Goal: Task Accomplishment & Management: Complete application form

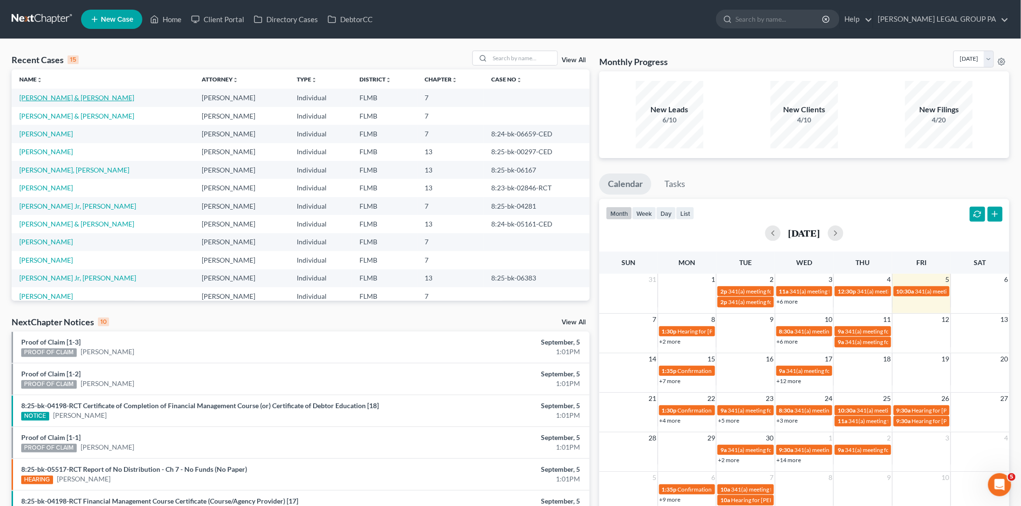
click at [55, 95] on link "[PERSON_NAME] & [PERSON_NAME]" at bounding box center [76, 98] width 115 height 8
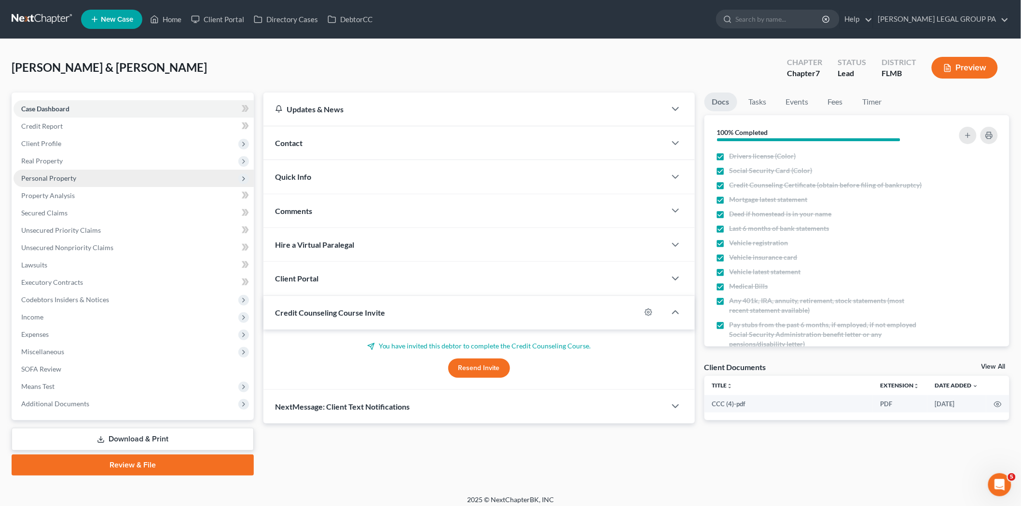
click at [65, 179] on span "Personal Property" at bounding box center [48, 178] width 55 height 8
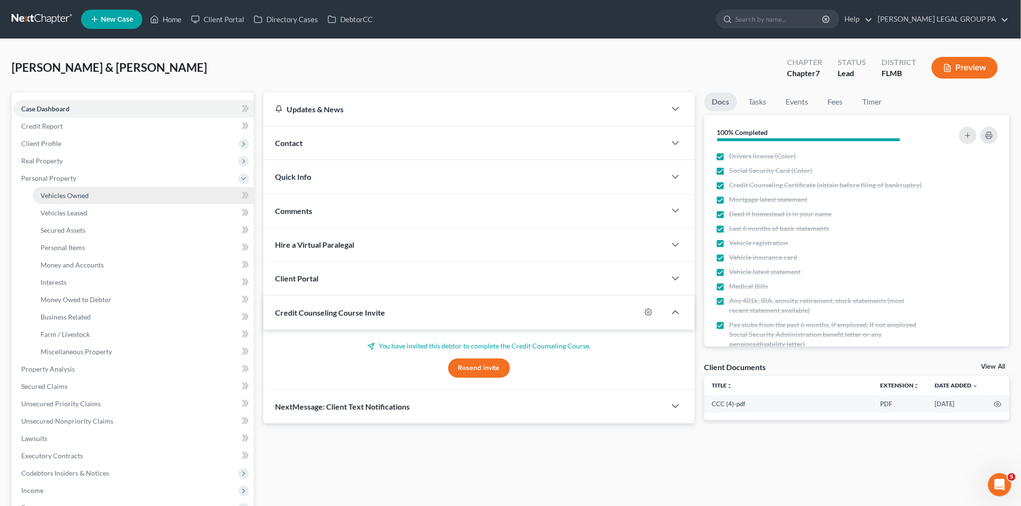
drag, startPoint x: 75, startPoint y: 198, endPoint x: 109, endPoint y: 195, distance: 33.5
click at [76, 198] on span "Vehicles Owned" at bounding box center [65, 196] width 48 height 8
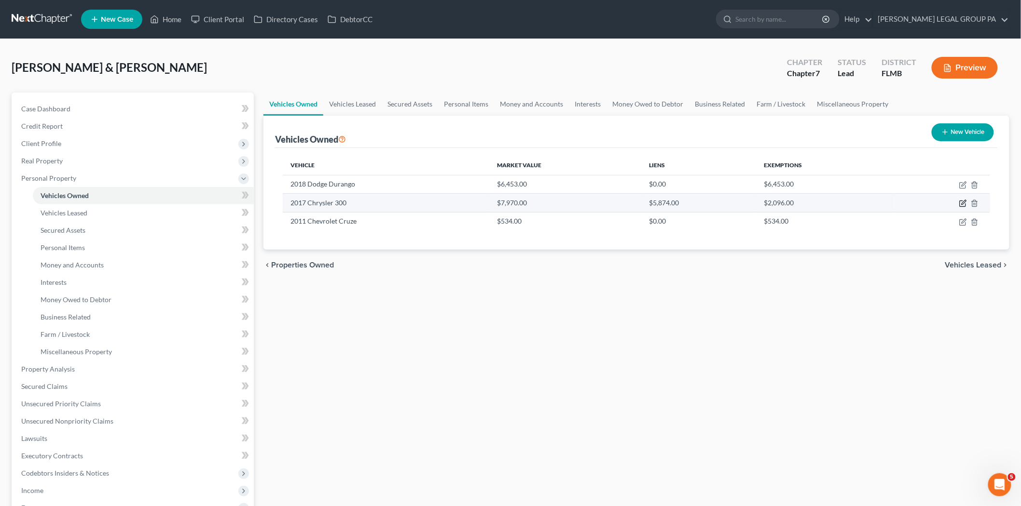
click at [963, 204] on icon "button" at bounding box center [963, 203] width 4 height 4
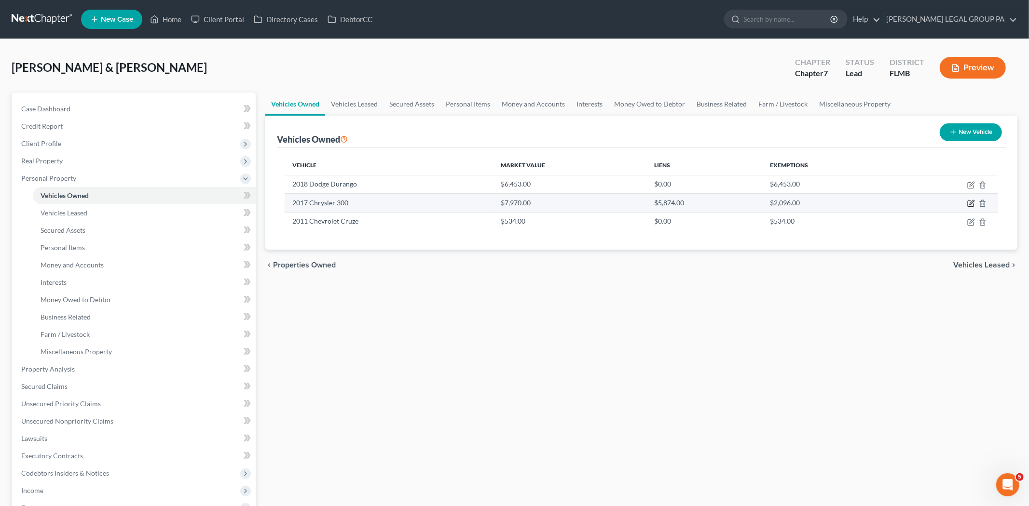
select select "0"
select select "9"
select select "3"
select select "1"
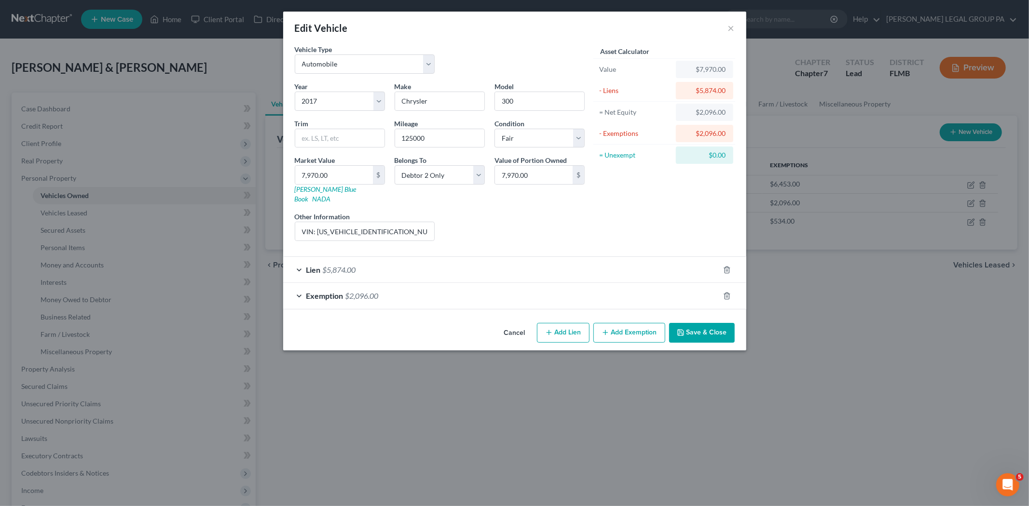
click at [412, 283] on div "Exemption $2,096.00" at bounding box center [501, 296] width 436 height 26
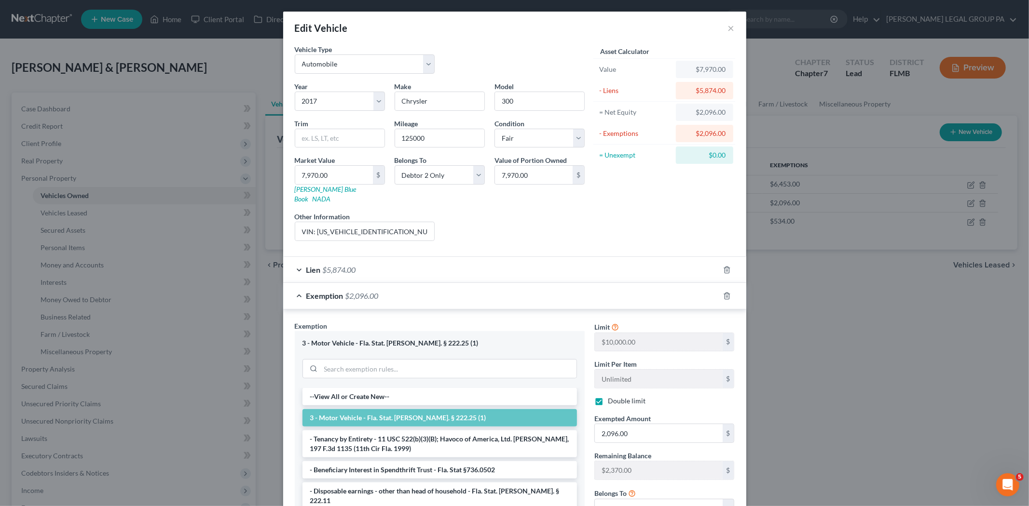
click at [406, 258] on div "Lien $5,874.00" at bounding box center [501, 270] width 436 height 26
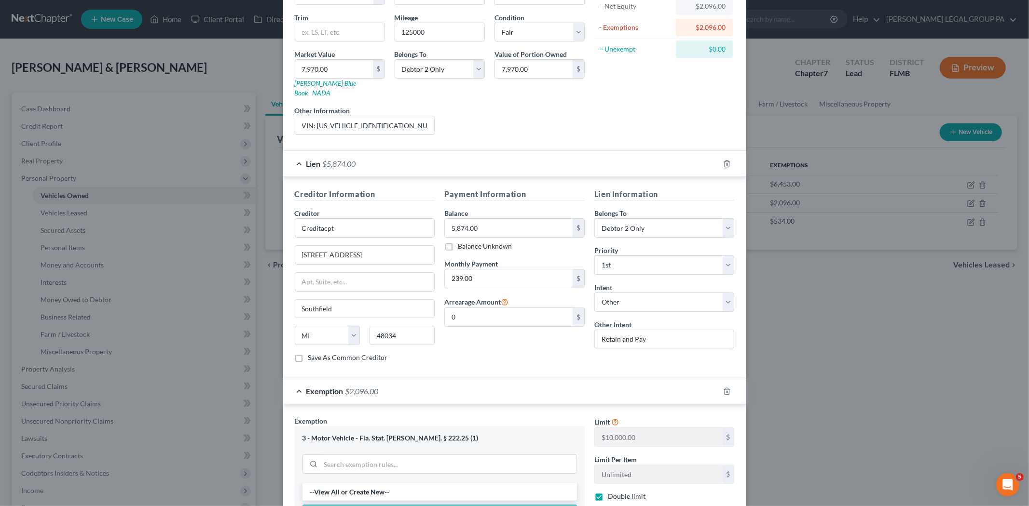
scroll to position [107, 0]
click at [630, 296] on select "Select Surrender Redeem Reaffirm Avoid Other" at bounding box center [664, 301] width 140 height 19
select select "0"
click at [594, 292] on select "Select Surrender Redeem Reaffirm Avoid Other" at bounding box center [664, 301] width 140 height 19
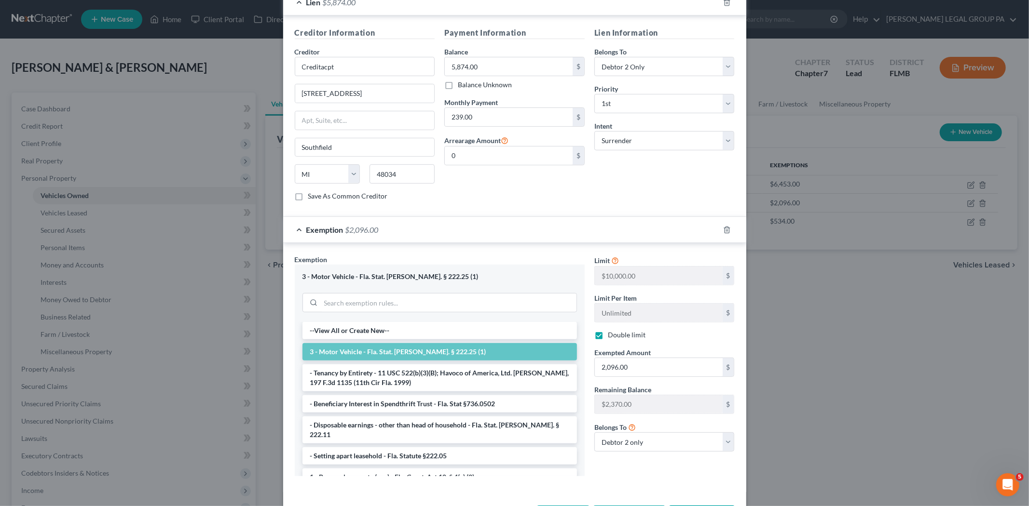
click at [714, 222] on div "Exemption $2,096.00" at bounding box center [501, 230] width 436 height 26
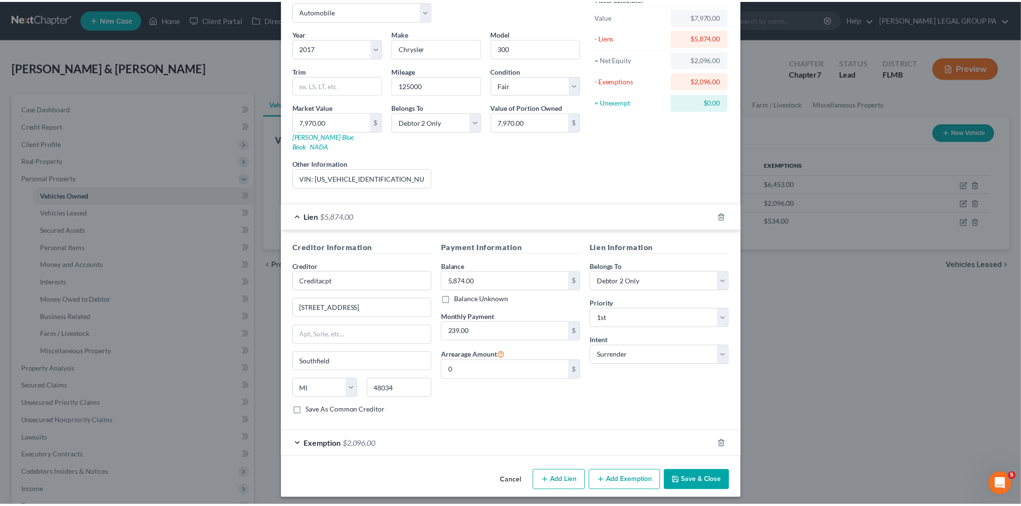
scroll to position [49, 0]
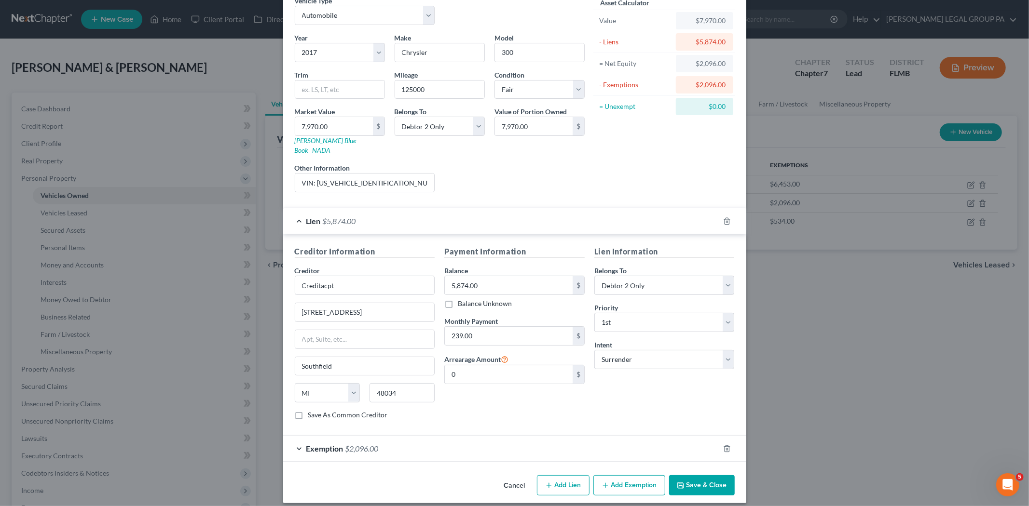
click at [699, 476] on button "Save & Close" at bounding box center [702, 486] width 66 height 20
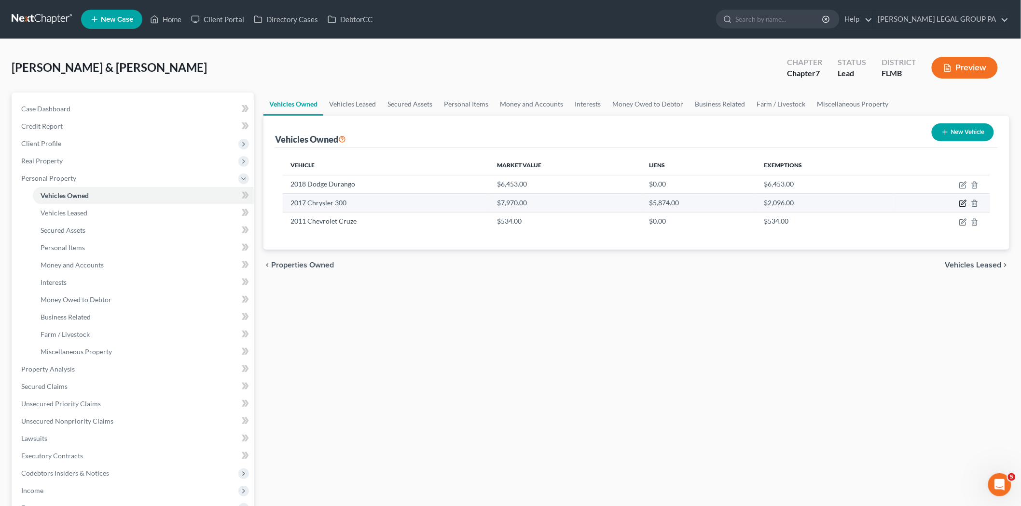
click at [965, 204] on icon "button" at bounding box center [962, 204] width 6 height 6
select select "0"
select select "9"
select select "3"
select select "1"
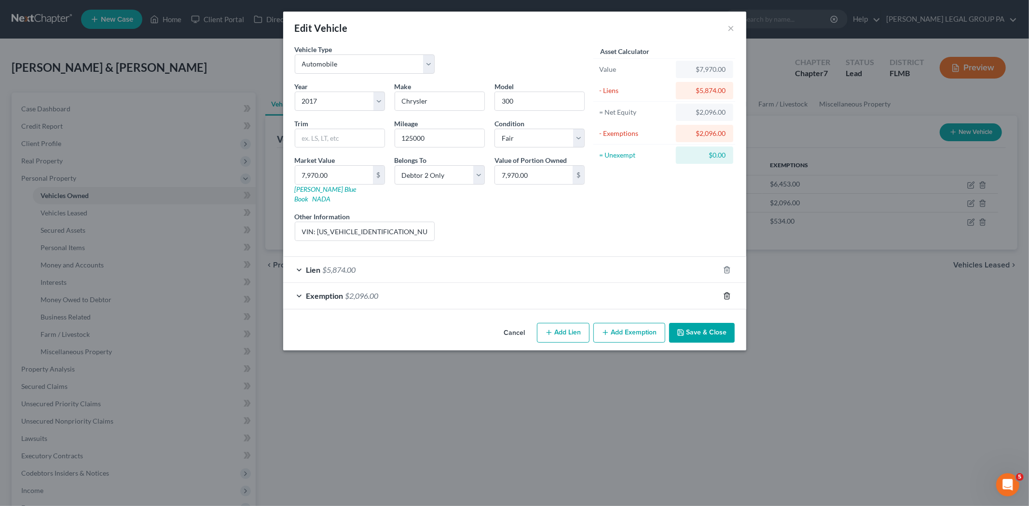
click at [723, 292] on icon "button" at bounding box center [727, 296] width 8 height 8
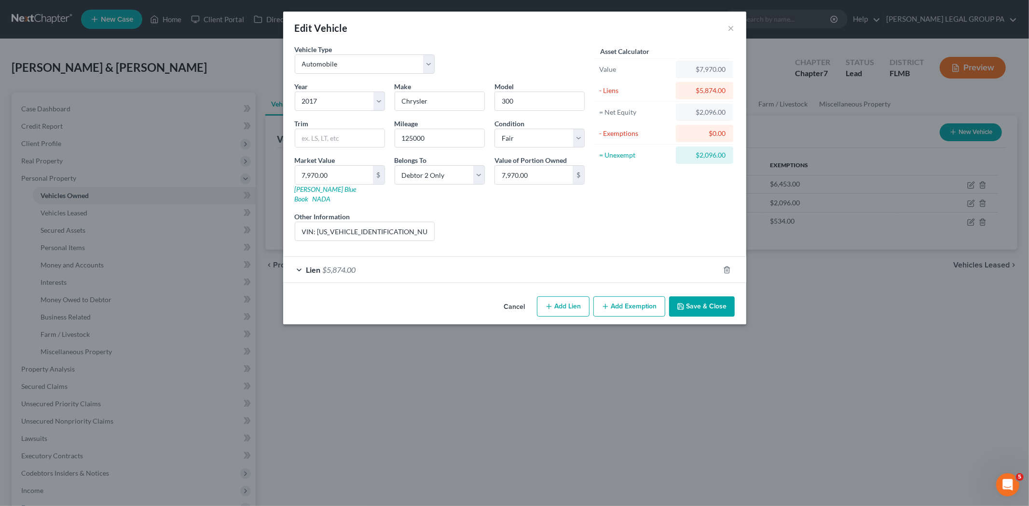
click at [714, 300] on button "Save & Close" at bounding box center [702, 307] width 66 height 20
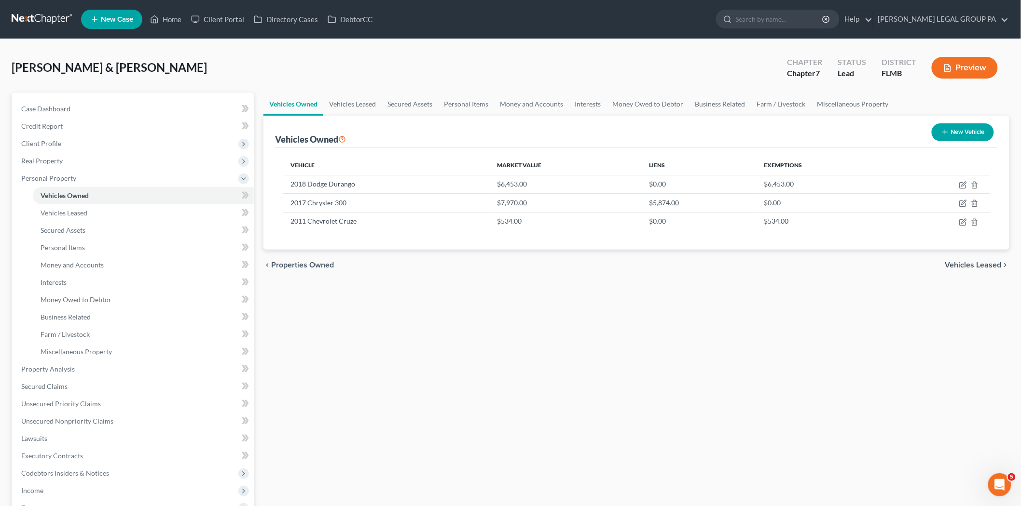
click at [31, 11] on link at bounding box center [43, 19] width 62 height 17
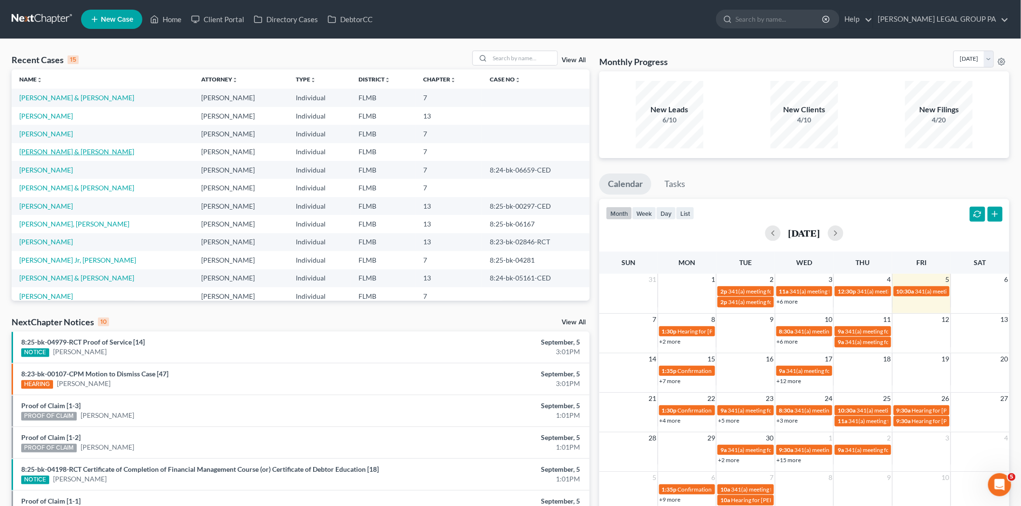
click at [76, 152] on link "Webb, Robert & Holli" at bounding box center [76, 152] width 115 height 8
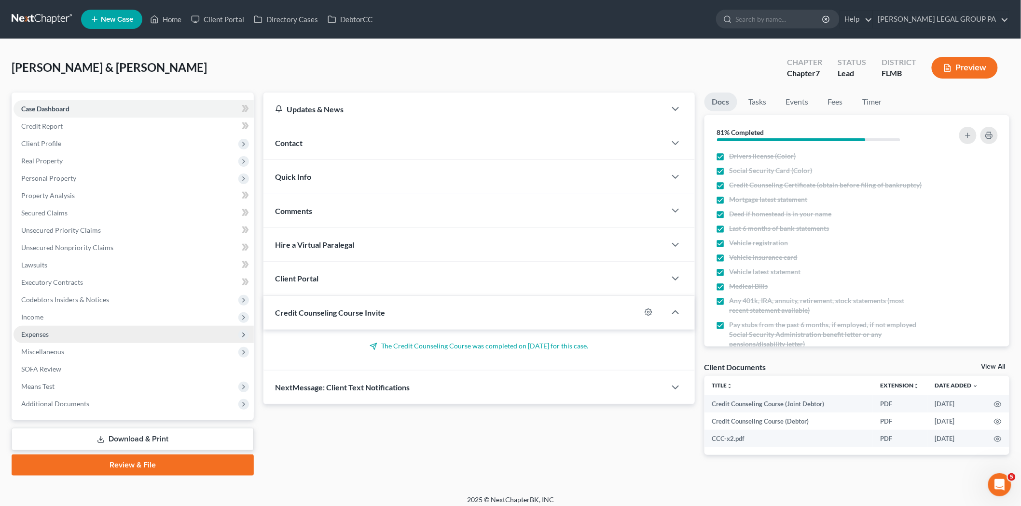
click at [69, 340] on span "Expenses" at bounding box center [134, 334] width 240 height 17
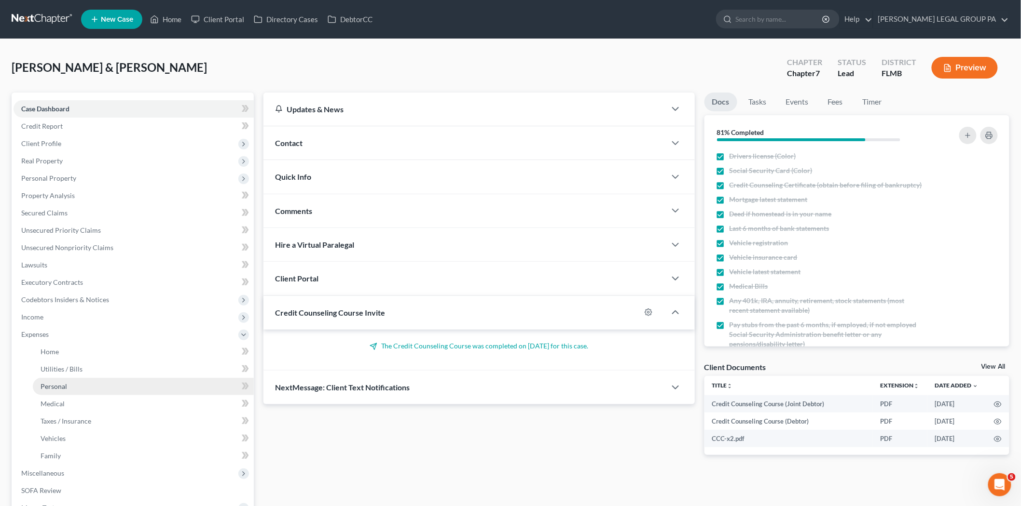
click at [203, 387] on link "Personal" at bounding box center [143, 386] width 221 height 17
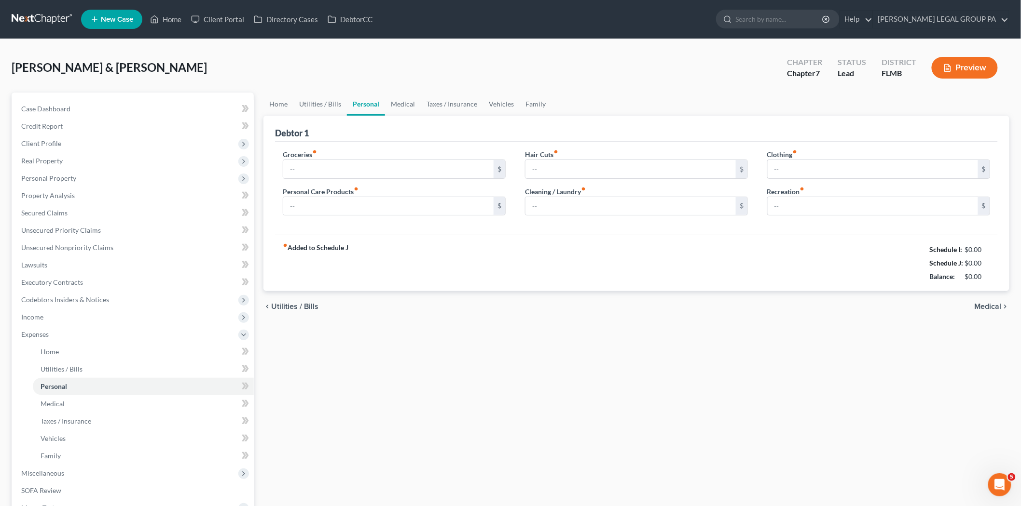
type input "1,200.00"
type input "100.00"
type input "40.00"
type input "25.00"
type input "45.00"
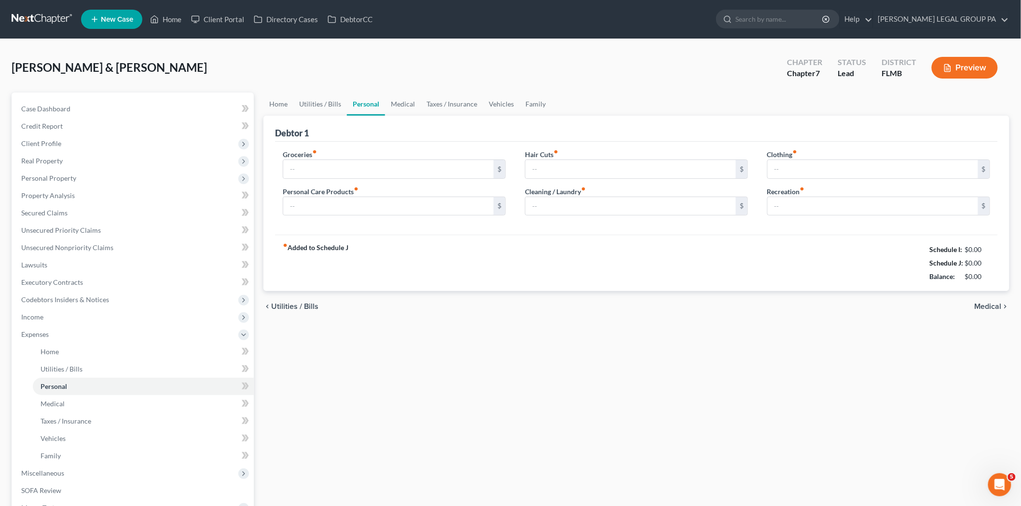
type input "100.00"
click at [52, 26] on link at bounding box center [43, 19] width 62 height 17
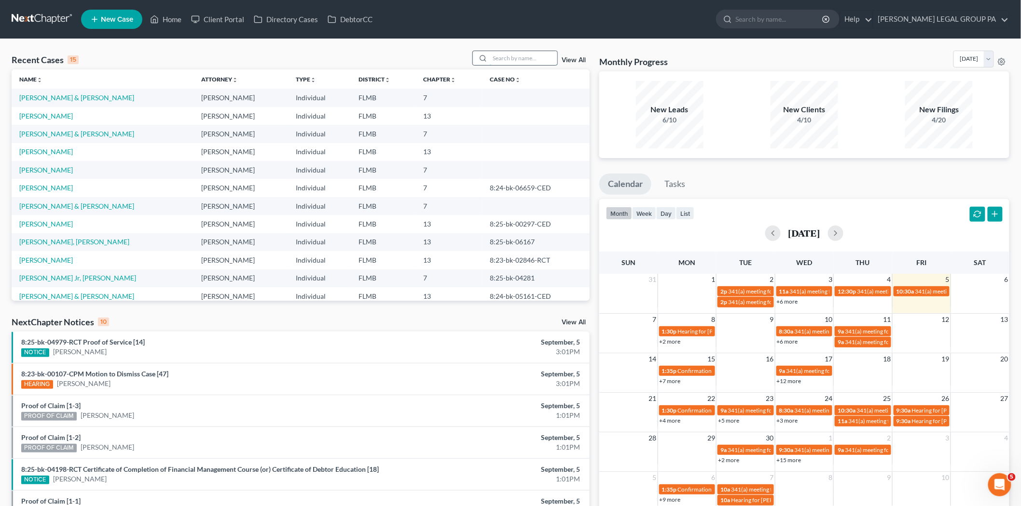
click at [507, 63] on input "search" at bounding box center [524, 58] width 68 height 14
click at [45, 148] on link "[PERSON_NAME]" at bounding box center [46, 152] width 54 height 8
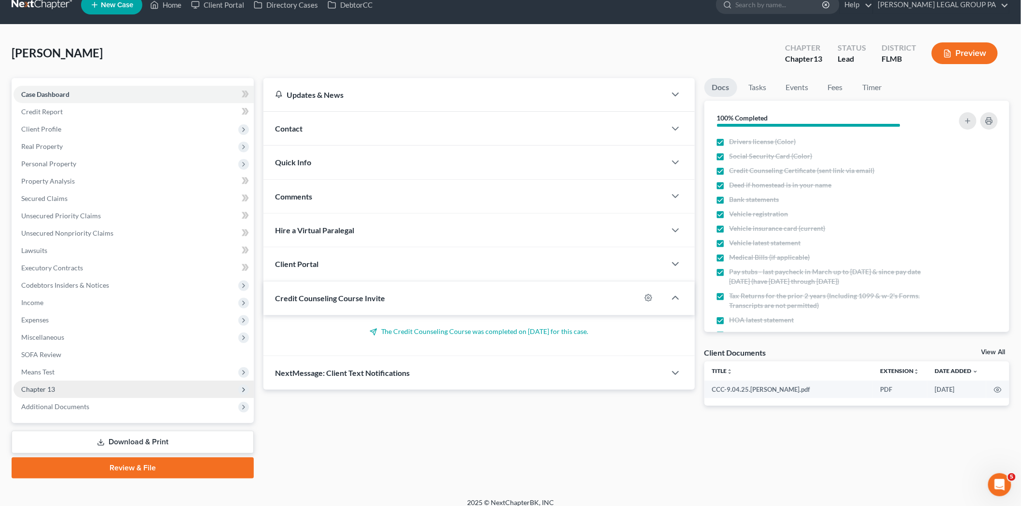
scroll to position [22, 0]
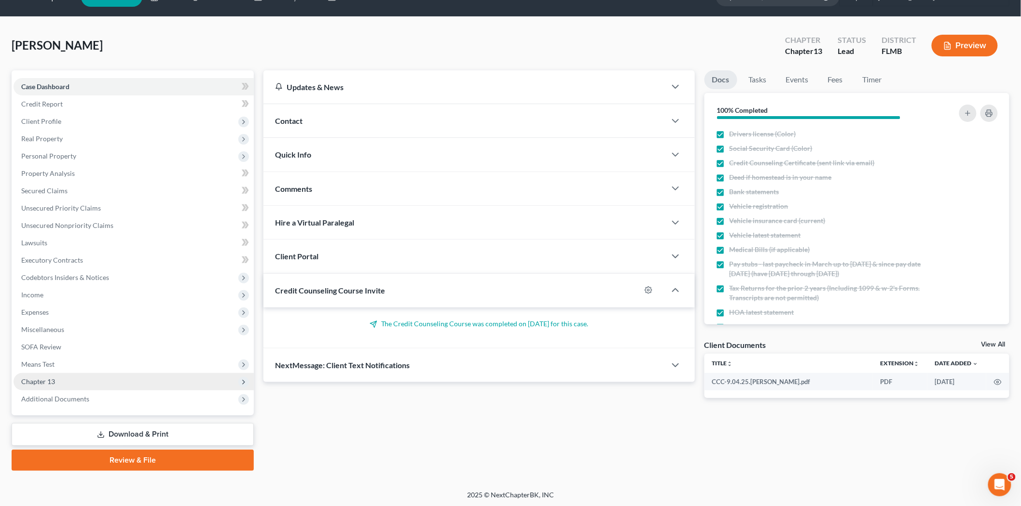
click at [117, 382] on span "Chapter 13" at bounding box center [134, 381] width 240 height 17
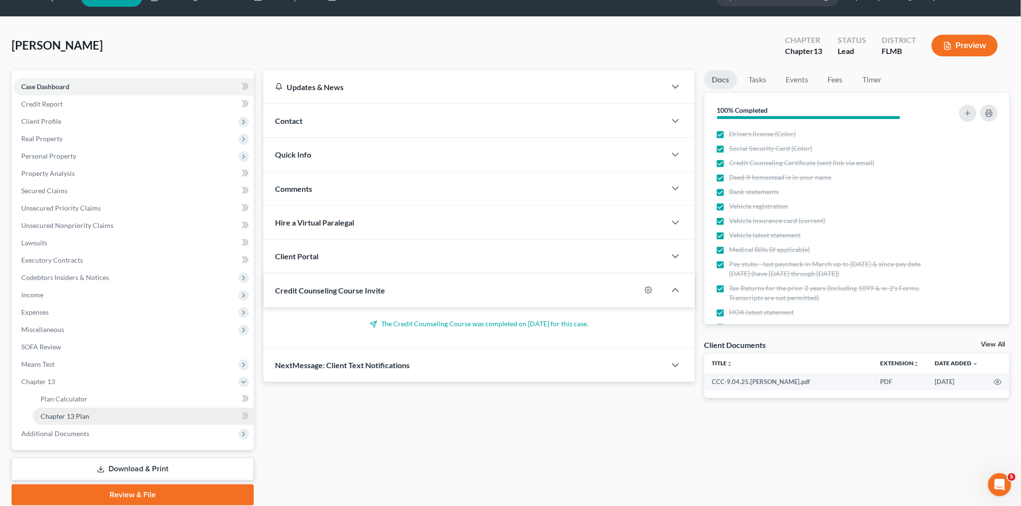
click at [121, 413] on link "Chapter 13 Plan" at bounding box center [143, 416] width 221 height 17
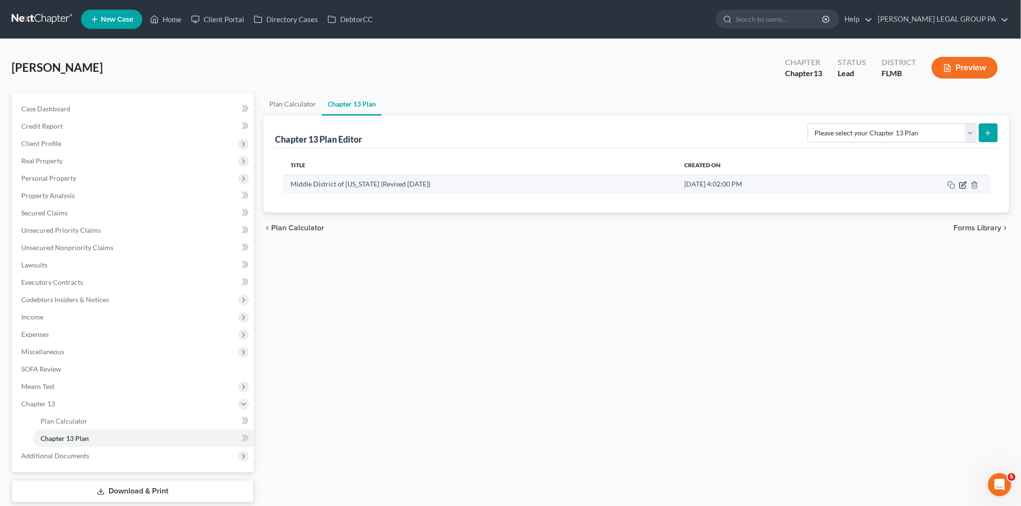
click at [960, 186] on icon "button" at bounding box center [963, 185] width 8 height 8
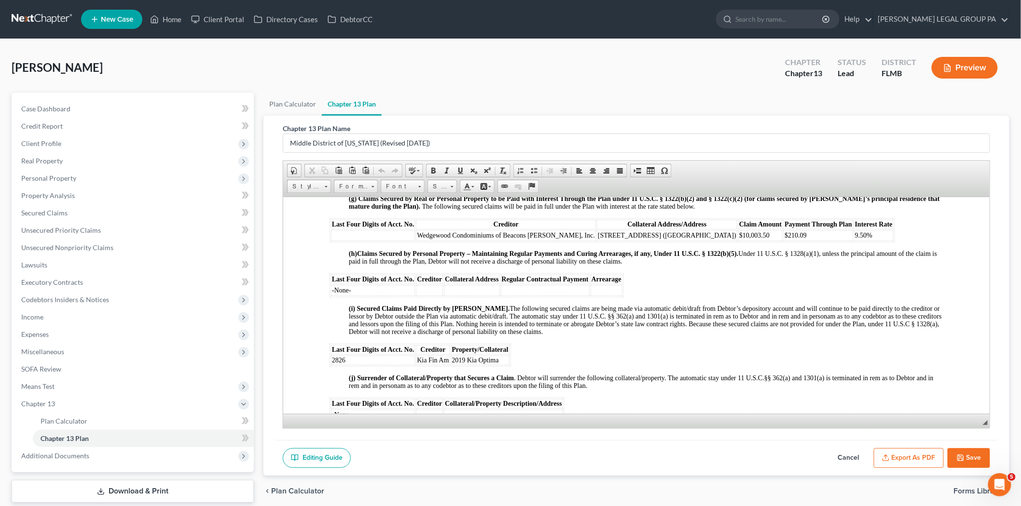
scroll to position [1179, 0]
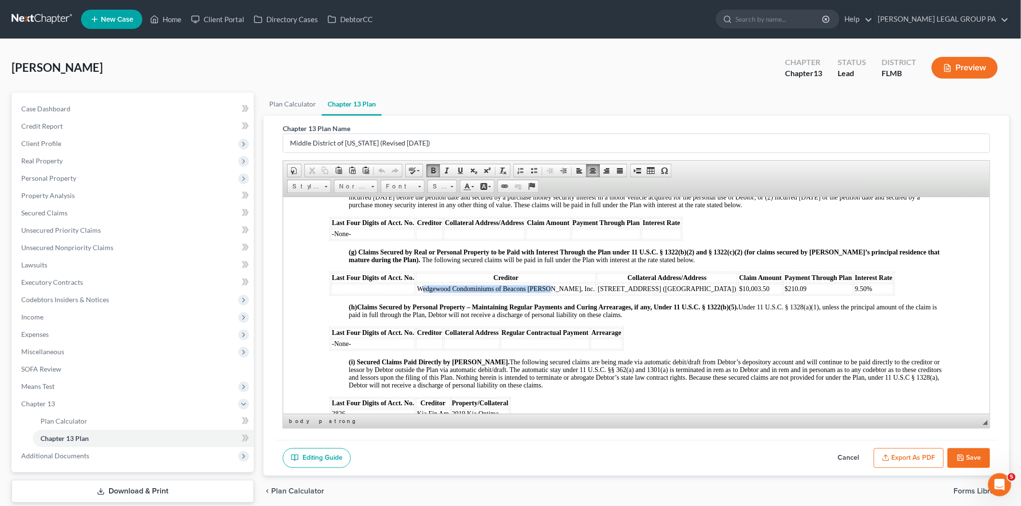
drag, startPoint x: 419, startPoint y: 328, endPoint x: 546, endPoint y: 326, distance: 127.4
click at [546, 292] on span "Wedgewood Condominiums of Beacons [PERSON_NAME], Inc." at bounding box center [505, 288] width 178 height 7
click at [769, 264] on p "(g) Claims Secured by Real or Personal Property to be Paid with Interest Throug…" at bounding box center [645, 255] width 594 height 15
drag, startPoint x: 747, startPoint y: 290, endPoint x: 392, endPoint y: 299, distance: 354.7
click at [392, 263] on strong "(g) Claims Secured by Real or Personal Property to be Paid with Interest Throug…" at bounding box center [643, 255] width 591 height 15
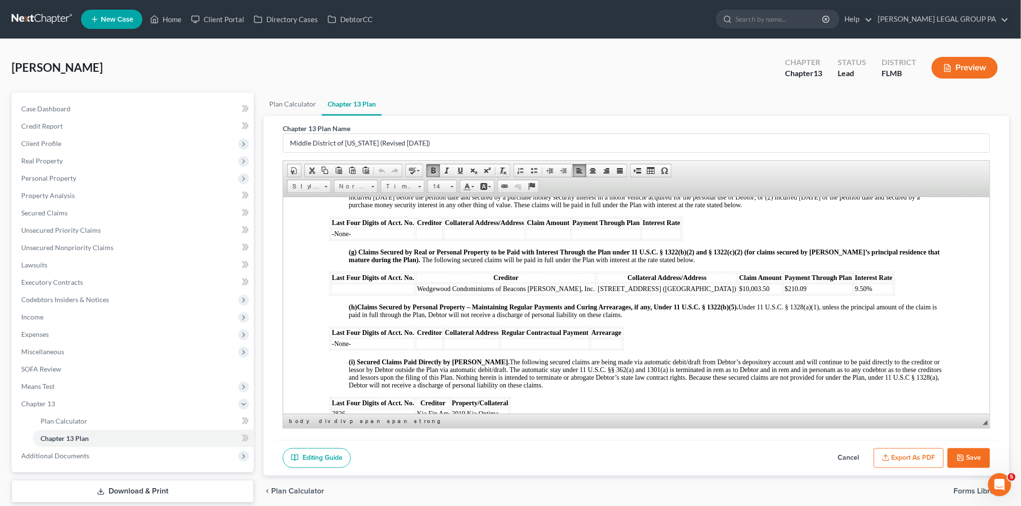
click at [885, 319] on p "(h) Claims Secured by Personal Property – Maintaining Regular Payments and Curi…" at bounding box center [645, 310] width 594 height 15
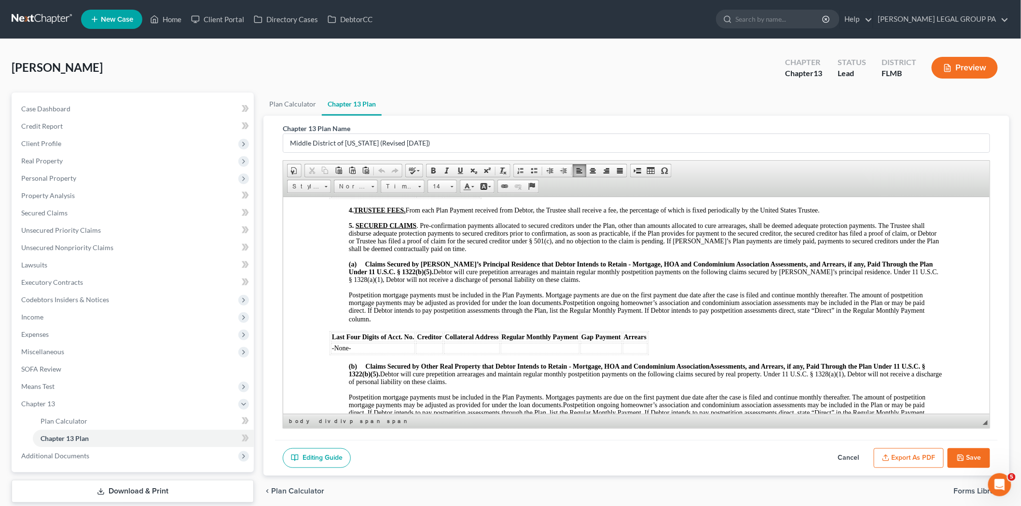
scroll to position [697, 0]
drag, startPoint x: 421, startPoint y: 391, endPoint x: 433, endPoint y: 390, distance: 12.1
click at [433, 371] on strong "(b) Claims Secured by Other Real Property that Debtor Intends to Retain - Mortg…" at bounding box center [528, 367] width 361 height 7
click at [403, 371] on strong "(b) Claims Secured by Other Real Property that Debtor Intends to Retain - Mortg…" at bounding box center [528, 367] width 361 height 7
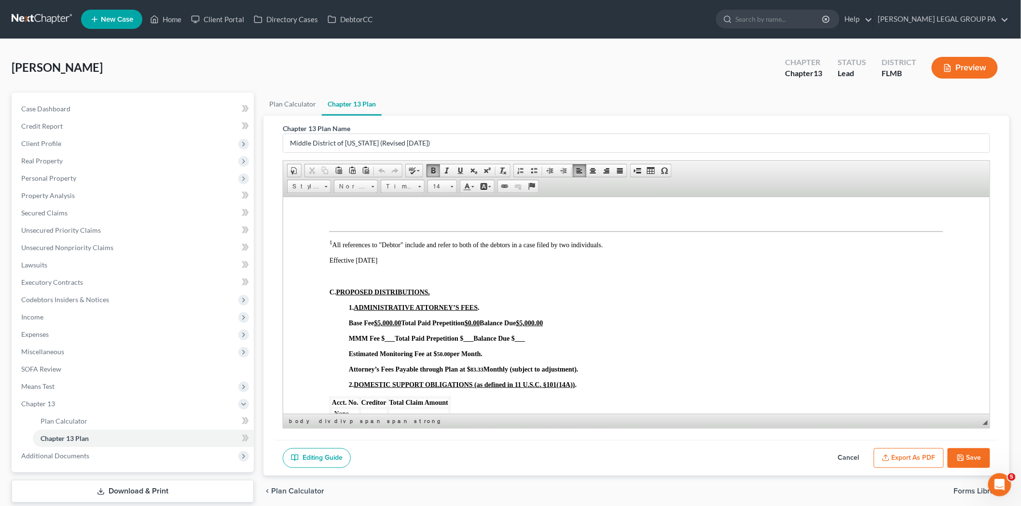
scroll to position [214, 0]
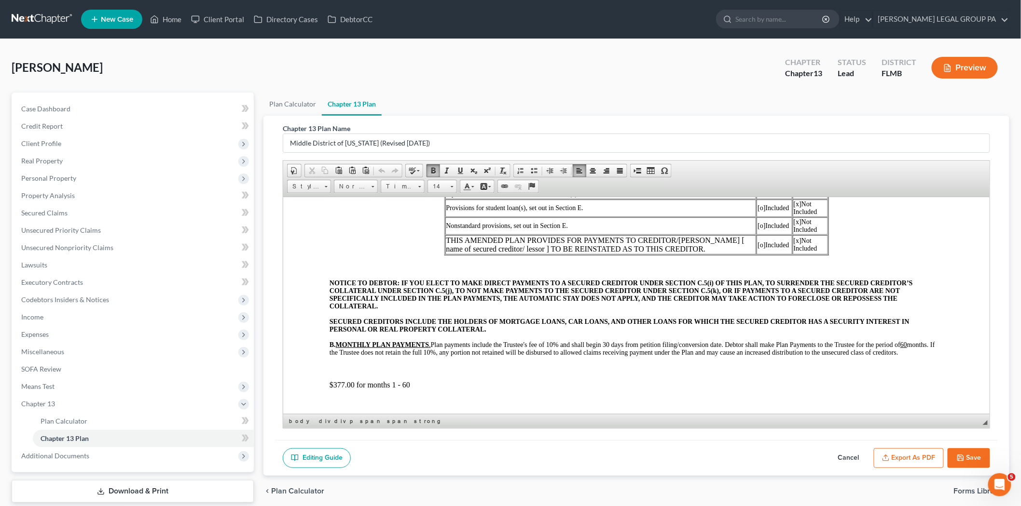
drag, startPoint x: 374, startPoint y: 54, endPoint x: 367, endPoint y: 53, distance: 7.3
click at [372, 54] on div "Oles, Joette Upgraded Chapter Chapter 13 Status Lead District FLMB Preview" at bounding box center [511, 72] width 998 height 42
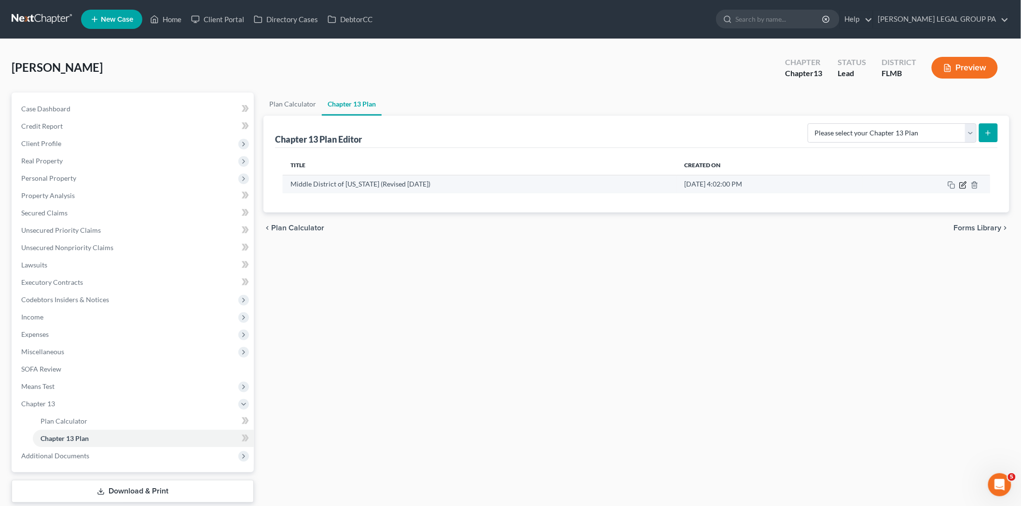
click at [963, 187] on icon "button" at bounding box center [963, 185] width 8 height 8
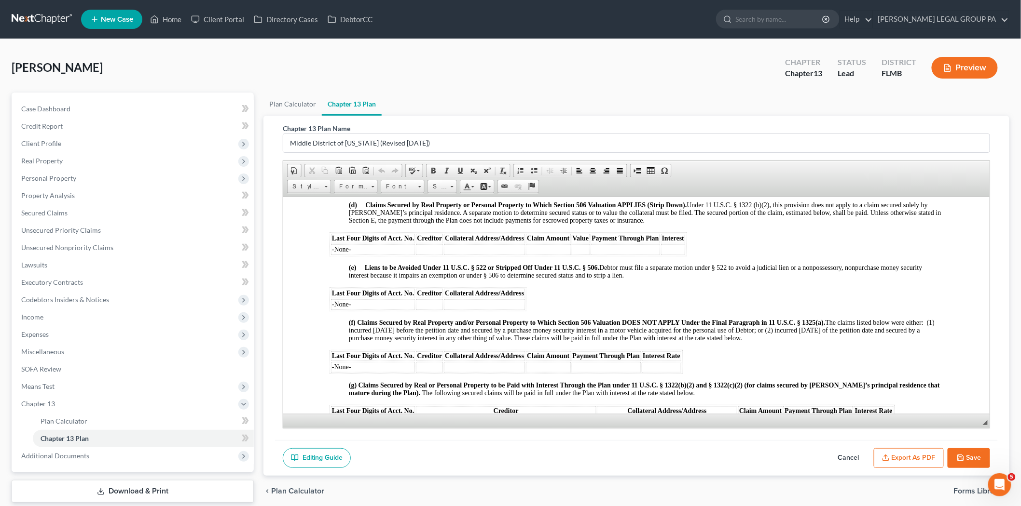
scroll to position [1072, 0]
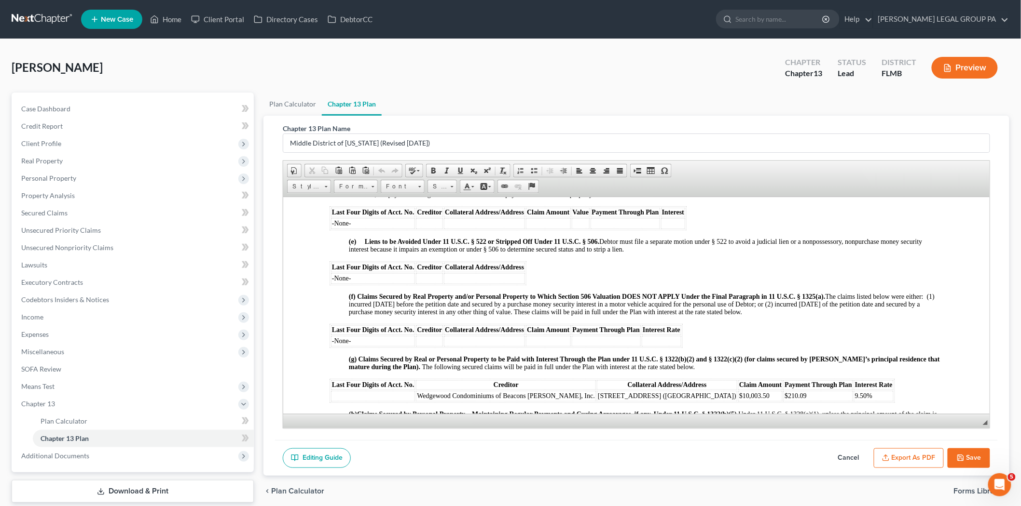
click at [841, 454] on button "Cancel" at bounding box center [848, 459] width 42 height 20
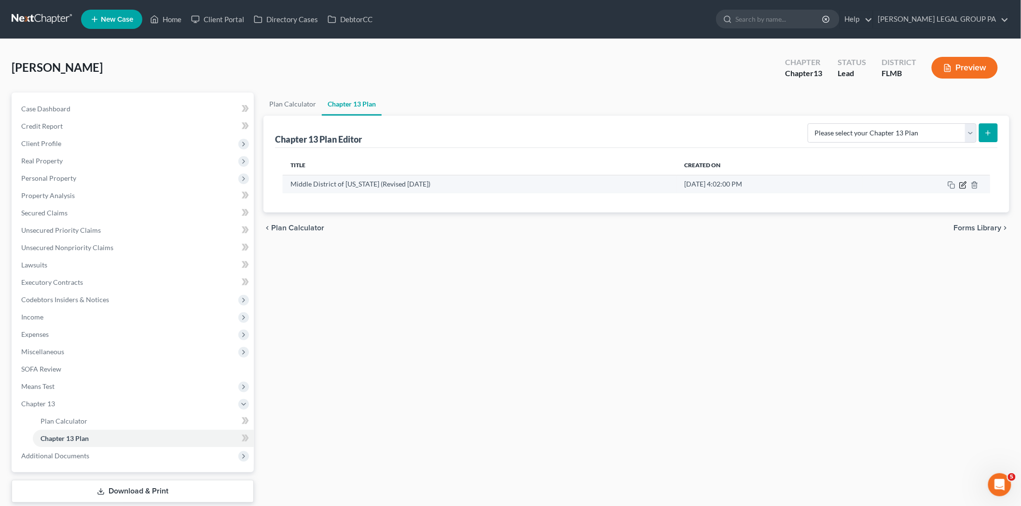
click at [962, 184] on icon "button" at bounding box center [963, 185] width 8 height 8
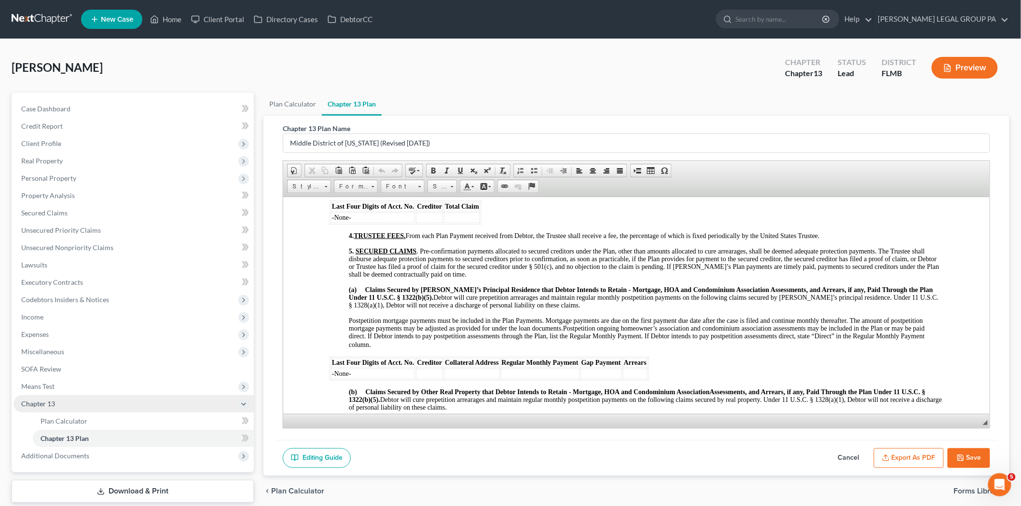
scroll to position [697, 0]
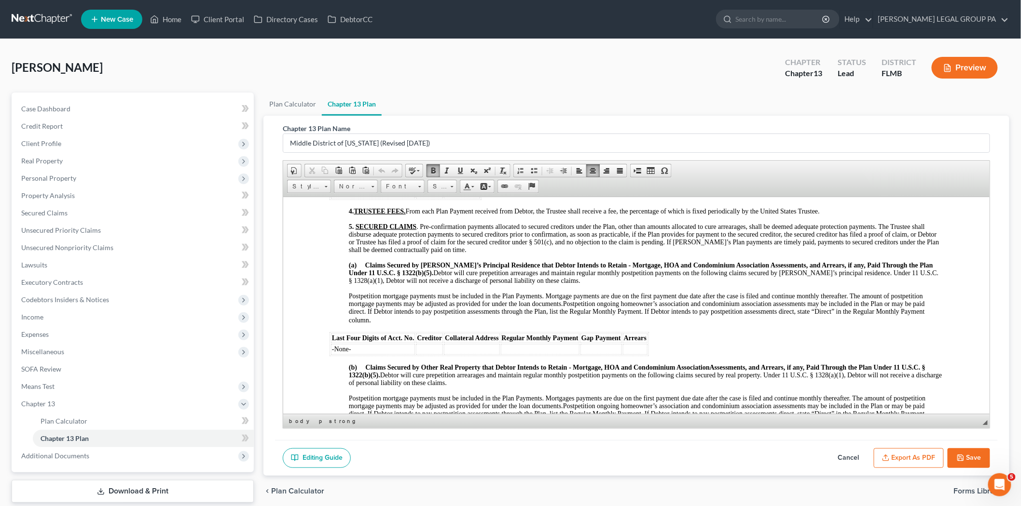
click at [545, 355] on td at bounding box center [539, 349] width 79 height 11
click at [596, 355] on td at bounding box center [600, 349] width 41 height 11
click at [639, 355] on td at bounding box center [634, 349] width 25 height 11
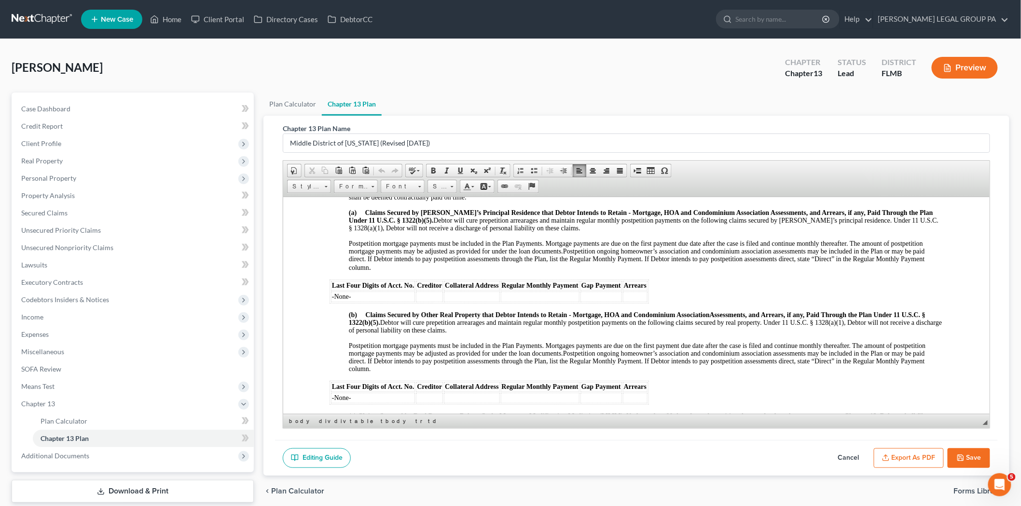
scroll to position [750, 0]
click at [530, 301] on td at bounding box center [539, 295] width 79 height 11
click at [55, 21] on link at bounding box center [43, 19] width 62 height 17
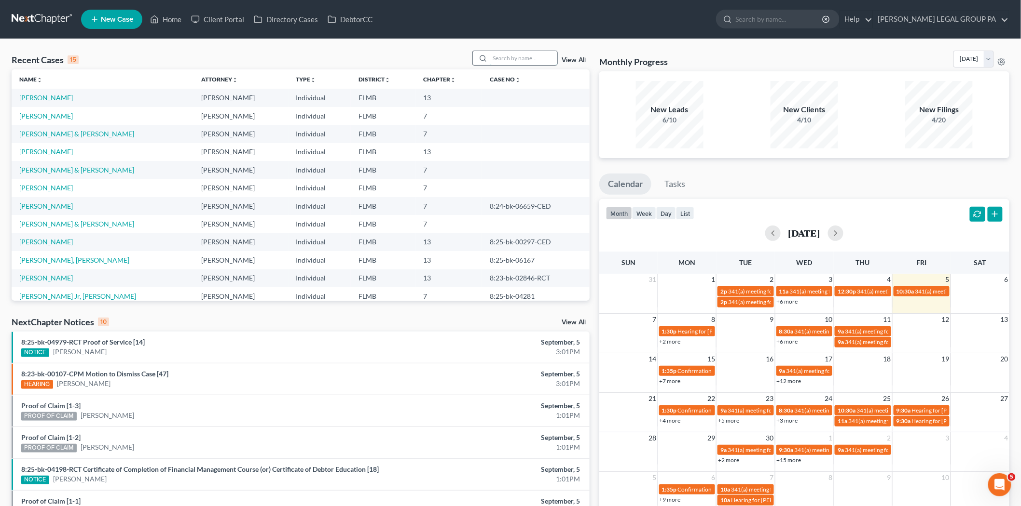
click at [526, 51] on input "search" at bounding box center [524, 58] width 68 height 14
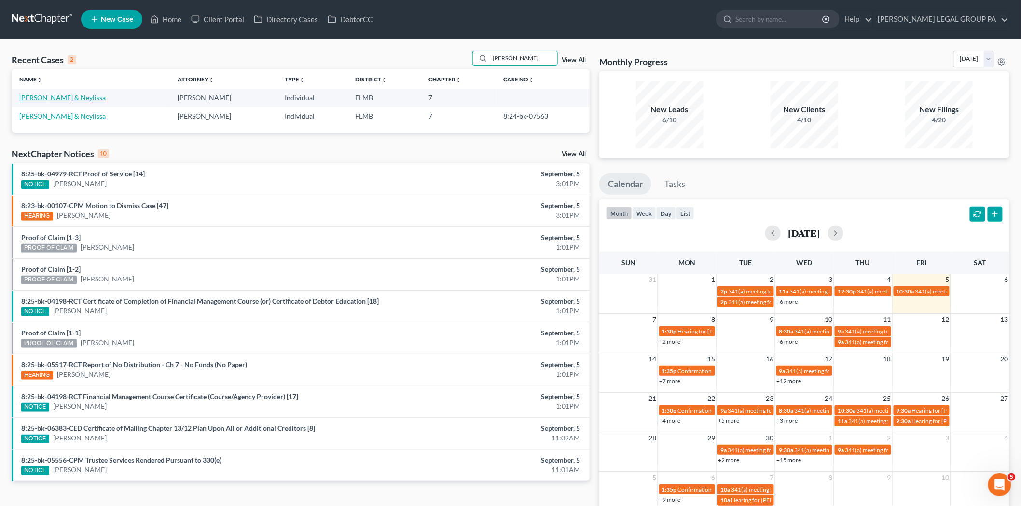
type input "hudgins"
click at [55, 95] on link "[PERSON_NAME] & Neylissa" at bounding box center [62, 98] width 86 height 8
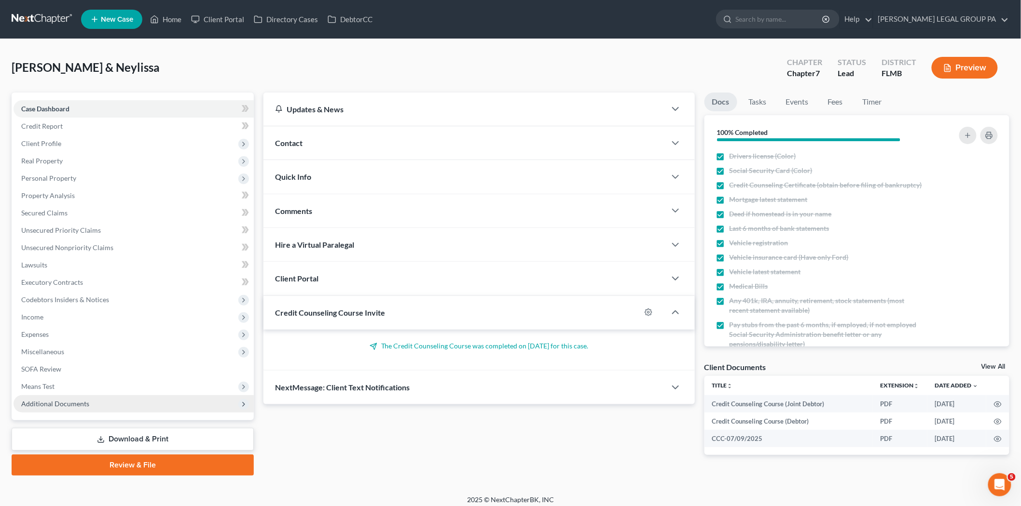
click at [151, 406] on span "Additional Documents" at bounding box center [134, 404] width 240 height 17
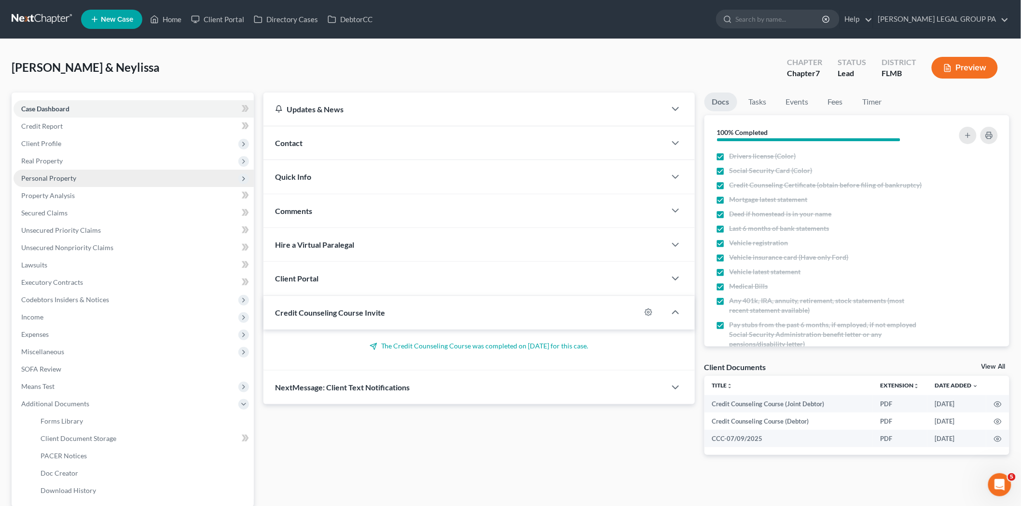
click at [97, 181] on span "Personal Property" at bounding box center [134, 178] width 240 height 17
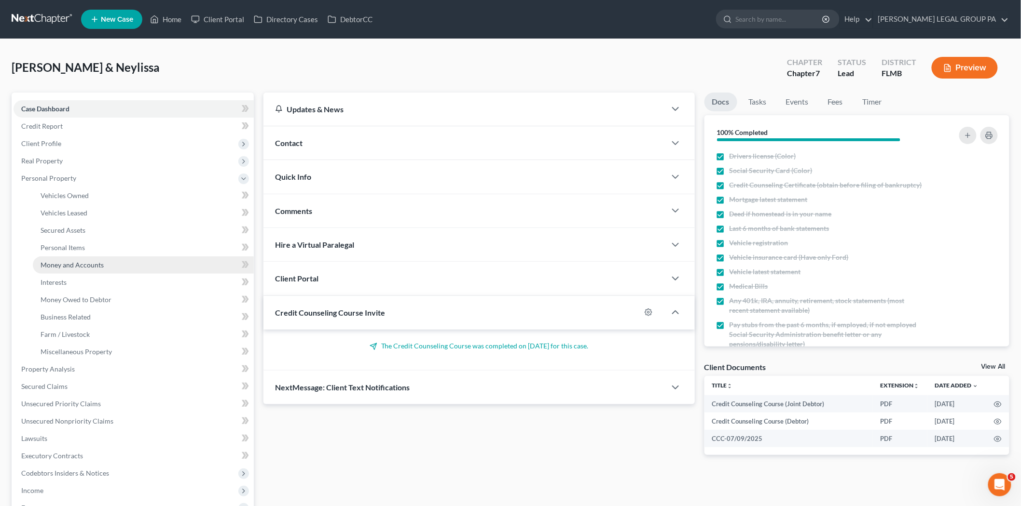
click at [114, 258] on link "Money and Accounts" at bounding box center [143, 265] width 221 height 17
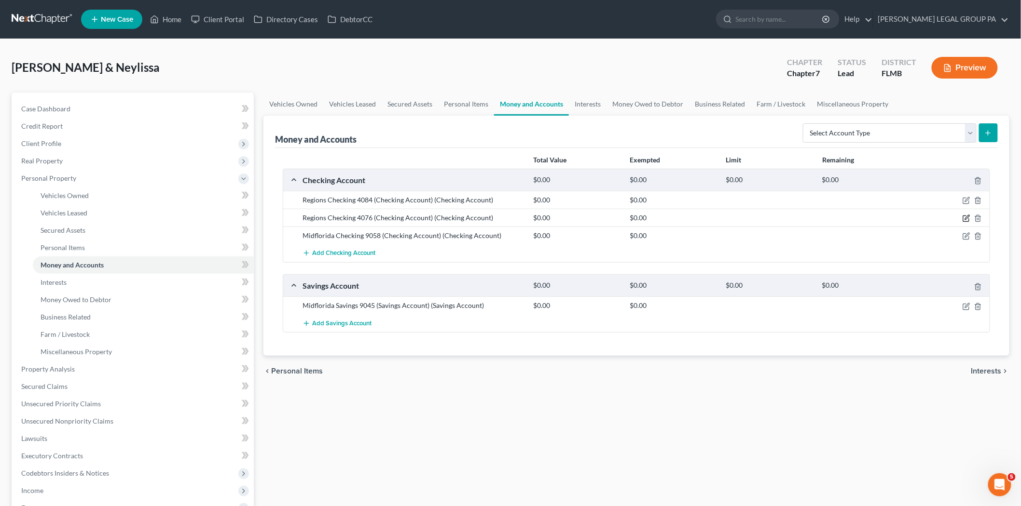
click at [963, 220] on icon "button" at bounding box center [966, 219] width 8 height 8
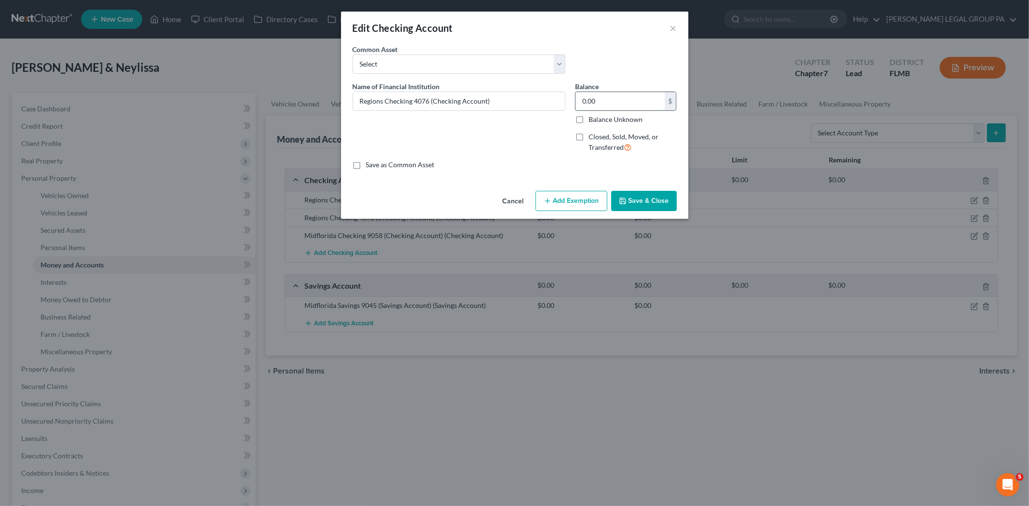
click at [620, 100] on input "0.00" at bounding box center [619, 101] width 89 height 18
type input "694.17"
click at [643, 199] on button "Save & Close" at bounding box center [644, 201] width 66 height 20
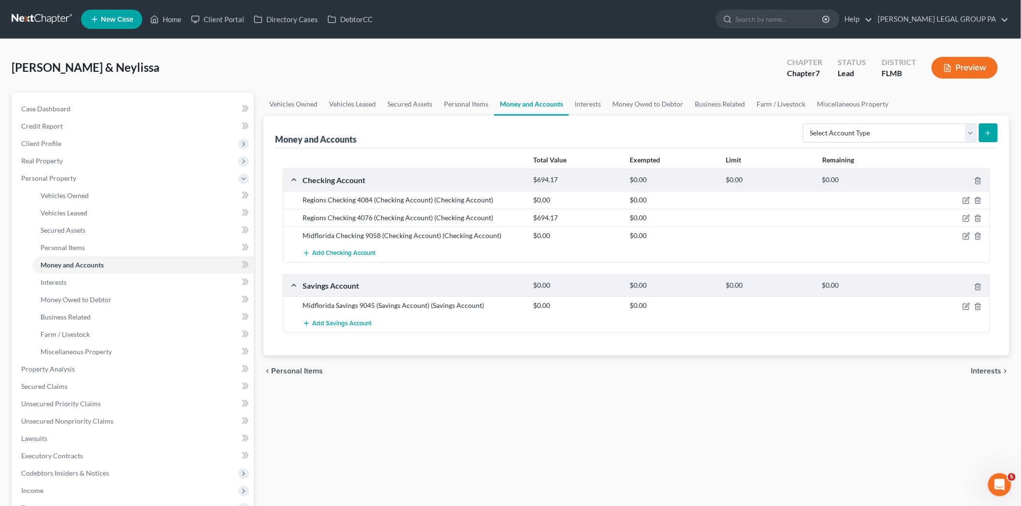
click at [609, 371] on div "chevron_left Personal Items Interests chevron_right" at bounding box center [636, 371] width 746 height 31
click at [665, 68] on div "Hudgins, William & Neylissa Upgraded Chapter Chapter 7 Status Lead District FLM…" at bounding box center [511, 72] width 998 height 42
click at [963, 238] on icon "button" at bounding box center [966, 237] width 8 height 8
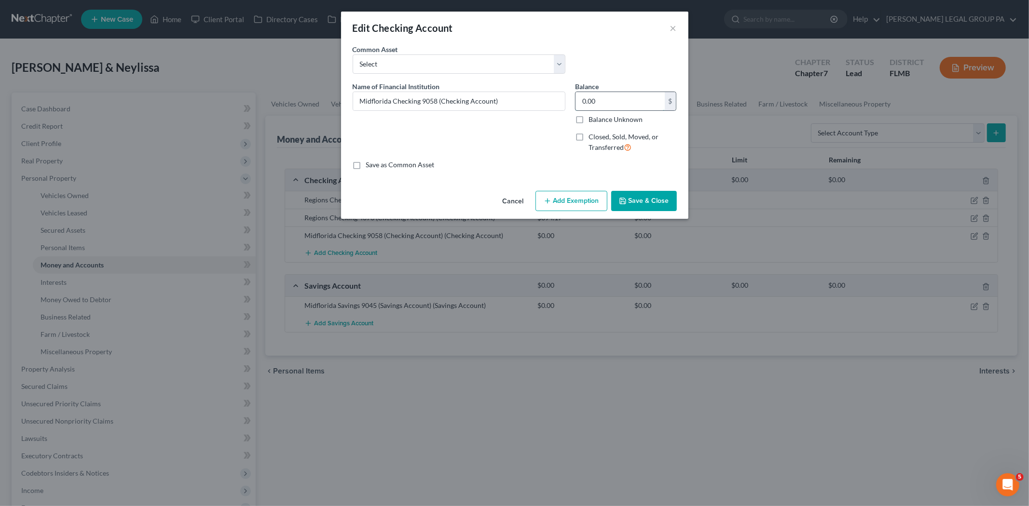
click at [597, 109] on input "0.00" at bounding box center [619, 101] width 89 height 18
type input "228.05"
click at [642, 199] on button "Save & Close" at bounding box center [644, 201] width 66 height 20
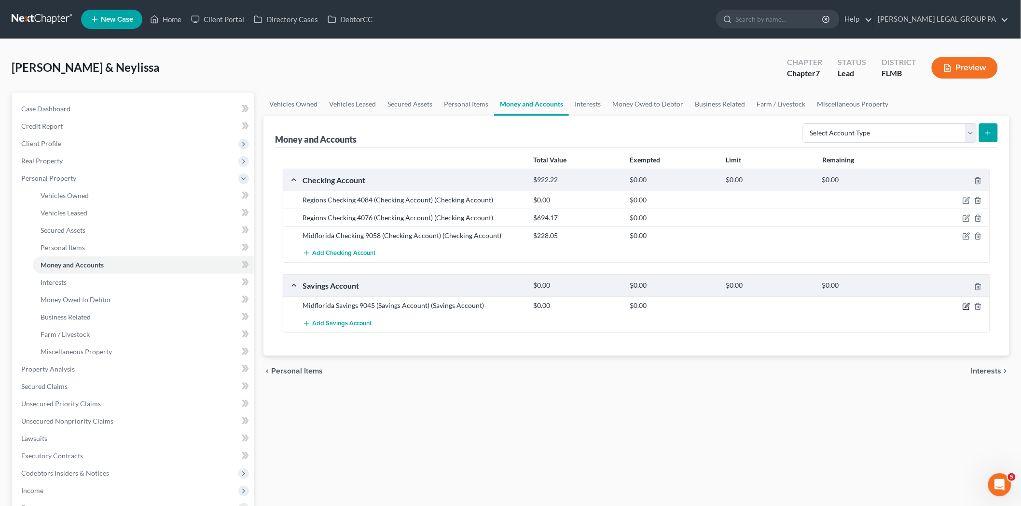
click at [966, 306] on icon "button" at bounding box center [967, 305] width 4 height 4
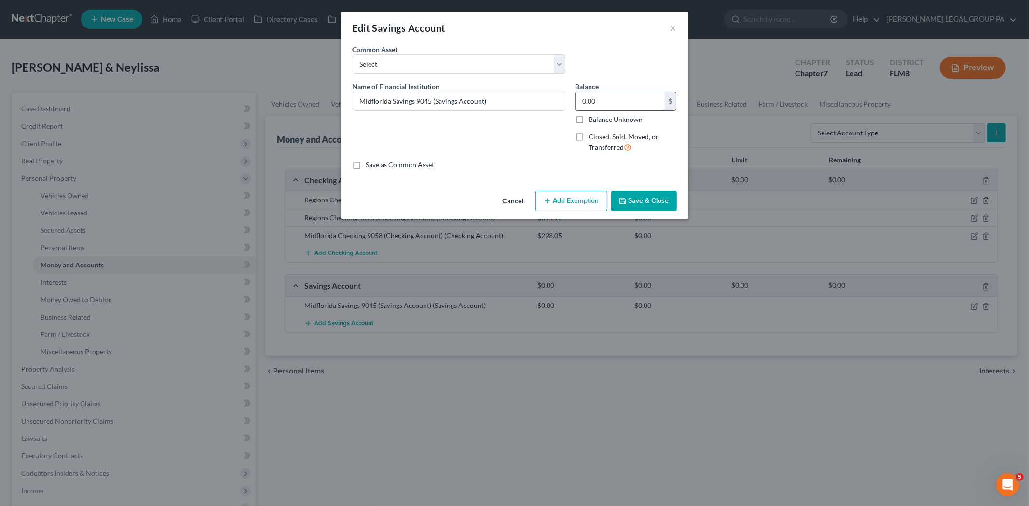
click at [621, 106] on input "0.00" at bounding box center [619, 101] width 89 height 18
type input "20.98"
click at [659, 195] on button "Save & Close" at bounding box center [644, 201] width 66 height 20
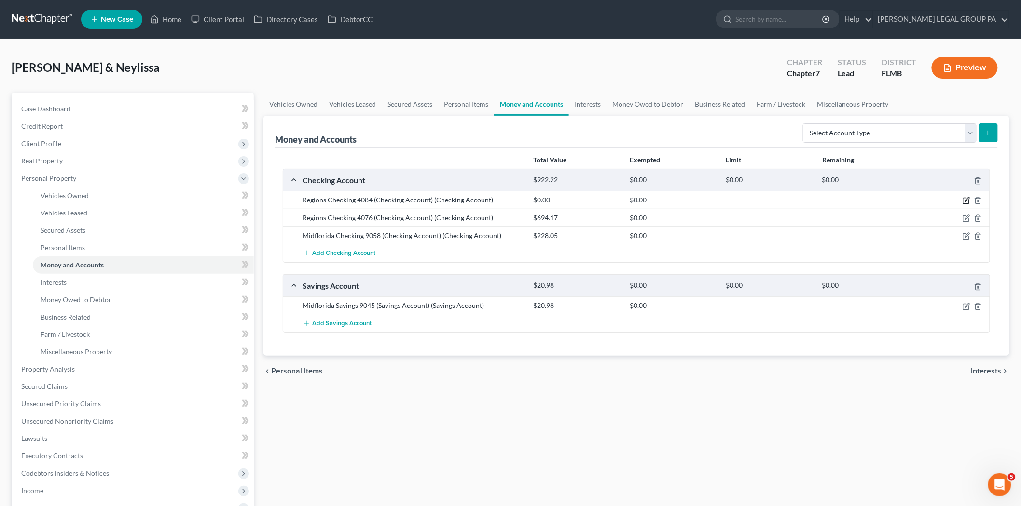
click at [965, 200] on icon "button" at bounding box center [966, 201] width 8 height 8
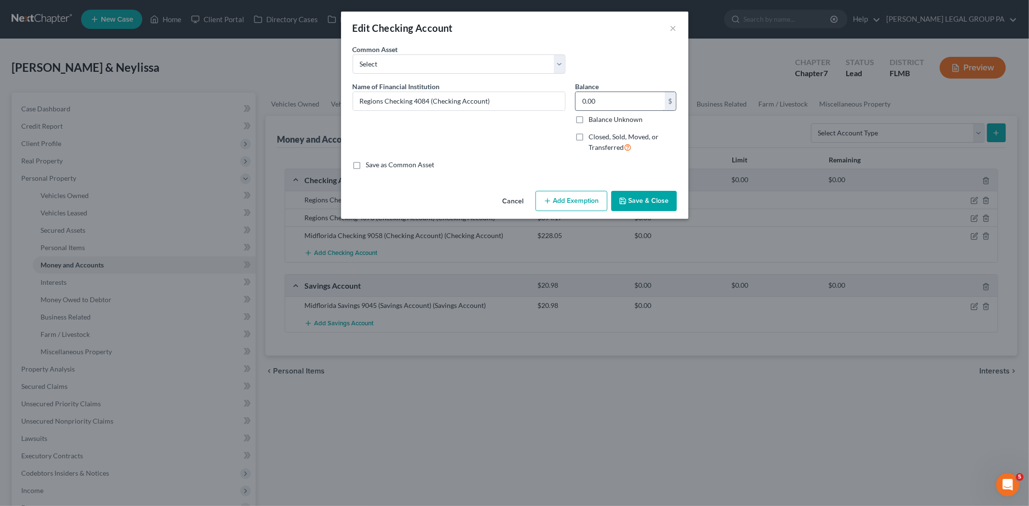
click at [606, 108] on input "0.00" at bounding box center [619, 101] width 89 height 18
type input "183.45"
click at [647, 195] on button "Save & Close" at bounding box center [644, 201] width 66 height 20
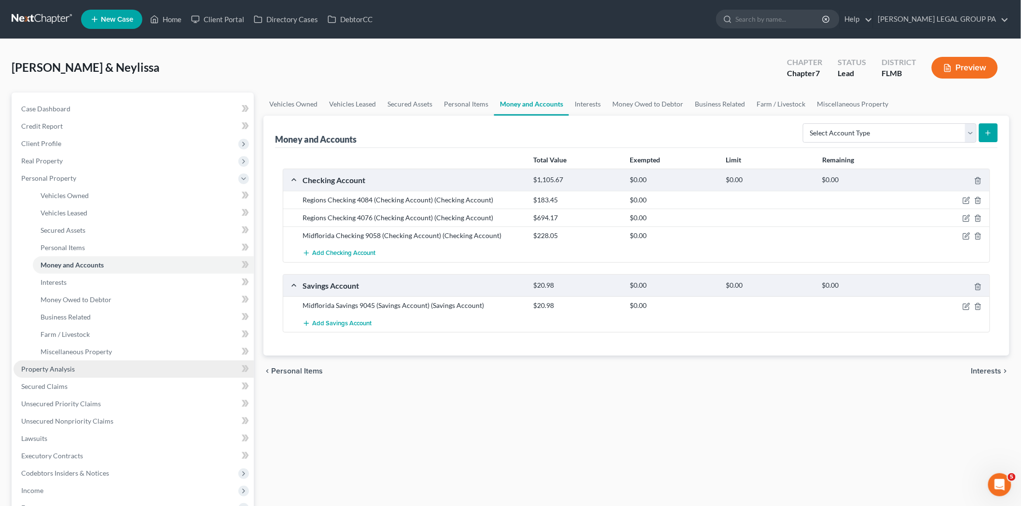
click at [103, 371] on link "Property Analysis" at bounding box center [134, 369] width 240 height 17
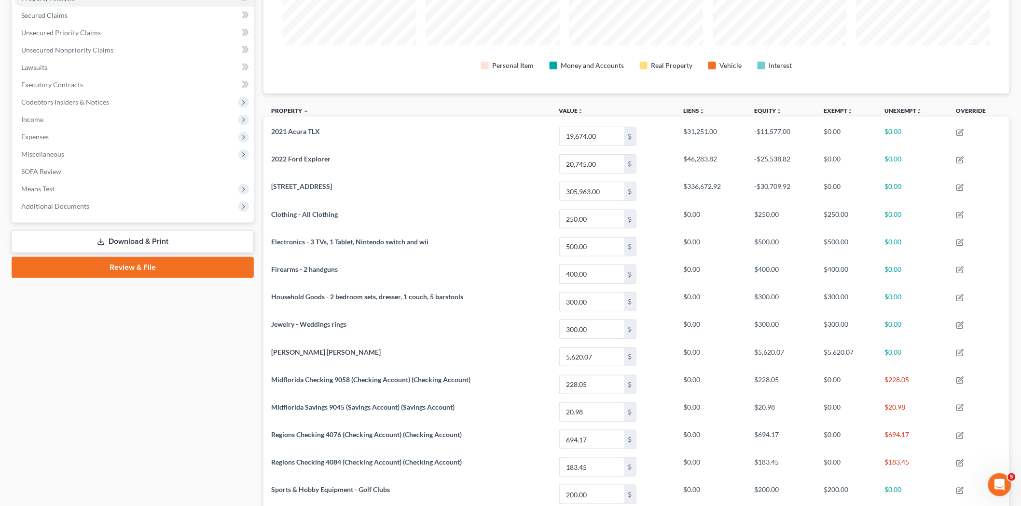
scroll to position [107, 0]
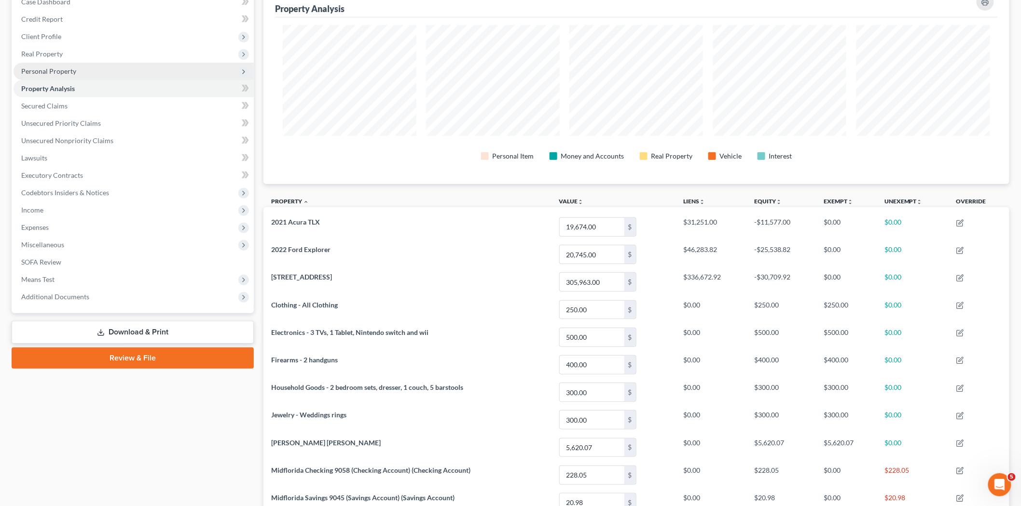
click at [104, 70] on span "Personal Property" at bounding box center [134, 71] width 240 height 17
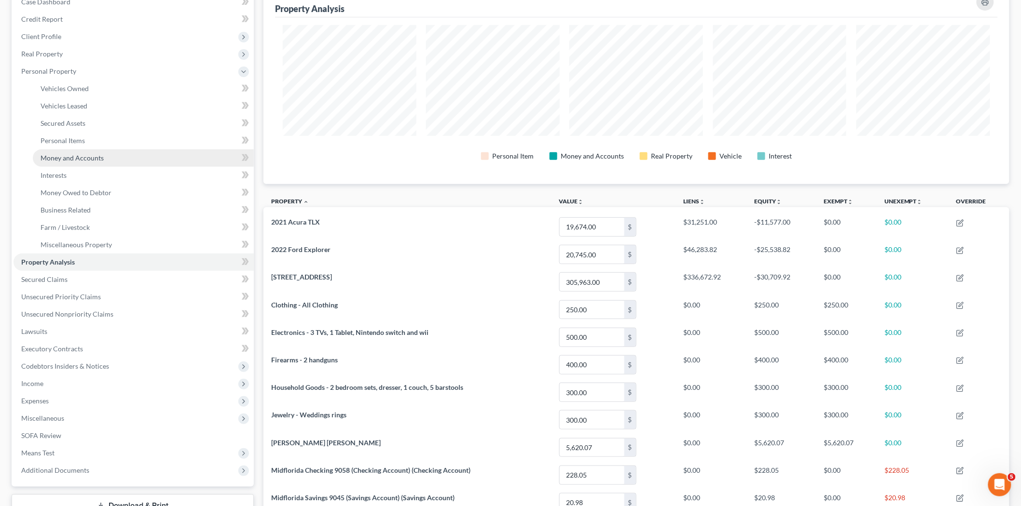
click at [123, 155] on link "Money and Accounts" at bounding box center [143, 158] width 221 height 17
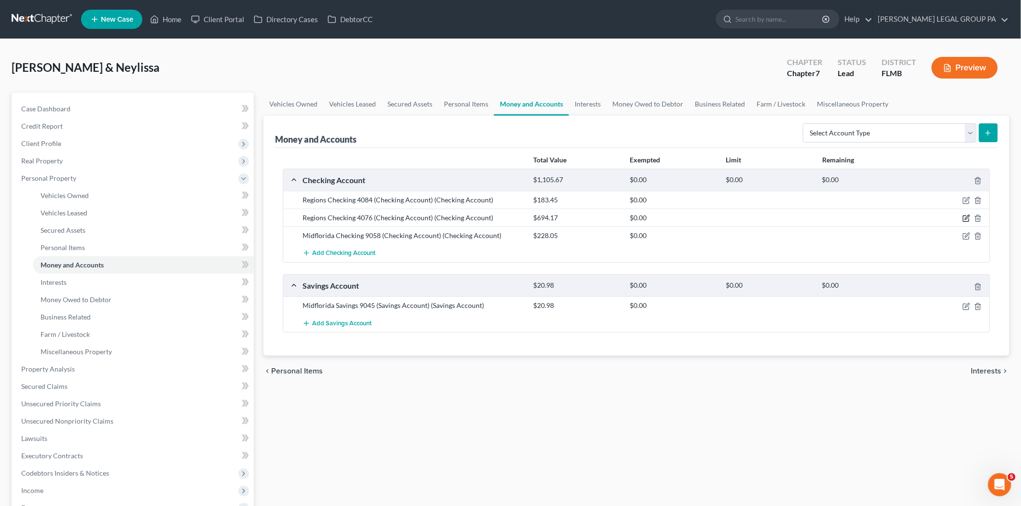
click at [967, 218] on icon "button" at bounding box center [966, 219] width 8 height 8
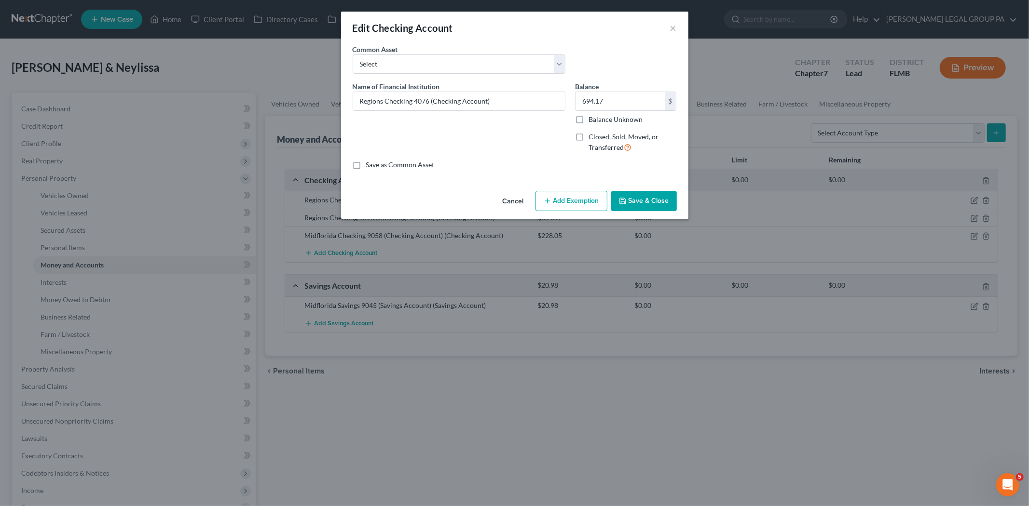
click at [588, 203] on button "Add Exemption" at bounding box center [571, 201] width 72 height 20
select select "2"
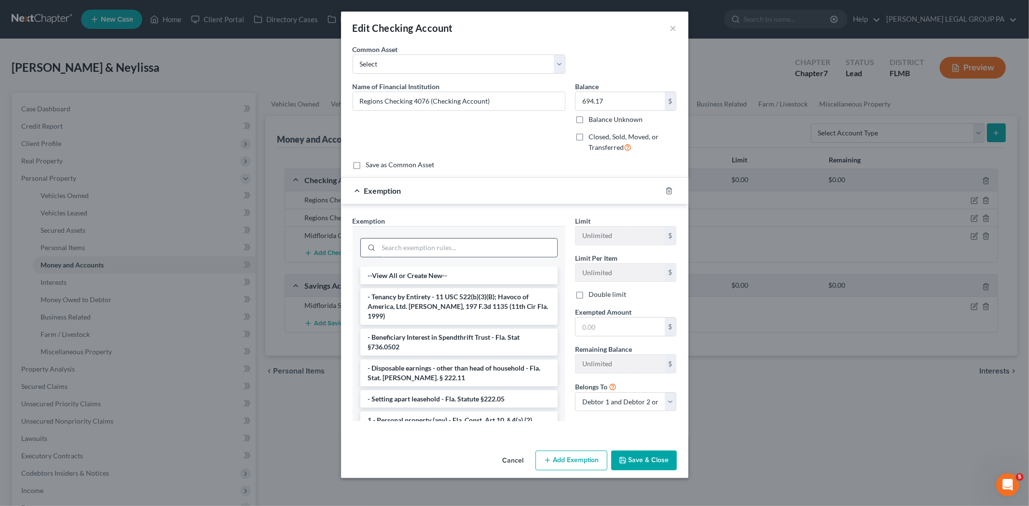
click at [492, 244] on input "search" at bounding box center [468, 248] width 178 height 18
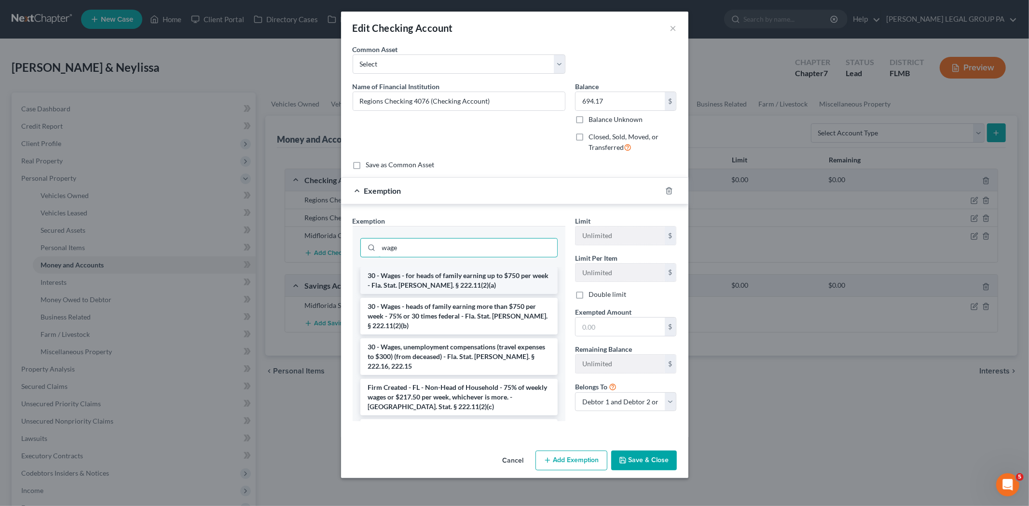
type input "wage"
click at [502, 272] on li "30 - Wages - for heads of family earning up to $750 per week - Fla. Stat. [PERS…" at bounding box center [458, 280] width 197 height 27
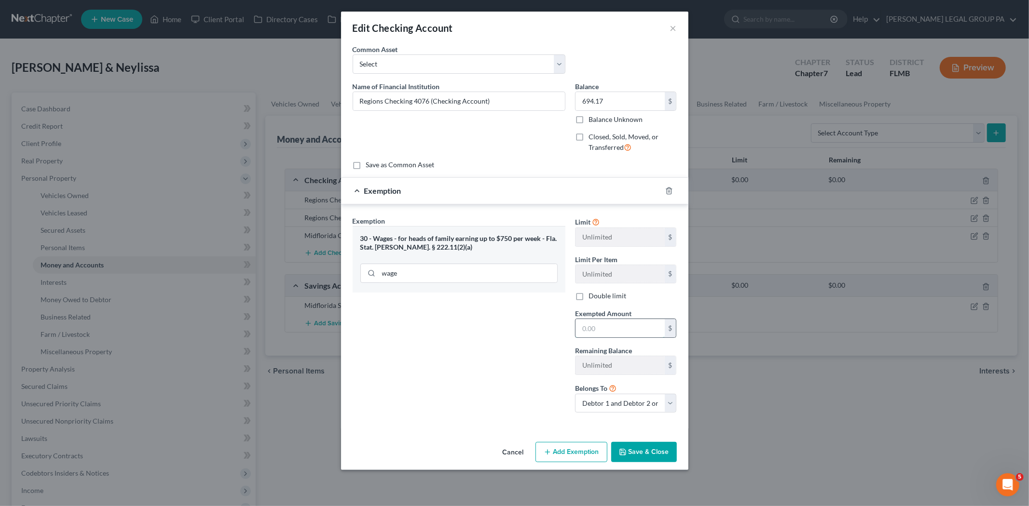
click at [597, 325] on input "text" at bounding box center [619, 328] width 89 height 18
click at [497, 390] on div "Exemption Set must be selected for CA. Exemption * 30 - Wages - for heads of fa…" at bounding box center [459, 318] width 222 height 205
click at [581, 399] on select "Debtor 1 only Debtor 2 only Debtor 1 and Debtor 2 only" at bounding box center [626, 403] width 102 height 19
click at [532, 396] on div "Exemption Set must be selected for CA. Exemption * 30 - Wages - for heads of fa…" at bounding box center [459, 318] width 222 height 205
click at [614, 323] on input "text" at bounding box center [619, 328] width 89 height 18
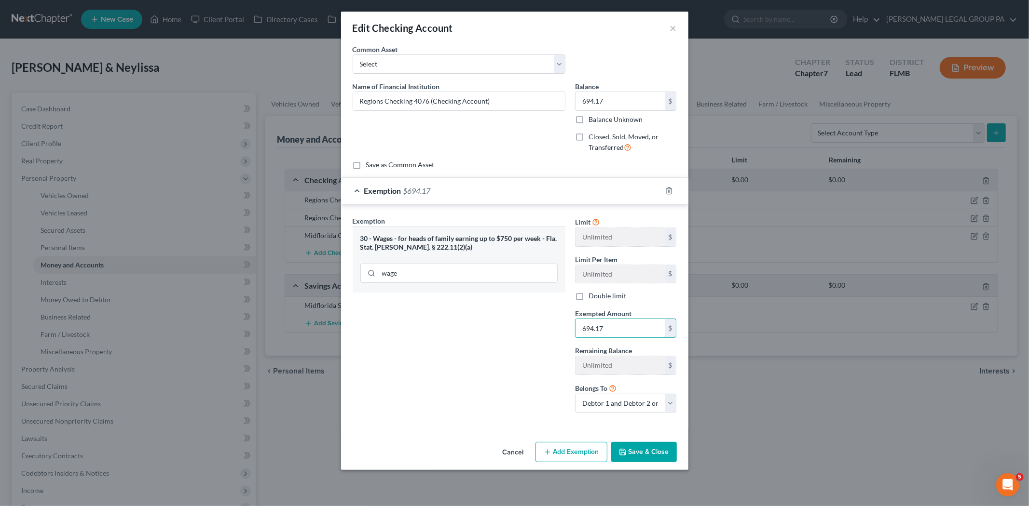
type input "694.17"
click at [649, 445] on button "Save & Close" at bounding box center [644, 452] width 66 height 20
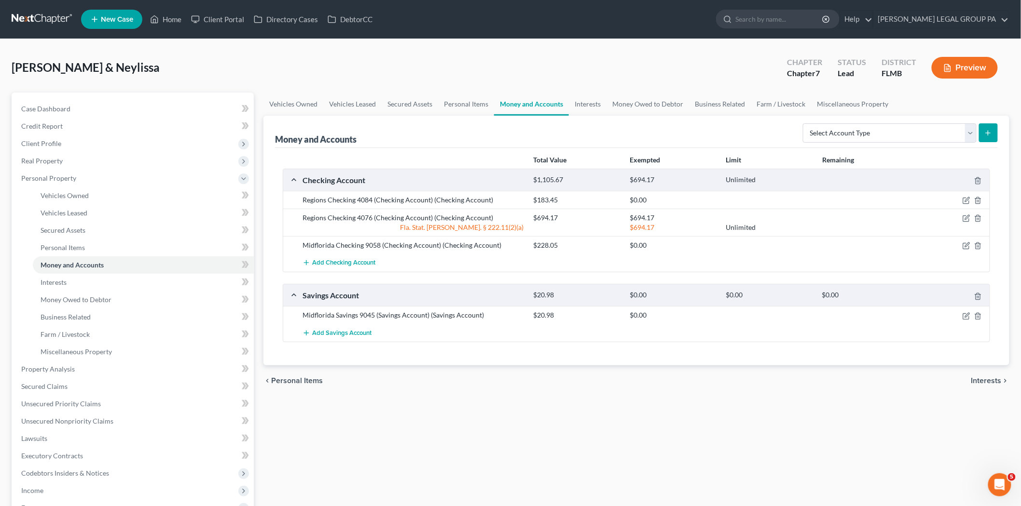
click at [980, 133] on button "submit" at bounding box center [988, 132] width 19 height 19
click at [968, 136] on select "Select Account Type Brokerage Cash on Hand Certificates of Deposit Checking Acc…" at bounding box center [890, 132] width 174 height 19
select select "savings"
click at [805, 123] on select "Select Account Type Brokerage Cash on Hand Certificates of Deposit Checking Acc…" at bounding box center [890, 132] width 174 height 19
click at [983, 132] on button "submit" at bounding box center [988, 132] width 19 height 19
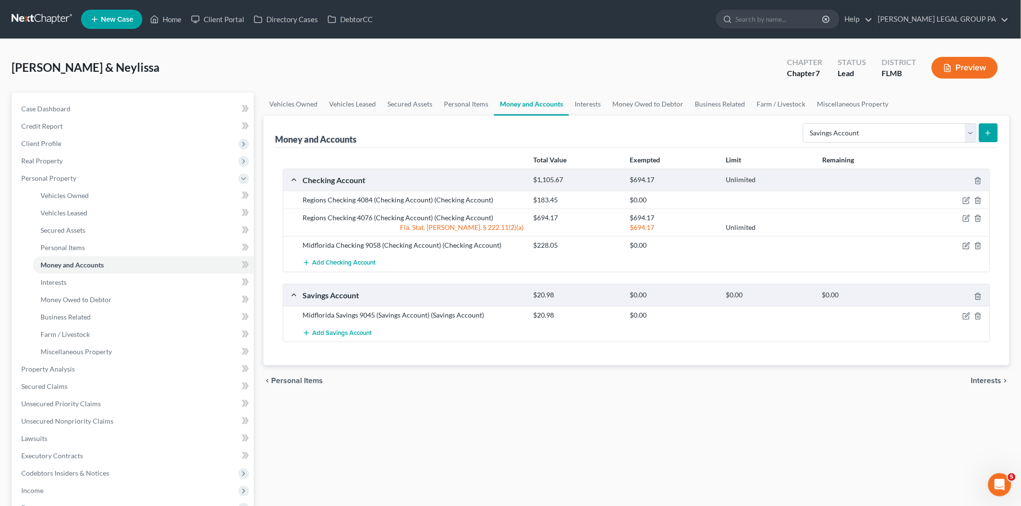
click at [989, 137] on button "submit" at bounding box center [988, 132] width 19 height 19
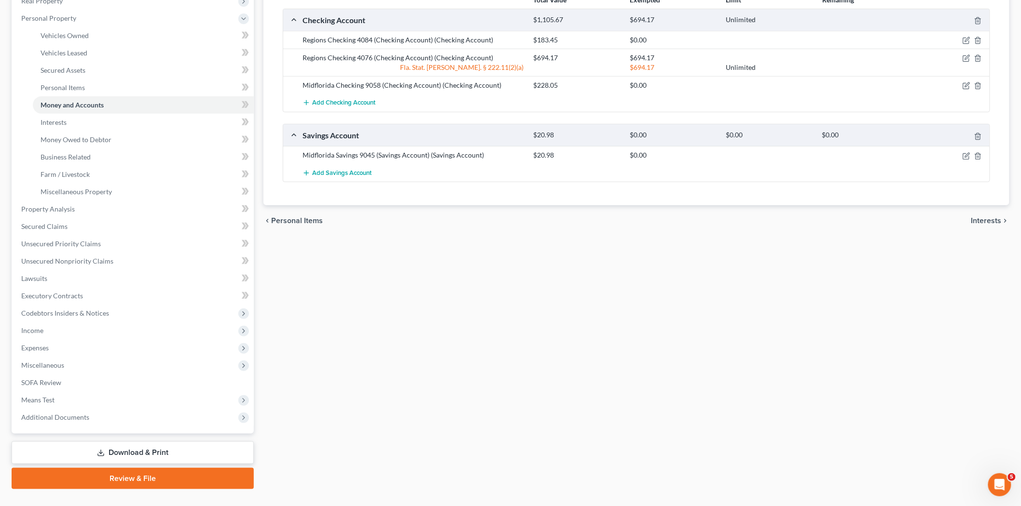
scroll to position [161, 0]
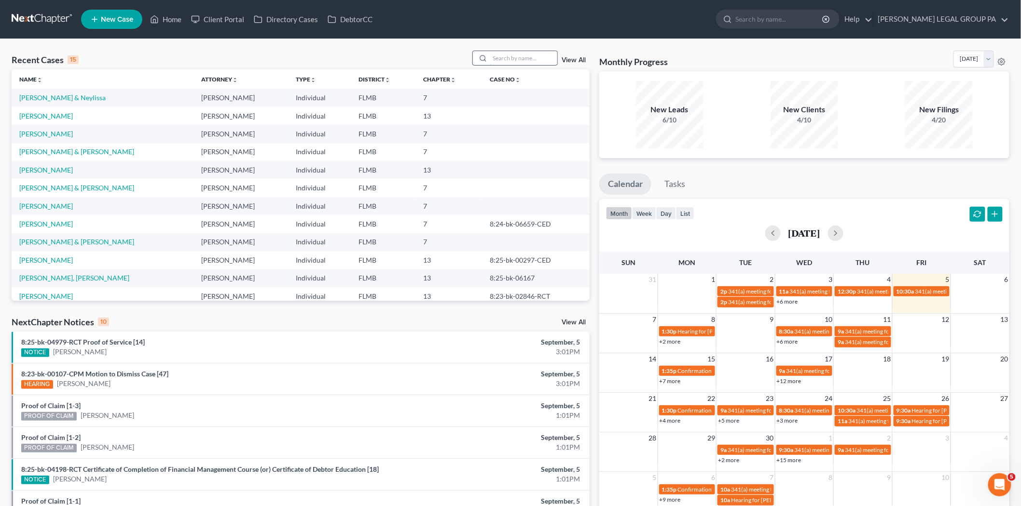
click at [518, 62] on input "search" at bounding box center [524, 58] width 68 height 14
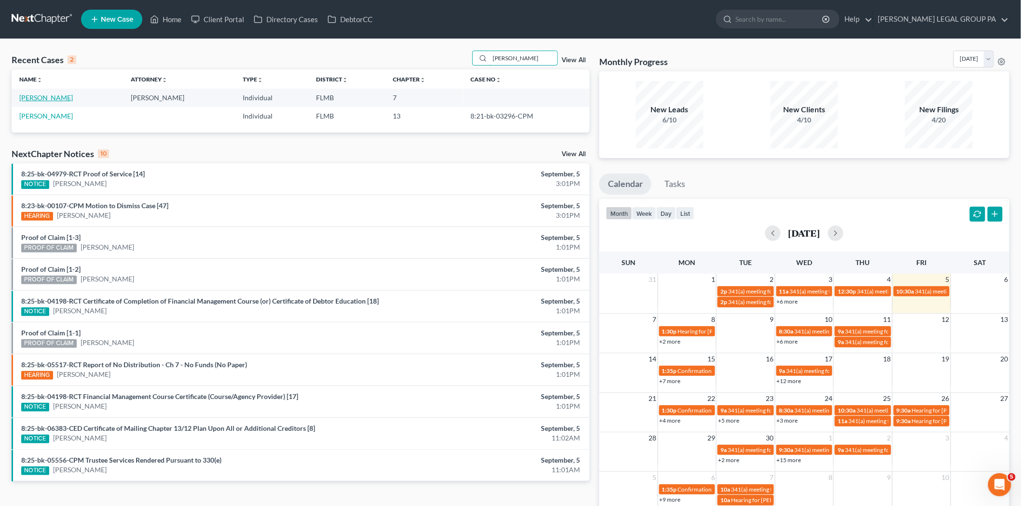
type input "[PERSON_NAME]"
click at [49, 99] on link "[PERSON_NAME]" at bounding box center [46, 98] width 54 height 8
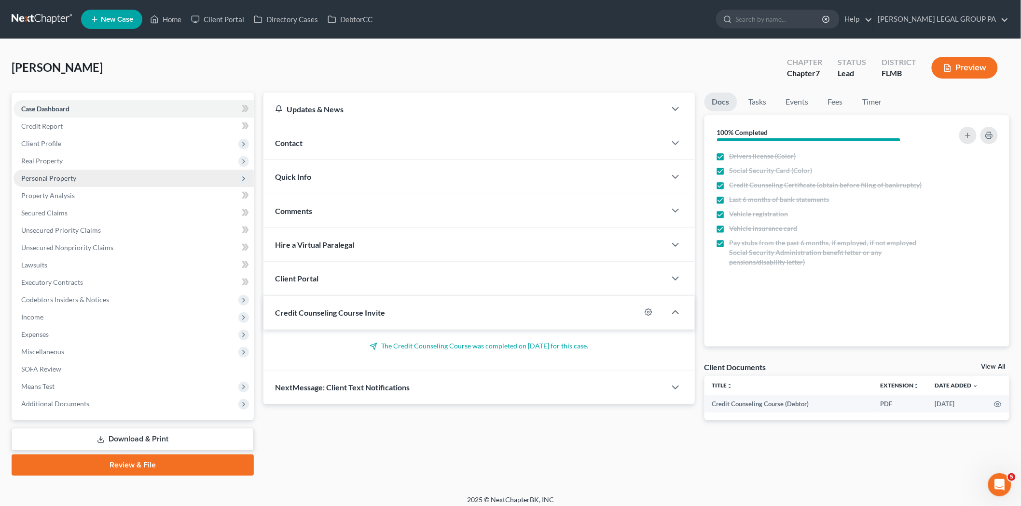
click at [61, 181] on span "Personal Property" at bounding box center [48, 178] width 55 height 8
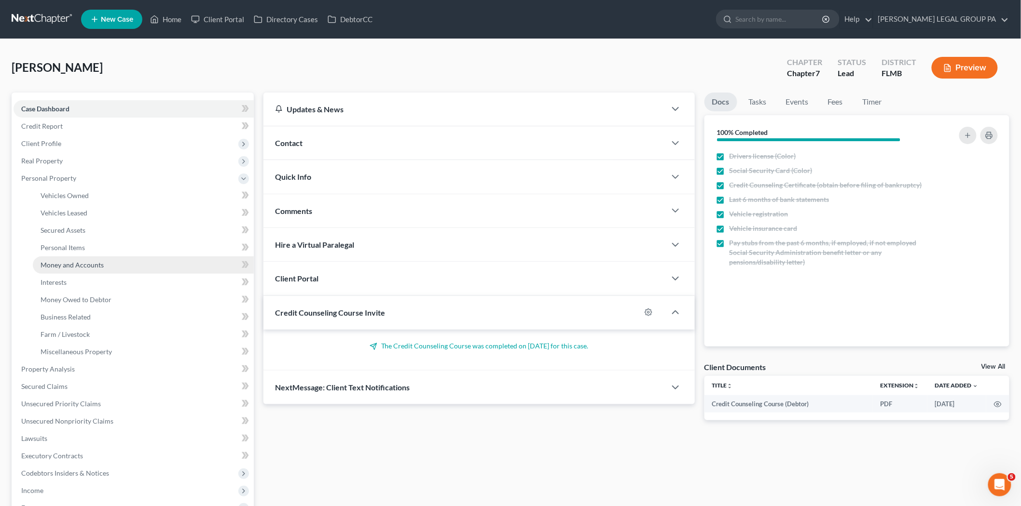
click at [103, 264] on link "Money and Accounts" at bounding box center [143, 265] width 221 height 17
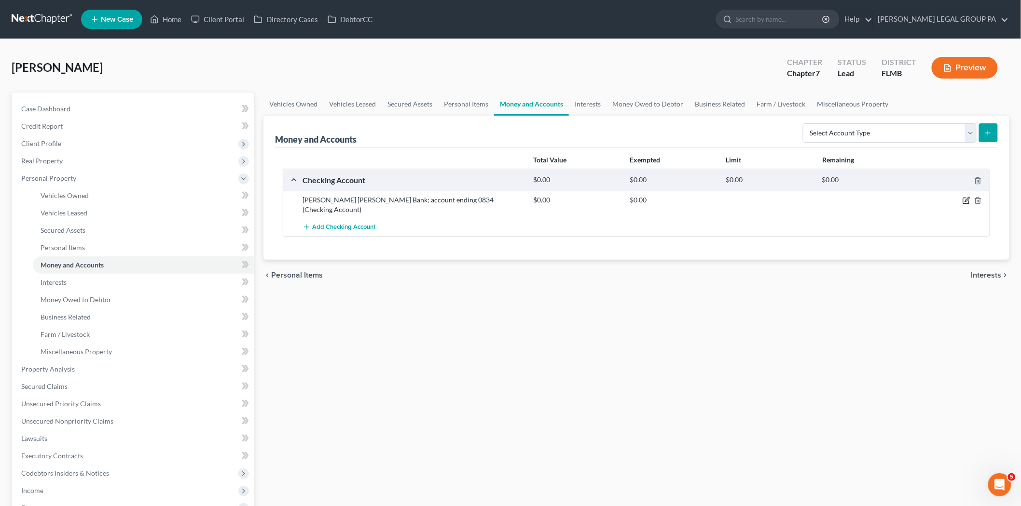
click at [966, 199] on icon "button" at bounding box center [966, 201] width 8 height 8
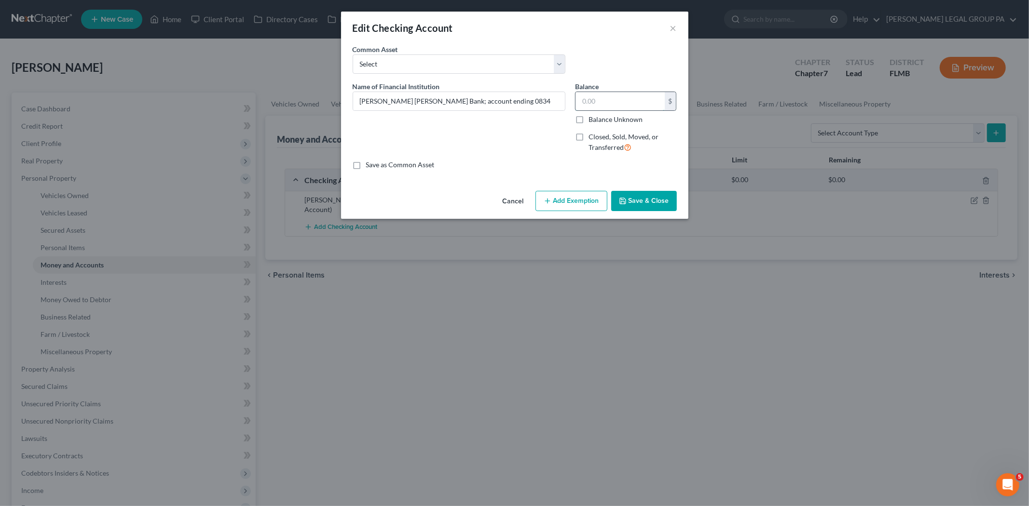
click at [588, 100] on input "text" at bounding box center [619, 101] width 89 height 18
click at [514, 200] on button "Cancel" at bounding box center [513, 201] width 37 height 19
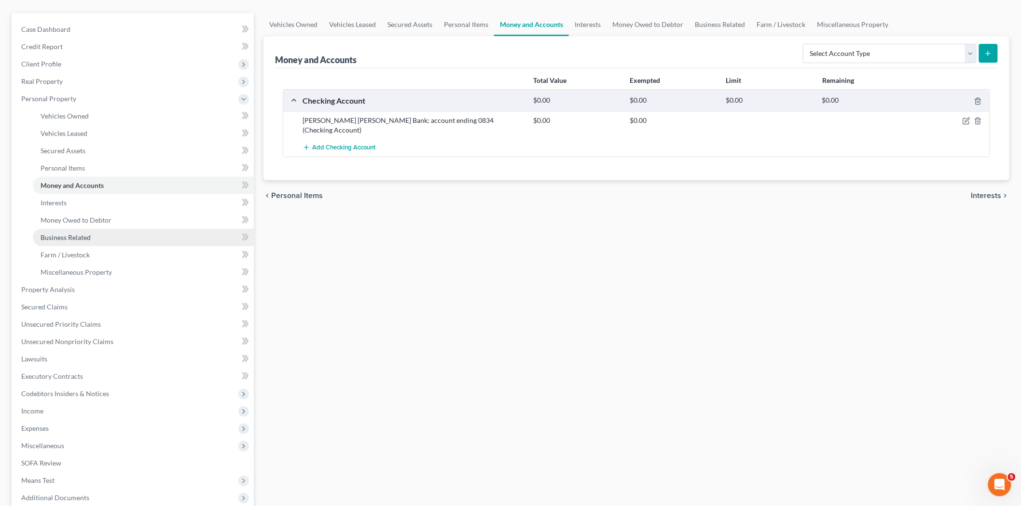
scroll to position [179, 0]
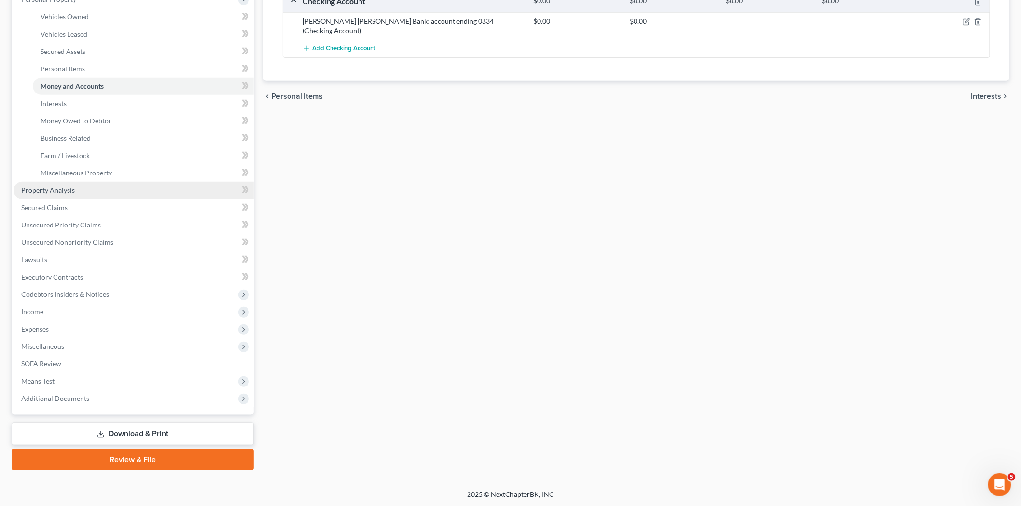
click at [87, 193] on link "Property Analysis" at bounding box center [134, 190] width 240 height 17
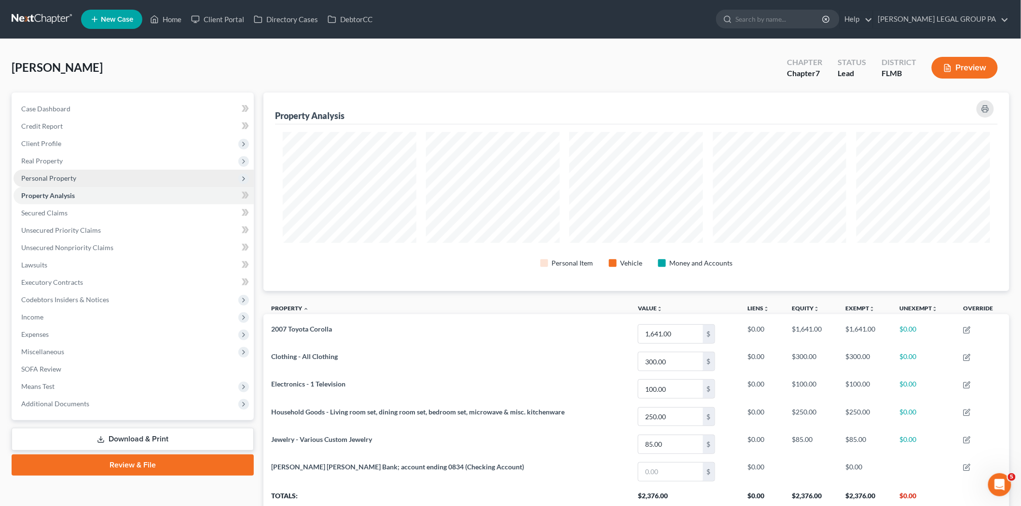
click at [99, 178] on span "Personal Property" at bounding box center [134, 178] width 240 height 17
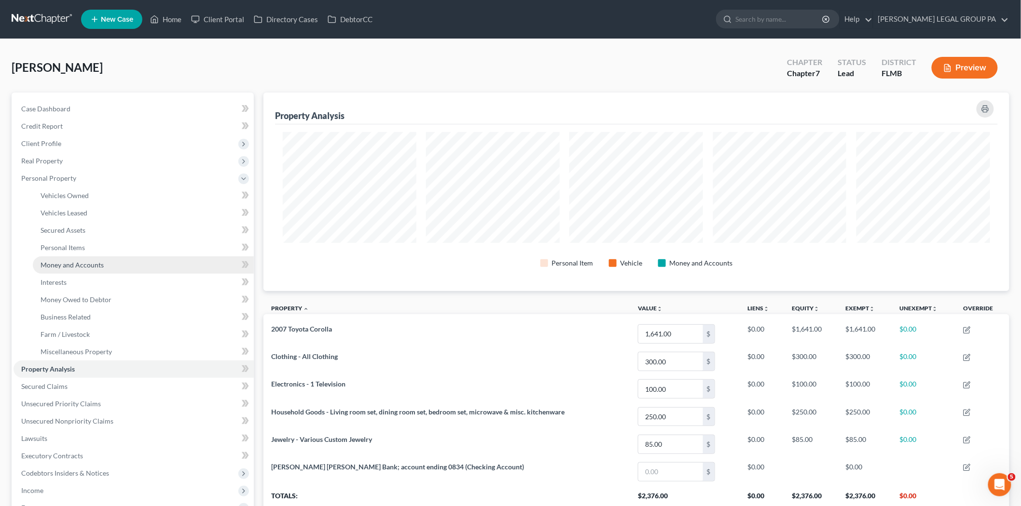
click at [103, 259] on link "Money and Accounts" at bounding box center [143, 265] width 221 height 17
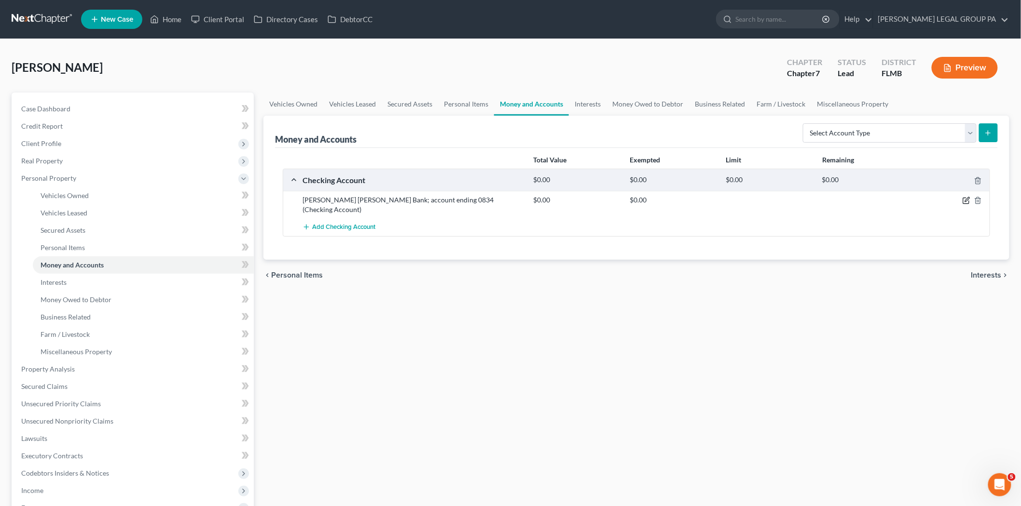
click at [964, 198] on icon "button" at bounding box center [966, 201] width 8 height 8
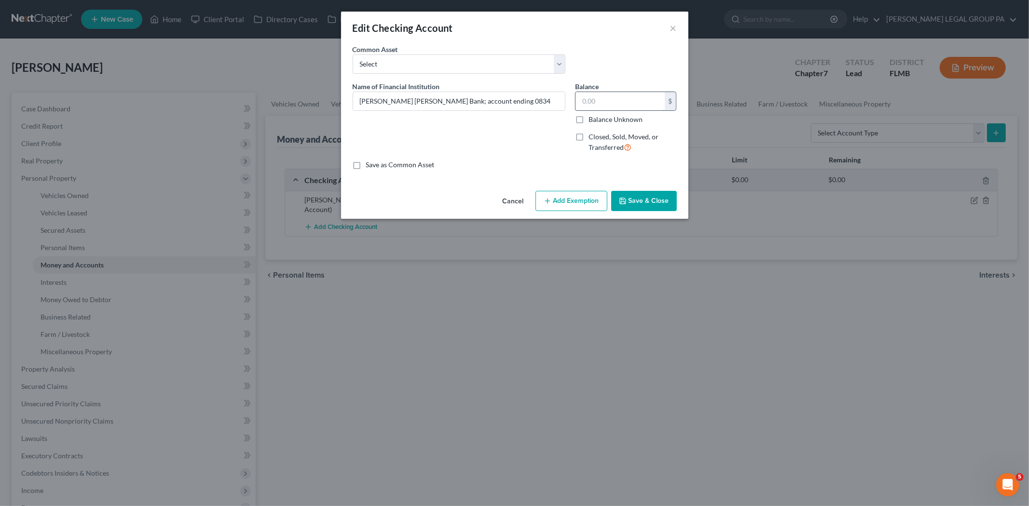
click at [590, 105] on input "text" at bounding box center [619, 101] width 89 height 18
click at [608, 102] on input "text" at bounding box center [619, 101] width 89 height 18
type input "14.86"
click at [642, 202] on button "Save & Close" at bounding box center [644, 201] width 66 height 20
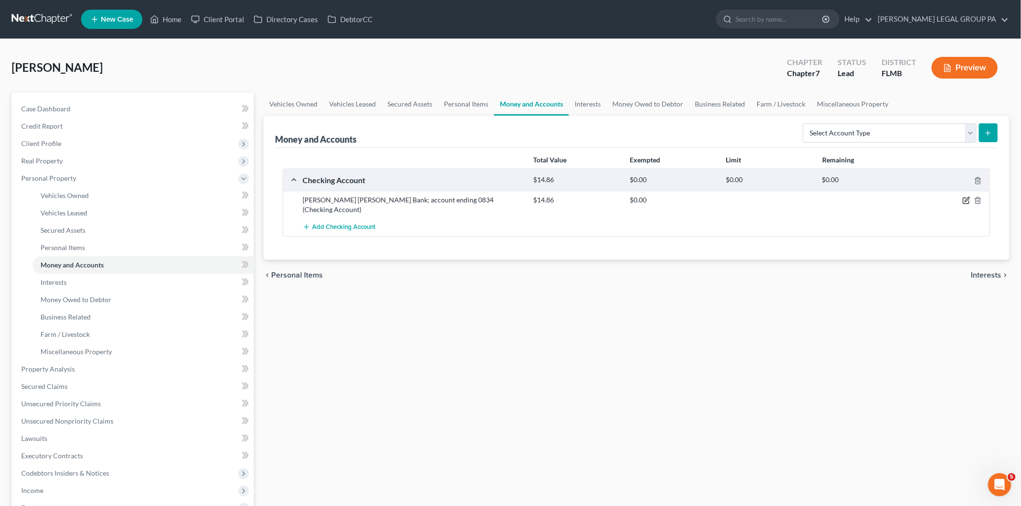
click at [965, 200] on icon "button" at bounding box center [966, 201] width 8 height 8
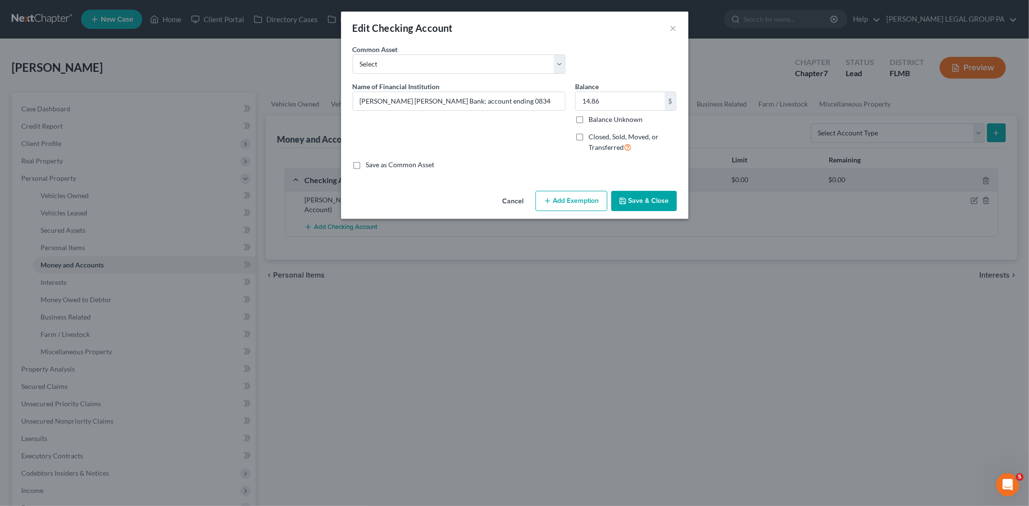
click at [558, 206] on button "Add Exemption" at bounding box center [571, 201] width 72 height 20
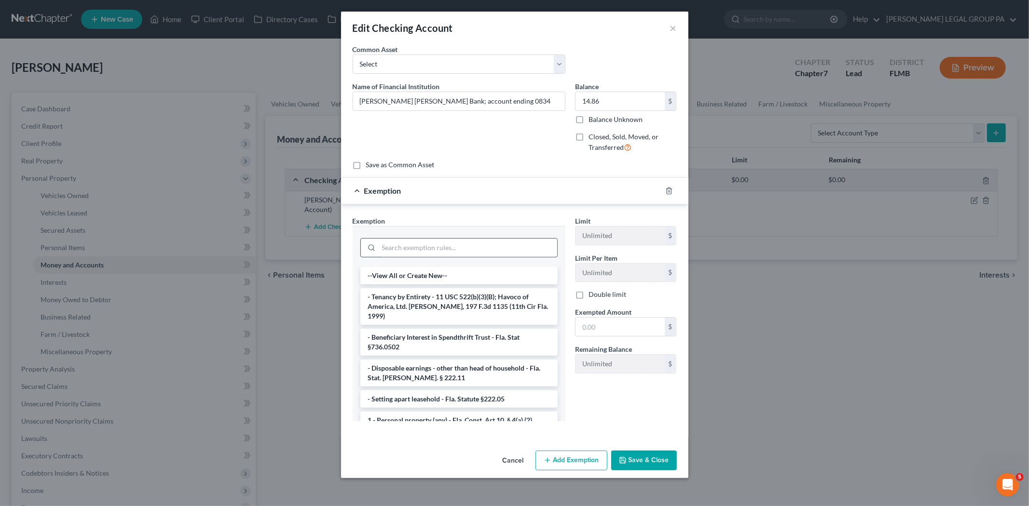
click at [410, 244] on input "search" at bounding box center [468, 248] width 178 height 18
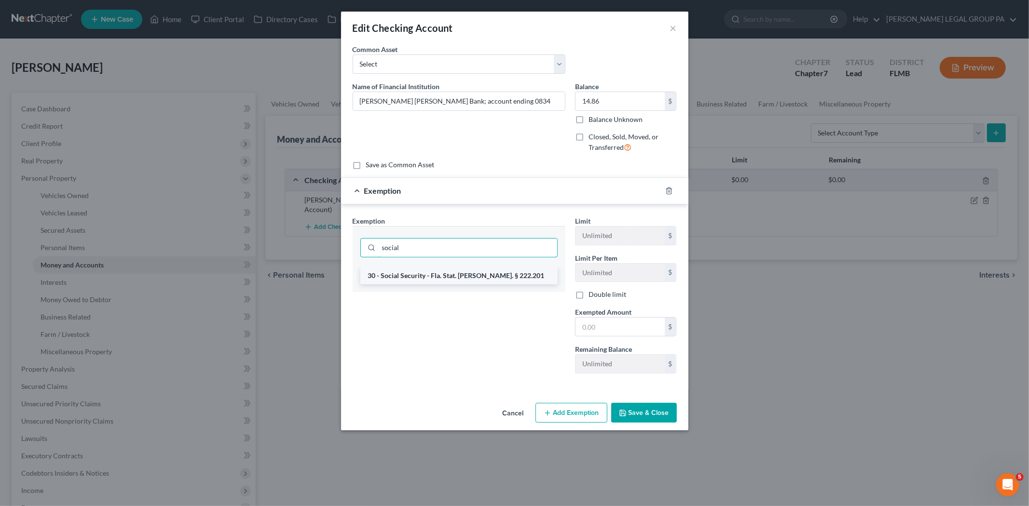
type input "social"
click at [421, 276] on li "30 - Social Security - Fla. Stat. [PERSON_NAME]. § 222.201" at bounding box center [458, 275] width 197 height 17
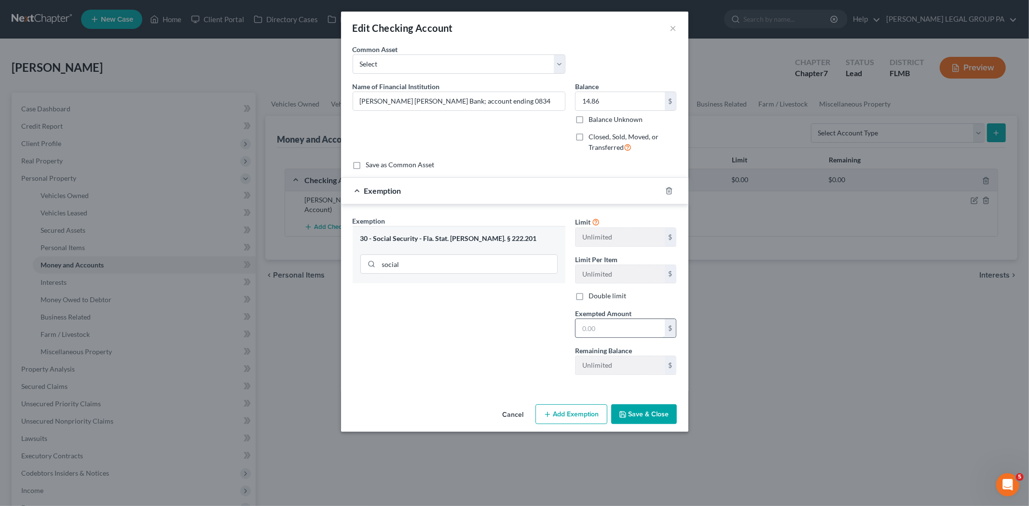
click at [618, 332] on input "text" at bounding box center [619, 328] width 89 height 18
type input "14.86"
click at [649, 408] on button "Save & Close" at bounding box center [644, 415] width 66 height 20
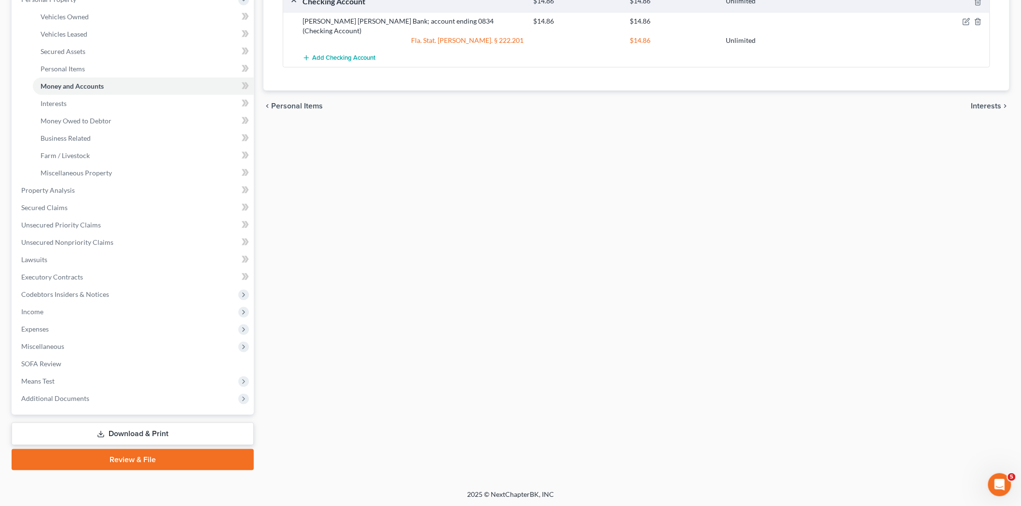
click at [131, 426] on link "Download & Print" at bounding box center [133, 434] width 242 height 23
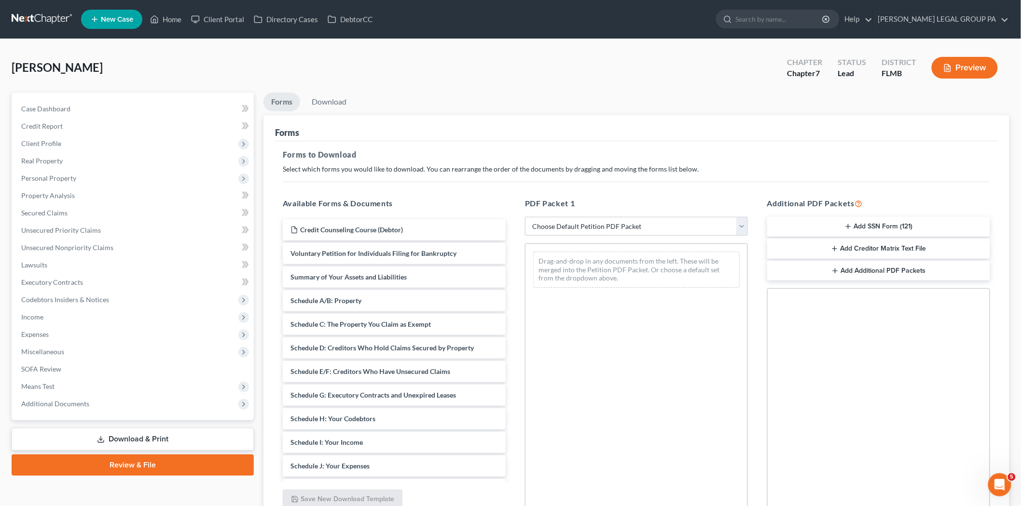
click at [841, 219] on button "Add SSN Form (121)" at bounding box center [878, 227] width 223 height 20
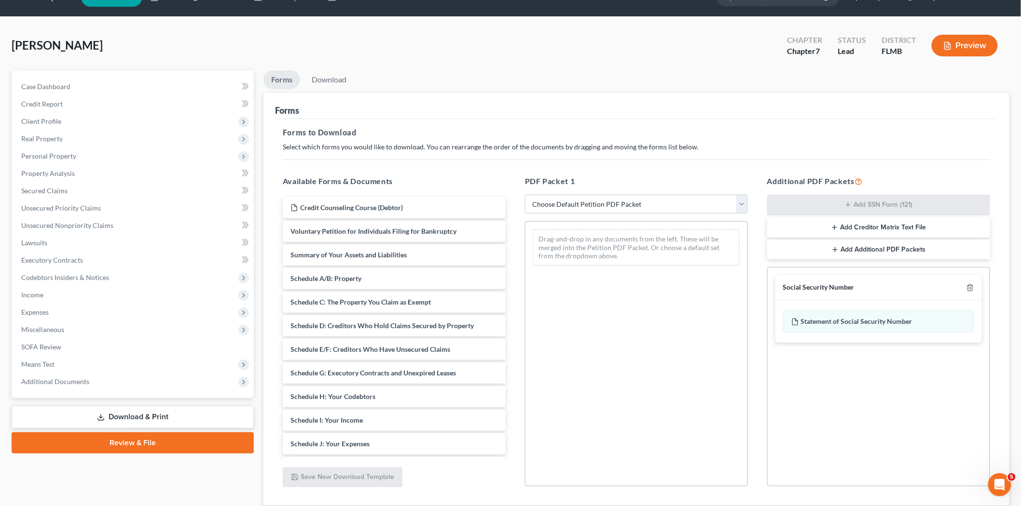
scroll to position [89, 0]
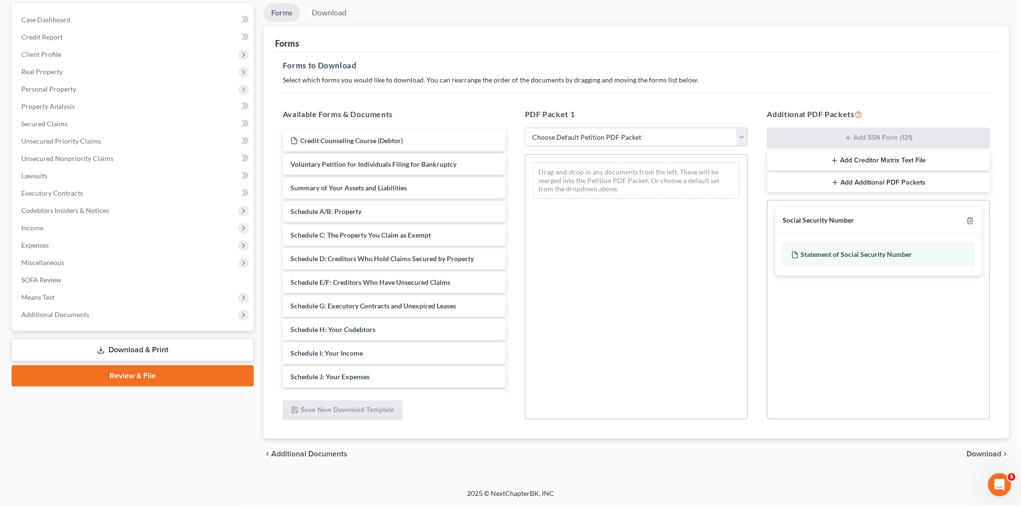
click at [975, 459] on div "chevron_left Additional Documents Download chevron_right" at bounding box center [636, 454] width 746 height 31
click at [979, 451] on span "Download" at bounding box center [984, 455] width 35 height 8
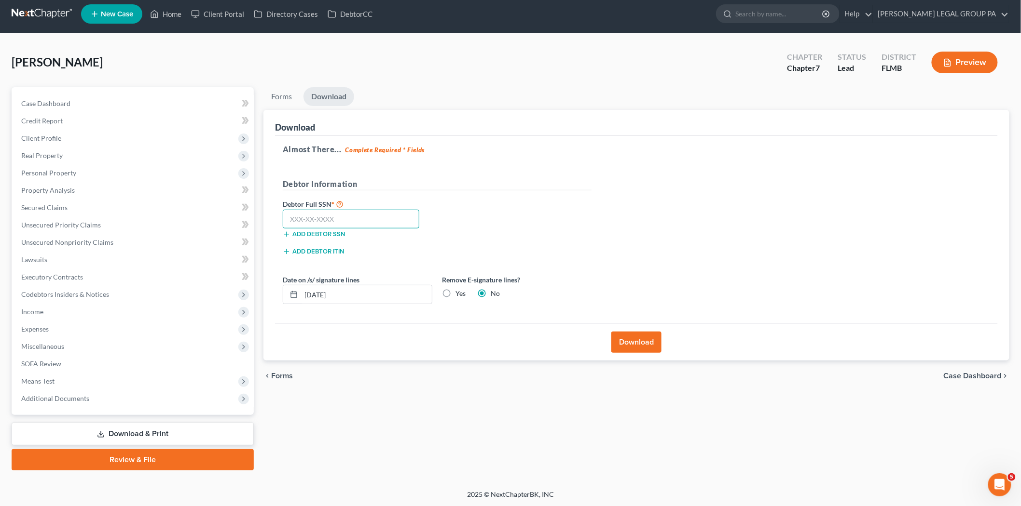
click at [327, 222] on input "text" at bounding box center [351, 219] width 137 height 19
type input "769"
click at [53, 331] on span "Expenses" at bounding box center [134, 329] width 240 height 17
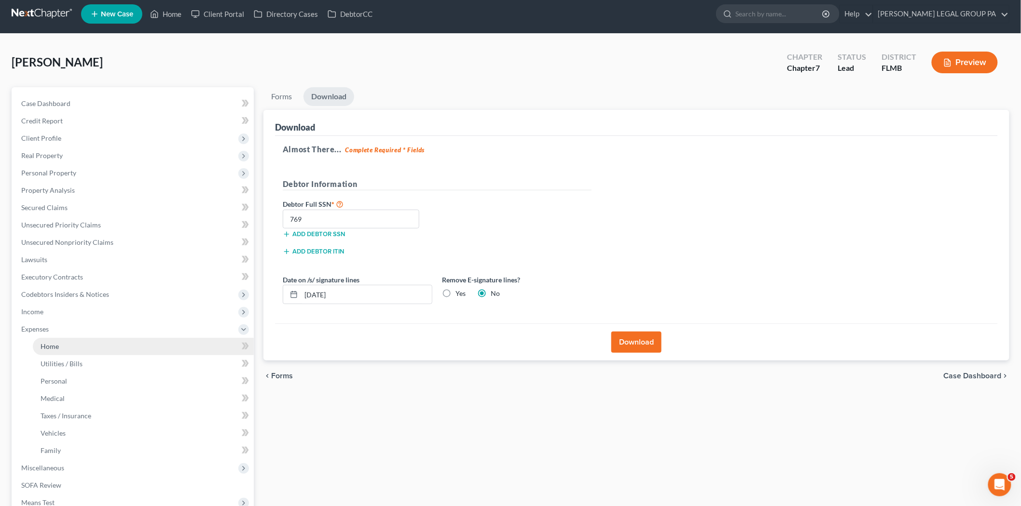
click at [55, 342] on span "Home" at bounding box center [50, 346] width 18 height 8
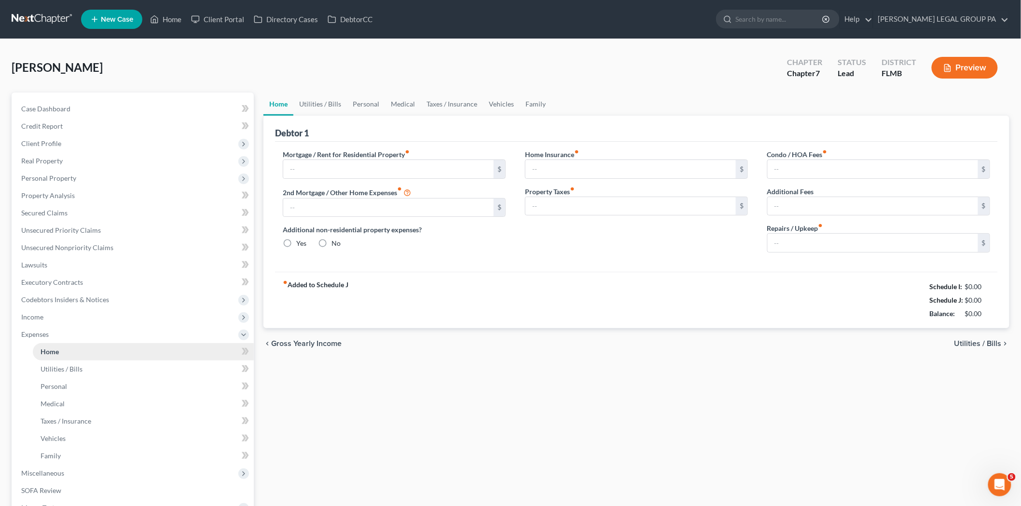
type input "620.00"
type input "0.00"
radio input "true"
type input "0.00"
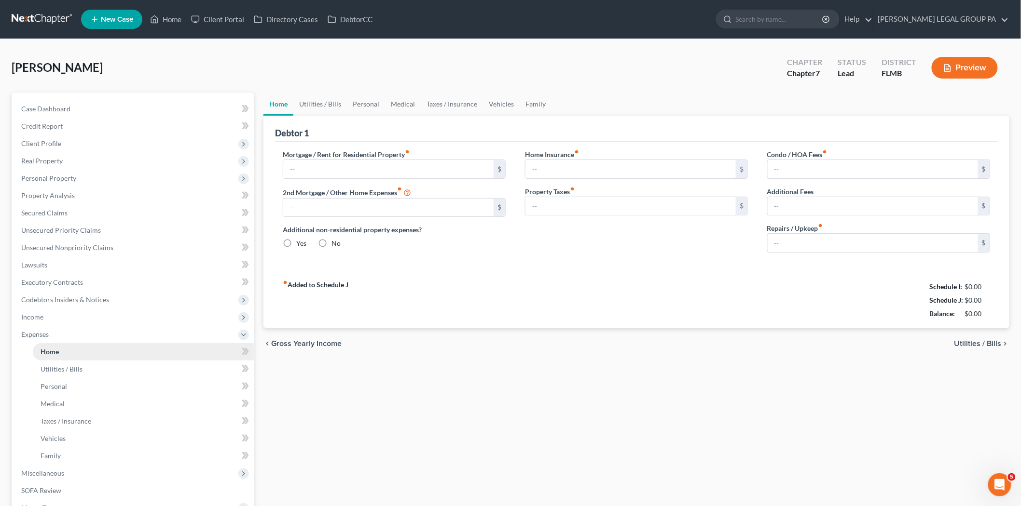
type input "0.00"
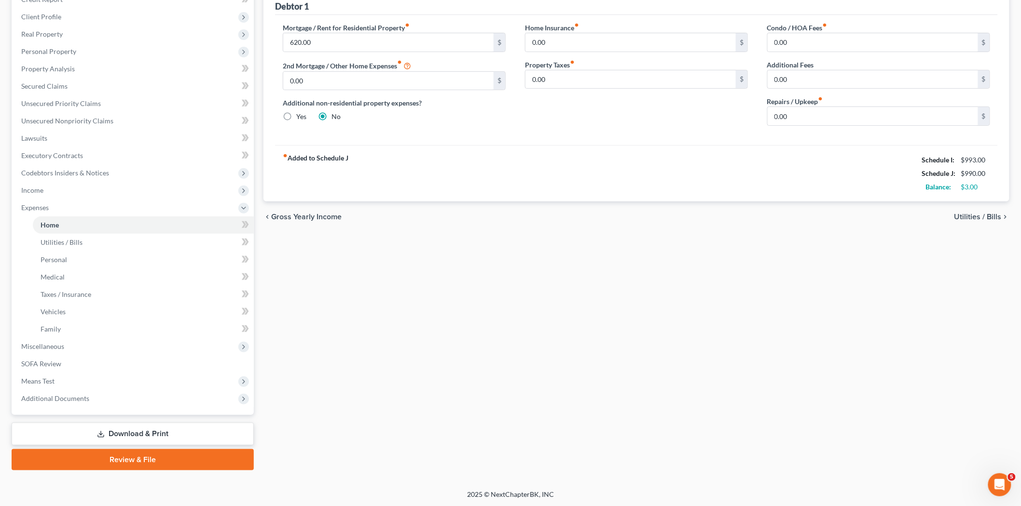
click at [97, 427] on link "Download & Print" at bounding box center [133, 434] width 242 height 23
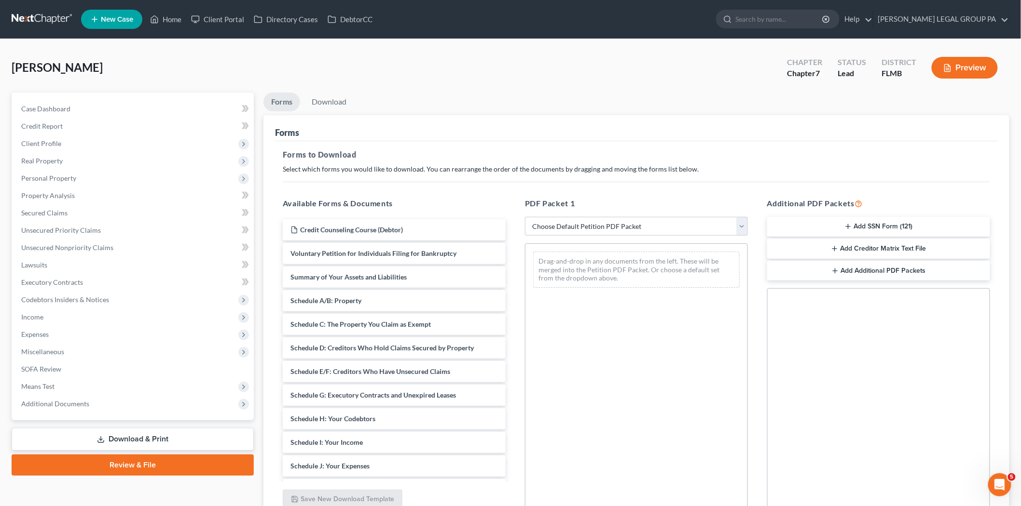
click at [912, 233] on button "Add SSN Form (121)" at bounding box center [878, 227] width 223 height 20
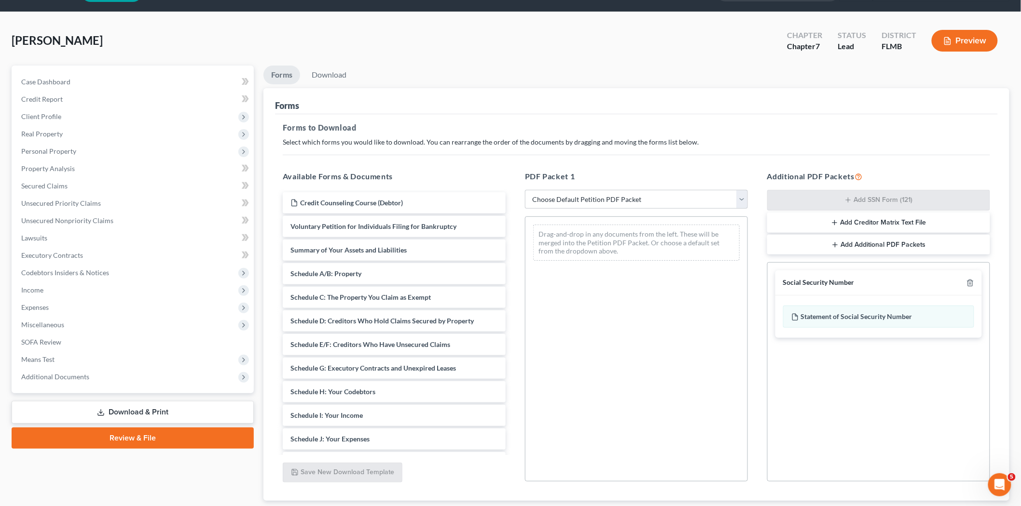
scroll to position [89, 0]
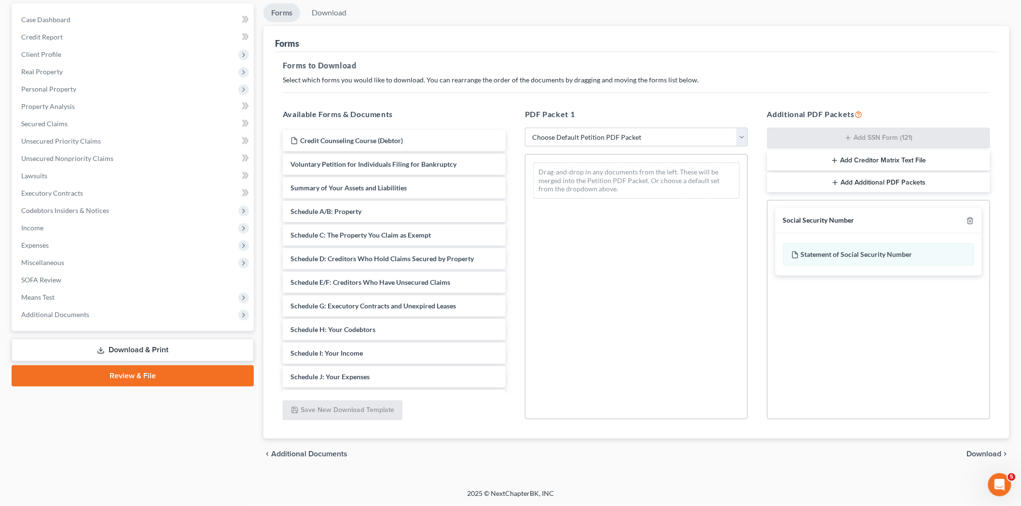
click at [978, 447] on div "chevron_left Additional Documents Download chevron_right" at bounding box center [636, 454] width 746 height 31
click at [977, 451] on span "Download" at bounding box center [984, 455] width 35 height 8
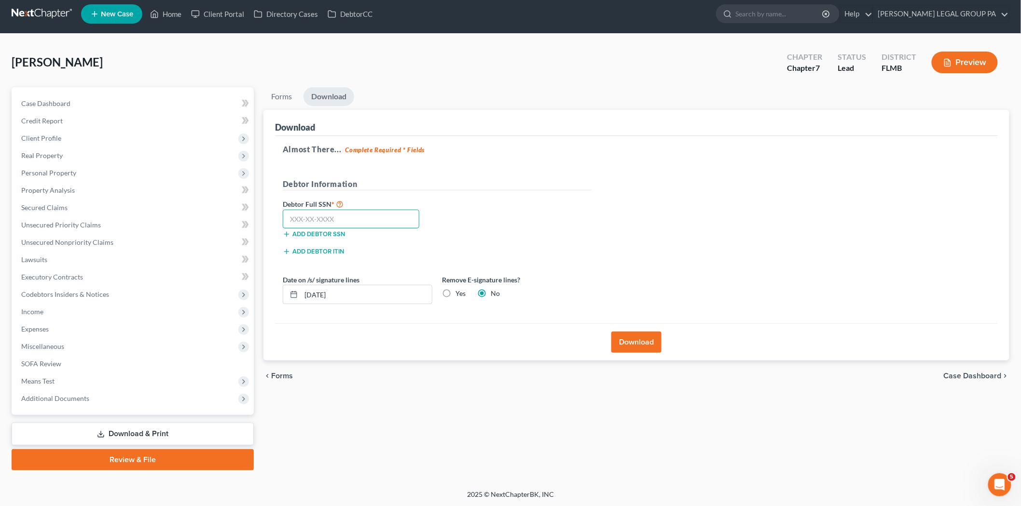
click at [340, 215] on input "text" at bounding box center [351, 219] width 137 height 19
type input "769-07-6048"
click at [618, 343] on button "Download" at bounding box center [636, 342] width 50 height 21
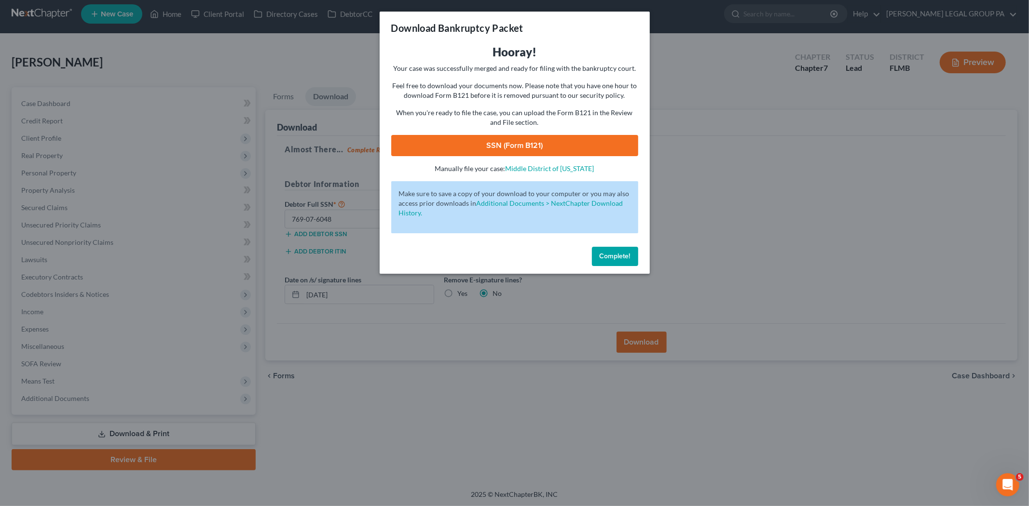
click at [517, 147] on link "SSN (Form B121)" at bounding box center [514, 145] width 247 height 21
click at [629, 254] on span "Complete!" at bounding box center [615, 256] width 31 height 8
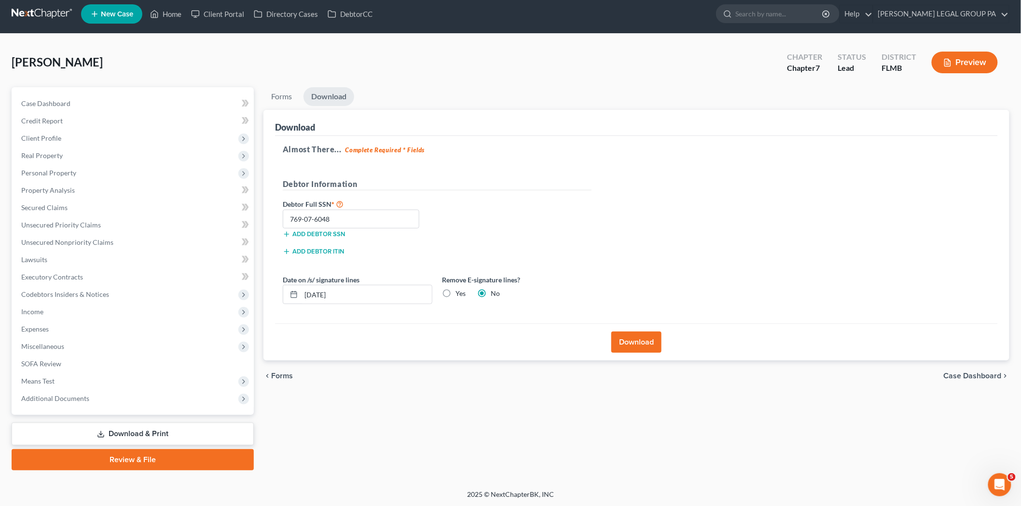
click at [128, 435] on link "Download & Print" at bounding box center [133, 434] width 242 height 23
click at [138, 451] on link "Review & File" at bounding box center [133, 460] width 242 height 21
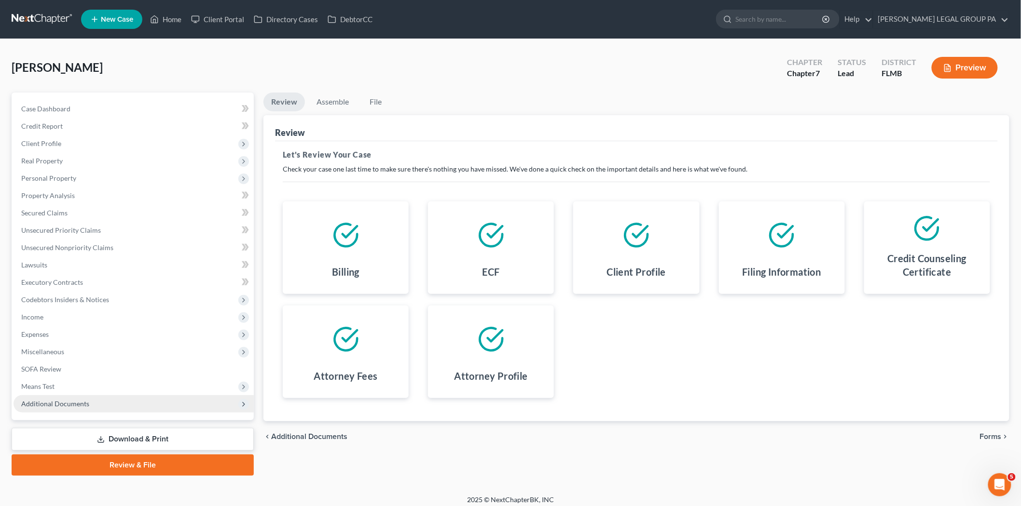
click at [123, 409] on span "Additional Documents" at bounding box center [134, 404] width 240 height 17
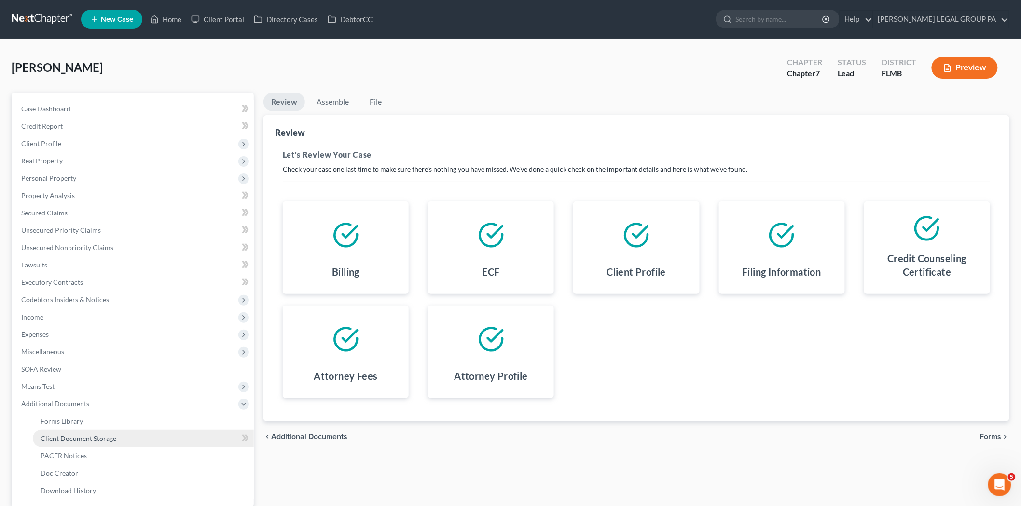
click at [116, 442] on link "Client Document Storage" at bounding box center [143, 438] width 221 height 17
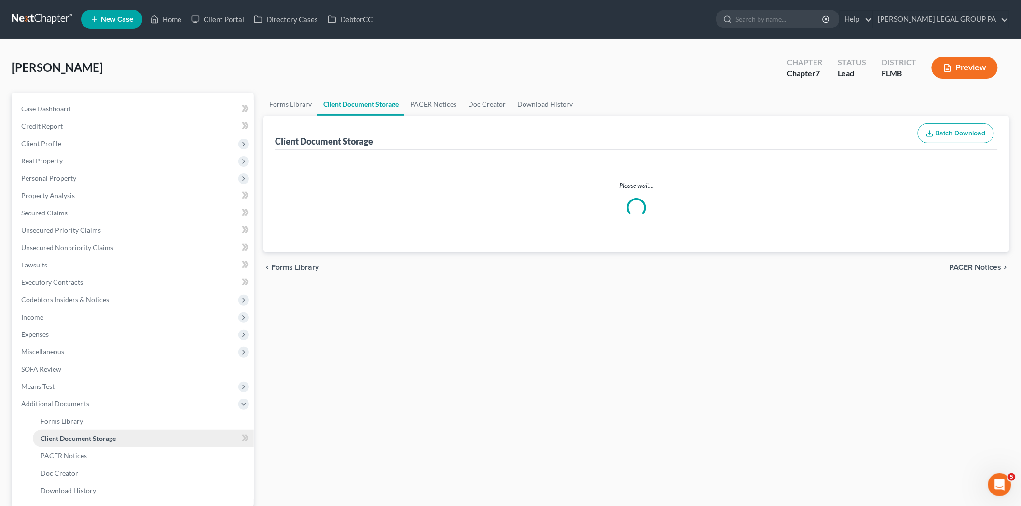
select select "9"
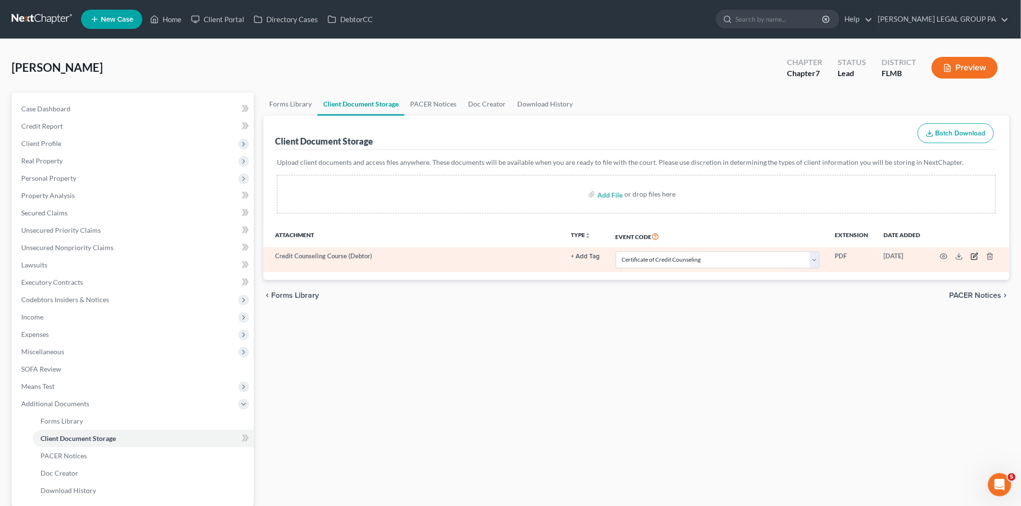
click at [972, 259] on icon "button" at bounding box center [975, 257] width 8 height 8
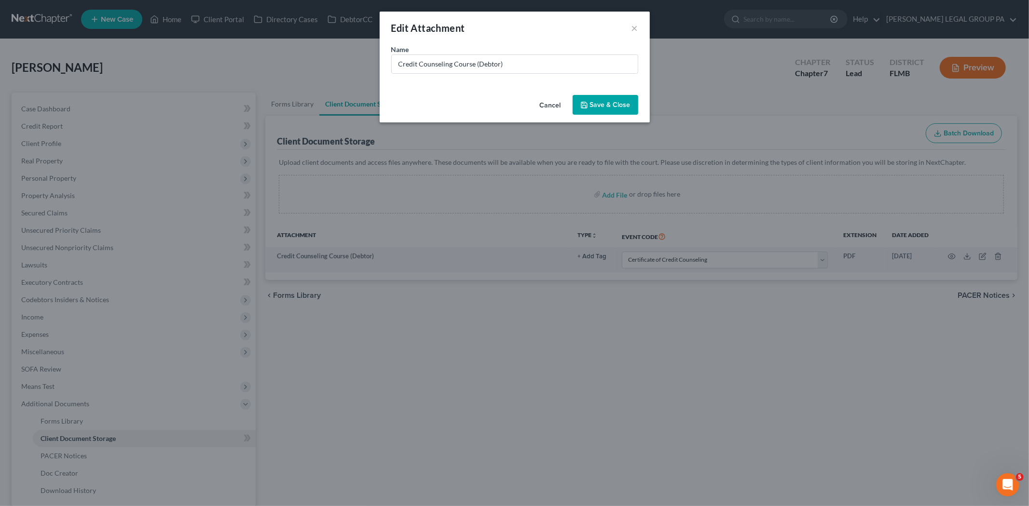
click at [560, 102] on button "Cancel" at bounding box center [550, 105] width 37 height 19
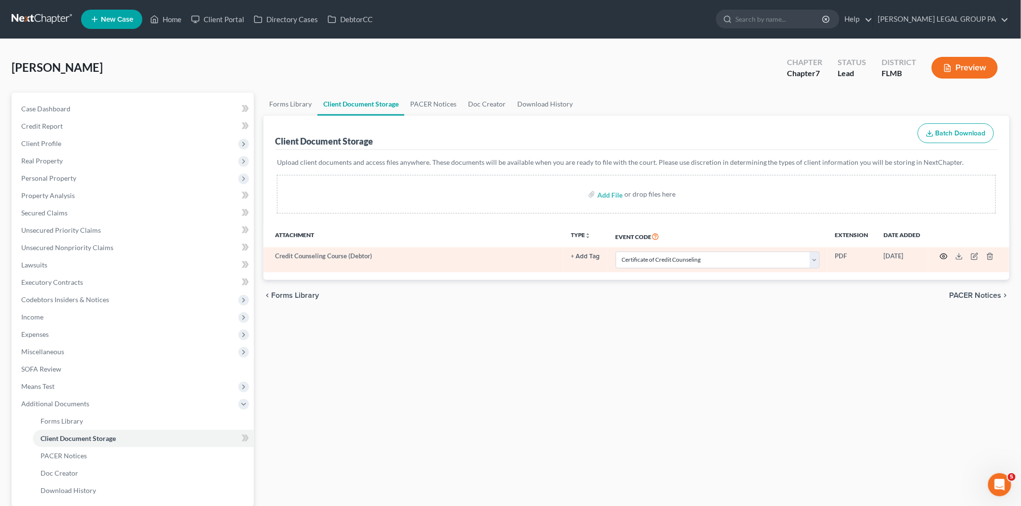
click at [944, 258] on icon "button" at bounding box center [944, 257] width 8 height 8
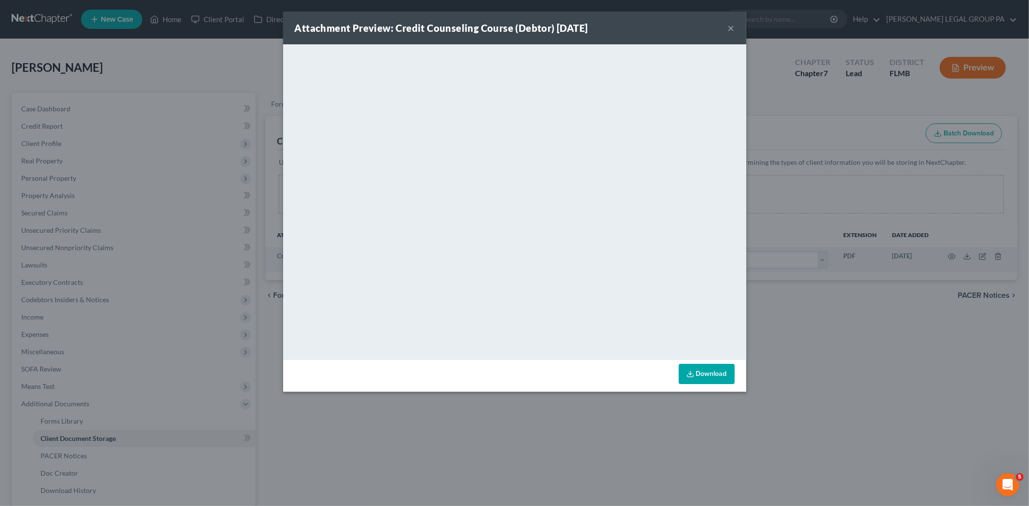
click at [729, 28] on button "×" at bounding box center [731, 28] width 7 height 12
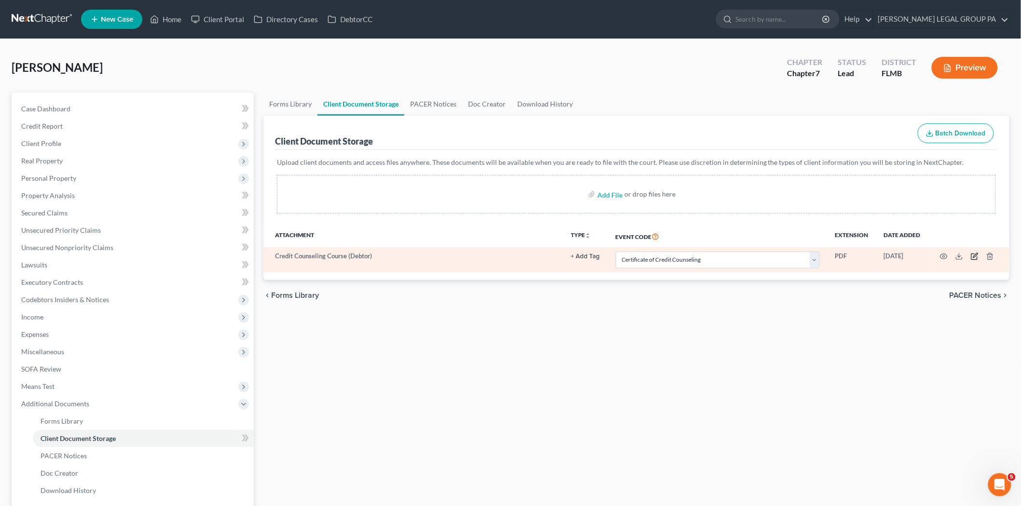
click at [972, 260] on icon "button" at bounding box center [974, 257] width 6 height 6
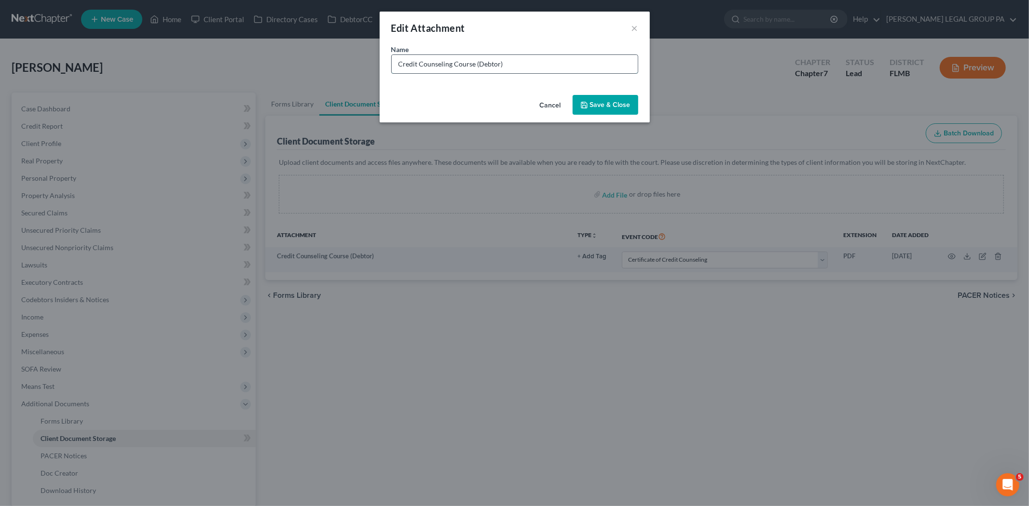
drag, startPoint x: 522, startPoint y: 66, endPoint x: 527, endPoint y: 60, distance: 7.5
click at [522, 66] on input "Credit Counseling Course (Debtor)" at bounding box center [515, 64] width 246 height 18
type input "Credit Counseling Course (Debtor) 08/20/2025"
click at [626, 101] on span "Save & Close" at bounding box center [610, 105] width 41 height 8
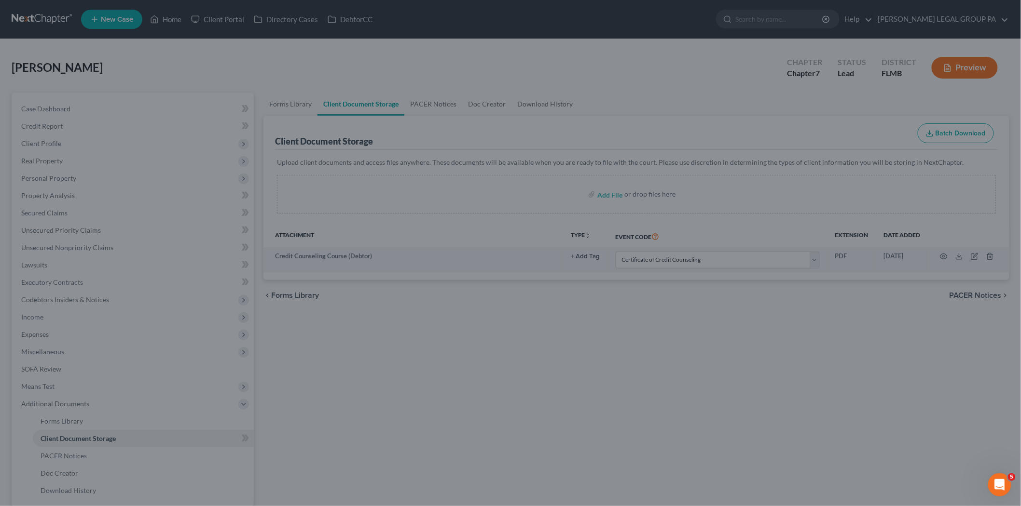
select select "9"
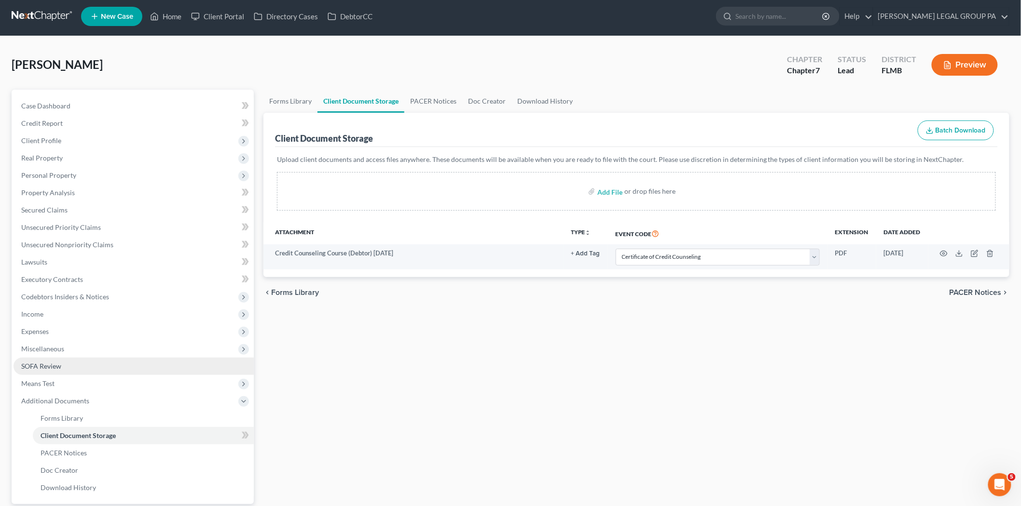
scroll to position [92, 0]
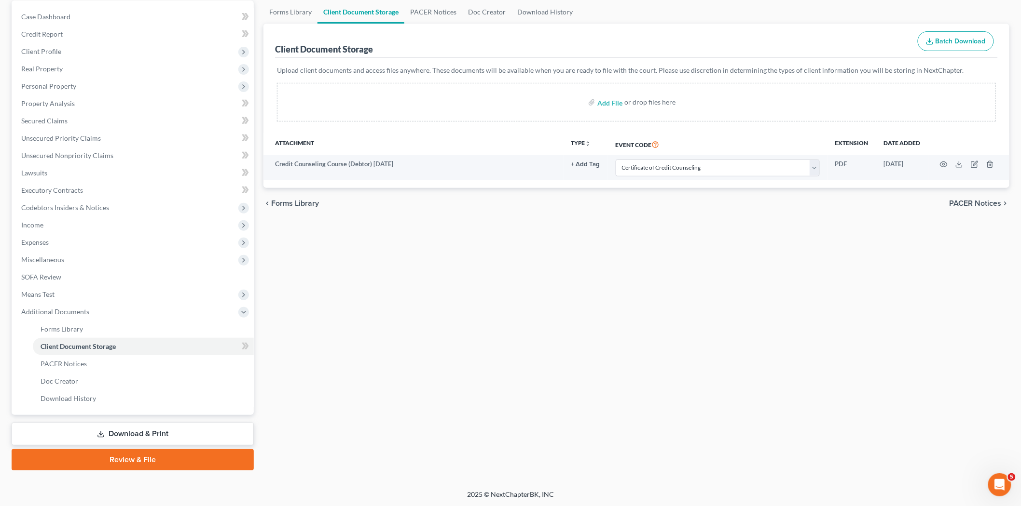
click at [151, 431] on link "Download & Print" at bounding box center [133, 434] width 242 height 23
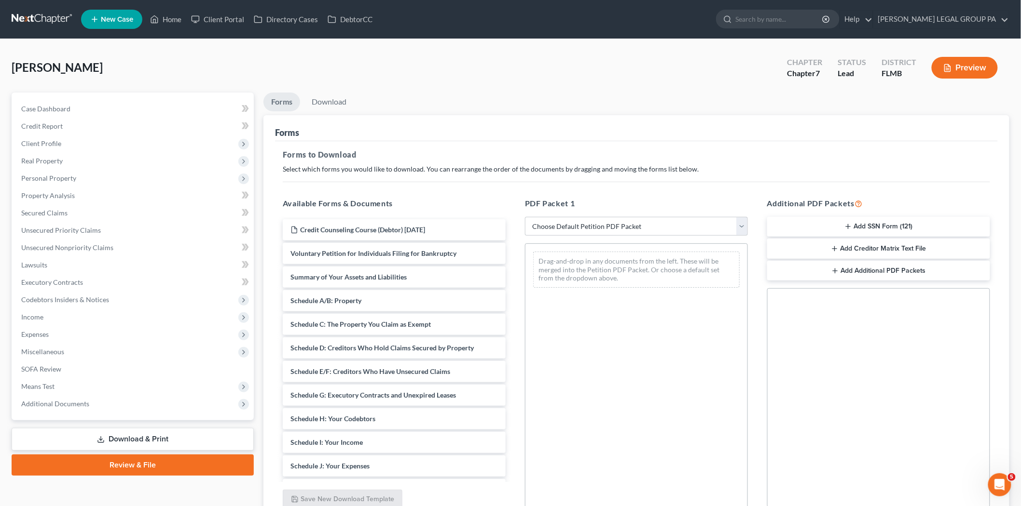
click at [170, 470] on link "Review & File" at bounding box center [133, 465] width 242 height 21
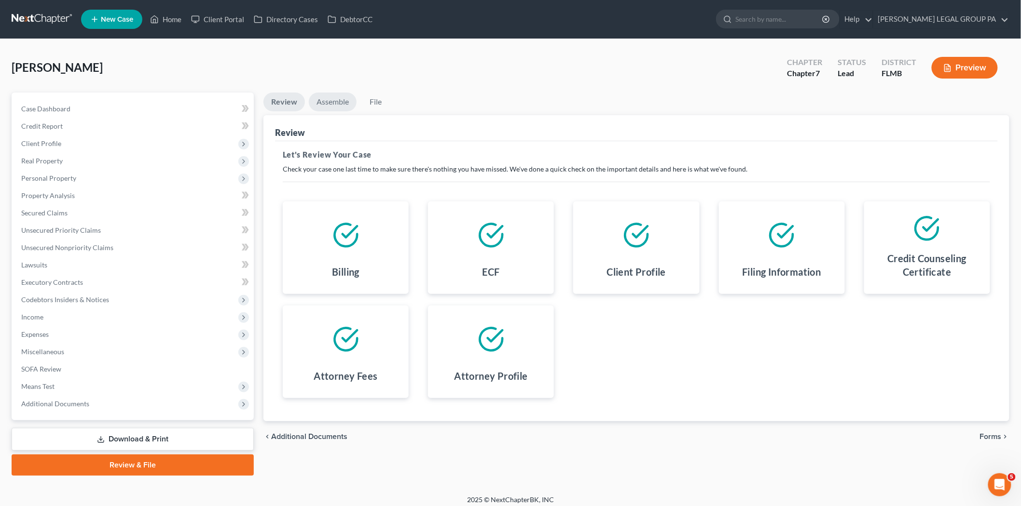
click at [345, 106] on link "Assemble" at bounding box center [333, 102] width 48 height 19
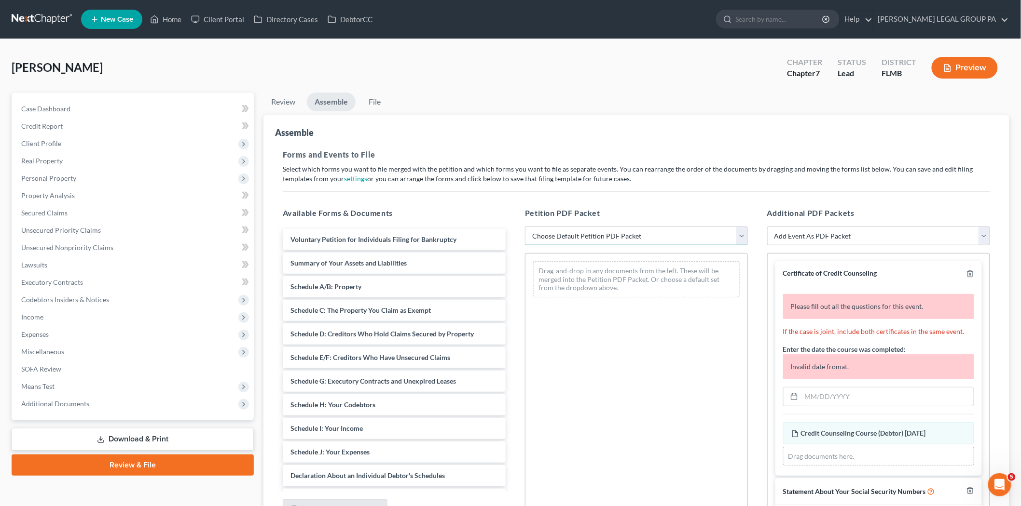
click at [550, 236] on select "Choose Default Petition PDF Packet Complete Bankruptcy Petition (all forms and …" at bounding box center [636, 236] width 223 height 19
select select "0"
click at [525, 227] on select "Choose Default Petition PDF Packet Complete Bankruptcy Petition (all forms and …" at bounding box center [636, 236] width 223 height 19
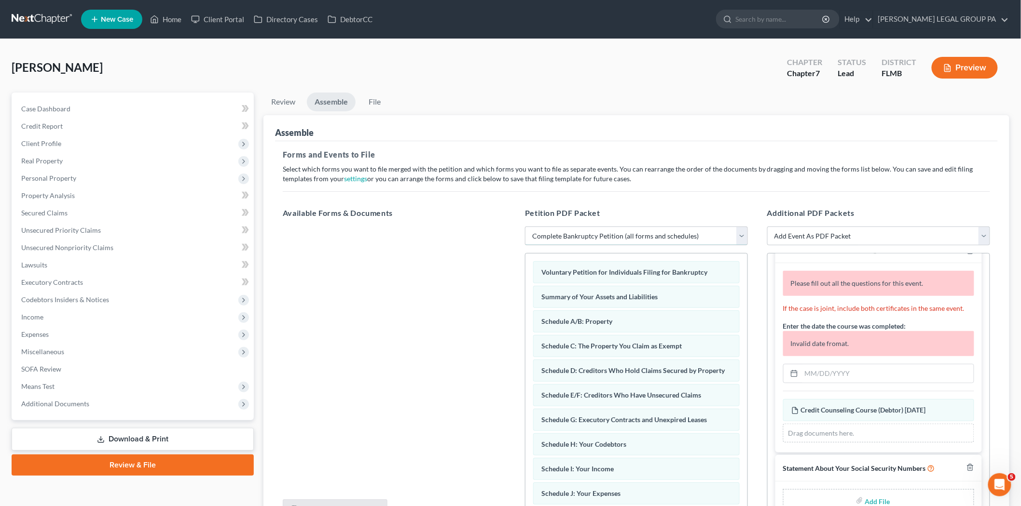
scroll to position [33, 0]
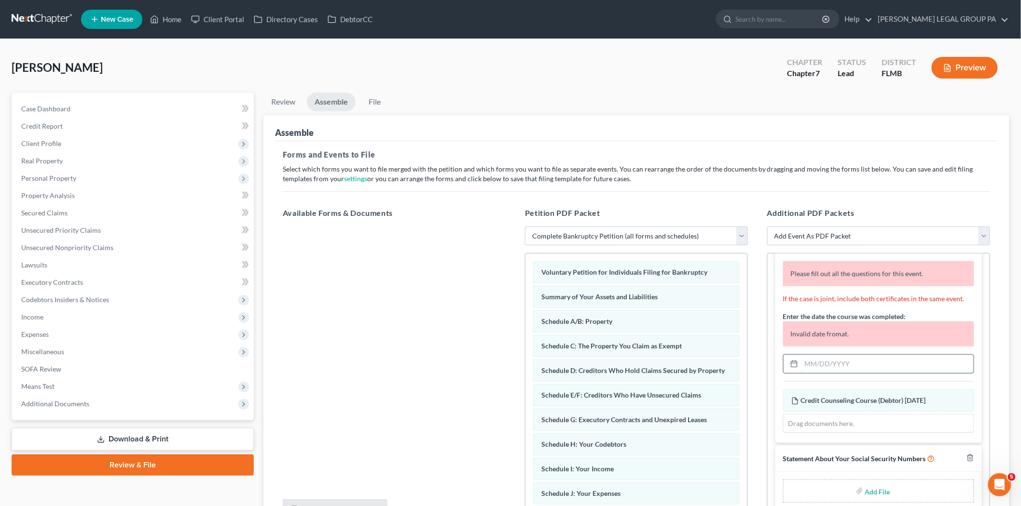
click at [849, 368] on input "text" at bounding box center [887, 364] width 172 height 18
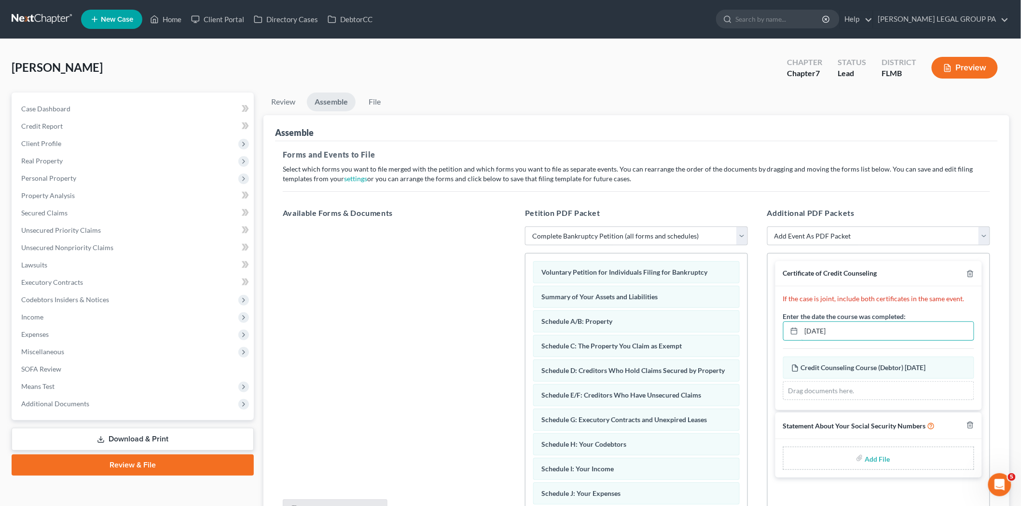
scroll to position [0, 0]
type input "08/20/2025"
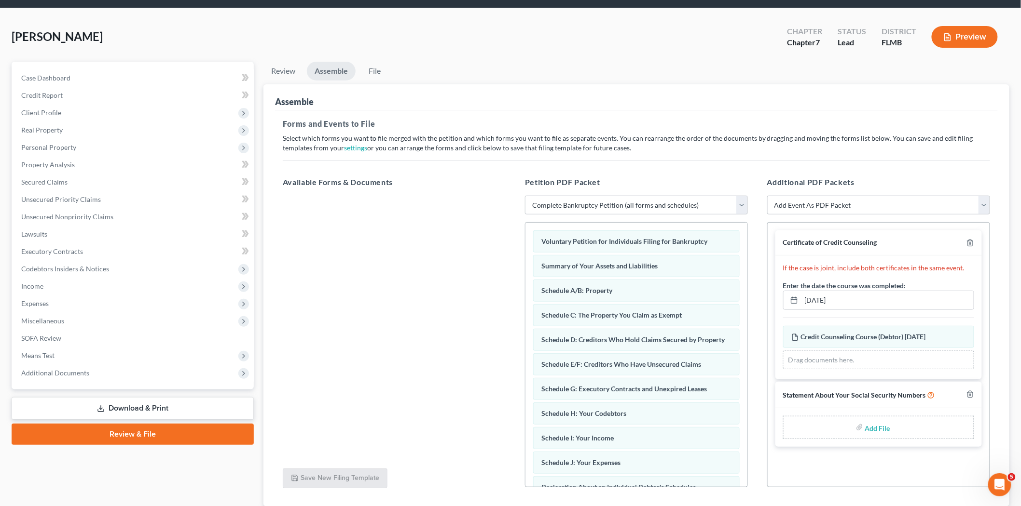
scroll to position [99, 0]
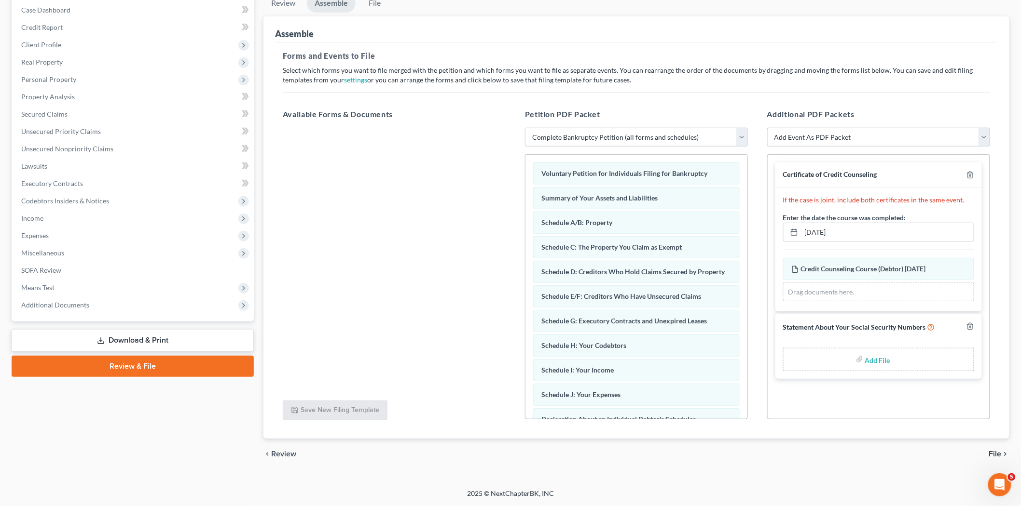
click at [892, 355] on div "Add File" at bounding box center [878, 359] width 191 height 23
click at [886, 362] on input "file" at bounding box center [876, 359] width 23 height 17
type input "C:\fakepath\121 - Pardo.pdf"
click at [1001, 451] on icon "chevron_right" at bounding box center [1005, 455] width 8 height 8
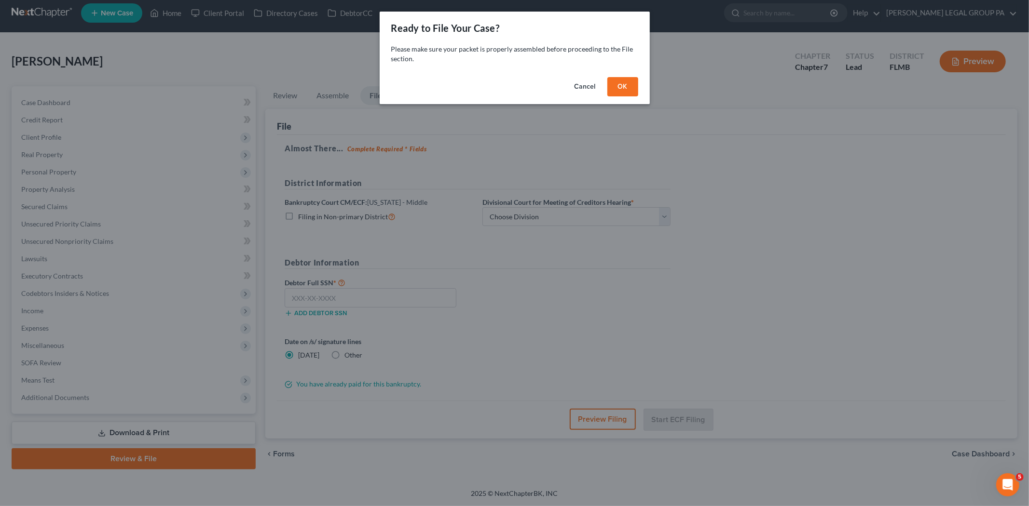
click at [633, 82] on button "OK" at bounding box center [622, 86] width 31 height 19
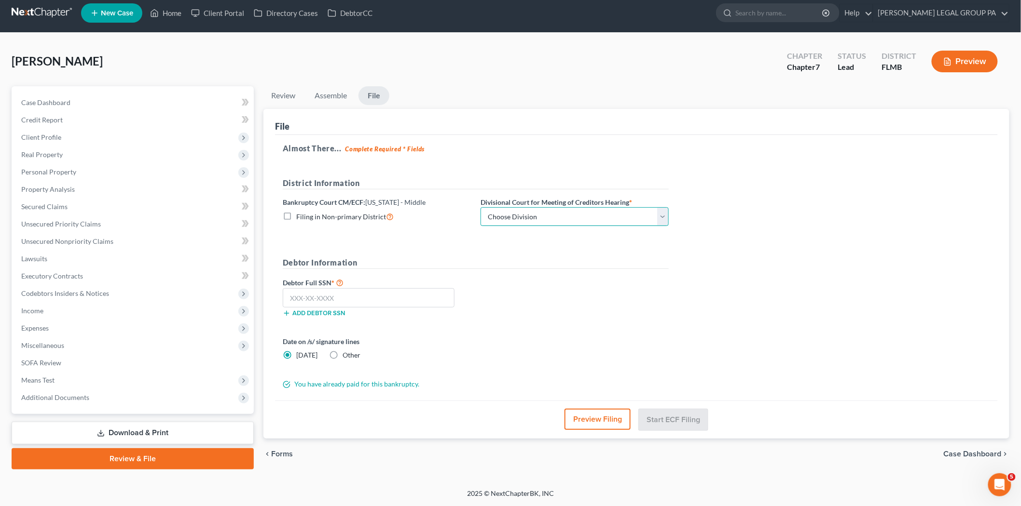
click at [610, 216] on select "Choose Division Fort Myers Jacksonville Orlando Tampa" at bounding box center [574, 216] width 188 height 19
select select "3"
click at [480, 207] on select "Choose Division Fort Myers Jacksonville Orlando Tampa" at bounding box center [574, 216] width 188 height 19
click at [428, 293] on input "text" at bounding box center [369, 297] width 172 height 19
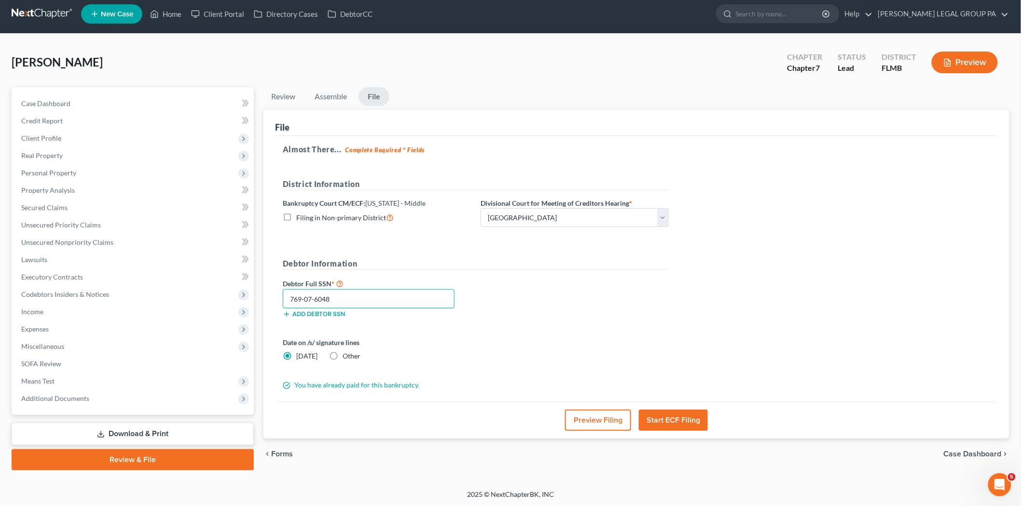
type input "769-07-6048"
click at [692, 419] on button "Start ECF Filing" at bounding box center [673, 420] width 69 height 21
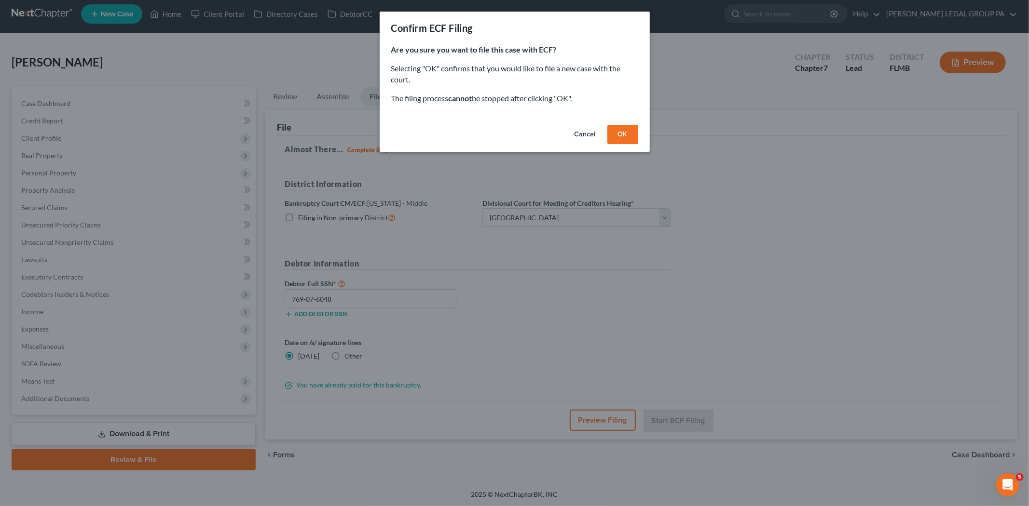
click at [634, 128] on button "OK" at bounding box center [622, 134] width 31 height 19
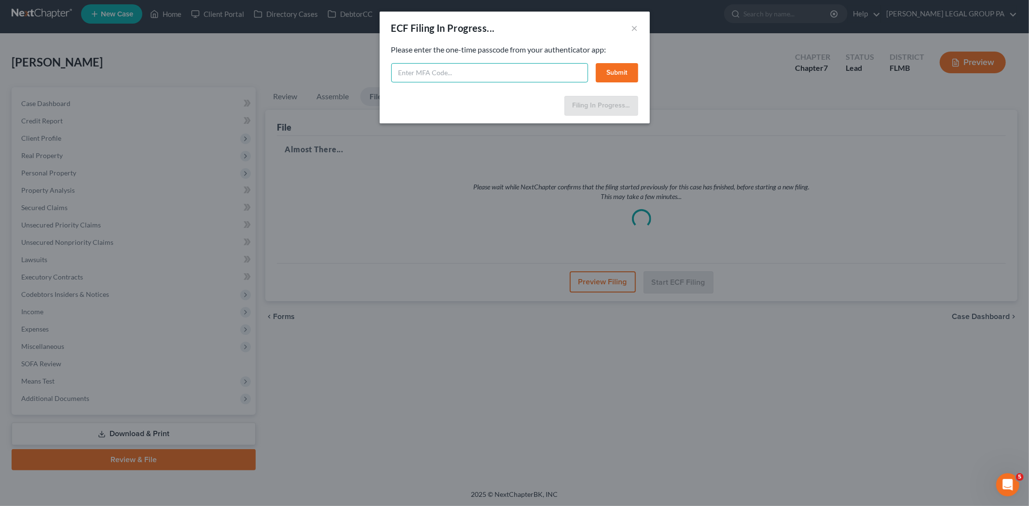
click at [489, 68] on input "text" at bounding box center [489, 72] width 197 height 19
type input "176497"
click at [610, 69] on button "Submit" at bounding box center [617, 72] width 42 height 19
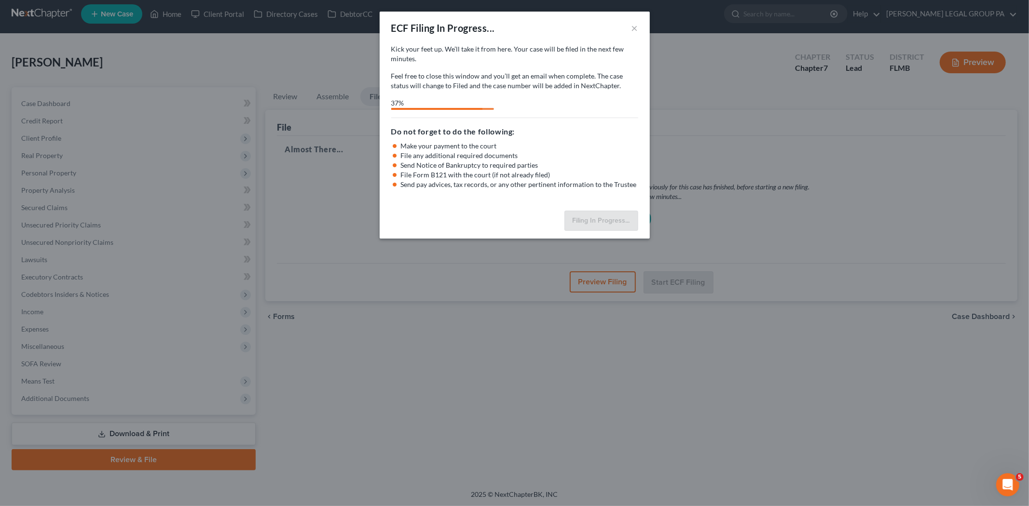
select select "3"
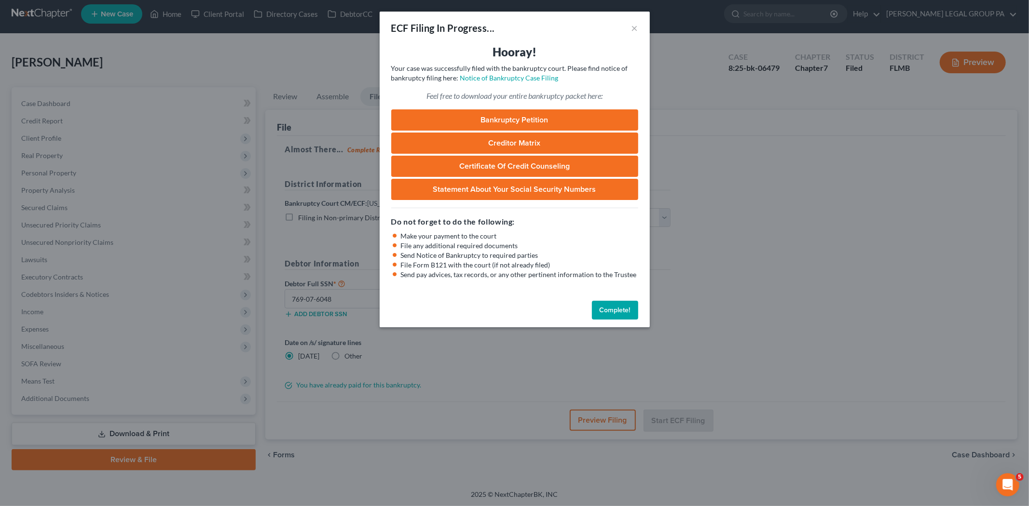
click at [616, 311] on button "Complete!" at bounding box center [615, 310] width 46 height 19
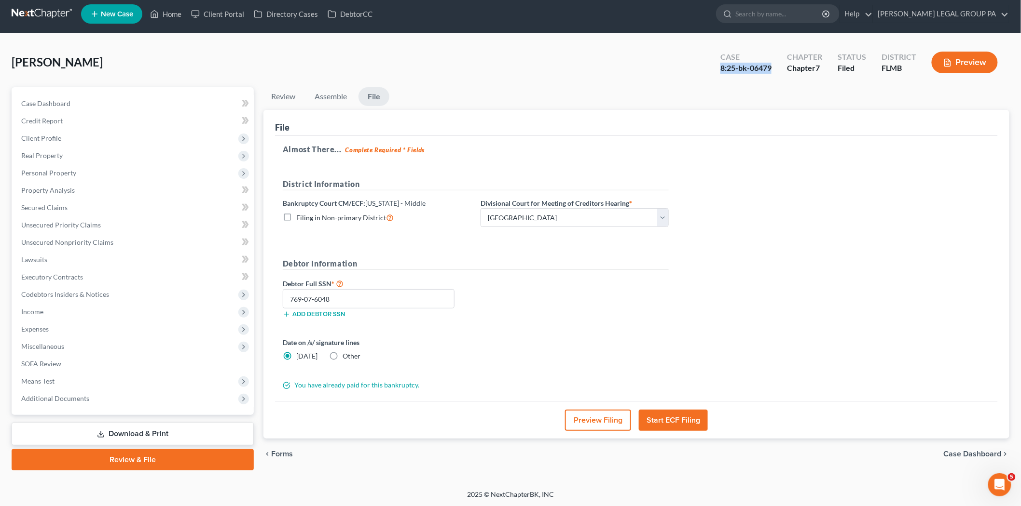
drag, startPoint x: 773, startPoint y: 66, endPoint x: 723, endPoint y: 70, distance: 50.4
click at [723, 70] on div "8:25-bk-06479" at bounding box center [745, 68] width 51 height 11
copy div "8:25-bk-06479"
click at [47, 18] on link at bounding box center [43, 13] width 62 height 17
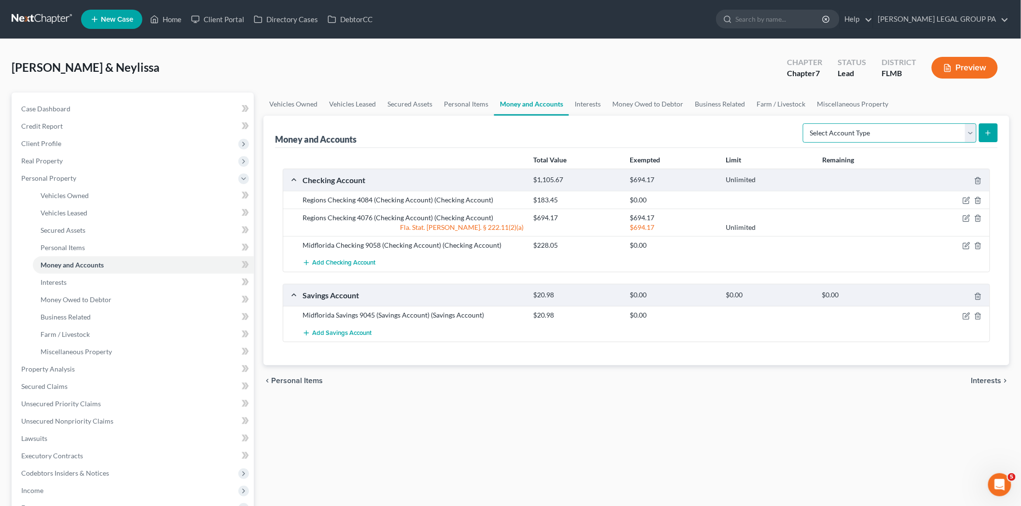
click at [972, 131] on select "Select Account Type Brokerage Cash on Hand Certificates of Deposit Checking Acc…" at bounding box center [890, 132] width 174 height 19
select select "savings"
click at [805, 123] on select "Select Account Type Brokerage Cash on Hand Certificates of Deposit Checking Acc…" at bounding box center [890, 132] width 174 height 19
click at [982, 131] on button "submit" at bounding box center [988, 132] width 19 height 19
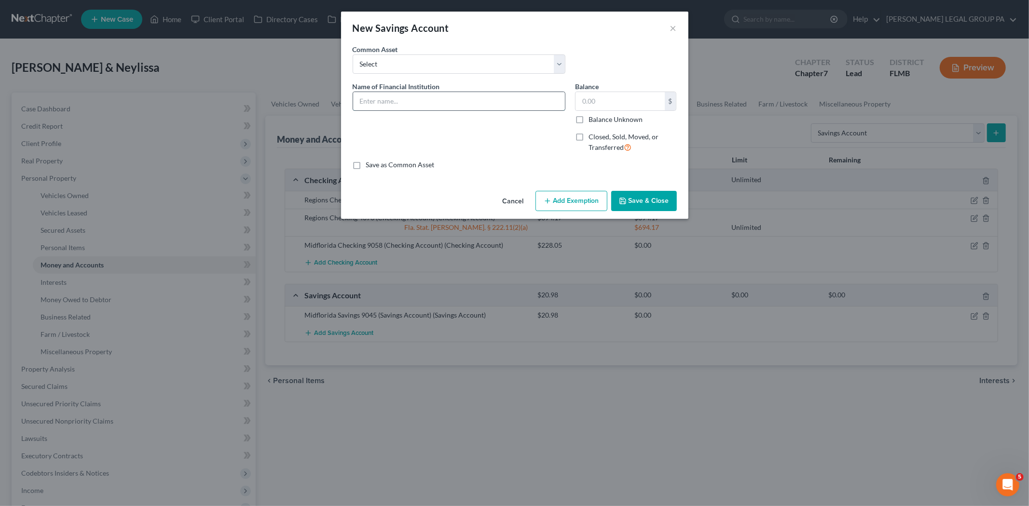
click at [435, 108] on input "text" at bounding box center [459, 101] width 212 height 18
click at [383, 100] on input "Regions Acct: 1674" at bounding box center [459, 101] width 212 height 18
type input "Regions Savings Acct: 1674"
click at [588, 101] on input "text" at bounding box center [619, 101] width 89 height 18
type input "0.16"
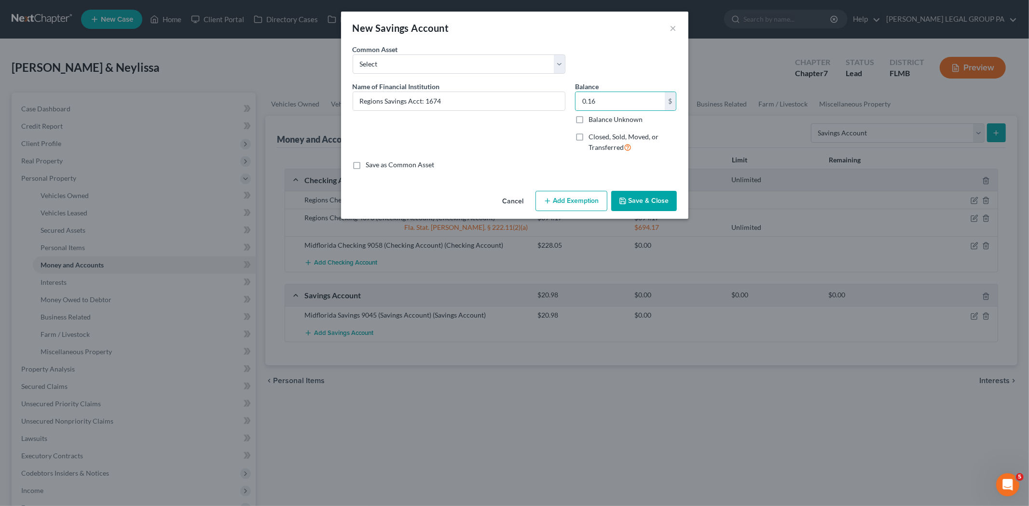
click at [638, 199] on button "Save & Close" at bounding box center [644, 201] width 66 height 20
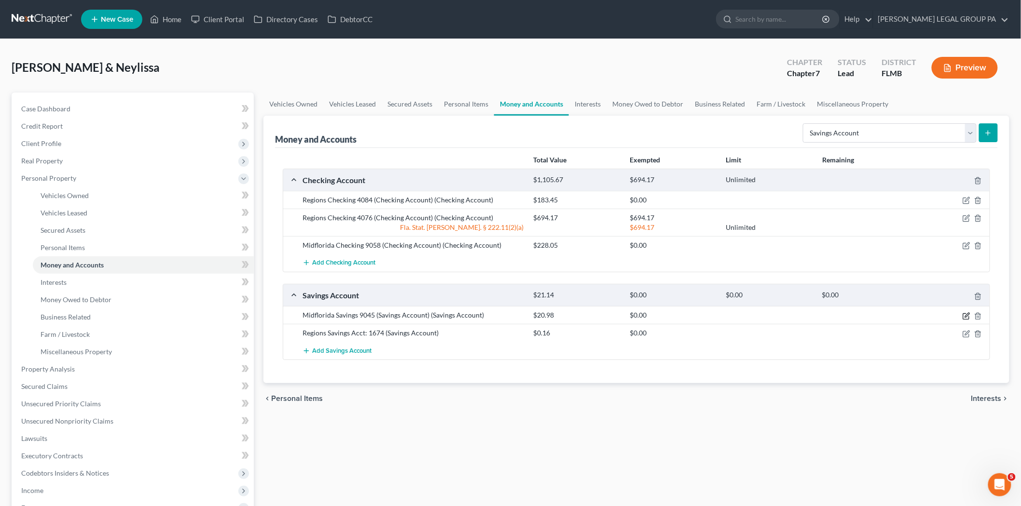
click at [969, 317] on icon "button" at bounding box center [966, 317] width 6 height 6
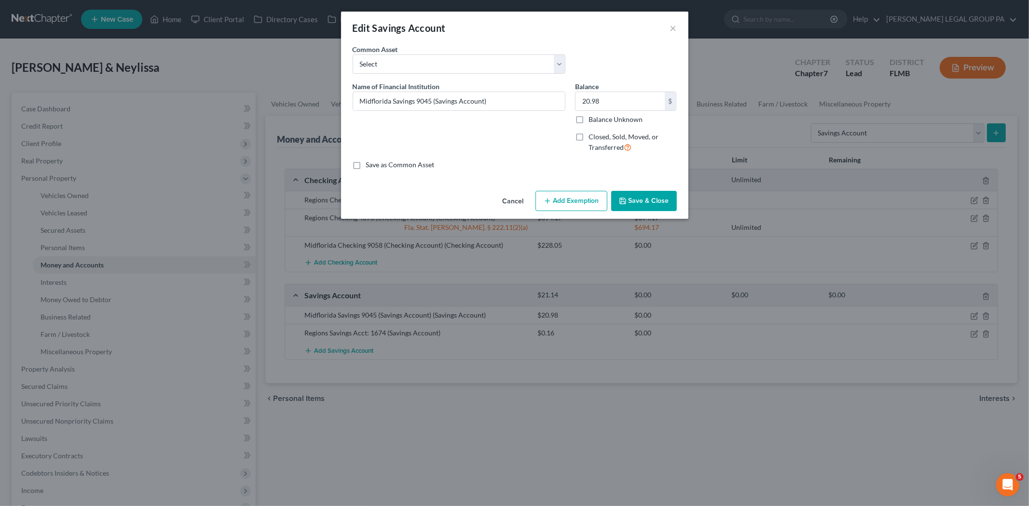
click at [551, 201] on icon "button" at bounding box center [548, 201] width 8 height 8
select select "2"
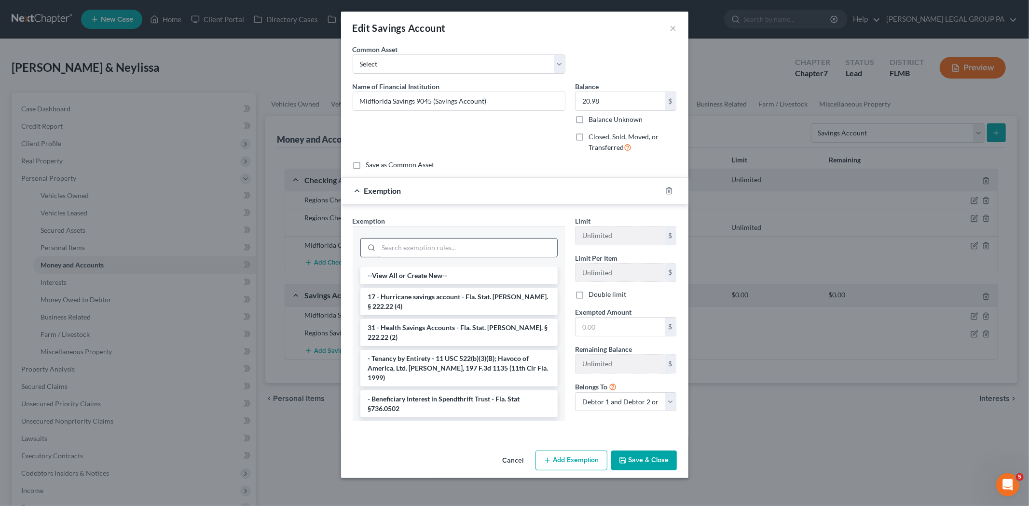
click at [486, 247] on input "search" at bounding box center [468, 248] width 178 height 18
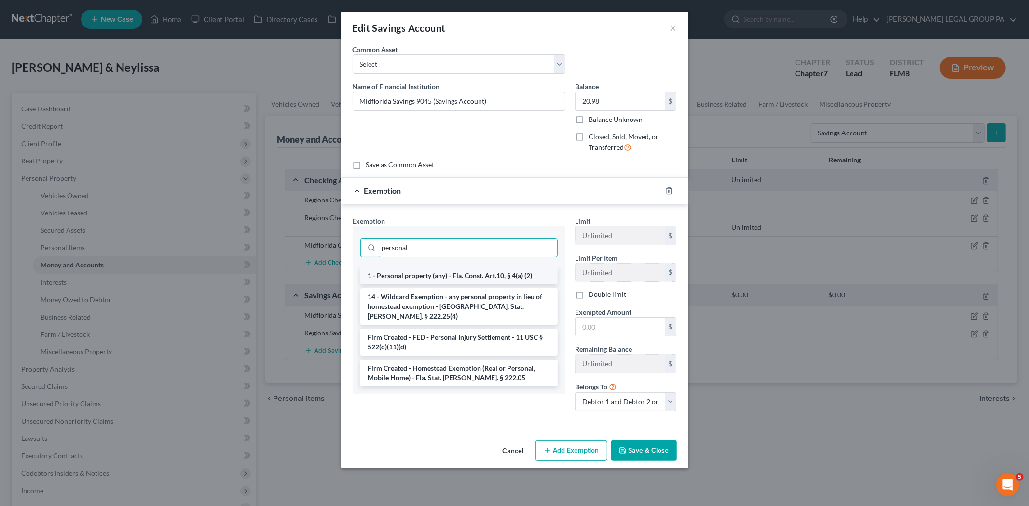
type input "personal"
click at [490, 276] on li "1 - Personal property (any) - Fla. Const. Art.10, § 4(a) (2)" at bounding box center [458, 275] width 197 height 17
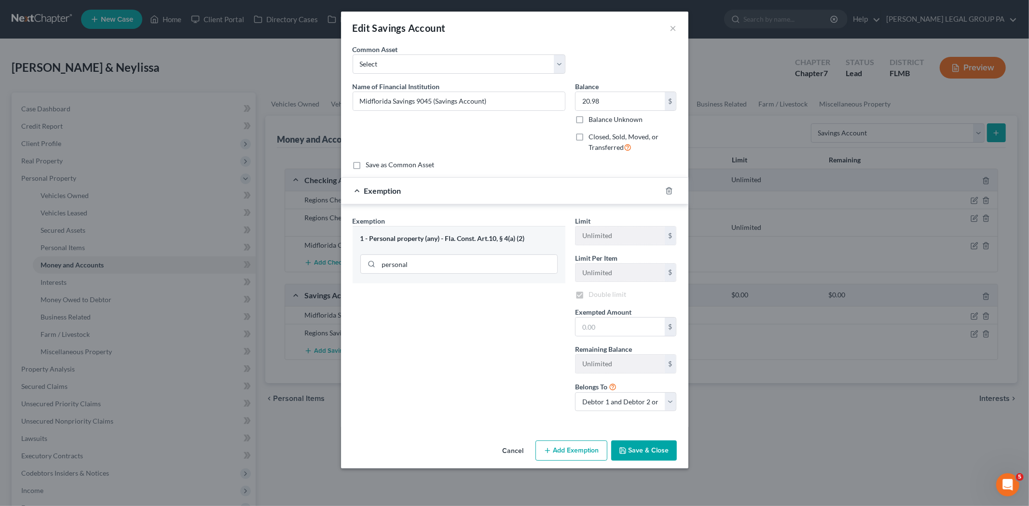
checkbox input "true"
click at [604, 334] on input "text" at bounding box center [619, 328] width 89 height 18
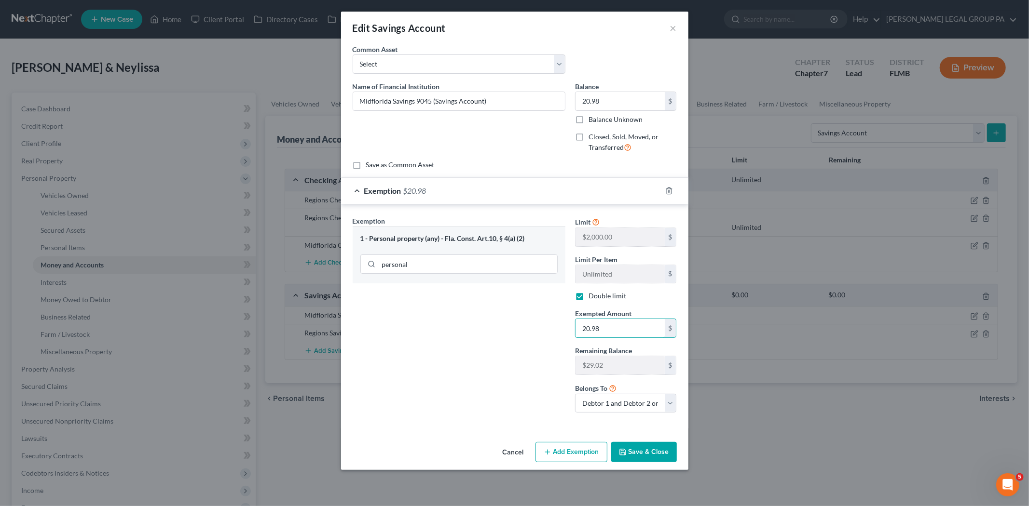
type input "20.98"
click at [657, 470] on div "Cancel Add Exemption Save & Close" at bounding box center [514, 454] width 347 height 32
click at [657, 456] on button "Save & Close" at bounding box center [644, 452] width 66 height 20
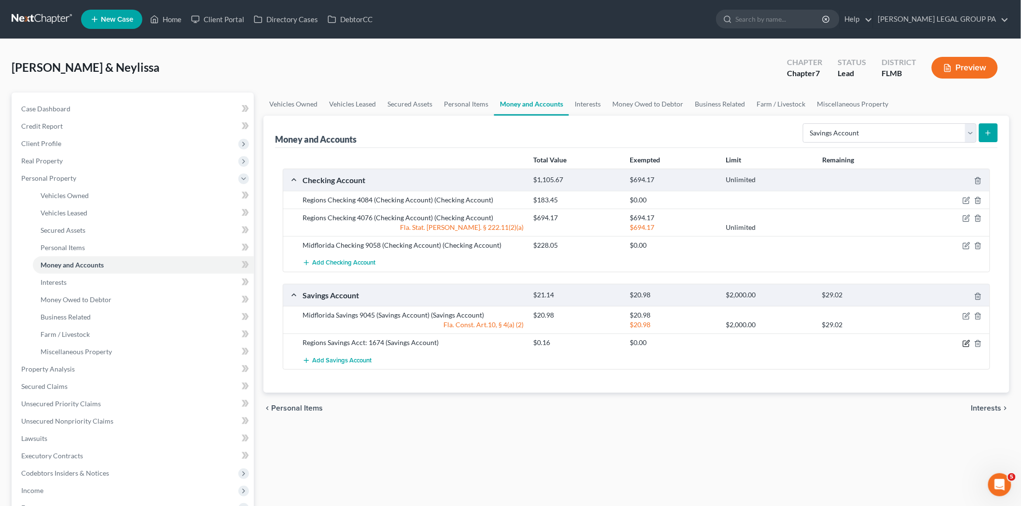
click at [965, 341] on icon "button" at bounding box center [966, 344] width 6 height 6
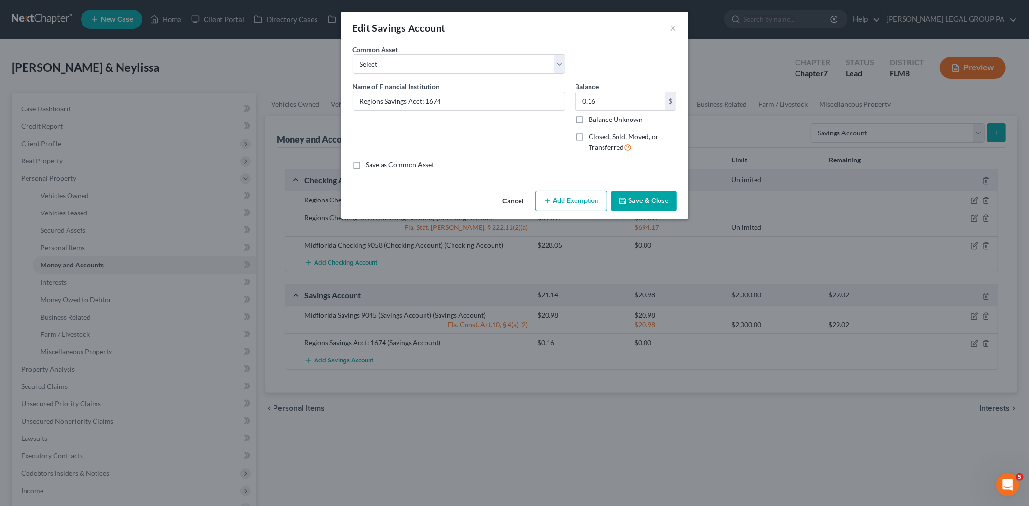
click at [553, 192] on button "Add Exemption" at bounding box center [571, 201] width 72 height 20
select select "2"
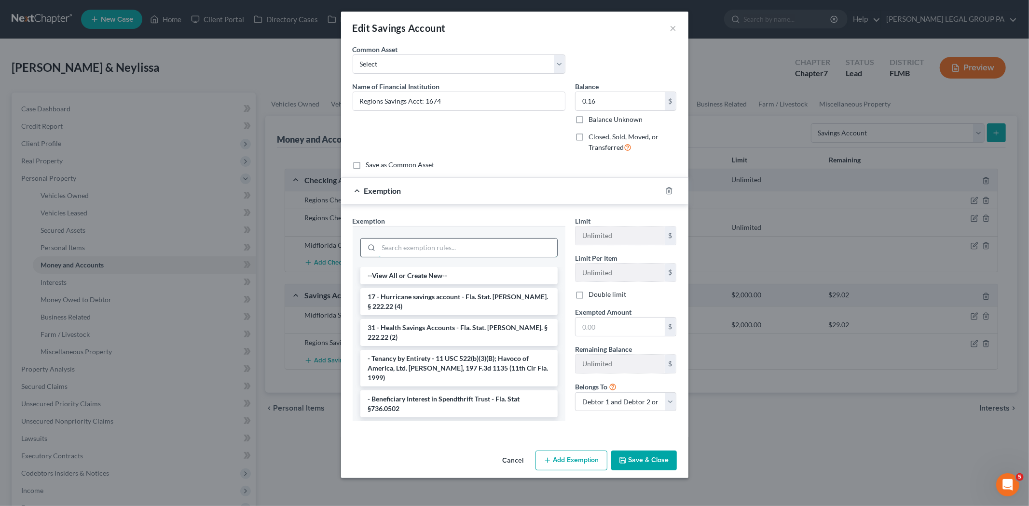
click at [440, 246] on input "search" at bounding box center [468, 248] width 178 height 18
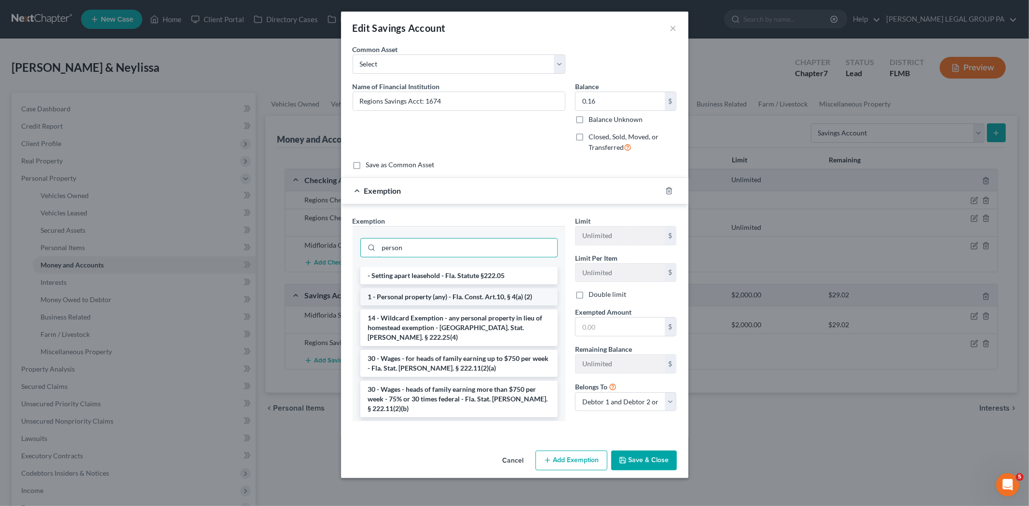
type input "person"
click at [454, 299] on li "1 - Personal property (any) - Fla. Const. Art.10, § 4(a) (2)" at bounding box center [458, 296] width 197 height 17
checkbox input "true"
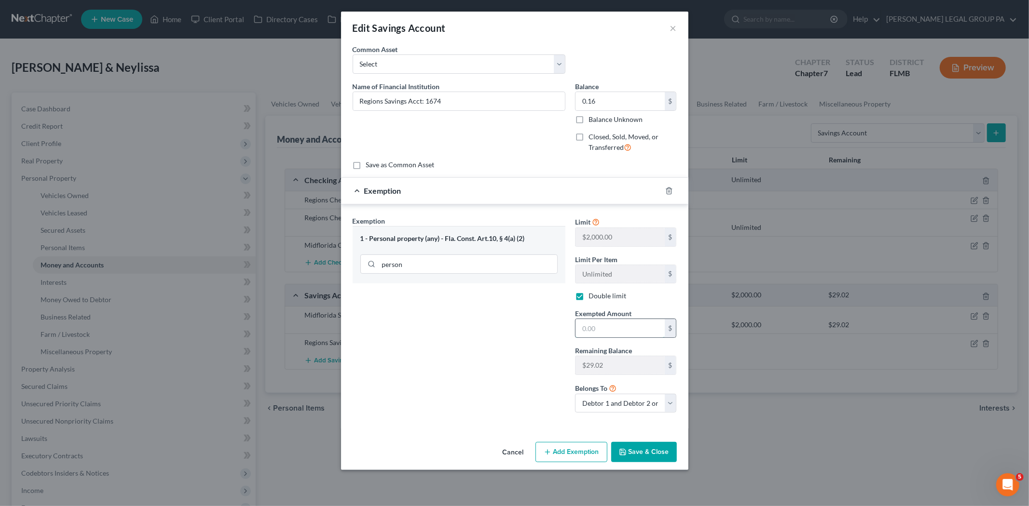
click at [647, 325] on input "text" at bounding box center [619, 328] width 89 height 18
type input "0.16"
click at [666, 460] on button "Save & Close" at bounding box center [644, 452] width 66 height 20
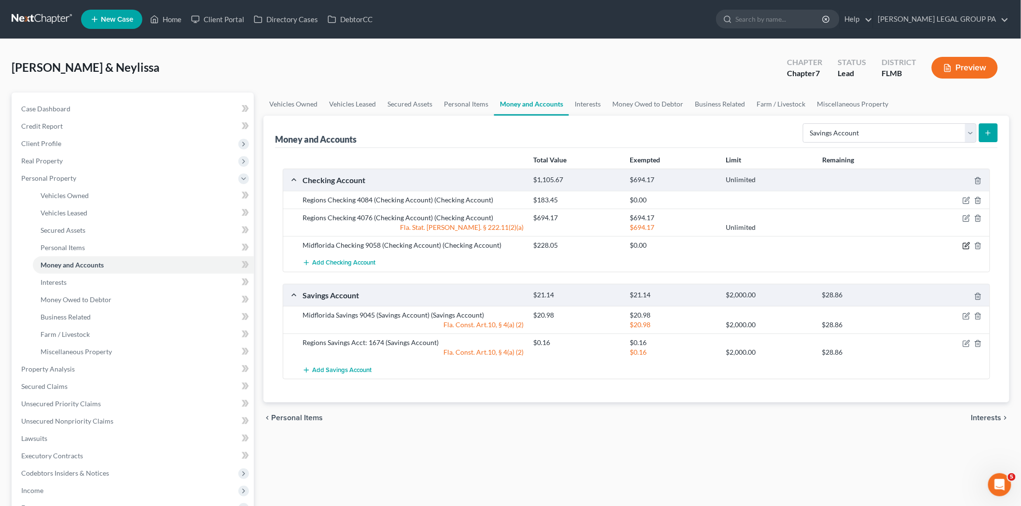
click at [963, 245] on icon "button" at bounding box center [966, 246] width 8 height 8
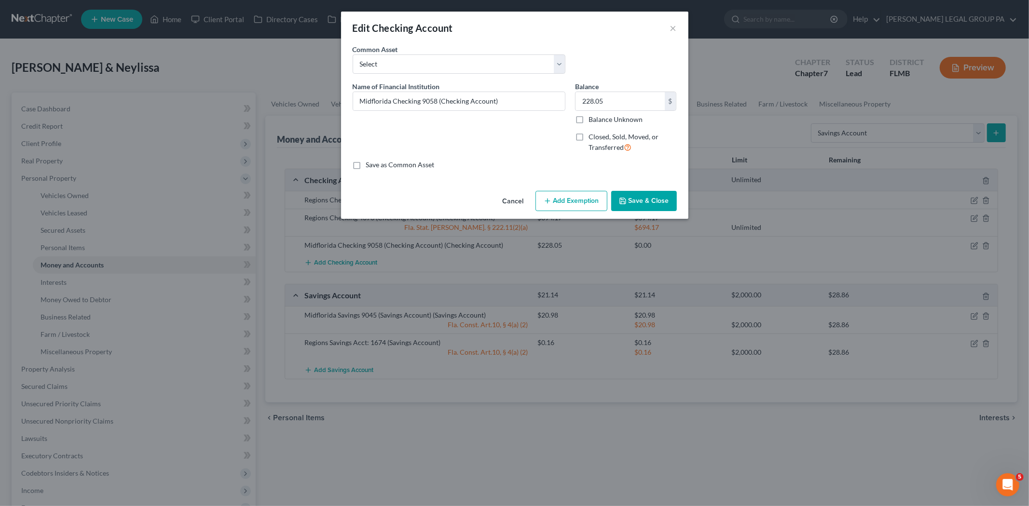
click at [584, 203] on button "Add Exemption" at bounding box center [571, 201] width 72 height 20
select select "2"
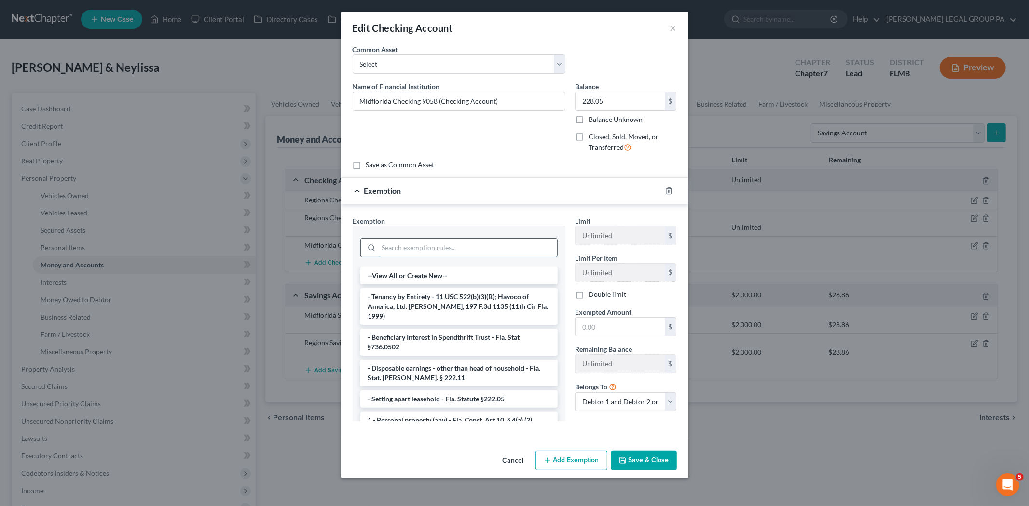
click at [460, 240] on input "search" at bounding box center [468, 248] width 178 height 18
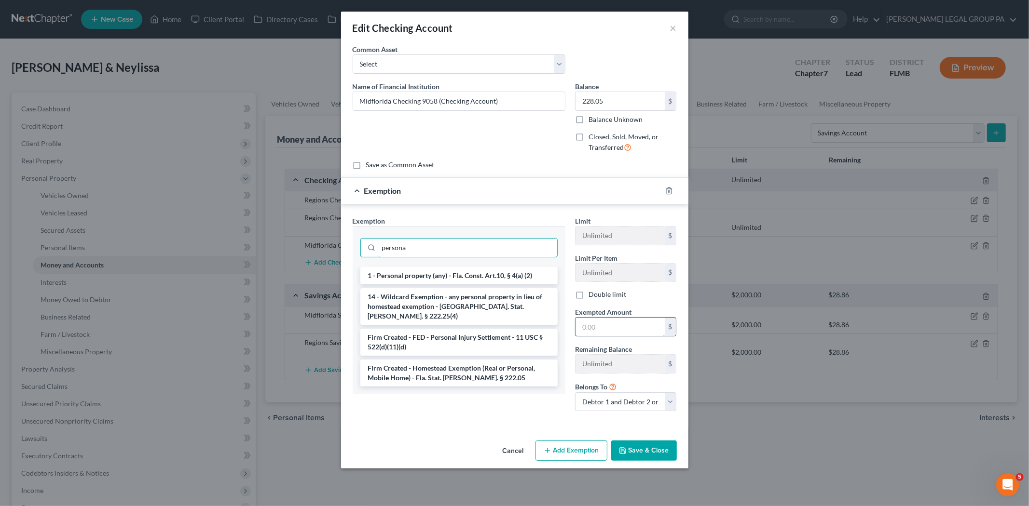
type input "persona"
click at [596, 322] on input "text" at bounding box center [619, 327] width 89 height 18
click at [531, 163] on div "Save as Common Asset" at bounding box center [515, 165] width 324 height 10
click at [627, 321] on input "text" at bounding box center [619, 327] width 89 height 18
click at [465, 278] on li "1 - Personal property (any) - Fla. Const. Art.10, § 4(a) (2)" at bounding box center [458, 275] width 197 height 17
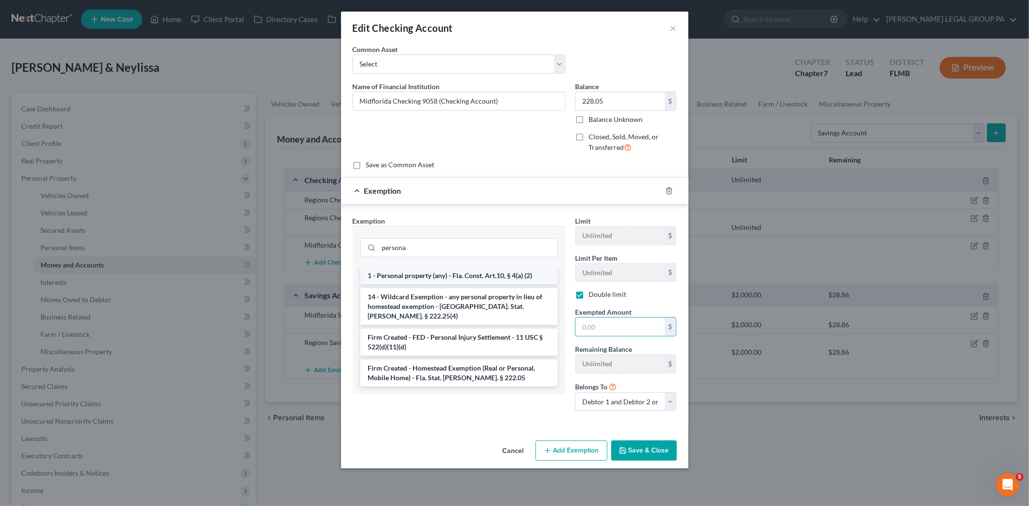
checkbox input "true"
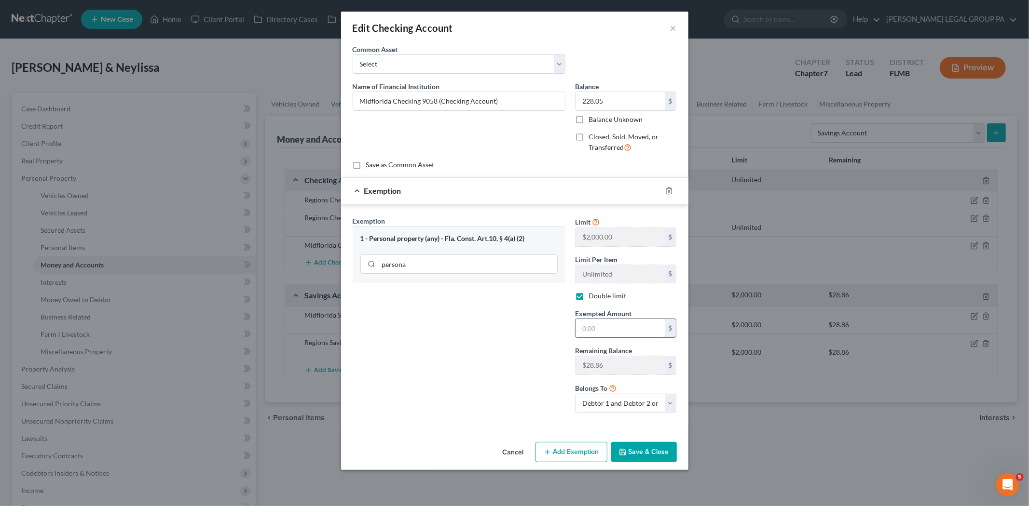
click at [609, 328] on input "text" at bounding box center [619, 328] width 89 height 18
type input "28.86"
click at [624, 449] on button "Save & Close" at bounding box center [644, 452] width 66 height 20
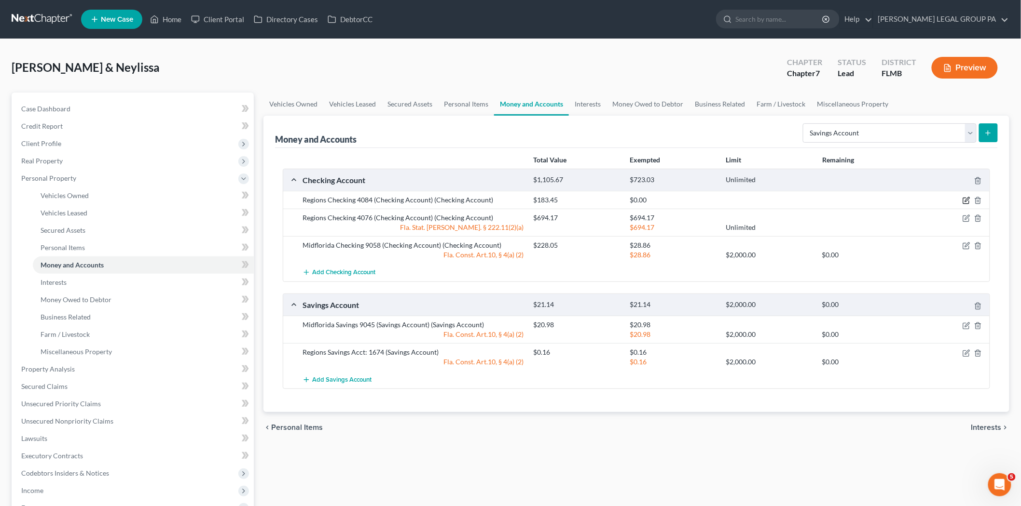
click at [964, 200] on icon "button" at bounding box center [966, 201] width 8 height 8
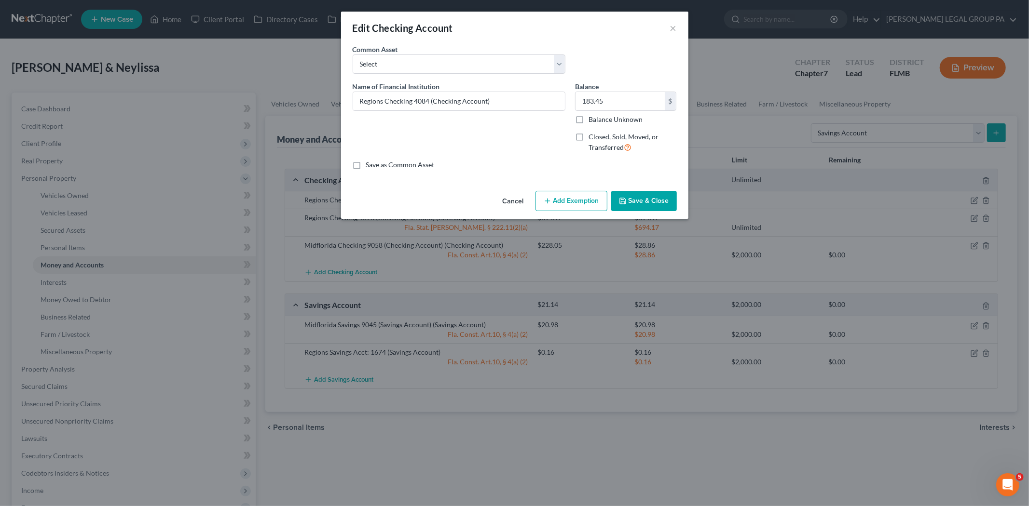
click at [580, 207] on button "Add Exemption" at bounding box center [571, 201] width 72 height 20
select select "2"
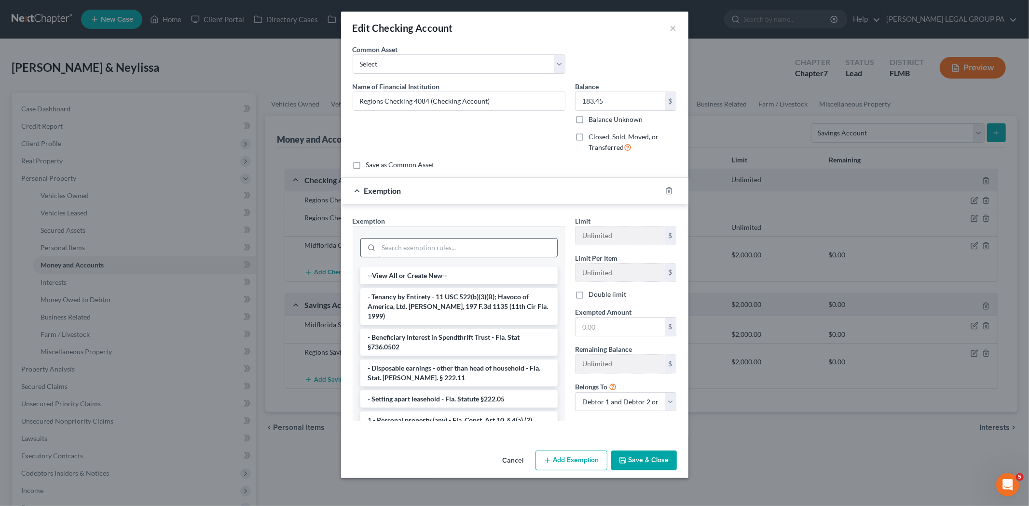
click at [430, 242] on input "search" at bounding box center [468, 248] width 178 height 18
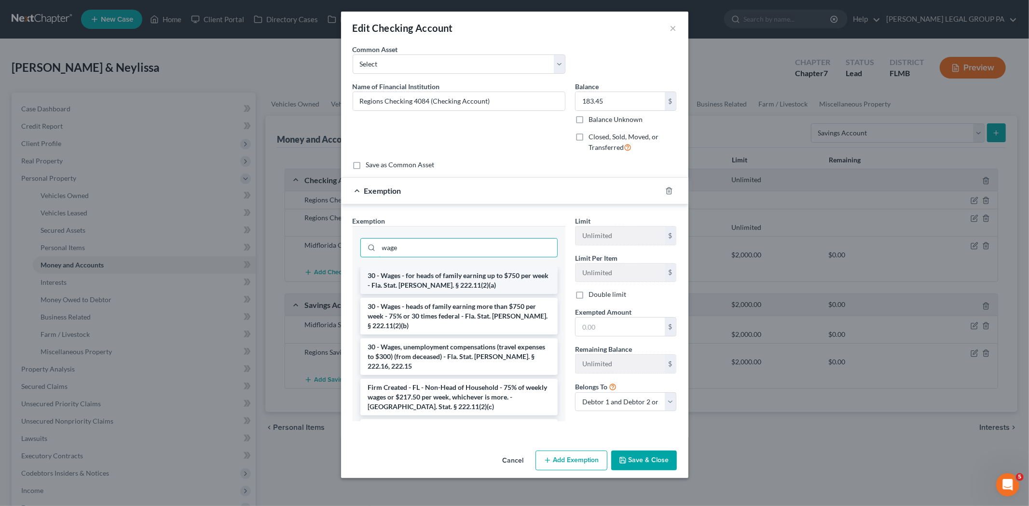
type input "wage"
click at [440, 273] on li "30 - Wages - for heads of family earning up to $750 per week - Fla. Stat. [PERS…" at bounding box center [458, 280] width 197 height 27
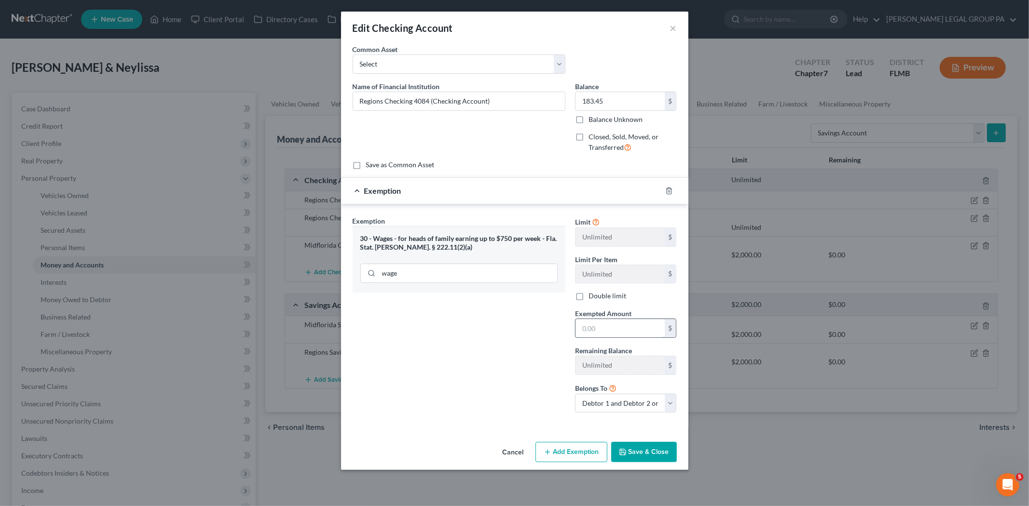
click at [648, 338] on input "text" at bounding box center [619, 328] width 89 height 18
type input "183.45"
click at [649, 443] on button "Save & Close" at bounding box center [644, 452] width 66 height 20
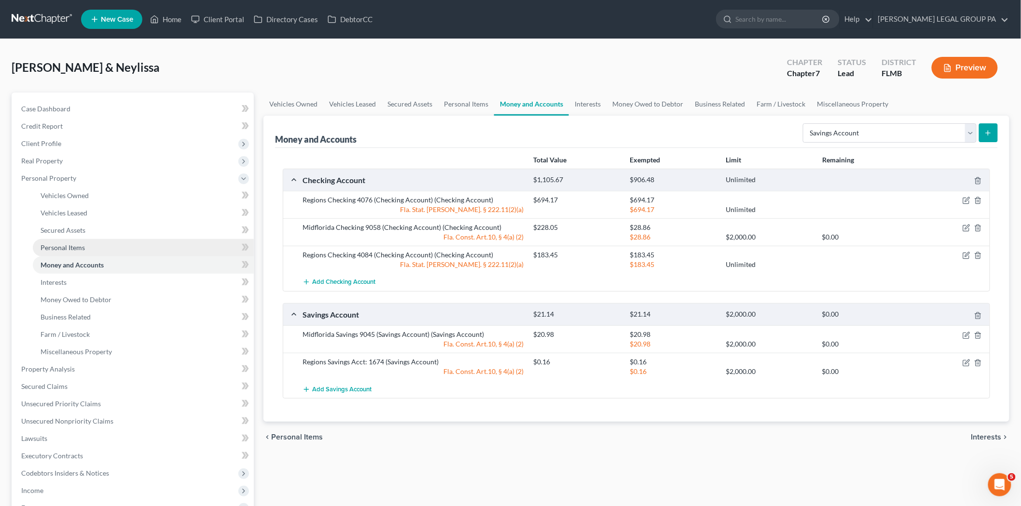
click at [88, 243] on link "Personal Items" at bounding box center [143, 247] width 221 height 17
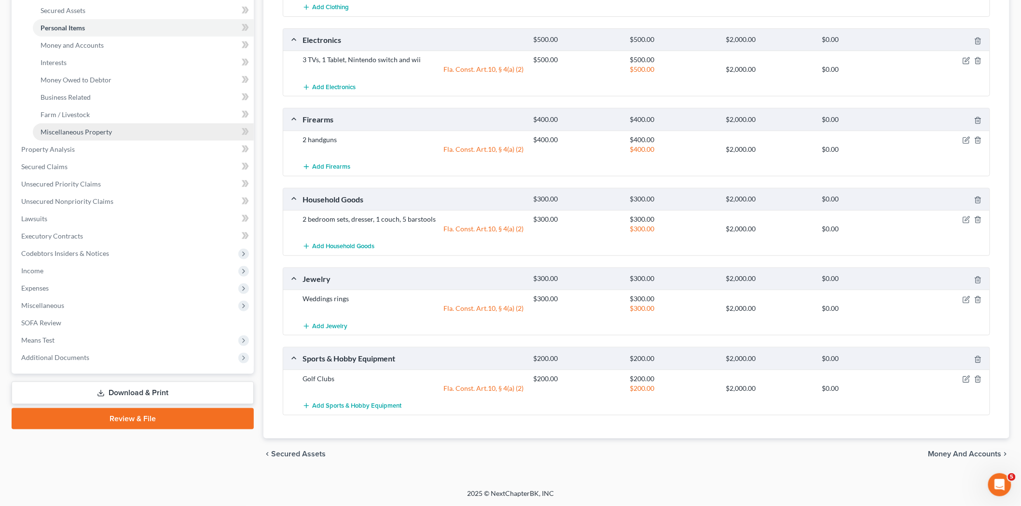
scroll to position [113, 0]
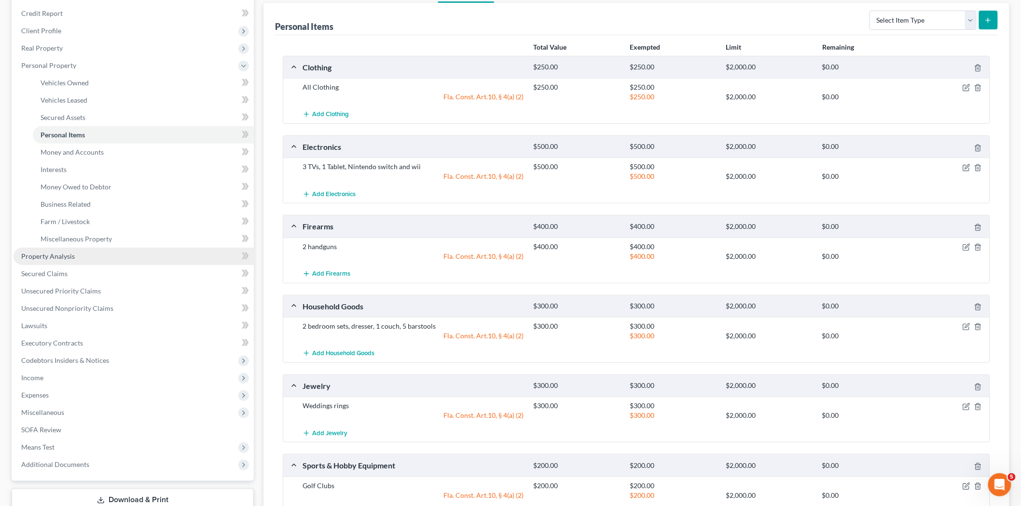
click at [86, 257] on link "Property Analysis" at bounding box center [134, 256] width 240 height 17
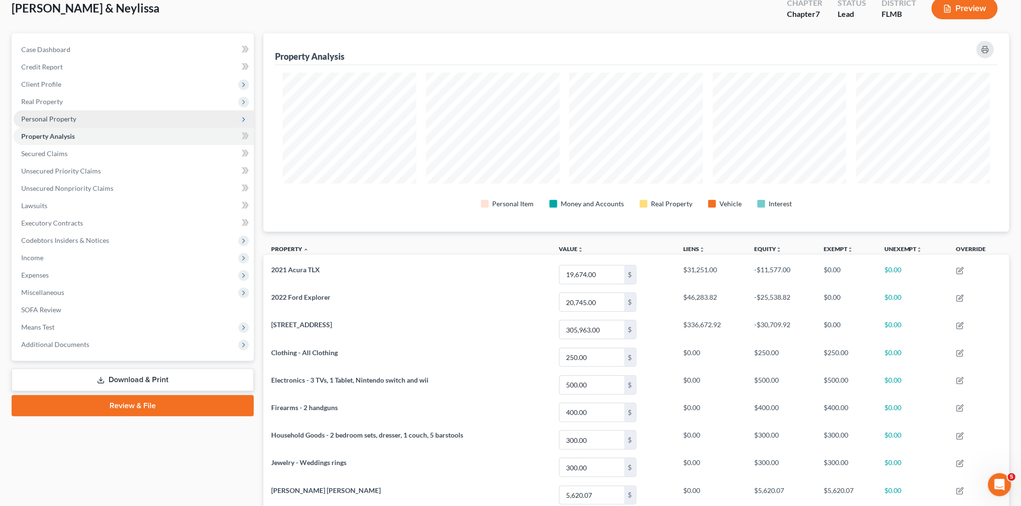
scroll to position [55, 0]
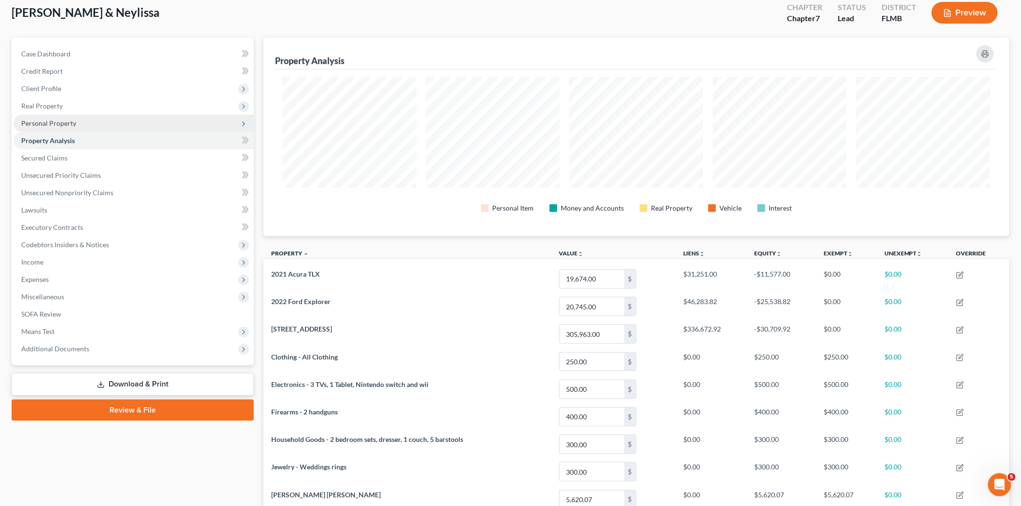
click at [59, 124] on span "Personal Property" at bounding box center [48, 123] width 55 height 8
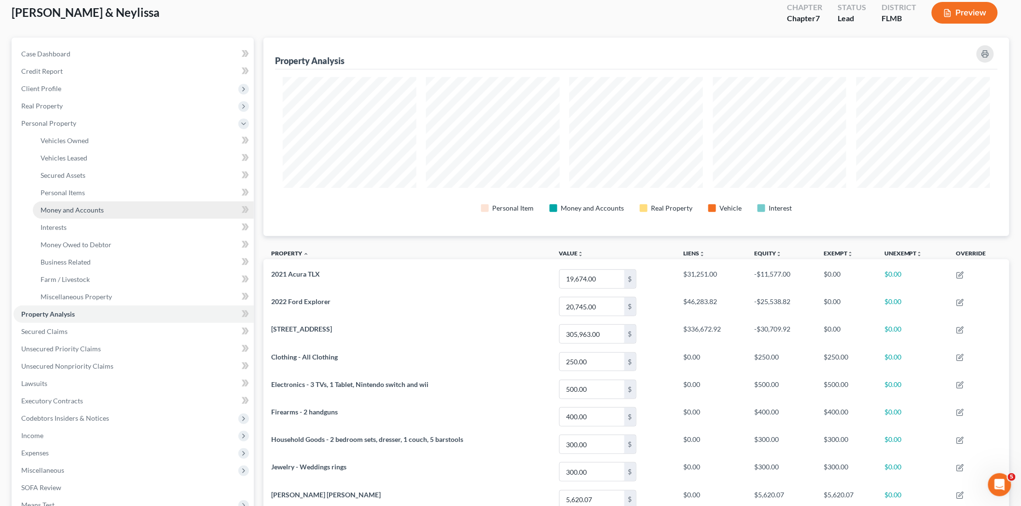
click at [80, 212] on span "Money and Accounts" at bounding box center [72, 210] width 63 height 8
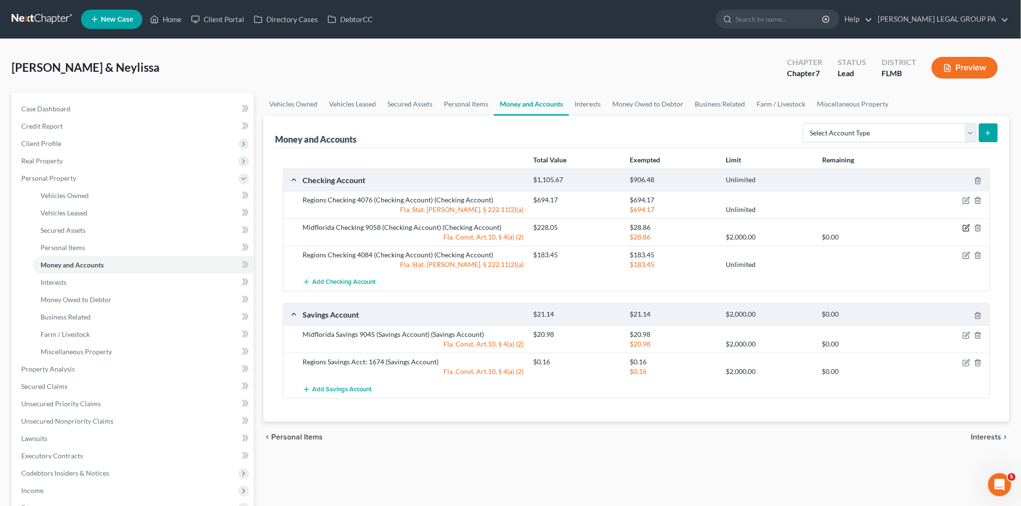
click at [968, 228] on icon "button" at bounding box center [967, 227] width 4 height 4
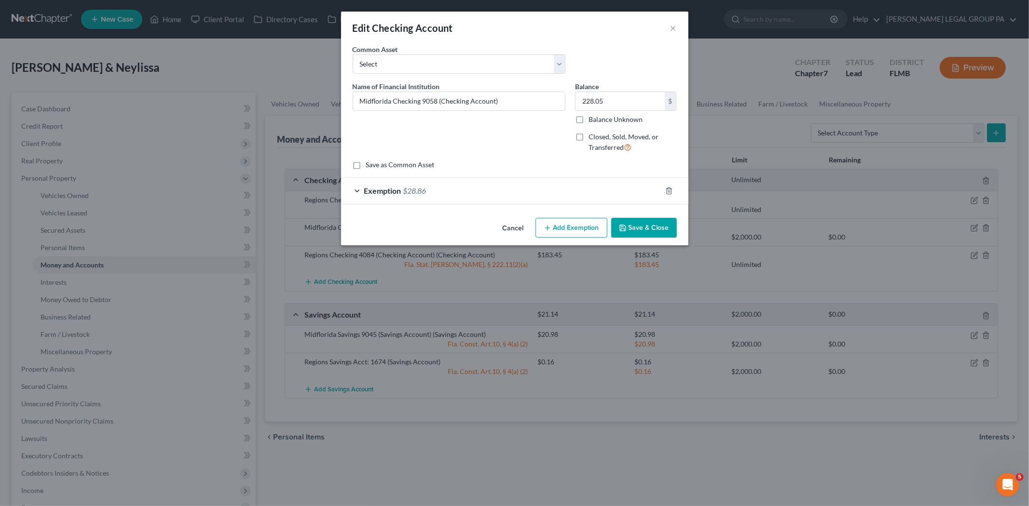
click at [576, 225] on button "Add Exemption" at bounding box center [571, 228] width 72 height 20
select select "2"
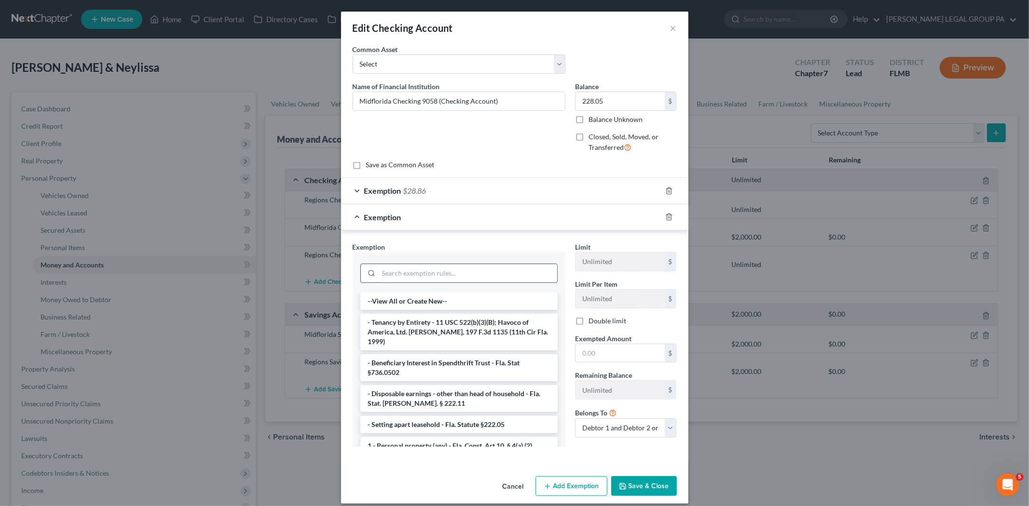
click at [503, 271] on input "search" at bounding box center [468, 273] width 178 height 18
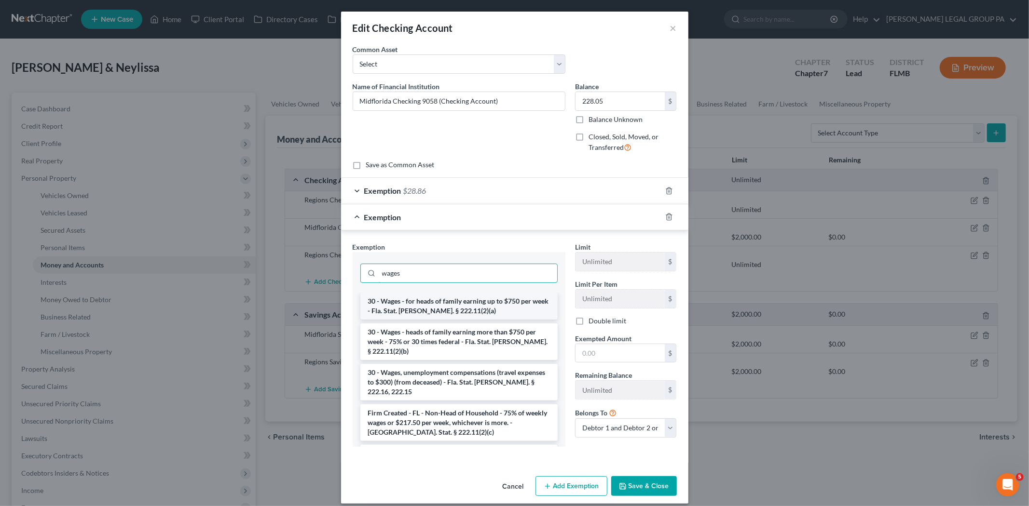
type input "wages"
click at [485, 308] on li "30 - Wages - for heads of family earning up to $750 per week - Fla. Stat. [PERS…" at bounding box center [458, 306] width 197 height 27
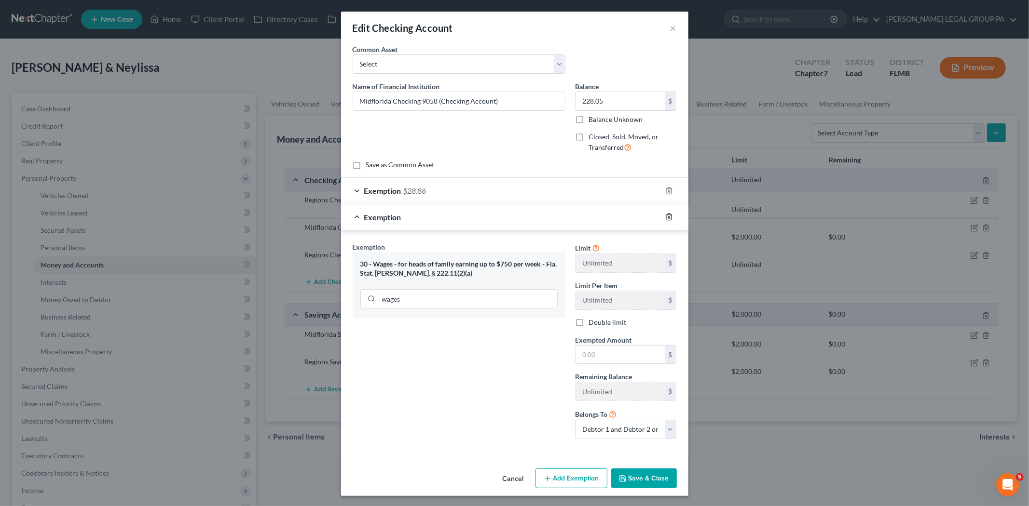
click at [665, 216] on icon "button" at bounding box center [669, 217] width 8 height 8
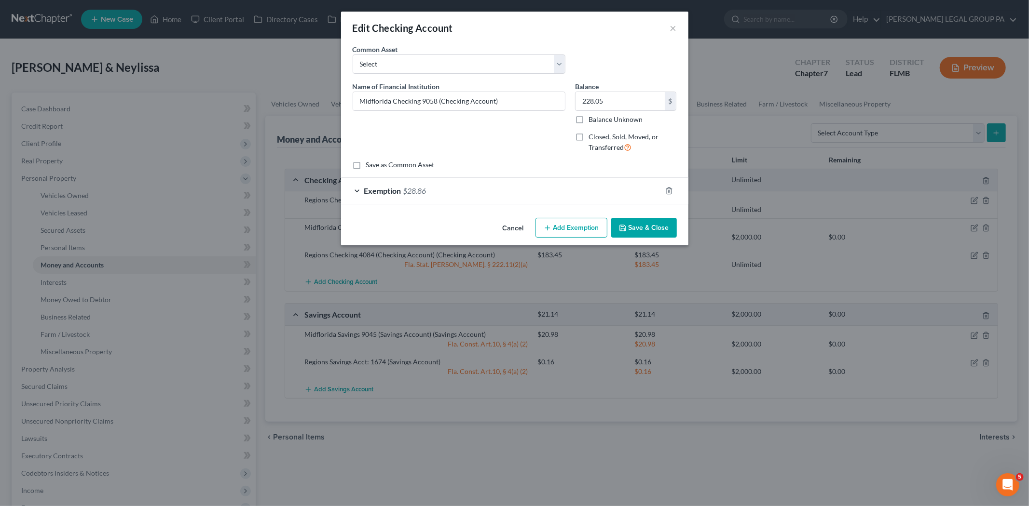
click at [565, 235] on button "Add Exemption" at bounding box center [571, 228] width 72 height 20
select select "2"
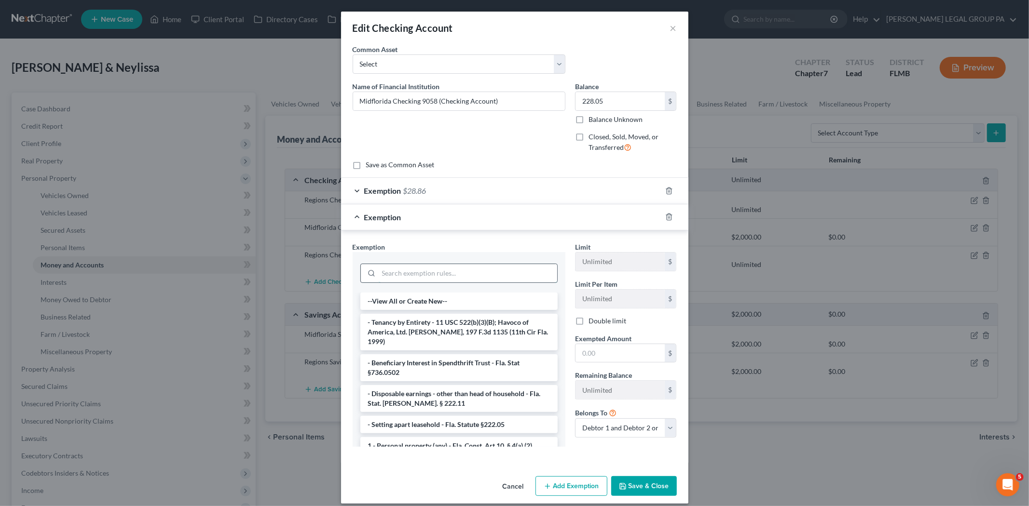
click at [498, 269] on input "search" at bounding box center [468, 273] width 178 height 18
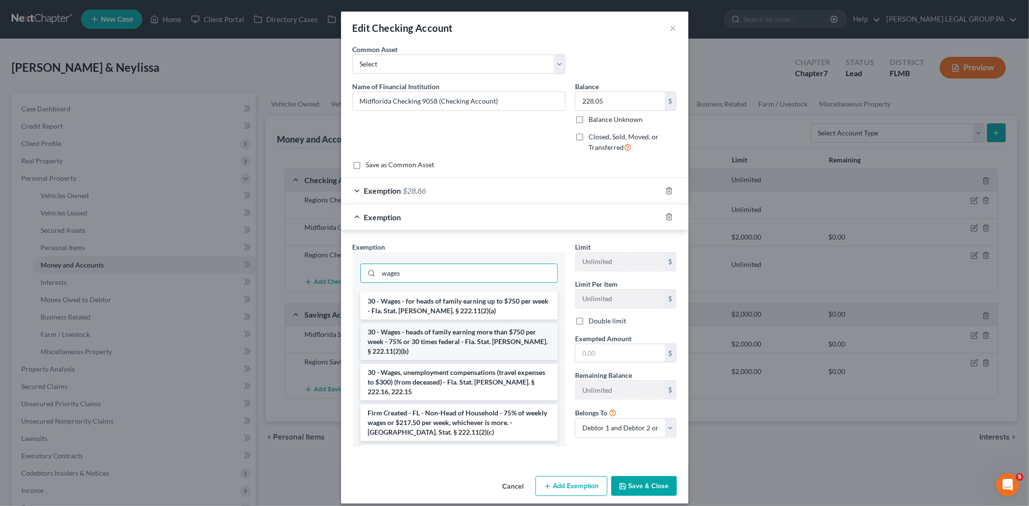
type input "wages"
click at [466, 344] on li "30 - Wages - heads of family earning more than $750 per week - 75% or 30 times …" at bounding box center [458, 342] width 197 height 37
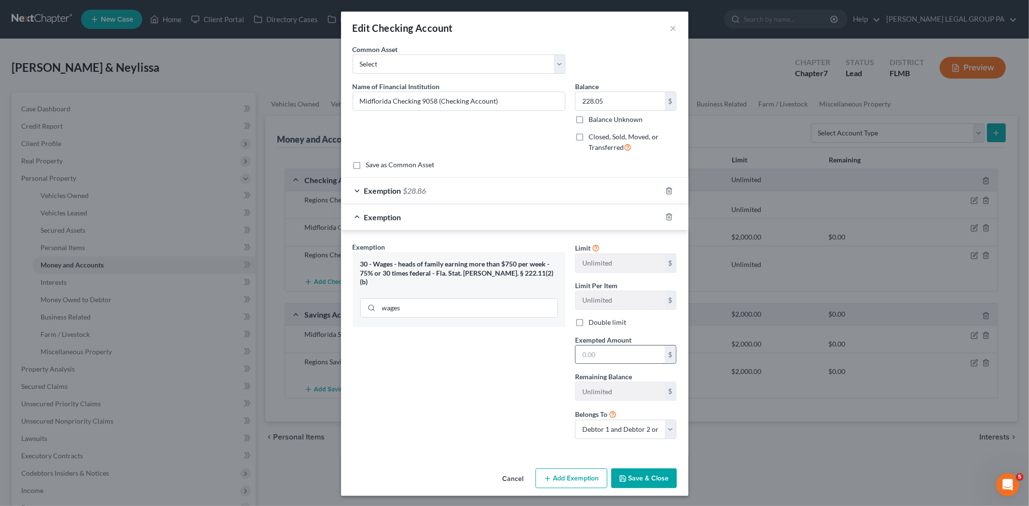
click at [609, 351] on input "text" at bounding box center [619, 355] width 89 height 18
click at [500, 359] on div "Exemption Set must be selected for CA. Exemption * 30 - Wages - heads of family…" at bounding box center [459, 344] width 222 height 205
click at [615, 349] on input "text" at bounding box center [619, 355] width 89 height 18
type input "199.19"
click at [625, 479] on button "Save & Close" at bounding box center [644, 479] width 66 height 20
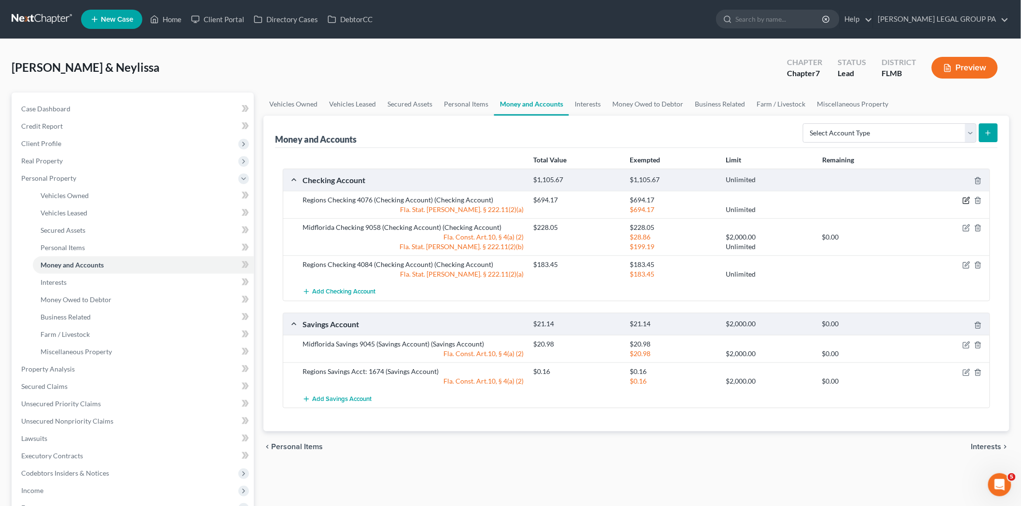
click at [965, 199] on icon "button" at bounding box center [966, 201] width 8 height 8
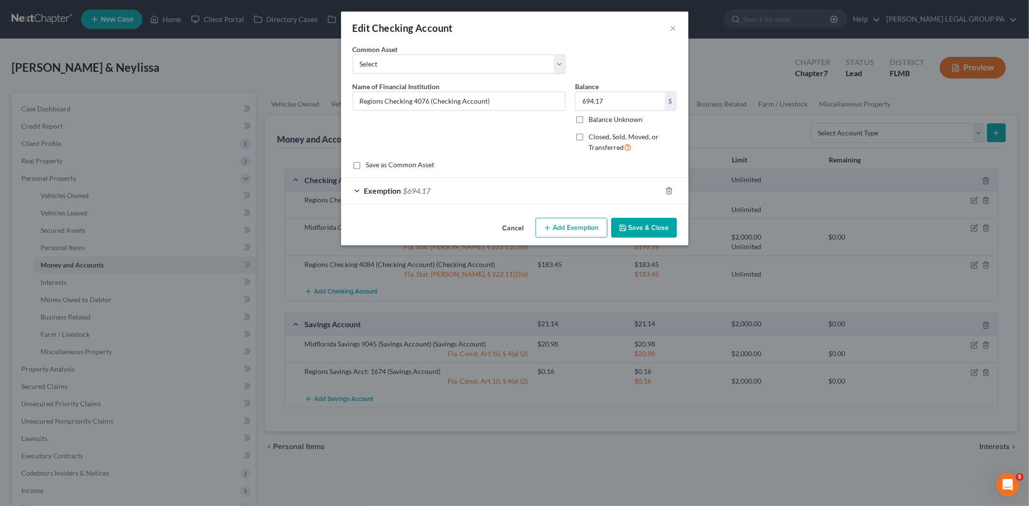
click at [488, 196] on div "Exemption $694.17" at bounding box center [501, 191] width 320 height 26
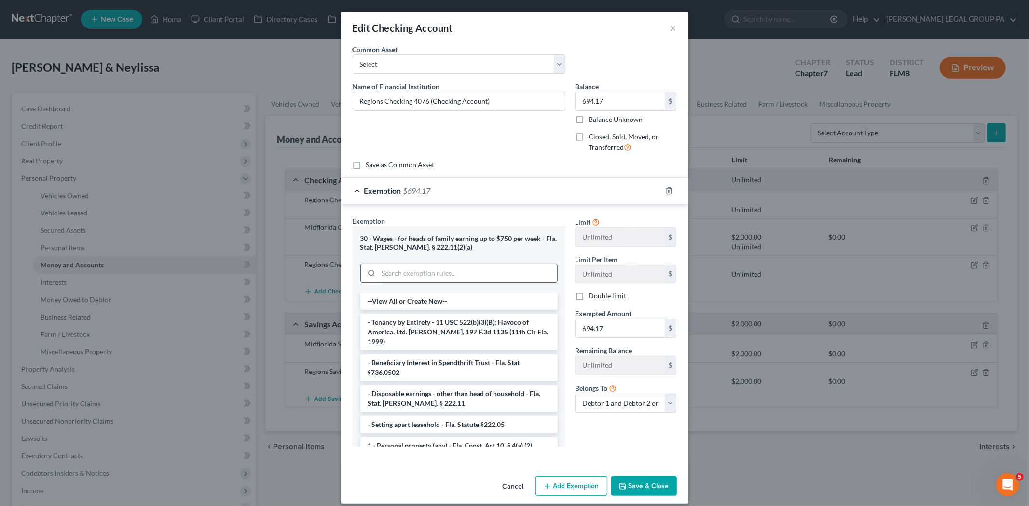
click at [484, 276] on input "search" at bounding box center [468, 273] width 178 height 18
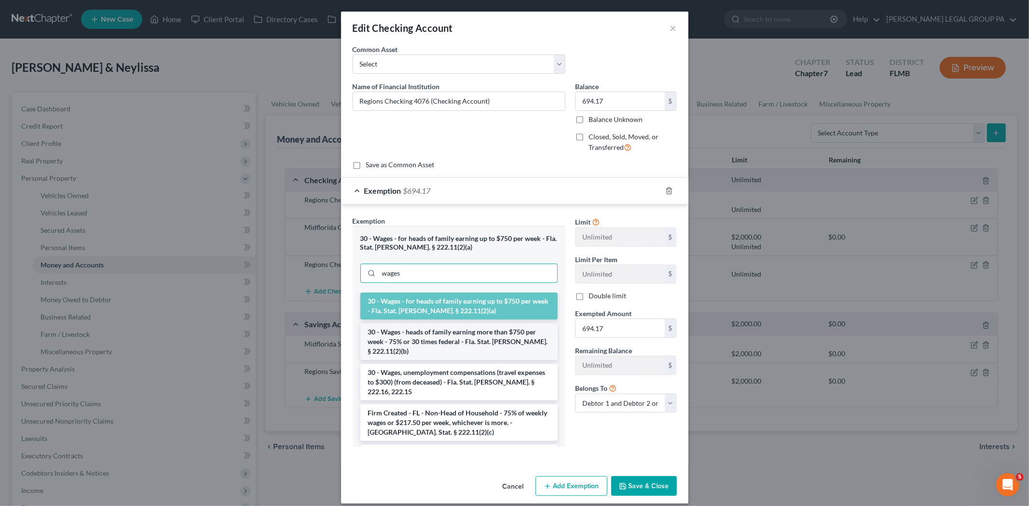
type input "wages"
click at [446, 334] on li "30 - Wages - heads of family earning more than $750 per week - 75% or 30 times …" at bounding box center [458, 342] width 197 height 37
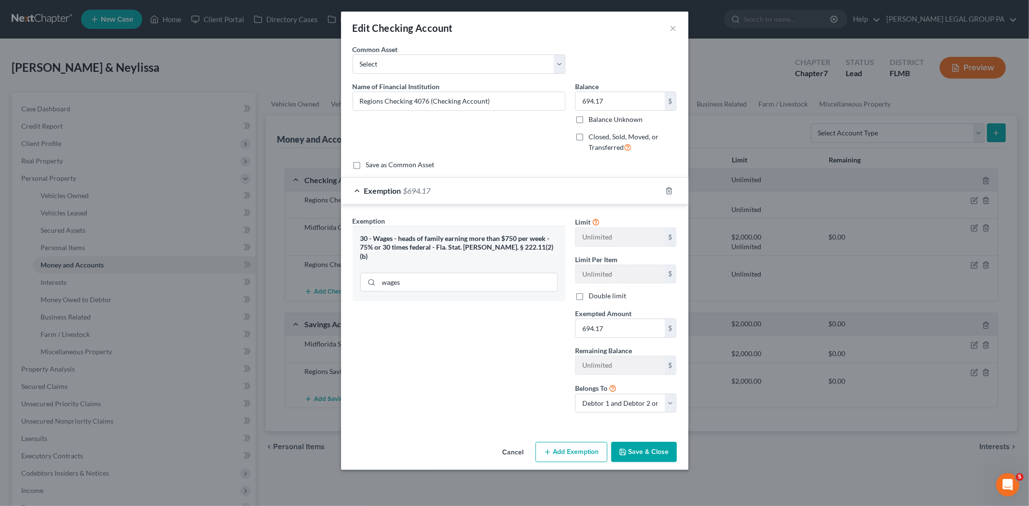
click at [637, 444] on button "Save & Close" at bounding box center [644, 452] width 66 height 20
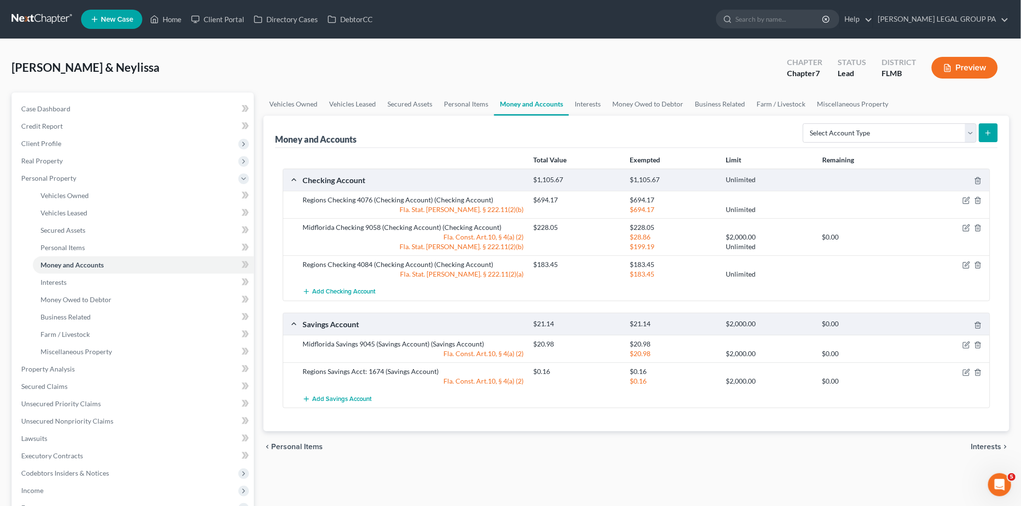
click at [972, 370] on div at bounding box center [951, 372] width 77 height 10
click at [966, 373] on icon "button" at bounding box center [967, 372] width 4 height 4
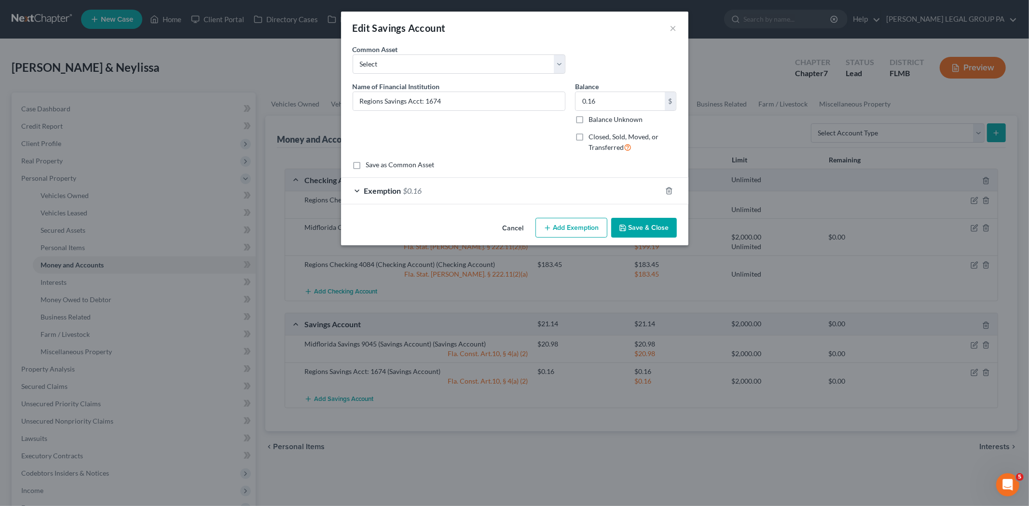
click at [643, 224] on button "Save & Close" at bounding box center [644, 228] width 66 height 20
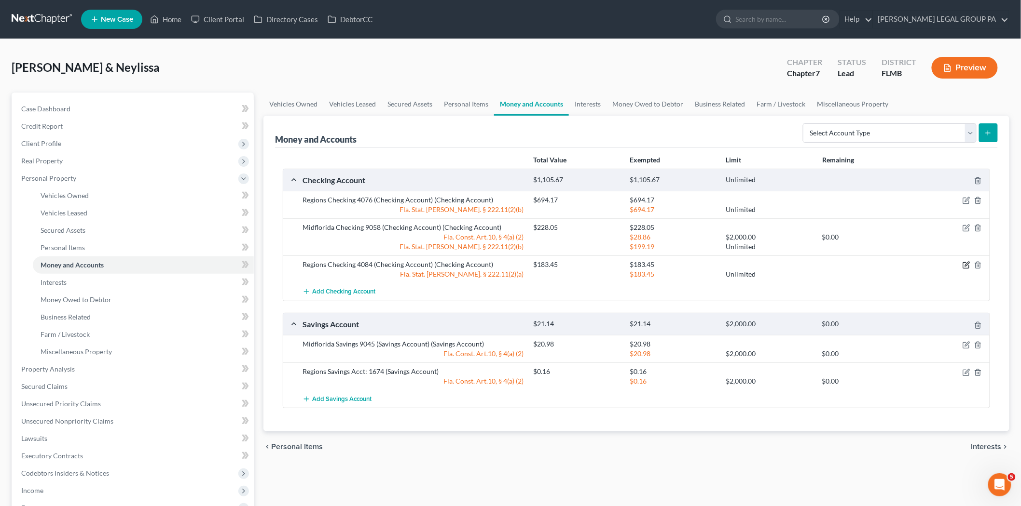
click at [966, 268] on icon "button" at bounding box center [966, 266] width 6 height 6
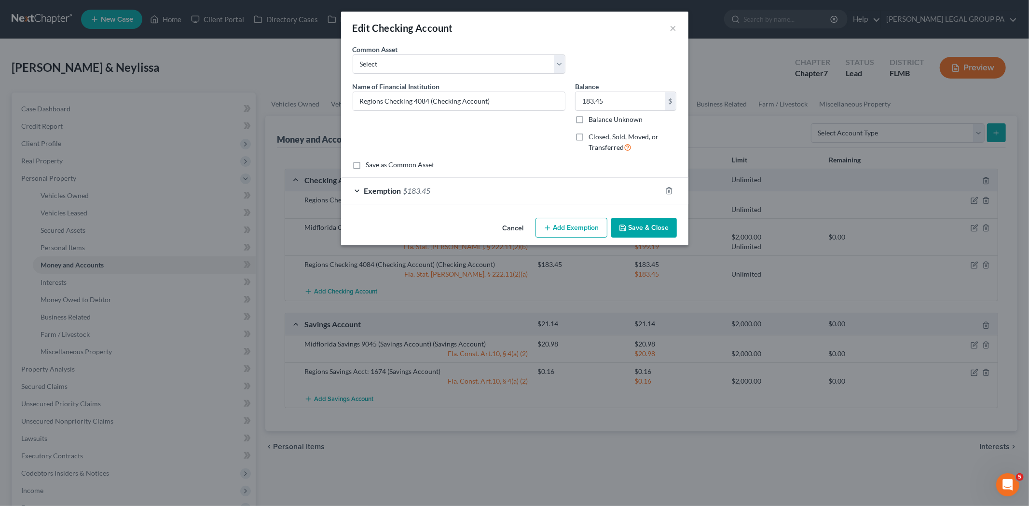
click at [541, 205] on div "An exemption set must first be selected from the Filing Information section. Co…" at bounding box center [514, 129] width 347 height 170
click at [518, 199] on div "Exemption $183.45" at bounding box center [501, 191] width 320 height 26
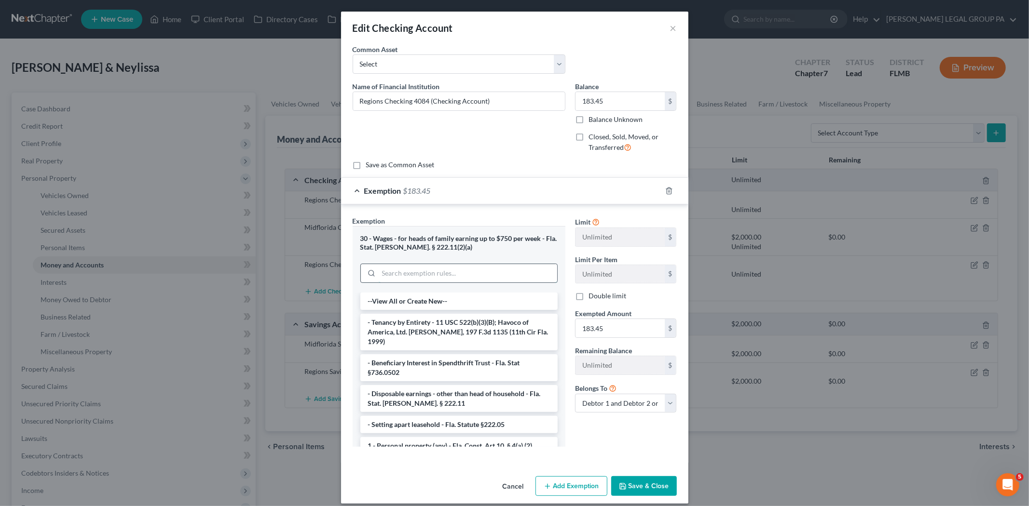
click at [469, 269] on input "search" at bounding box center [468, 273] width 178 height 18
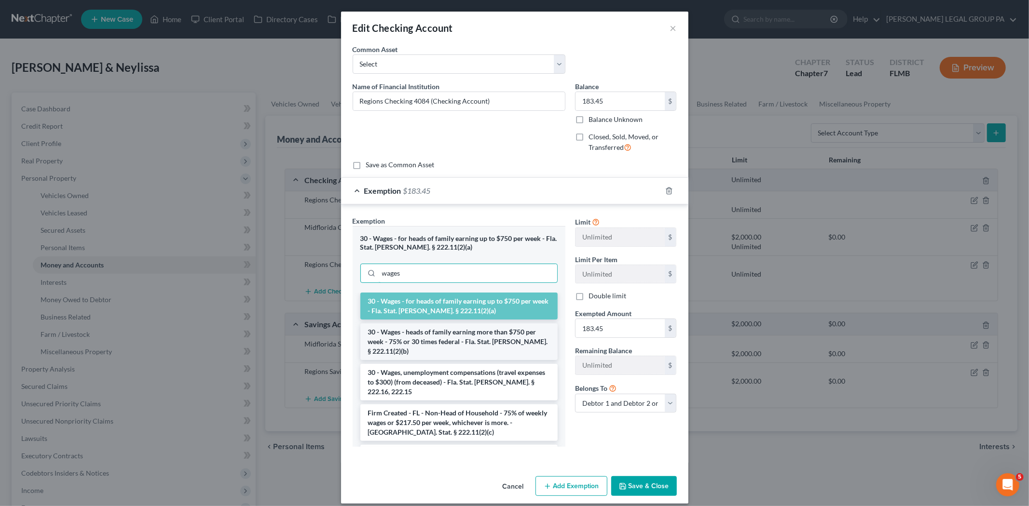
type input "wages"
click at [421, 342] on li "30 - Wages - heads of family earning more than $750 per week - 75% or 30 times …" at bounding box center [458, 342] width 197 height 37
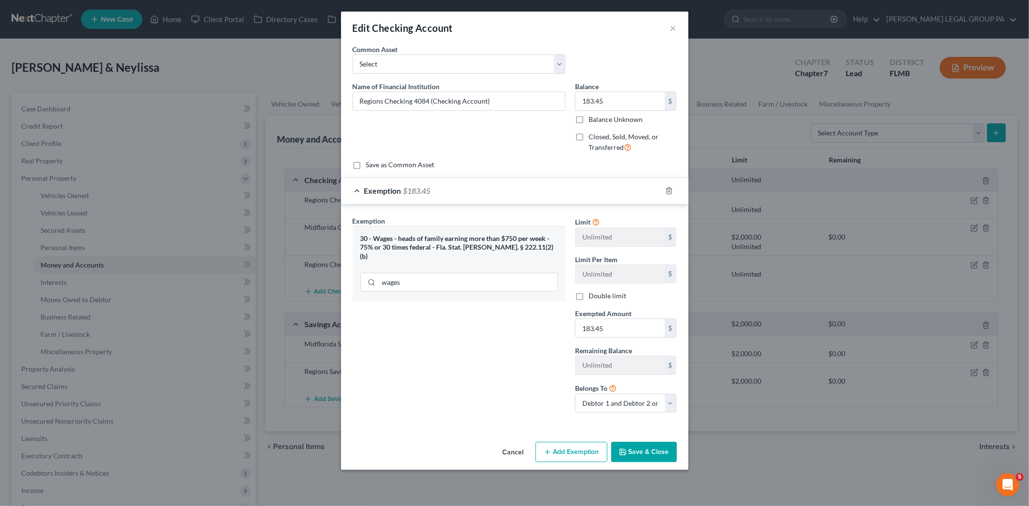
click at [648, 454] on button "Save & Close" at bounding box center [644, 452] width 66 height 20
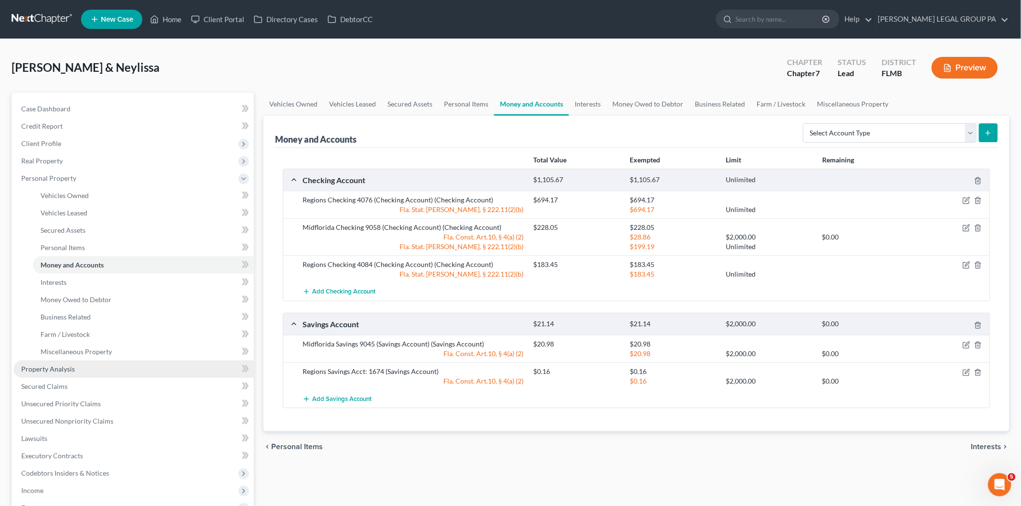
click at [98, 372] on link "Property Analysis" at bounding box center [134, 369] width 240 height 17
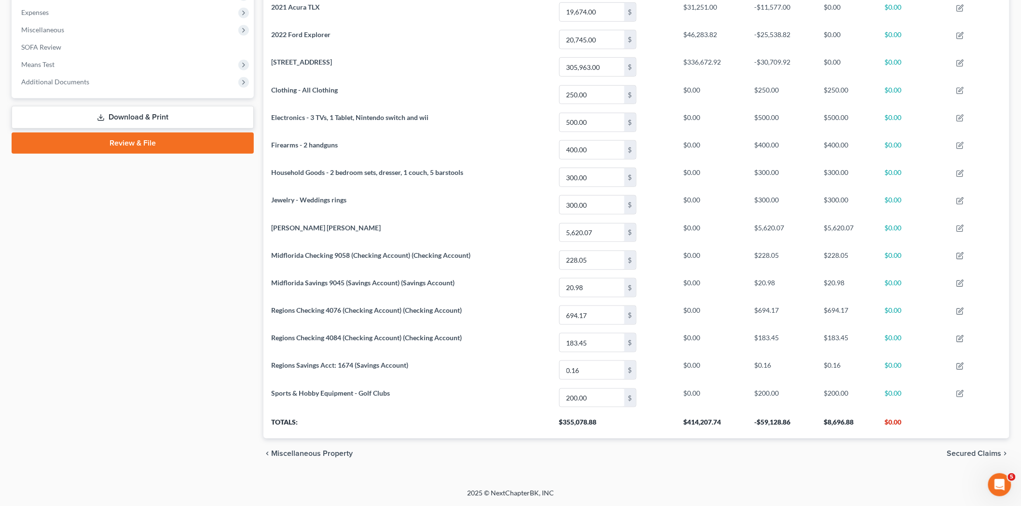
scroll to position [216, 0]
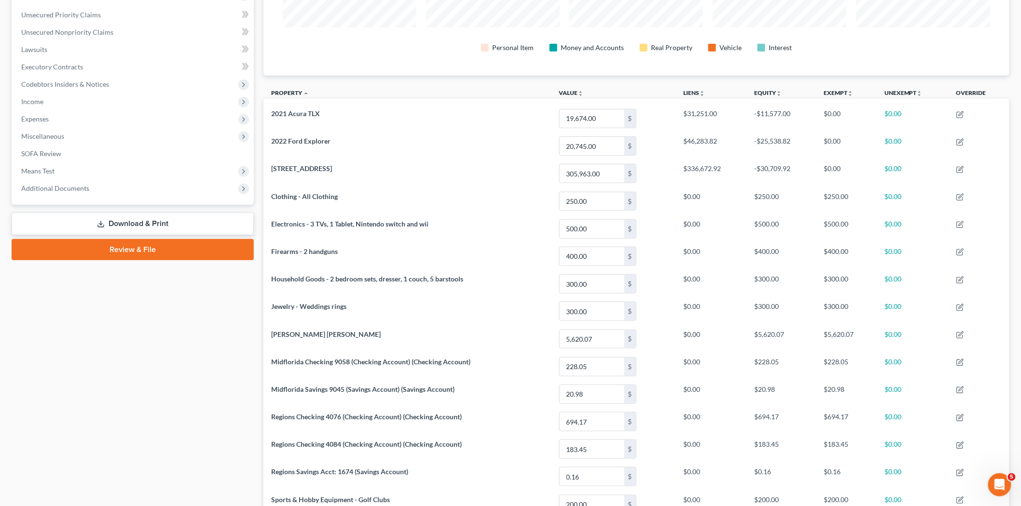
click at [182, 227] on link "Download & Print" at bounding box center [133, 224] width 242 height 23
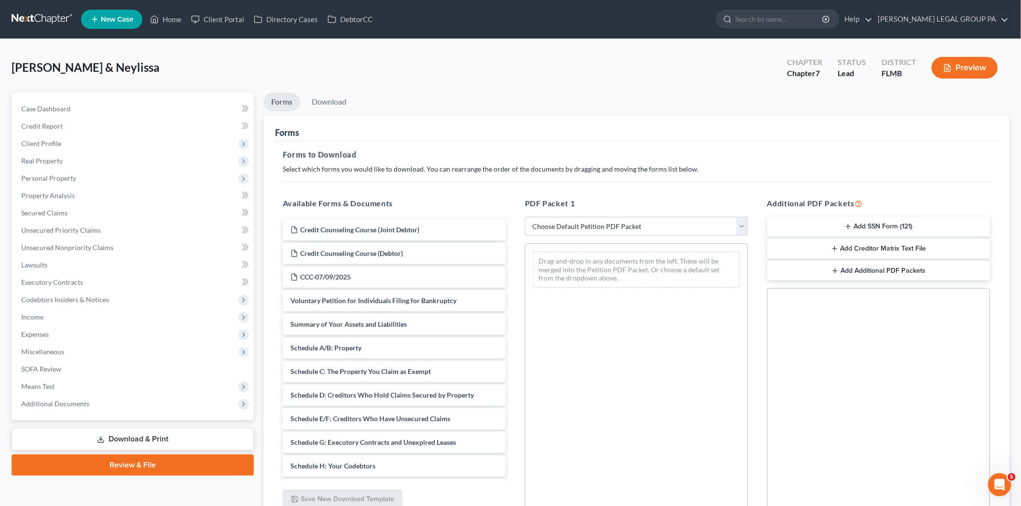
click at [680, 237] on div "PDF Packet 1 Choose Default Petition PDF Packet Complete Bankruptcy Petition (a…" at bounding box center [636, 353] width 242 height 327
click at [663, 224] on select "Choose Default Petition PDF Packet Complete Bankruptcy Petition (all forms and …" at bounding box center [636, 226] width 223 height 19
click at [883, 219] on button "Add SSN Form (121)" at bounding box center [878, 227] width 223 height 20
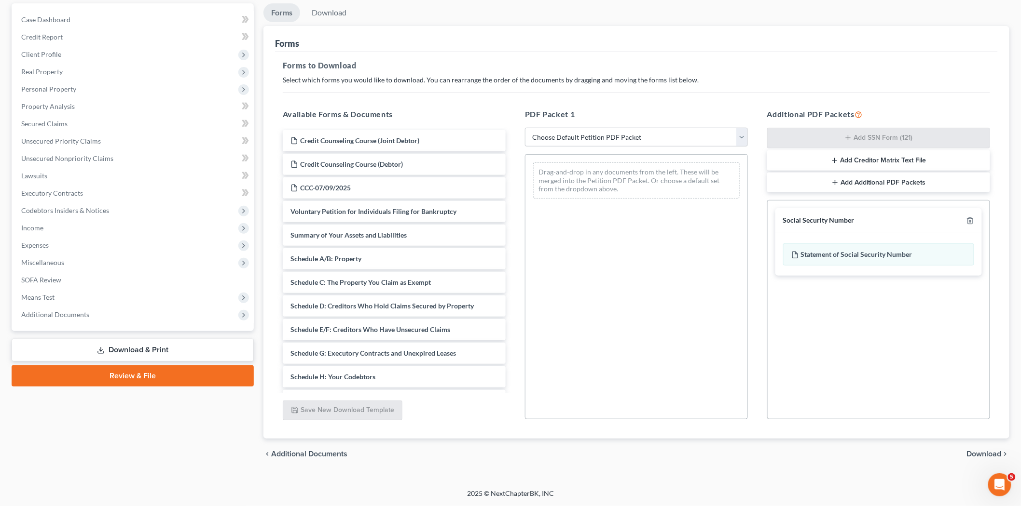
click at [980, 453] on span "Download" at bounding box center [984, 455] width 35 height 8
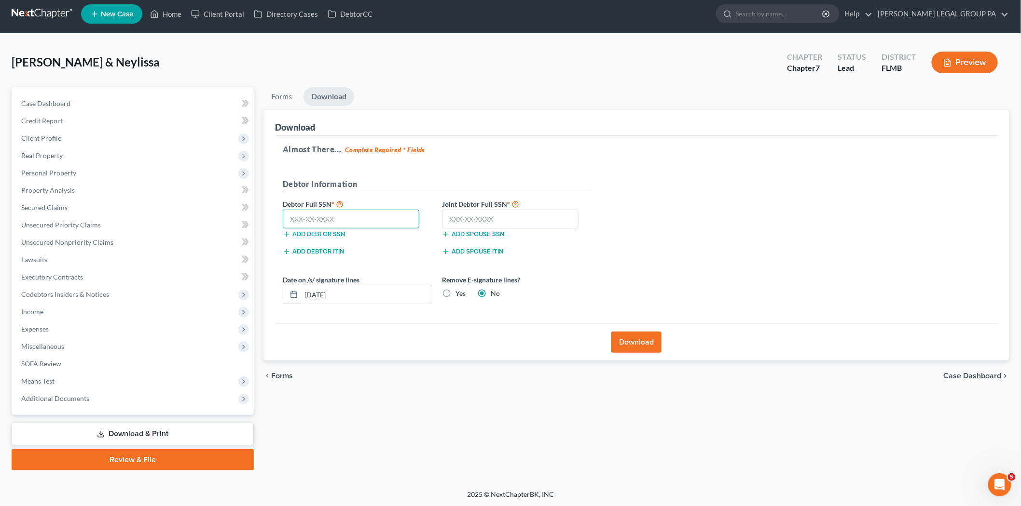
click at [382, 224] on input "text" at bounding box center [351, 219] width 137 height 19
click at [333, 219] on input "text" at bounding box center [351, 219] width 137 height 19
type input "414-06-5227"
click at [532, 211] on input "text" at bounding box center [510, 219] width 137 height 19
type input "693-05-0412"
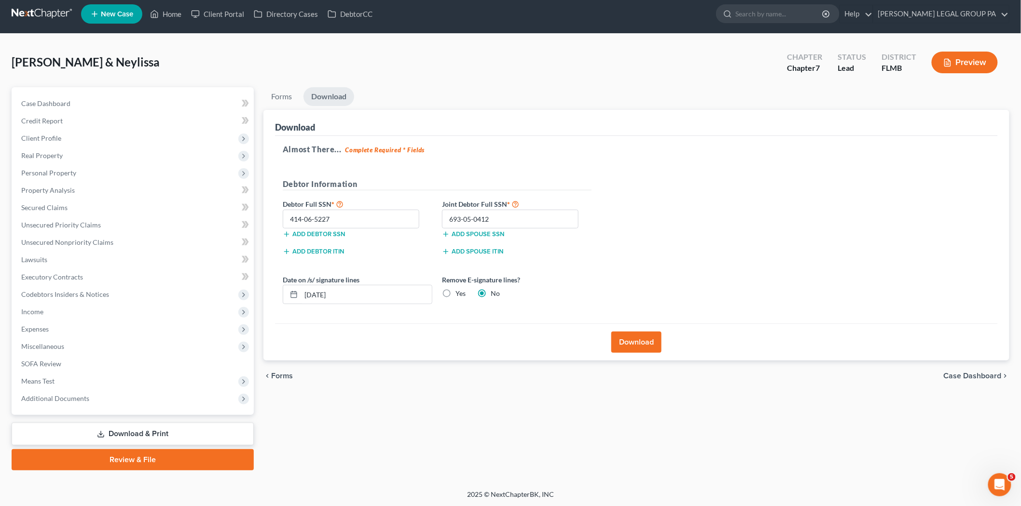
click at [640, 343] on button "Download" at bounding box center [636, 342] width 50 height 21
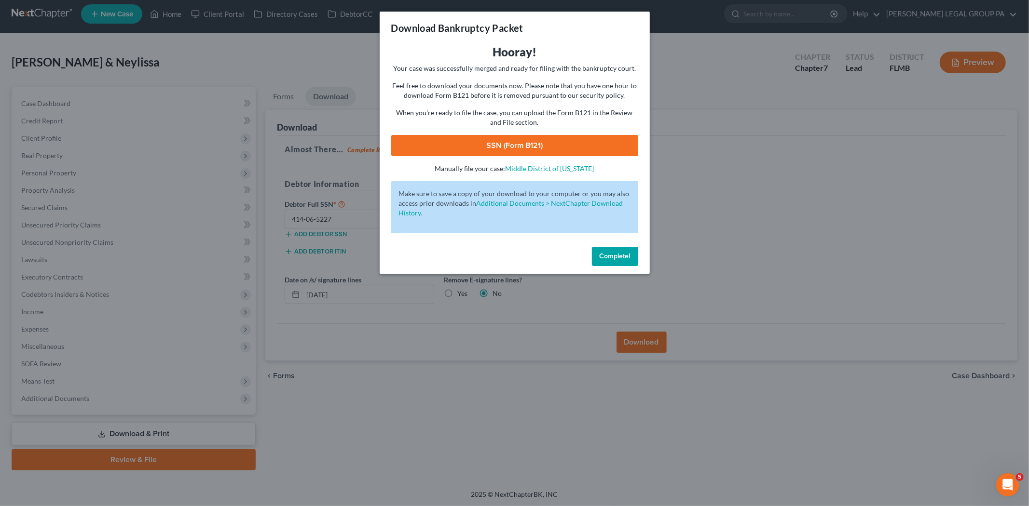
click at [503, 138] on link "SSN (Form B121)" at bounding box center [514, 145] width 247 height 21
click at [602, 255] on span "Complete!" at bounding box center [615, 256] width 31 height 8
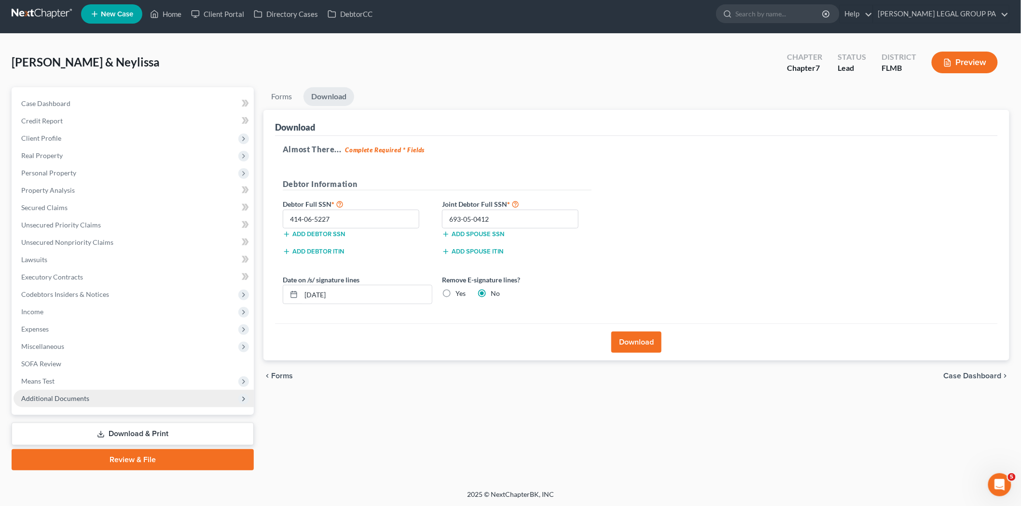
click at [129, 393] on span "Additional Documents" at bounding box center [134, 398] width 240 height 17
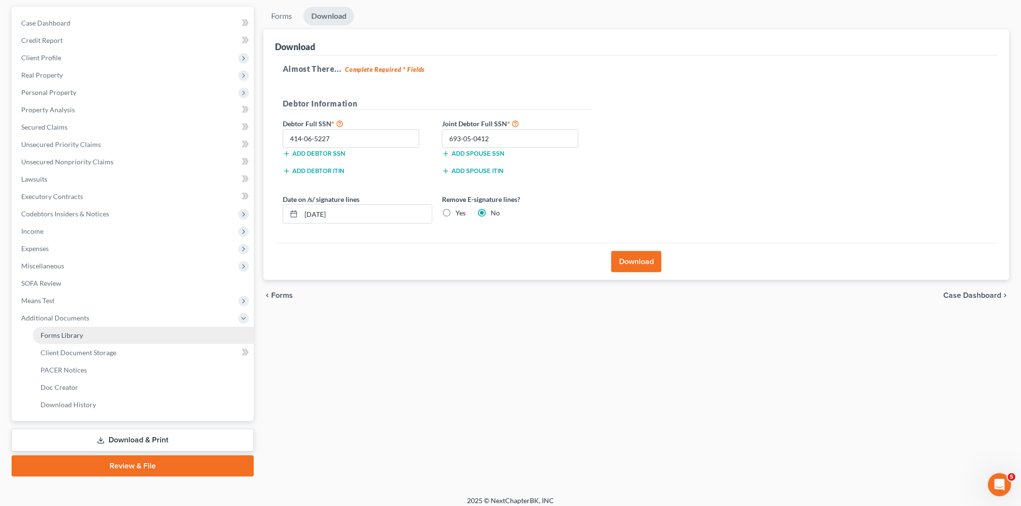
scroll to position [92, 0]
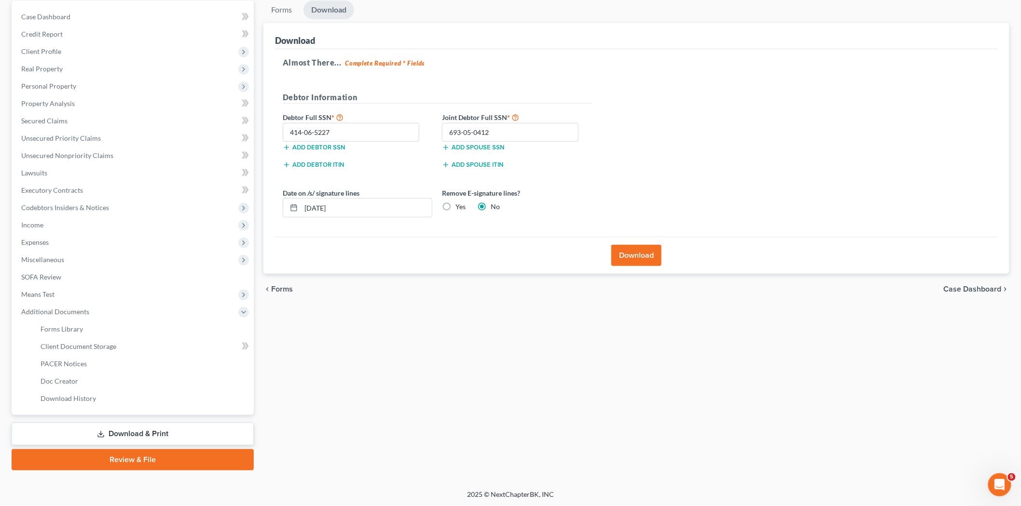
click at [165, 461] on link "Review & File" at bounding box center [133, 460] width 242 height 21
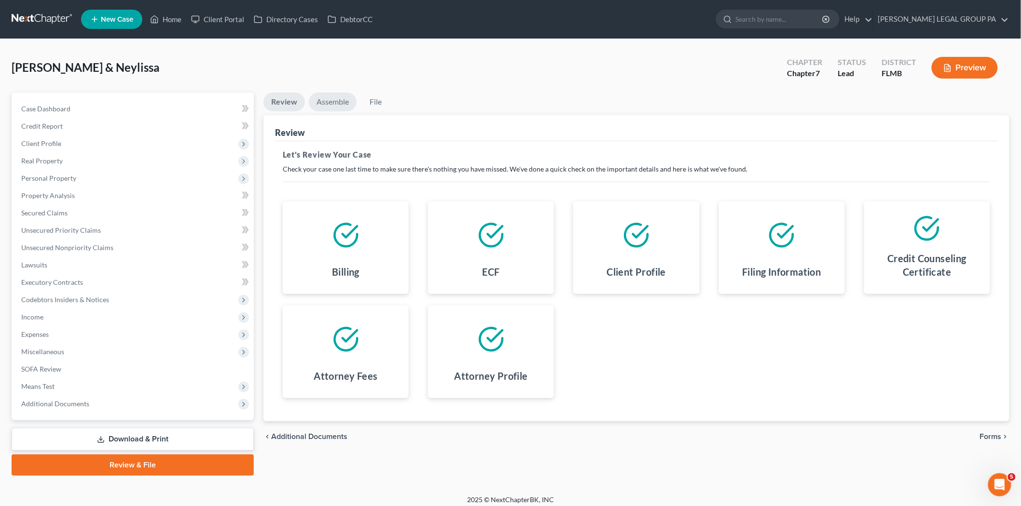
click at [331, 109] on link "Assemble" at bounding box center [333, 102] width 48 height 19
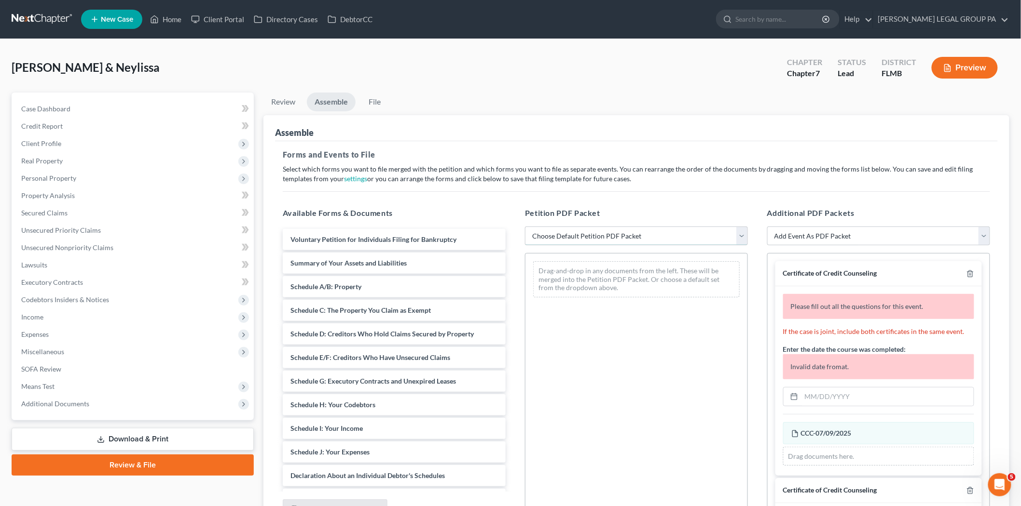
click at [604, 233] on select "Choose Default Petition PDF Packet Complete Bankruptcy Petition (all forms and …" at bounding box center [636, 236] width 223 height 19
select select "0"
click at [525, 227] on select "Choose Default Petition PDF Packet Complete Bankruptcy Petition (all forms and …" at bounding box center [636, 236] width 223 height 19
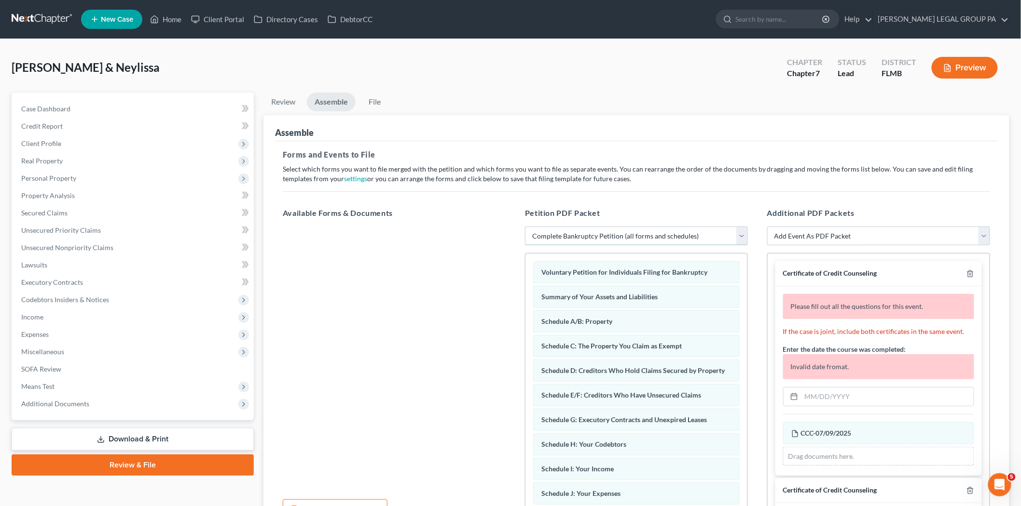
scroll to position [54, 0]
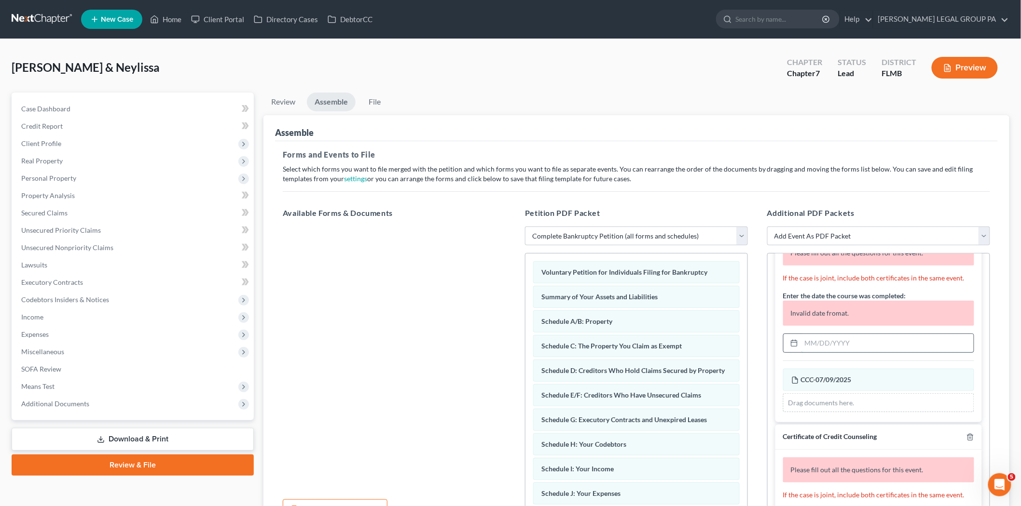
click at [841, 345] on input "text" at bounding box center [887, 343] width 172 height 18
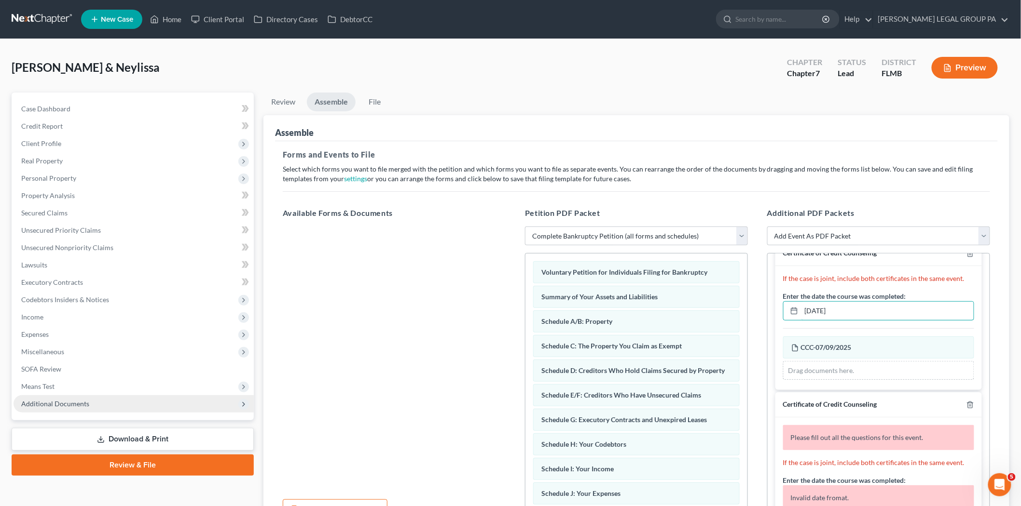
type input "07/09/2025"
click at [59, 404] on span "Additional Documents" at bounding box center [55, 404] width 68 height 8
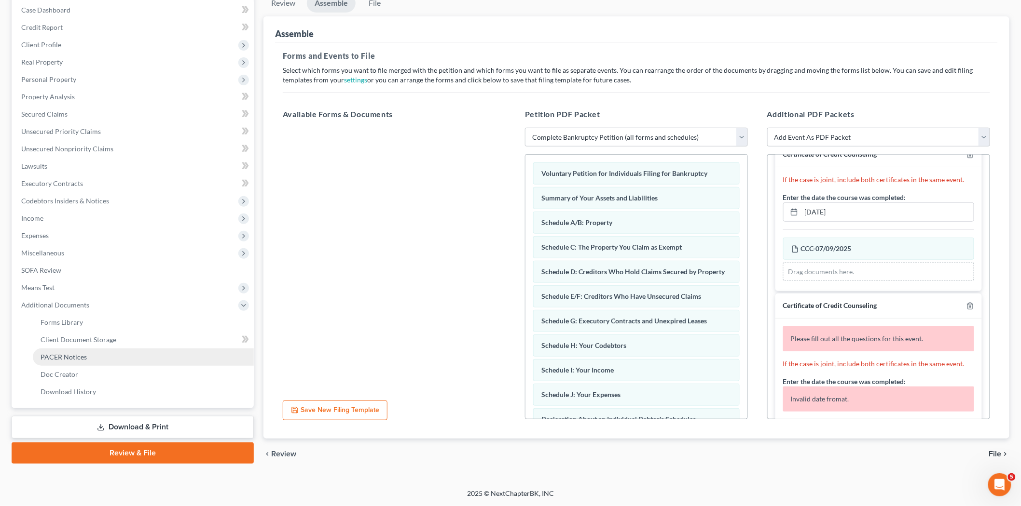
click at [83, 357] on span "PACER Notices" at bounding box center [64, 357] width 46 height 8
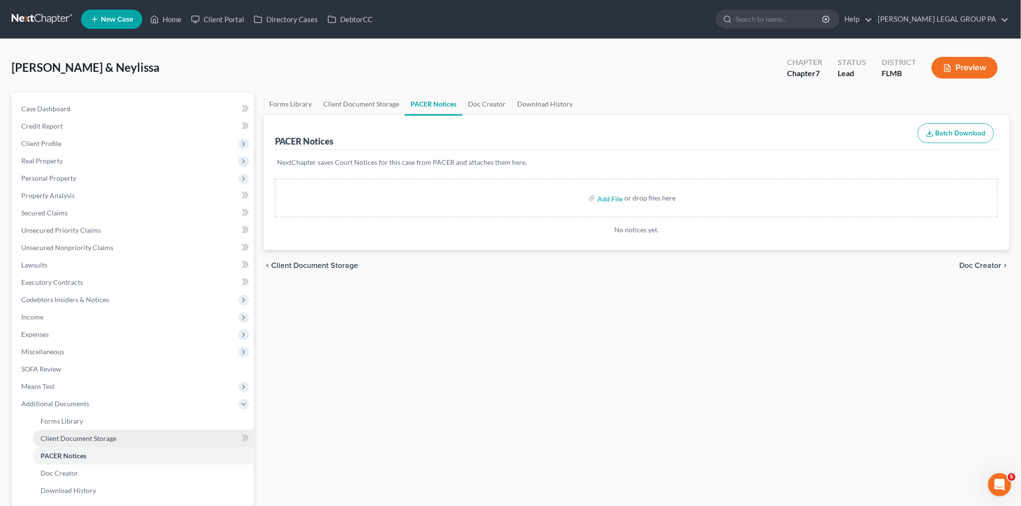
click at [136, 445] on link "Client Document Storage" at bounding box center [143, 438] width 221 height 17
select select "9"
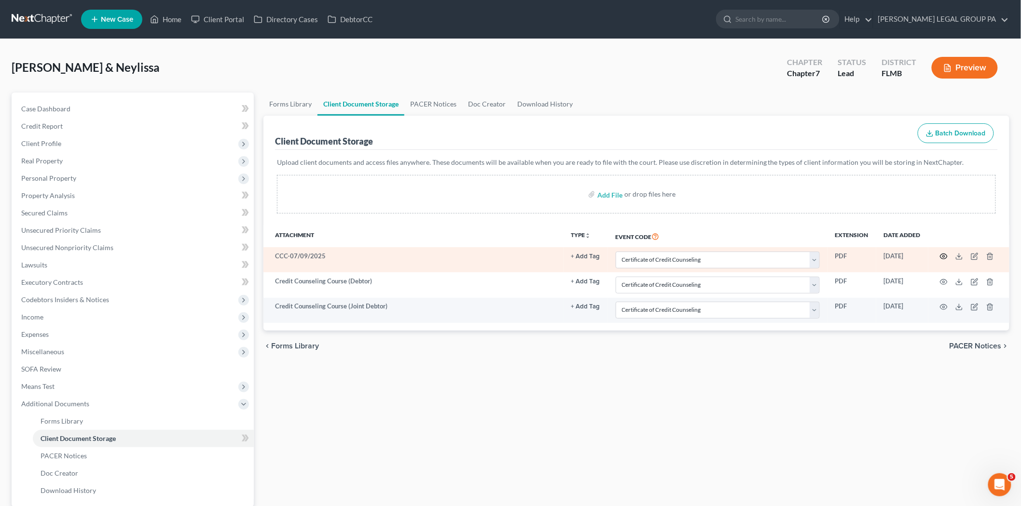
click at [944, 257] on circle "button" at bounding box center [944, 257] width 2 height 2
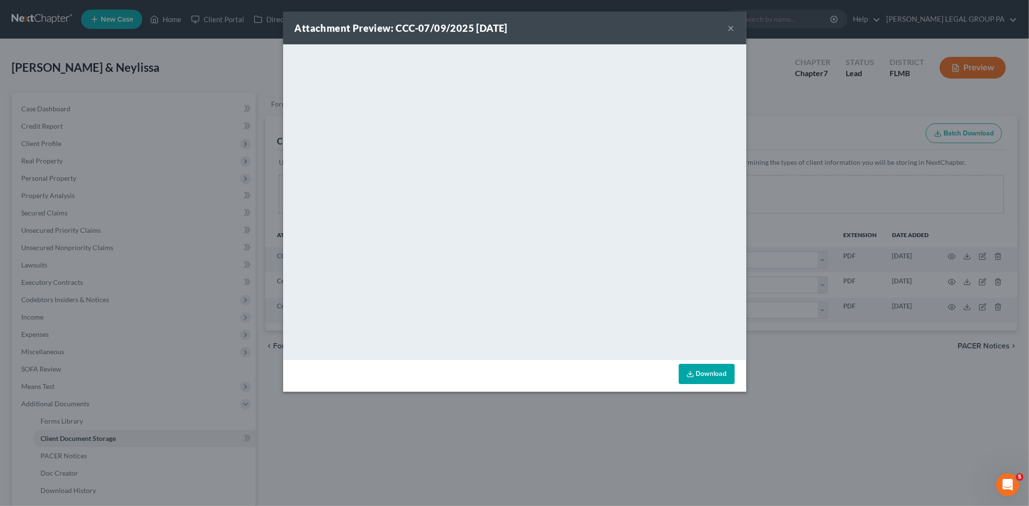
click at [729, 29] on button "×" at bounding box center [731, 28] width 7 height 12
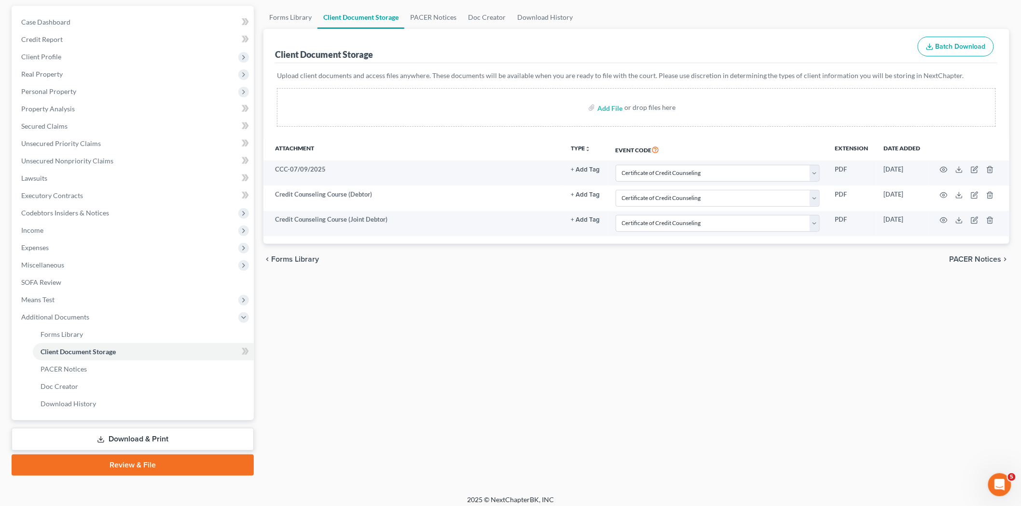
scroll to position [92, 0]
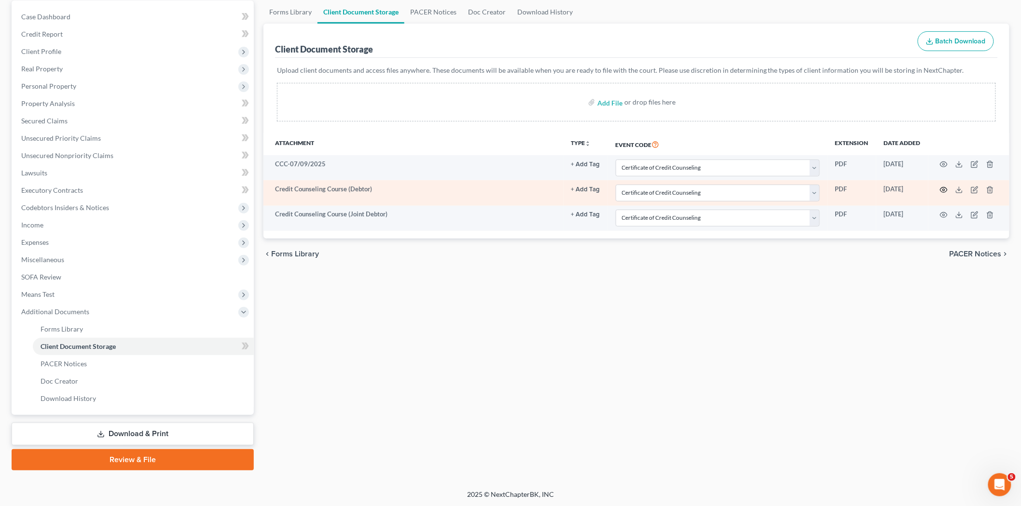
click at [941, 190] on icon "button" at bounding box center [943, 189] width 7 height 5
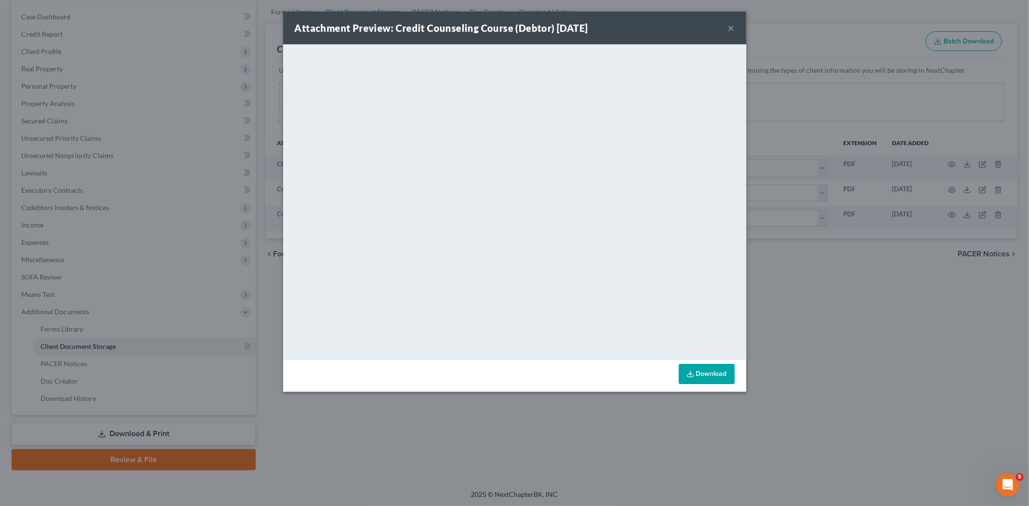
click at [729, 27] on button "×" at bounding box center [731, 28] width 7 height 12
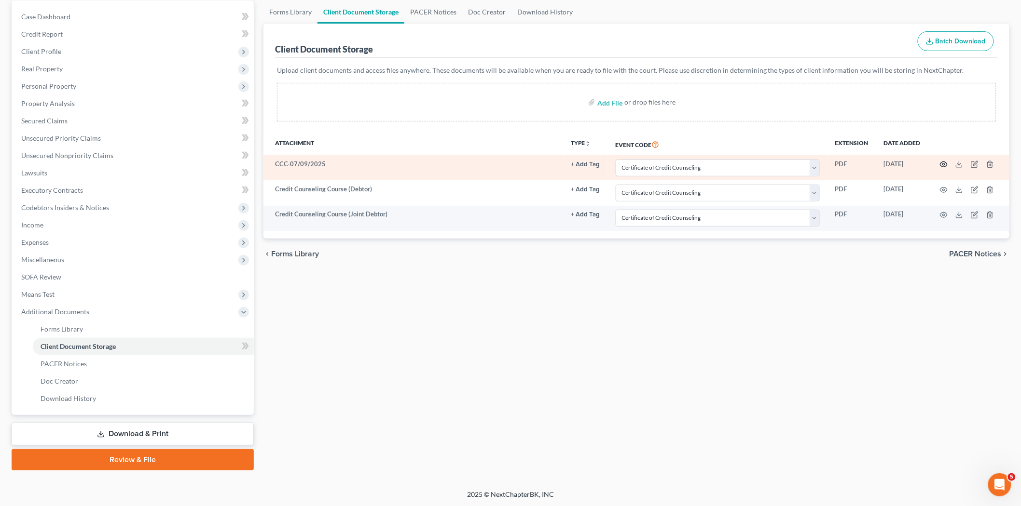
click at [943, 164] on circle "button" at bounding box center [944, 165] width 2 height 2
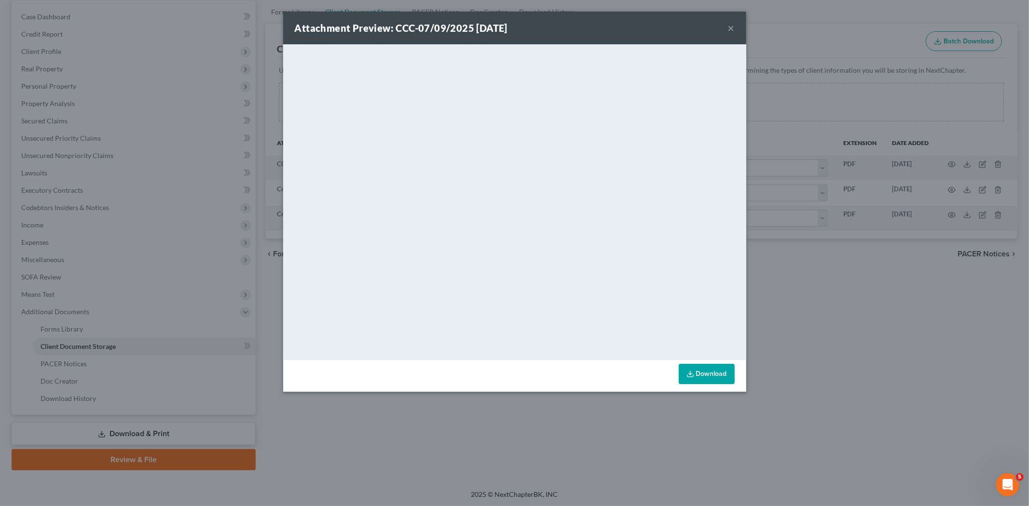
click at [729, 26] on button "×" at bounding box center [731, 28] width 7 height 12
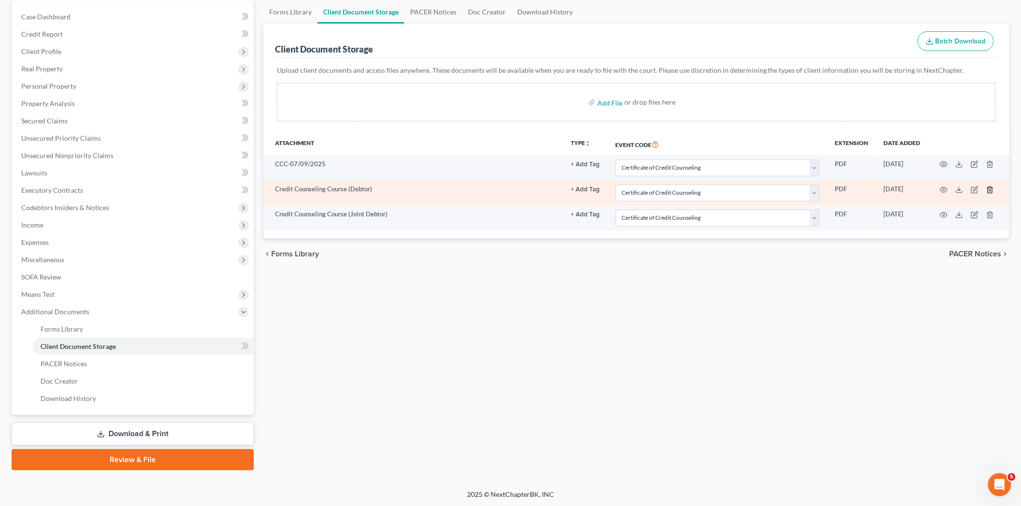
click at [989, 188] on icon "button" at bounding box center [989, 190] width 4 height 6
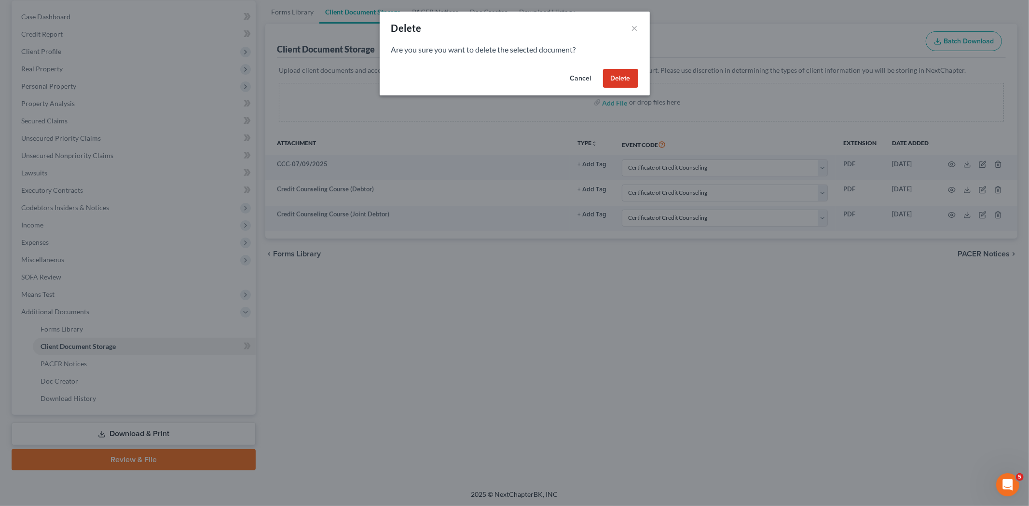
click at [630, 81] on button "Delete" at bounding box center [620, 78] width 35 height 19
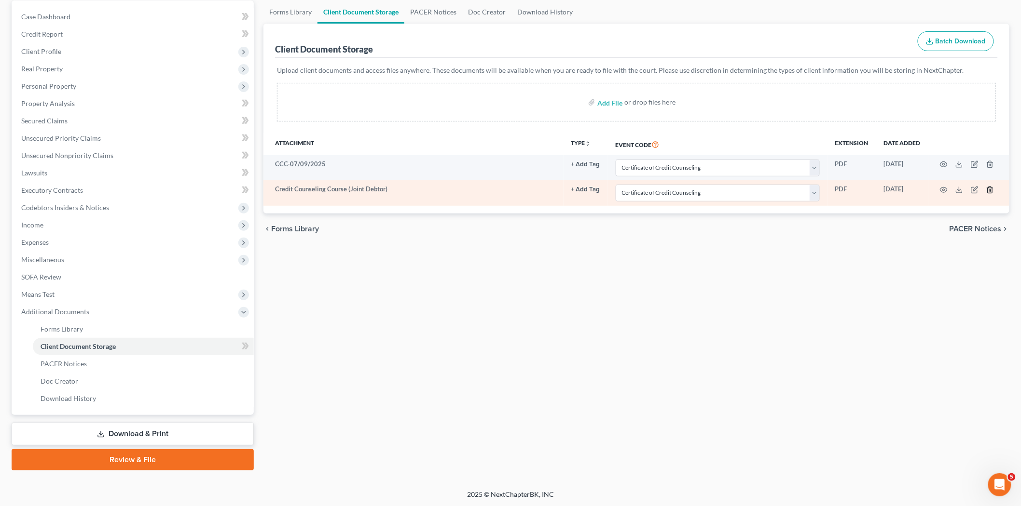
click at [986, 189] on icon "button" at bounding box center [990, 190] width 8 height 8
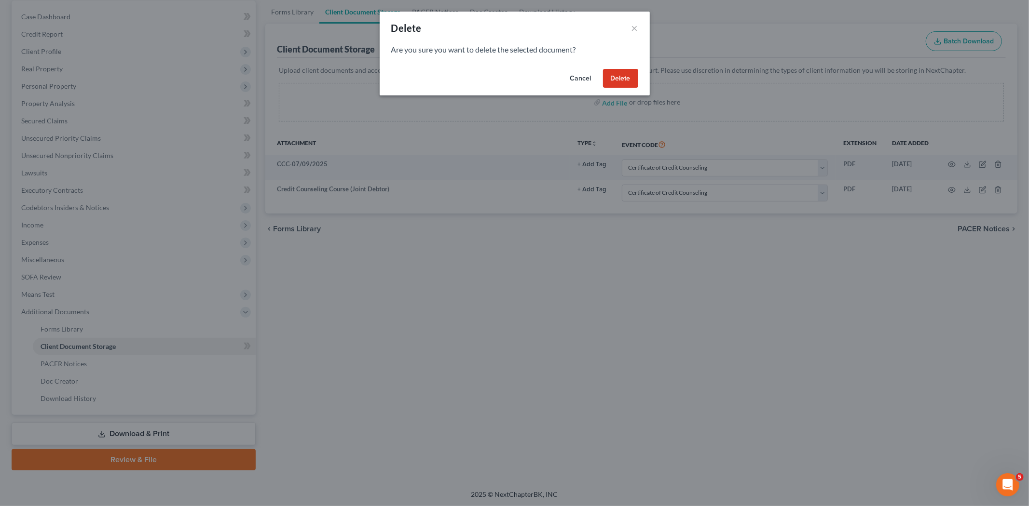
click at [621, 81] on button "Delete" at bounding box center [620, 78] width 35 height 19
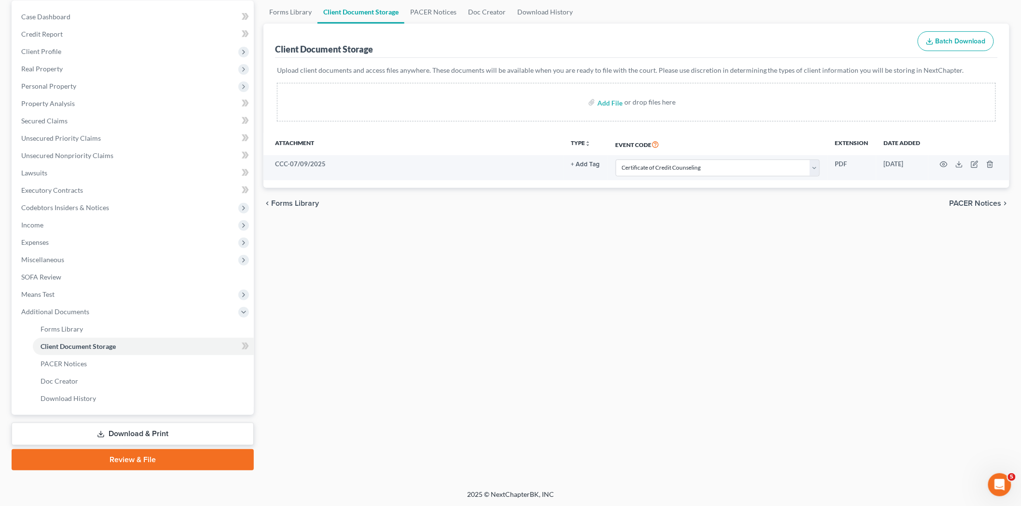
click at [178, 432] on link "Download & Print" at bounding box center [133, 434] width 242 height 23
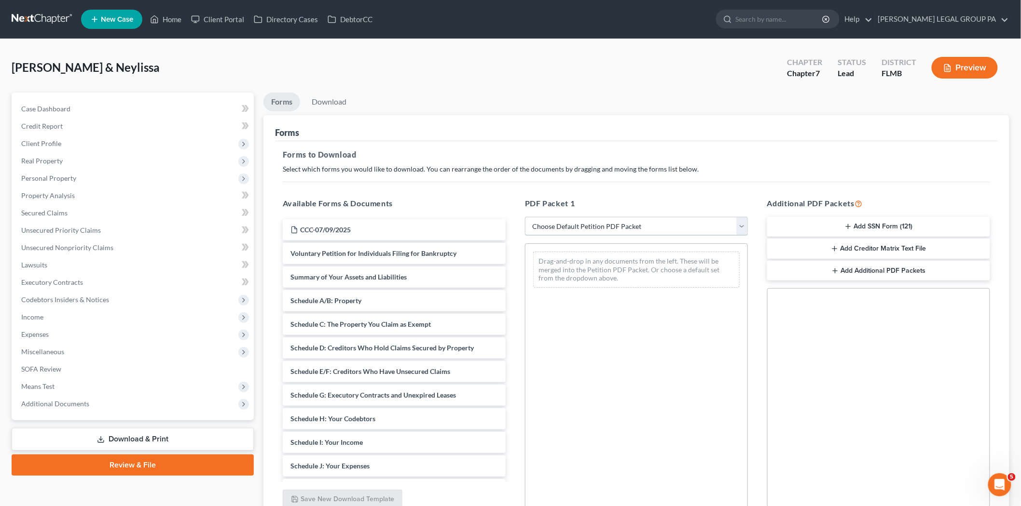
drag, startPoint x: 575, startPoint y: 224, endPoint x: 575, endPoint y: 233, distance: 8.2
click at [575, 224] on select "Choose Default Petition PDF Packet Complete Bankruptcy Petition (all forms and …" at bounding box center [636, 226] width 223 height 19
select select "0"
click at [525, 217] on select "Choose Default Petition PDF Packet Complete Bankruptcy Petition (all forms and …" at bounding box center [636, 226] width 223 height 19
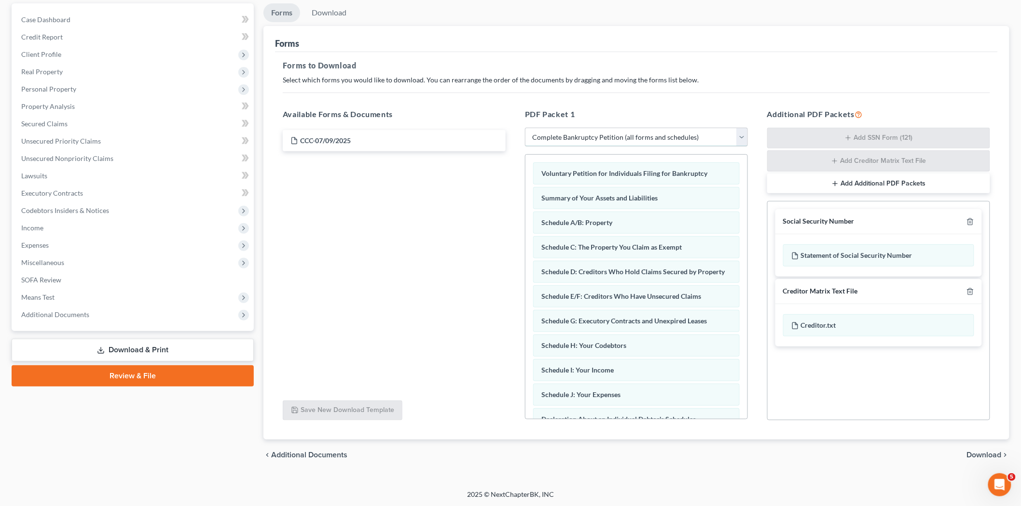
scroll to position [90, 0]
click at [164, 368] on link "Review & File" at bounding box center [133, 375] width 242 height 21
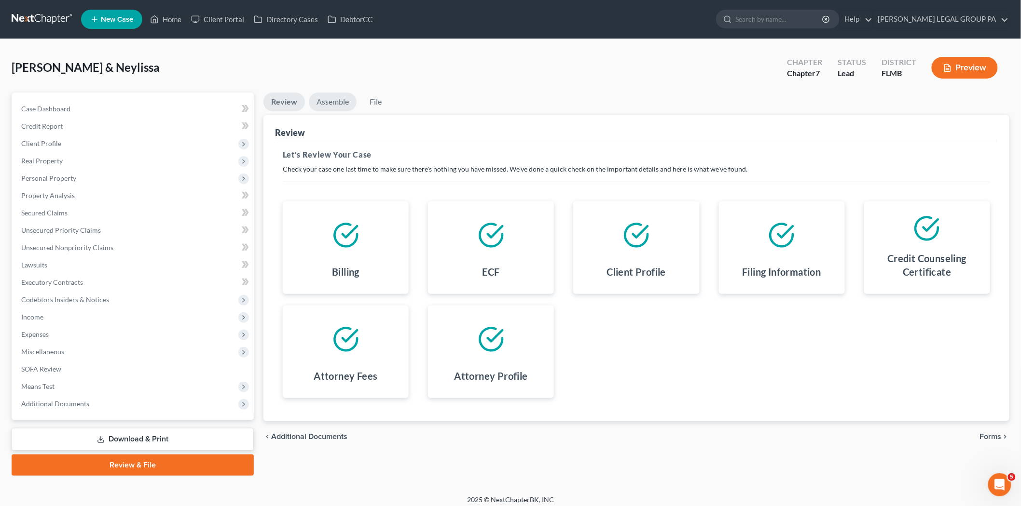
click at [339, 94] on link "Assemble" at bounding box center [333, 102] width 48 height 19
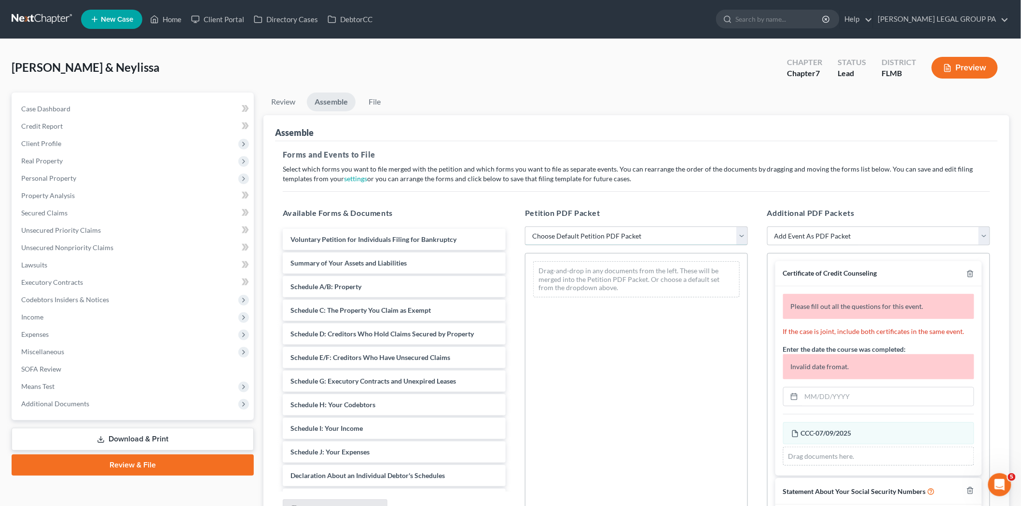
click at [597, 235] on select "Choose Default Petition PDF Packet Complete Bankruptcy Petition (all forms and …" at bounding box center [636, 236] width 223 height 19
select select "0"
click at [525, 227] on select "Choose Default Petition PDF Packet Complete Bankruptcy Petition (all forms and …" at bounding box center [636, 236] width 223 height 19
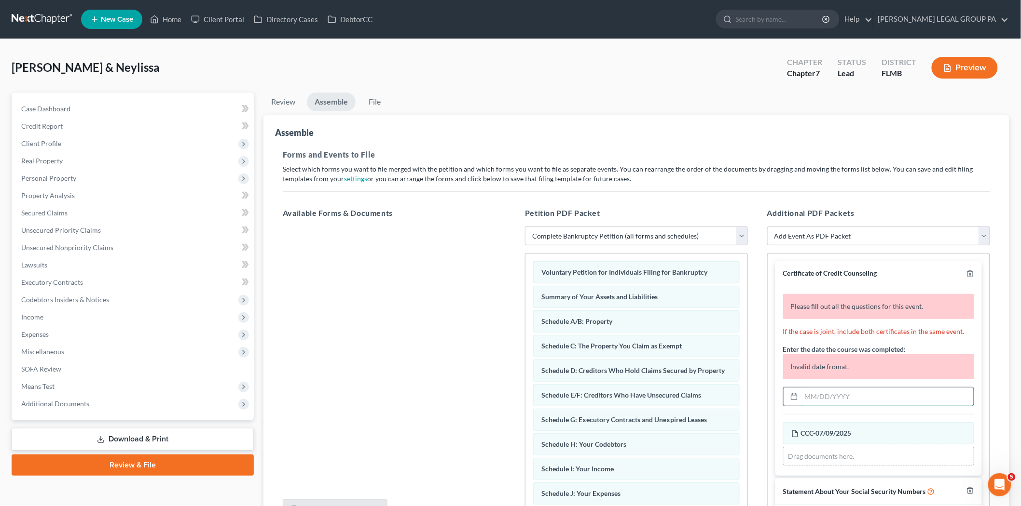
click at [832, 393] on input "text" at bounding box center [887, 397] width 172 height 18
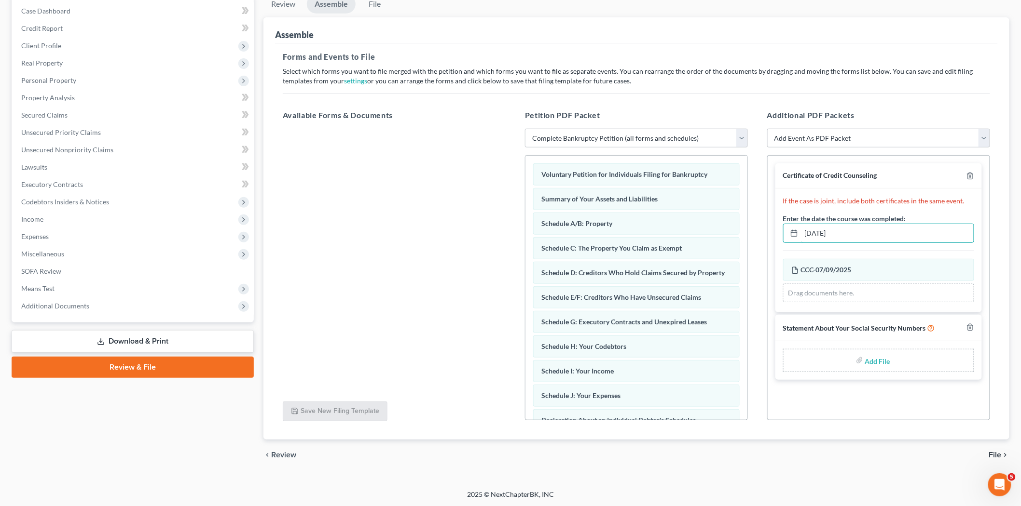
scroll to position [99, 0]
type input "07/09/2025"
click at [870, 366] on input "file" at bounding box center [876, 359] width 23 height 17
type input "C:\fakepath\121 - Hudgins.pdf"
click at [388, 3] on link "File" at bounding box center [374, 3] width 31 height 19
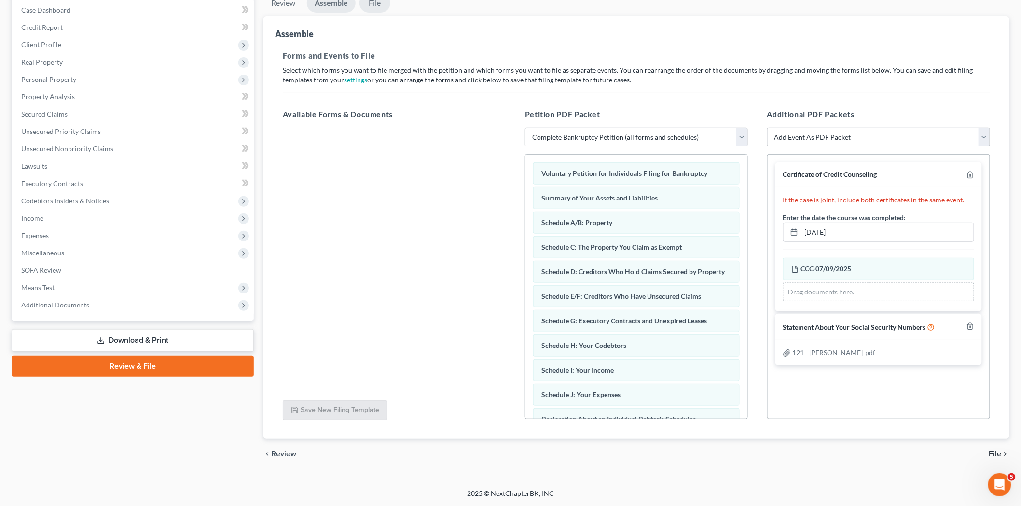
scroll to position [6, 0]
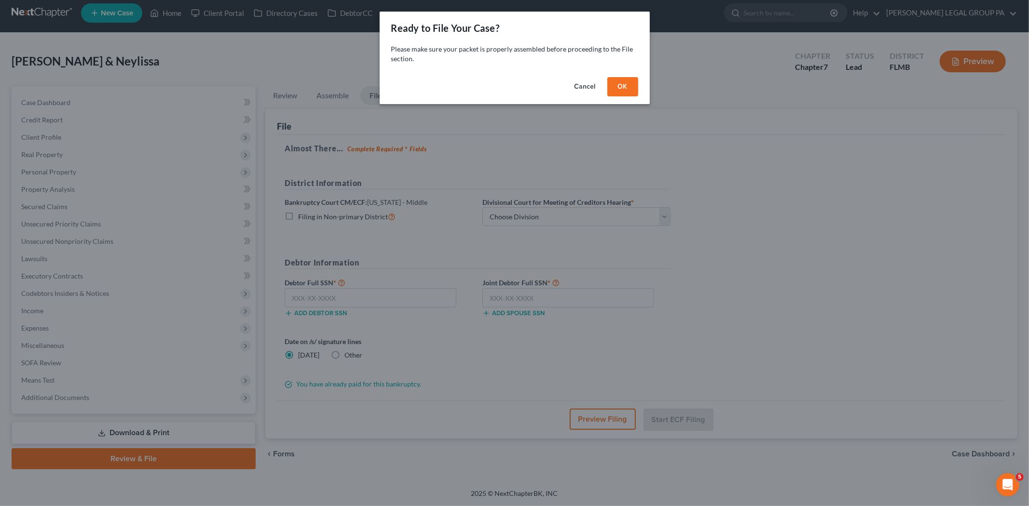
click at [620, 87] on button "OK" at bounding box center [622, 86] width 31 height 19
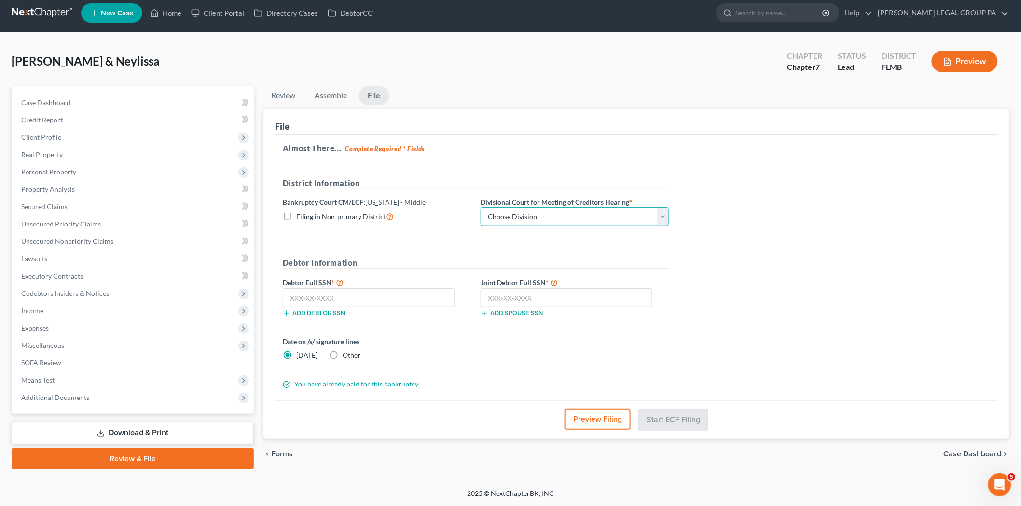
click at [575, 213] on select "Choose Division Fort Myers Jacksonville Orlando Tampa" at bounding box center [574, 216] width 188 height 19
select select "3"
click at [480, 207] on select "Choose Division Fort Myers Jacksonville Orlando Tampa" at bounding box center [574, 216] width 188 height 19
click at [358, 305] on input "text" at bounding box center [369, 297] width 172 height 19
click at [412, 302] on input "text" at bounding box center [369, 297] width 172 height 19
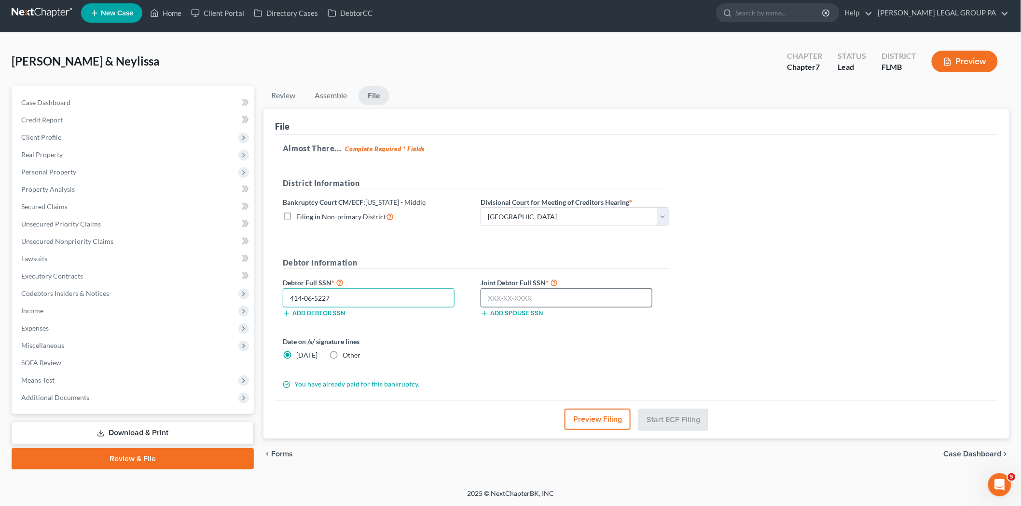
type input "414-06-5227"
click at [521, 298] on input "text" at bounding box center [566, 297] width 172 height 19
click at [558, 297] on input "693" at bounding box center [566, 297] width 172 height 19
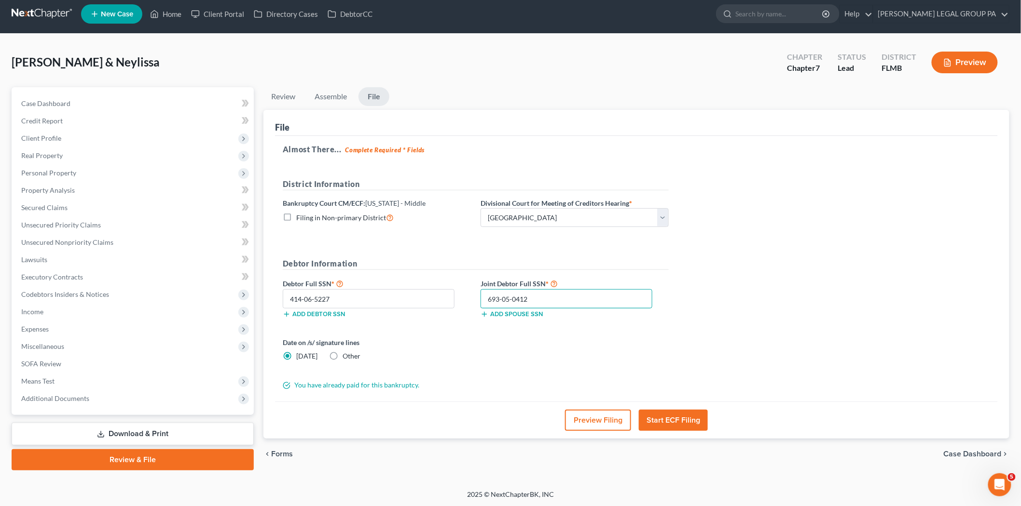
type input "693-05-0412"
click at [681, 418] on button "Start ECF Filing" at bounding box center [673, 420] width 69 height 21
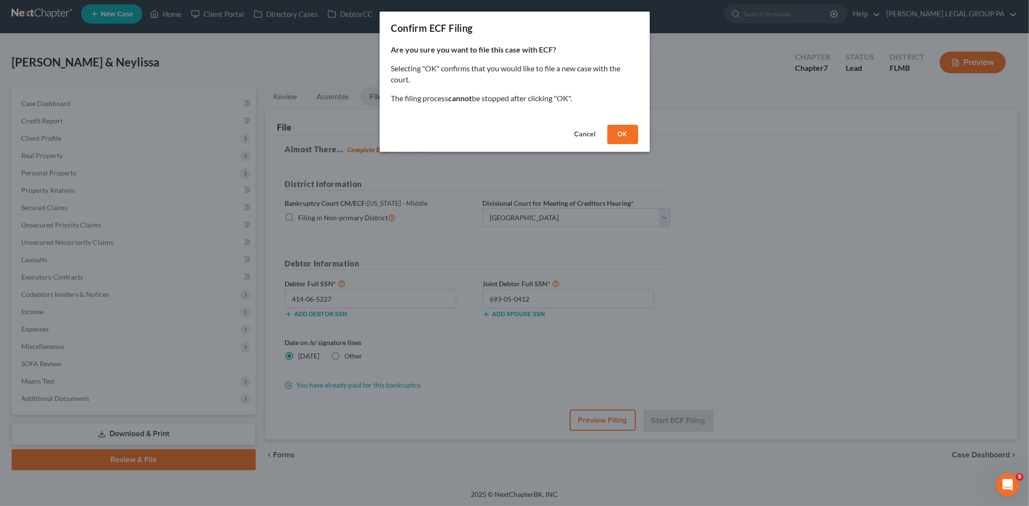
click at [587, 137] on button "Cancel" at bounding box center [585, 134] width 37 height 19
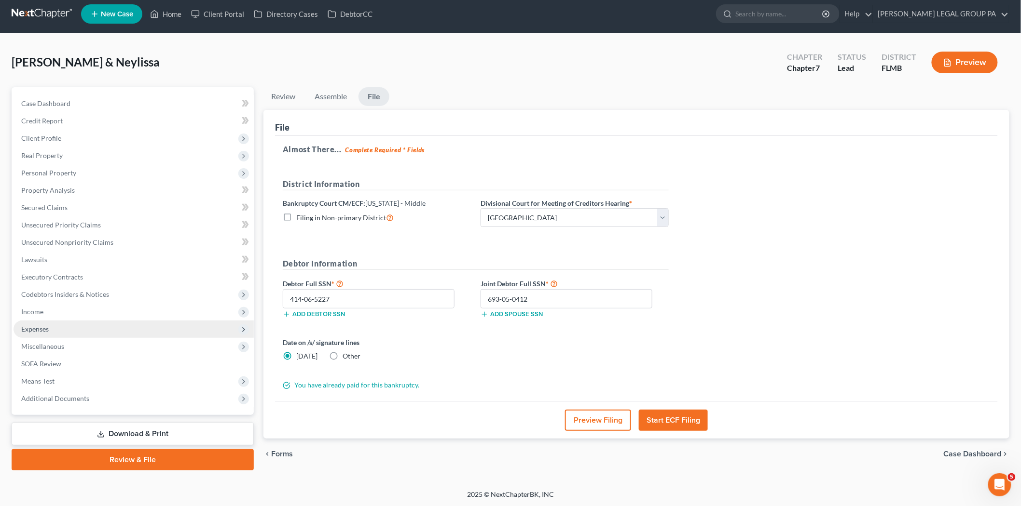
click at [103, 327] on span "Expenses" at bounding box center [134, 329] width 240 height 17
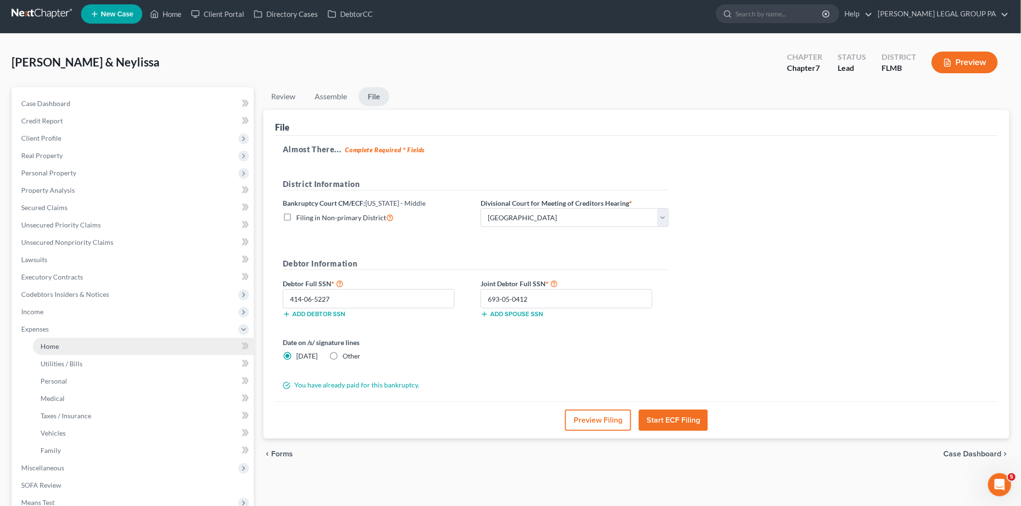
click at [104, 340] on link "Home" at bounding box center [143, 346] width 221 height 17
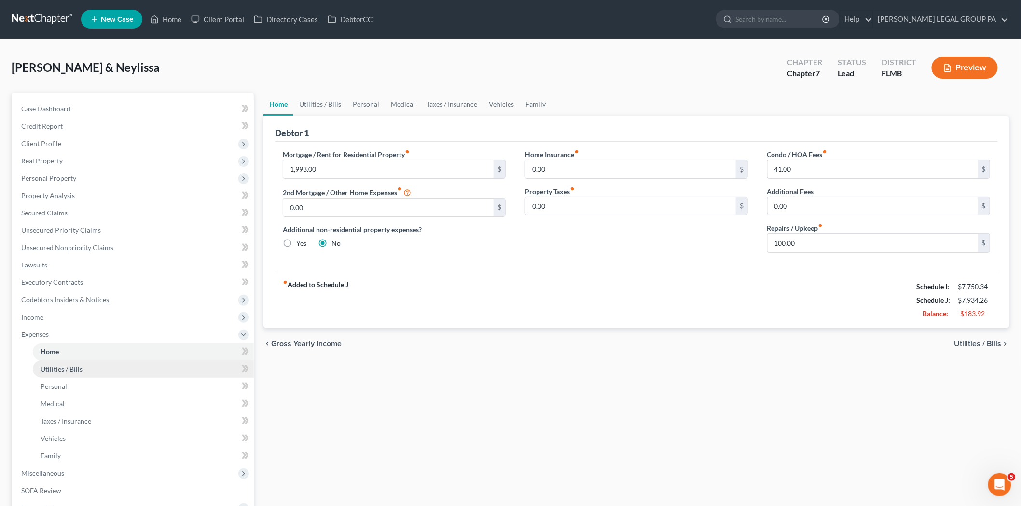
click at [97, 365] on link "Utilities / Bills" at bounding box center [143, 369] width 221 height 17
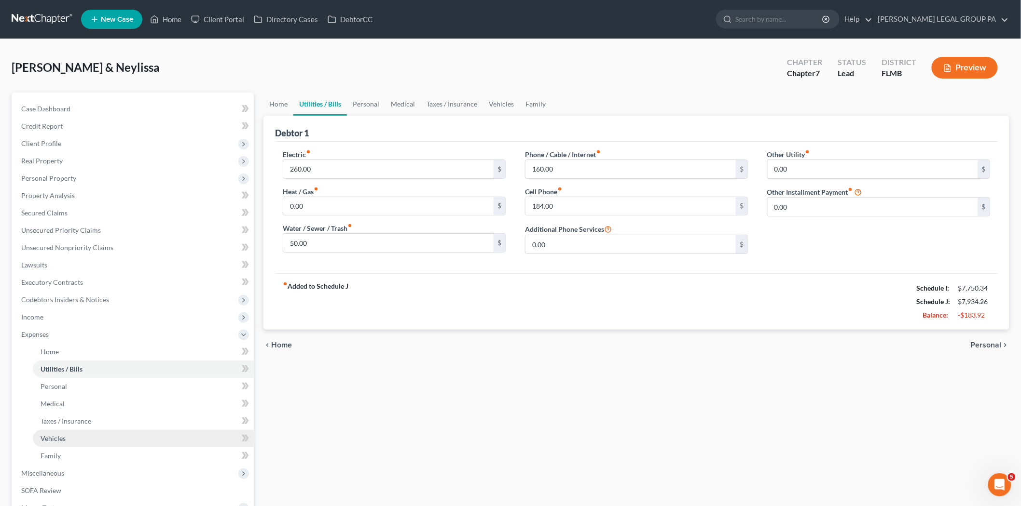
click at [80, 437] on link "Vehicles" at bounding box center [143, 438] width 221 height 17
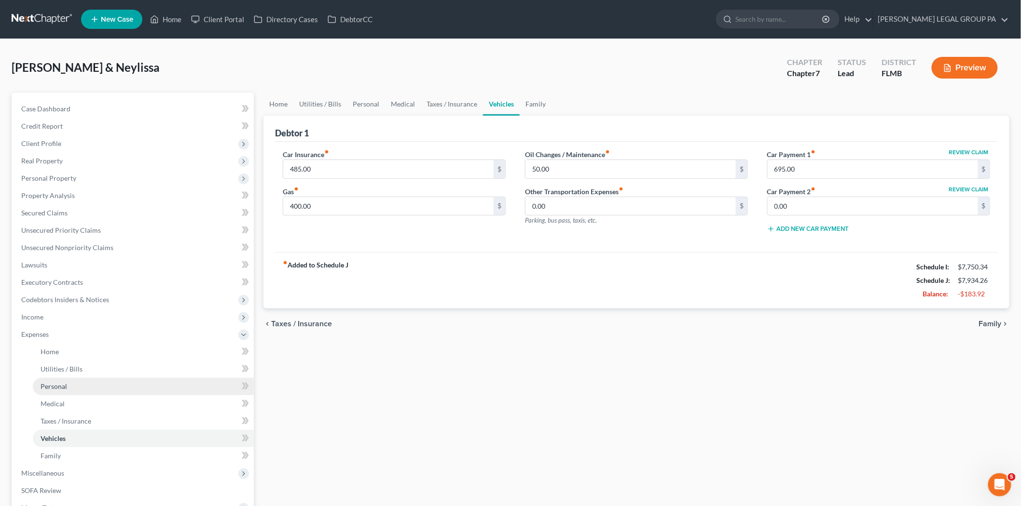
click at [87, 391] on link "Personal" at bounding box center [143, 386] width 221 height 17
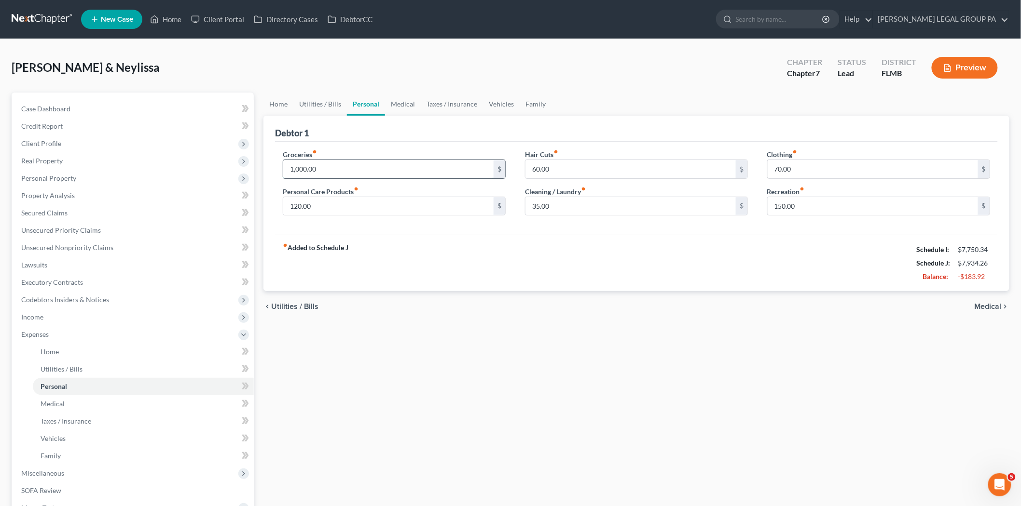
click at [318, 169] on input "1,000.00" at bounding box center [388, 169] width 210 height 18
type input "900"
click at [319, 205] on input "120.00" at bounding box center [388, 206] width 210 height 18
type input "90.00"
click at [591, 239] on div "fiber_manual_record Added to Schedule J Schedule I: $7,750.34 Schedule J: $7,80…" at bounding box center [636, 263] width 723 height 56
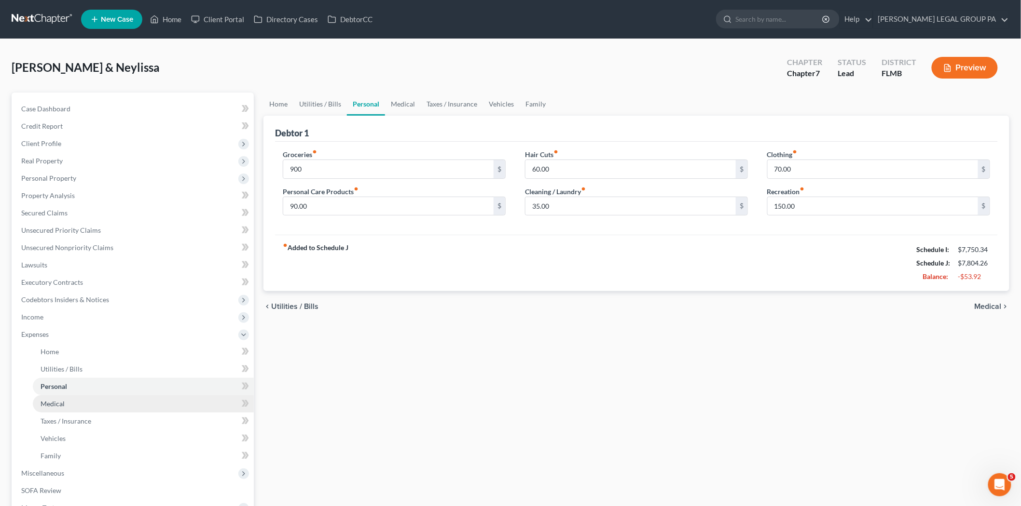
click at [95, 398] on link "Medical" at bounding box center [143, 404] width 221 height 17
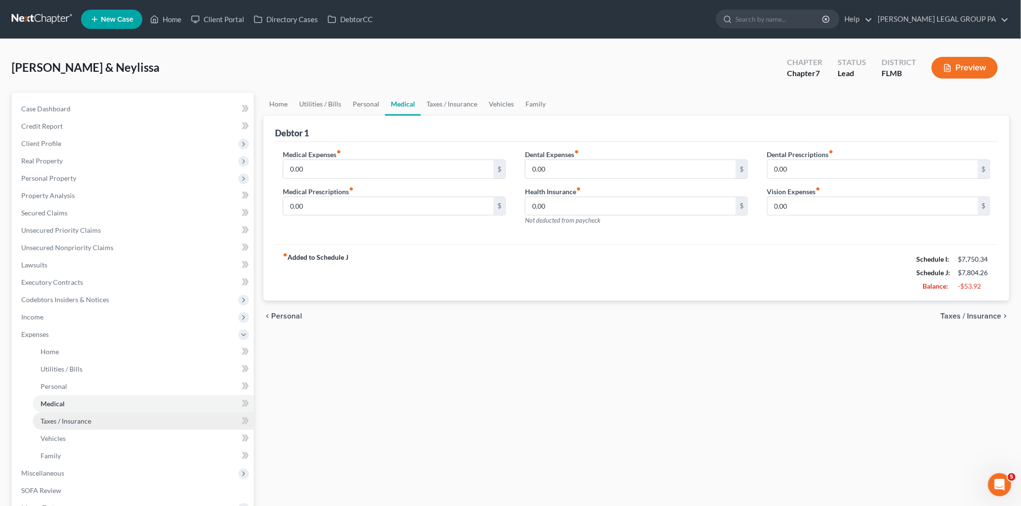
click at [92, 415] on link "Taxes / Insurance" at bounding box center [143, 421] width 221 height 17
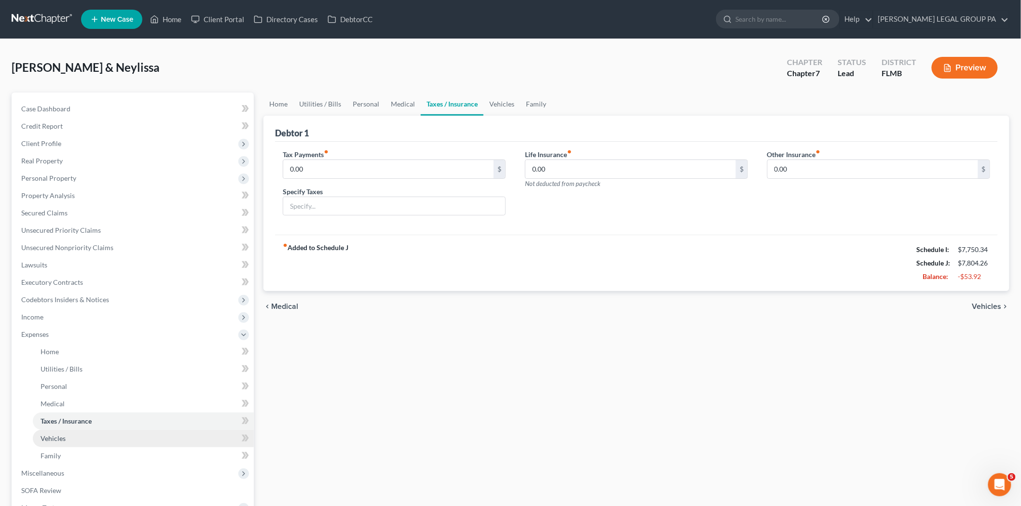
click at [83, 435] on link "Vehicles" at bounding box center [143, 438] width 221 height 17
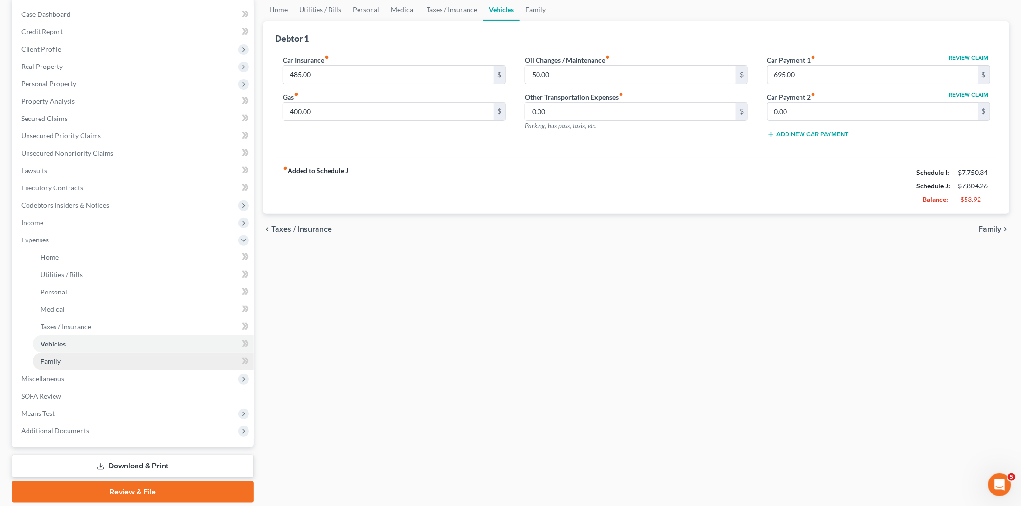
scroll to position [107, 0]
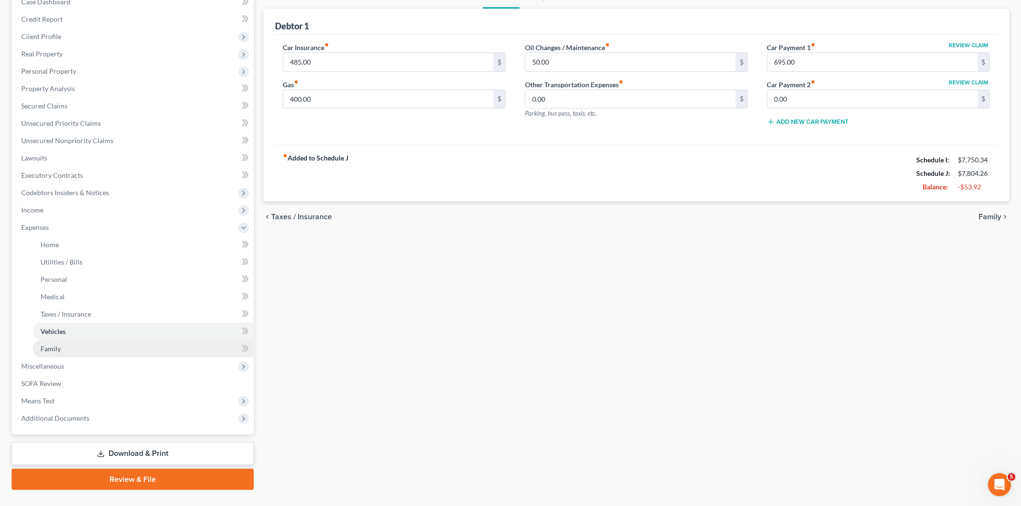
click at [89, 349] on link "Family" at bounding box center [143, 349] width 221 height 17
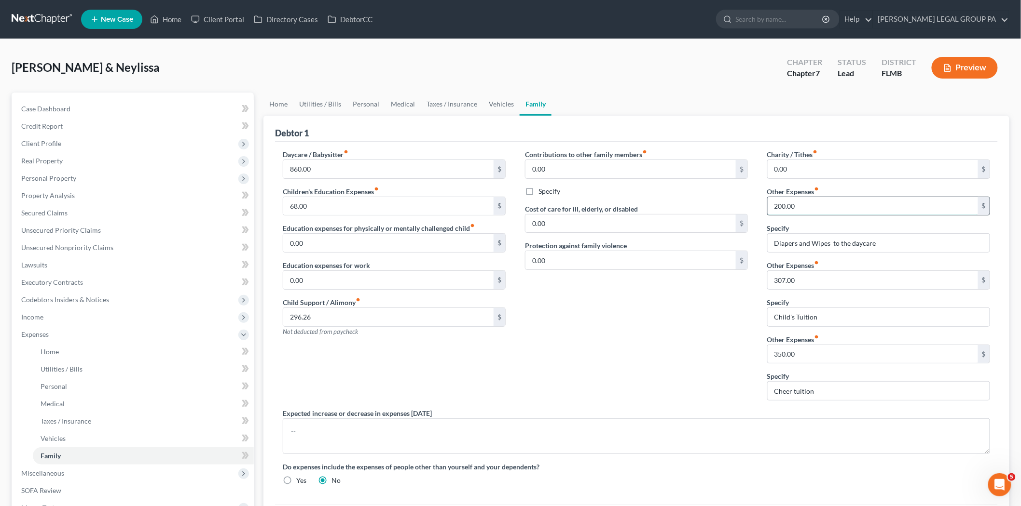
click at [817, 210] on input "200.00" at bounding box center [872, 206] width 210 height 18
click at [828, 205] on input "150.00" at bounding box center [872, 206] width 210 height 18
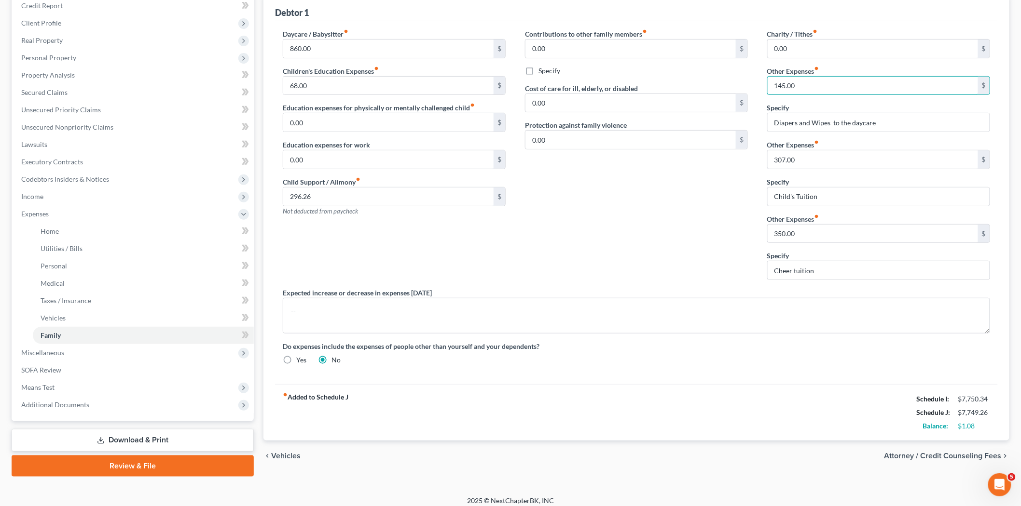
scroll to position [127, 0]
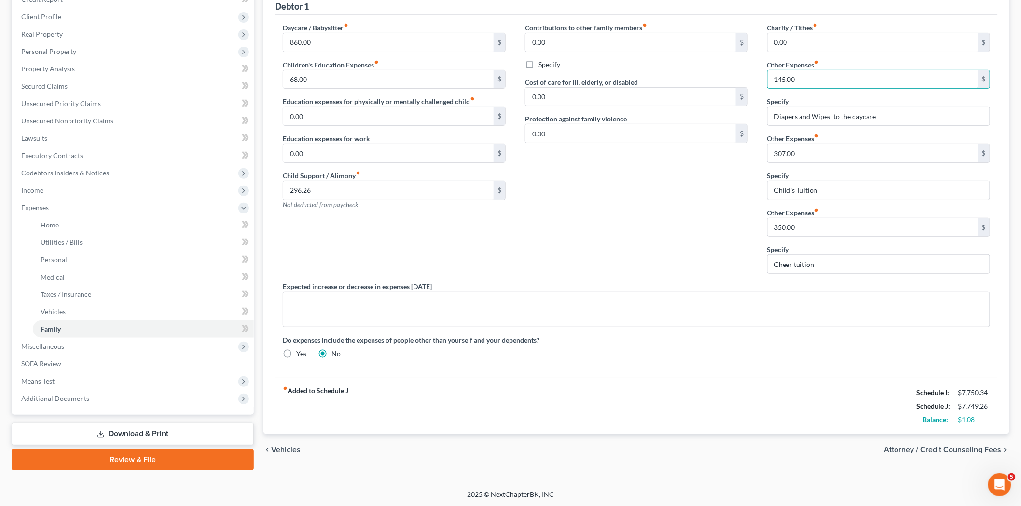
type input "145.00"
click at [662, 254] on div "Contributions to other family members fiber_manual_record 0.00 $ Specify Cost o…" at bounding box center [636, 152] width 242 height 259
click at [140, 454] on link "Review & File" at bounding box center [133, 460] width 242 height 21
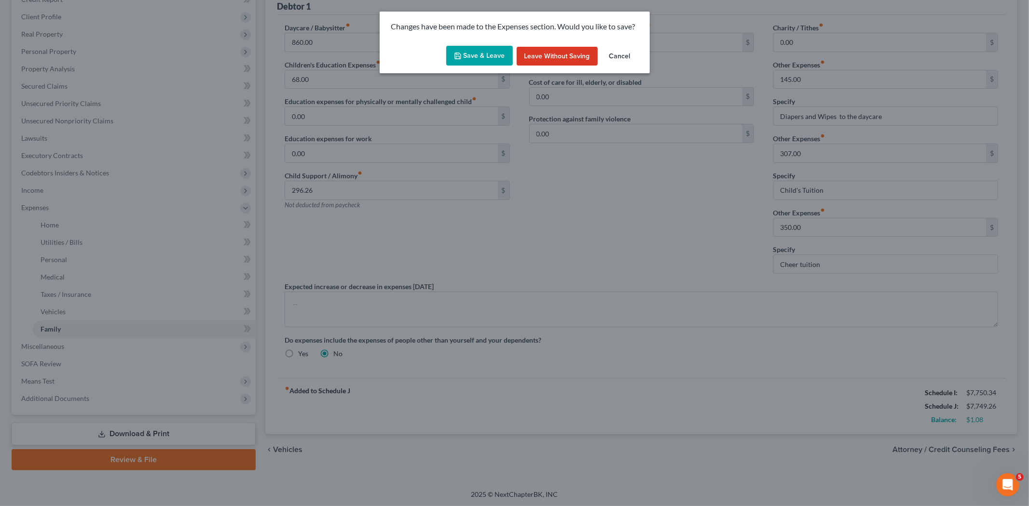
click at [470, 54] on button "Save & Leave" at bounding box center [479, 56] width 67 height 20
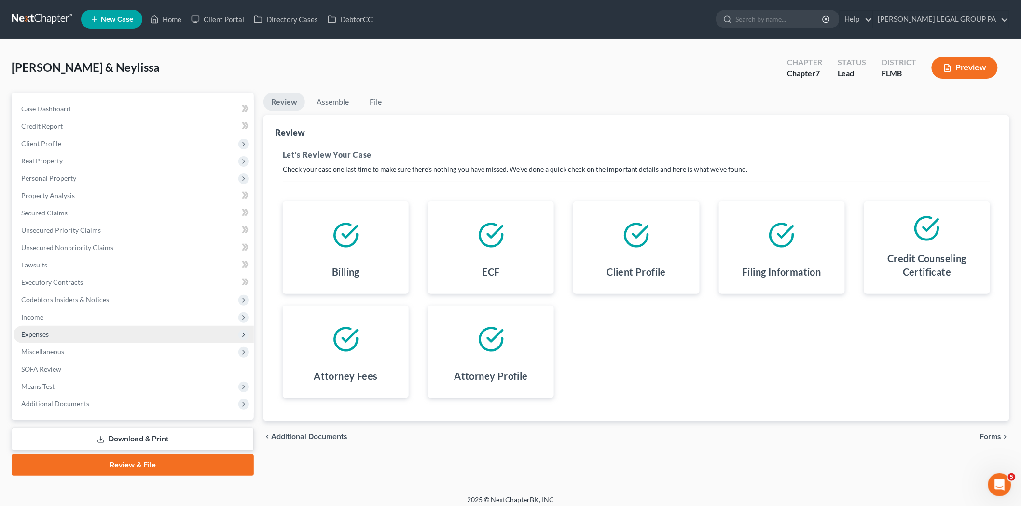
click at [83, 328] on span "Expenses" at bounding box center [134, 334] width 240 height 17
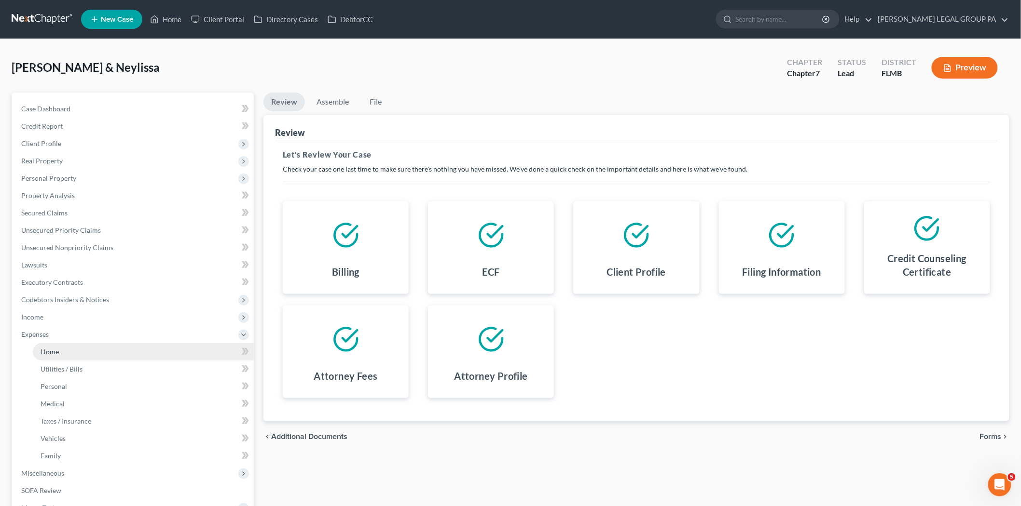
click at [77, 358] on link "Home" at bounding box center [143, 351] width 221 height 17
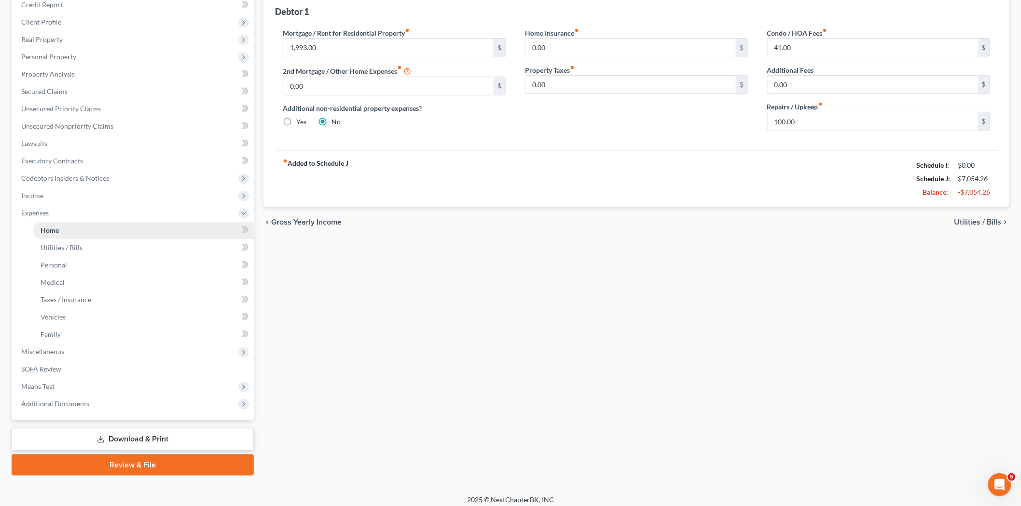
scroll to position [127, 0]
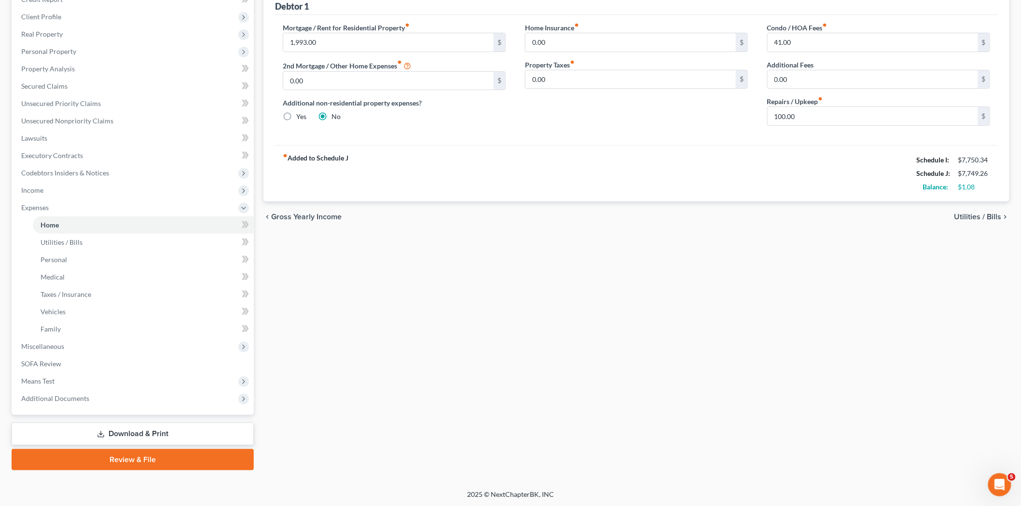
click at [151, 459] on link "Review & File" at bounding box center [133, 460] width 242 height 21
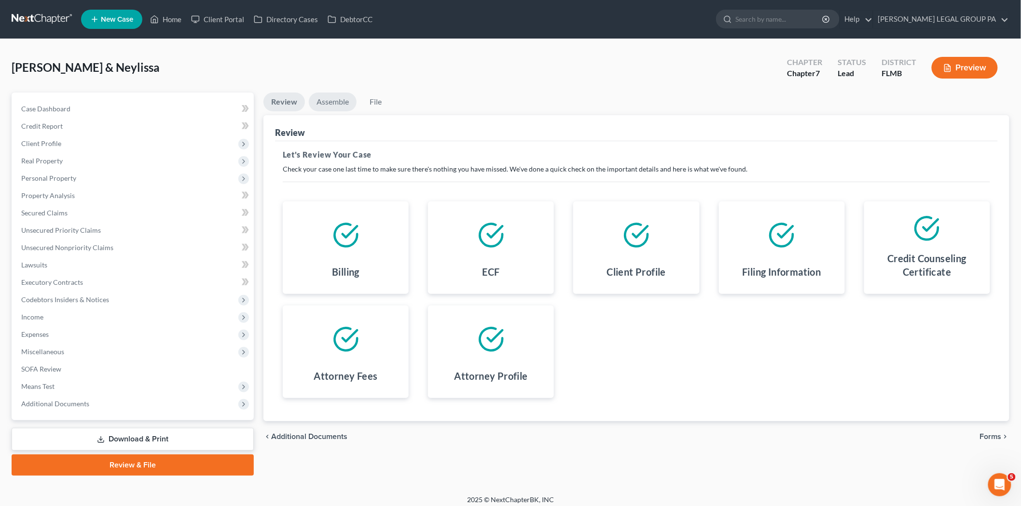
click at [325, 100] on link "Assemble" at bounding box center [333, 102] width 48 height 19
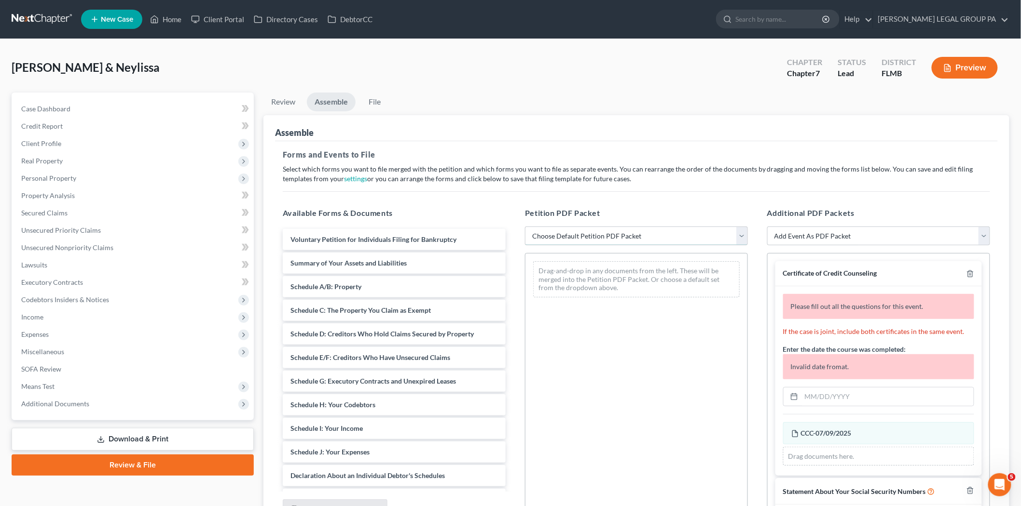
click at [591, 229] on select "Choose Default Petition PDF Packet Complete Bankruptcy Petition (all forms and …" at bounding box center [636, 236] width 223 height 19
select select "0"
click at [525, 227] on select "Choose Default Petition PDF Packet Complete Bankruptcy Petition (all forms and …" at bounding box center [636, 236] width 223 height 19
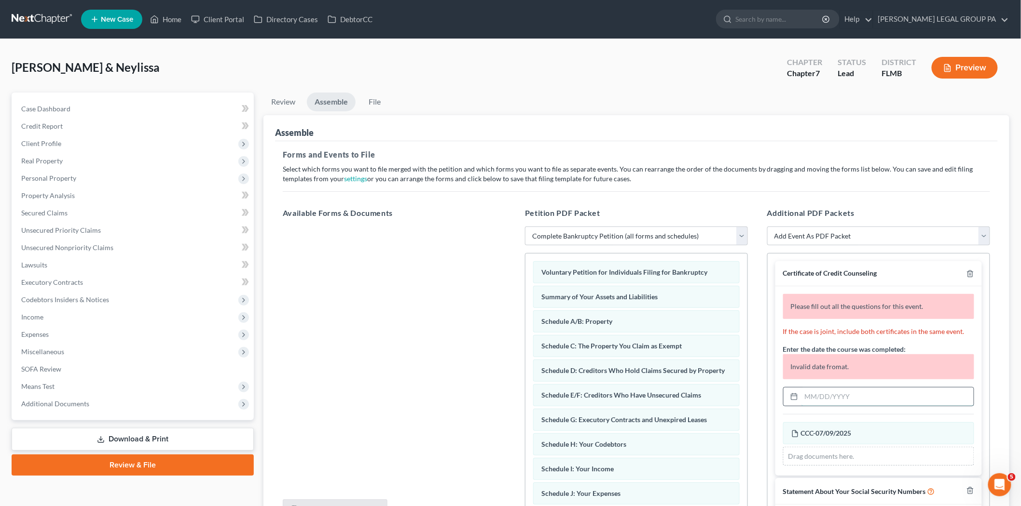
click at [912, 392] on input "text" at bounding box center [887, 397] width 172 height 18
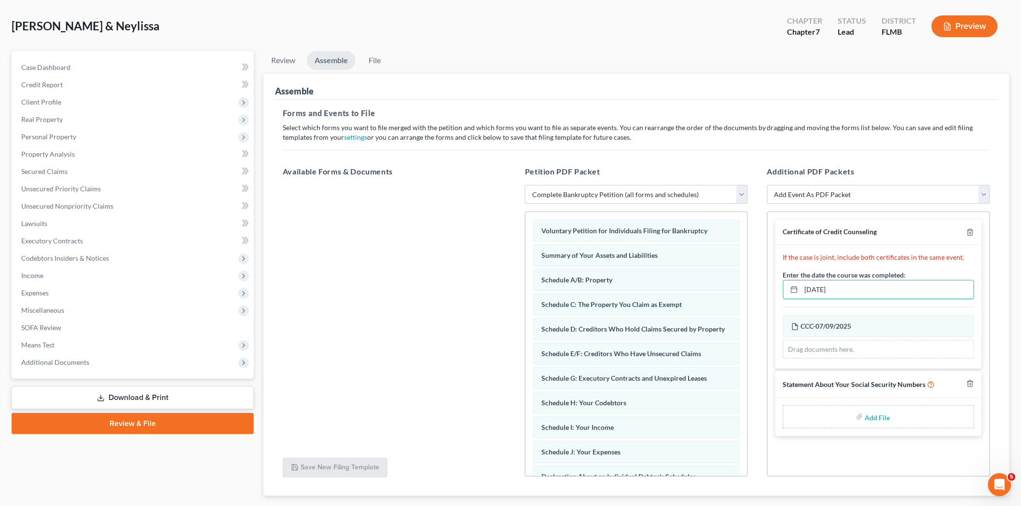
scroll to position [99, 0]
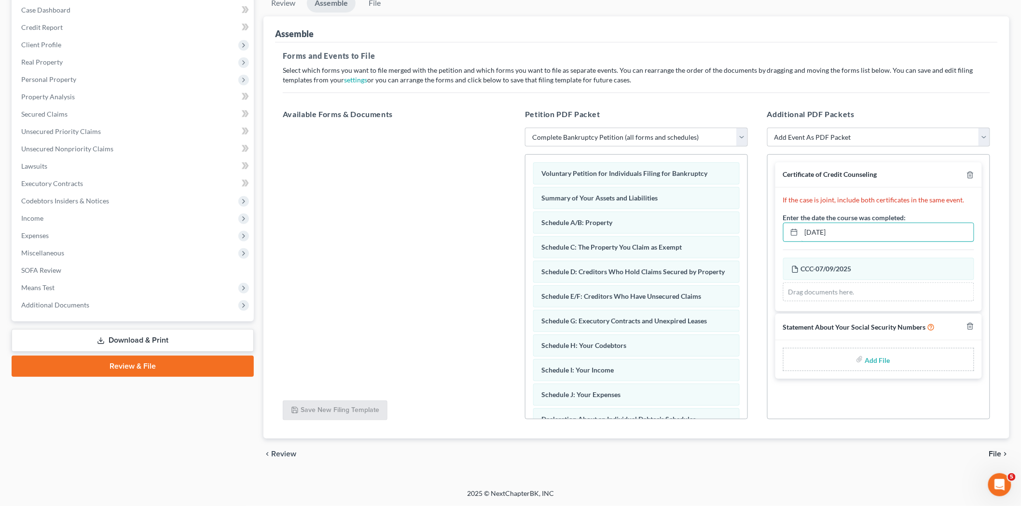
type input "07/09/2025"
click at [843, 360] on div "Add File" at bounding box center [878, 359] width 191 height 23
click at [865, 357] on input "file" at bounding box center [876, 359] width 23 height 17
type input "C:\fakepath\121 - Hudgins.pdf"
click at [385, 6] on link "File" at bounding box center [374, 3] width 31 height 19
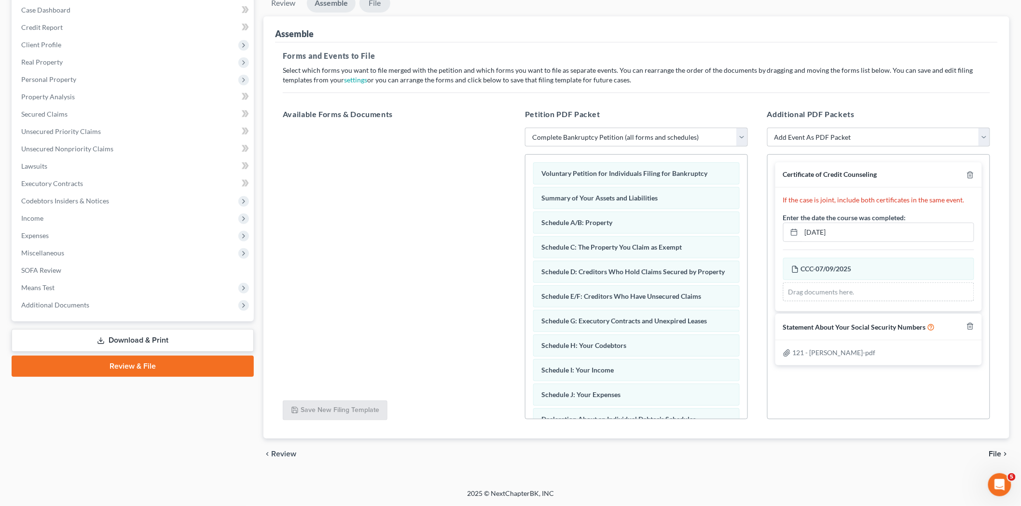
scroll to position [6, 0]
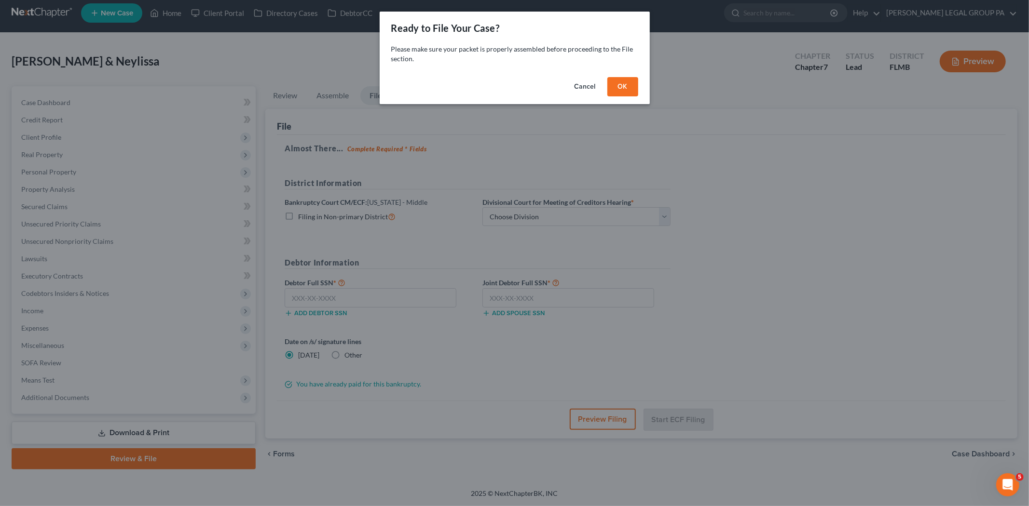
click at [609, 85] on button "OK" at bounding box center [622, 86] width 31 height 19
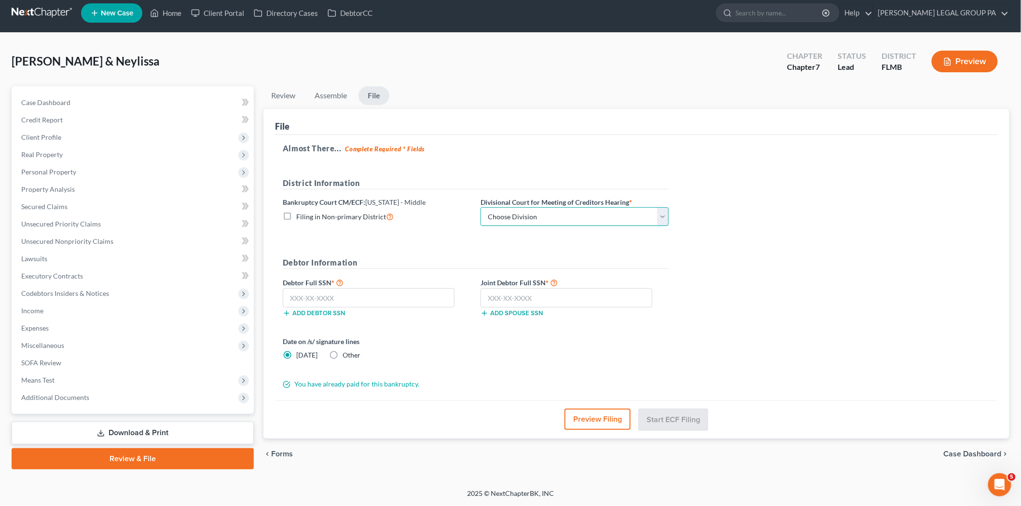
click at [570, 214] on select "Choose Division Fort Myers Jacksonville Orlando Tampa" at bounding box center [574, 216] width 188 height 19
select select "3"
click at [480, 207] on select "Choose Division Fort Myers Jacksonville Orlando Tampa" at bounding box center [574, 216] width 188 height 19
click at [414, 296] on input "text" at bounding box center [369, 297] width 172 height 19
type input "414-06-5227"
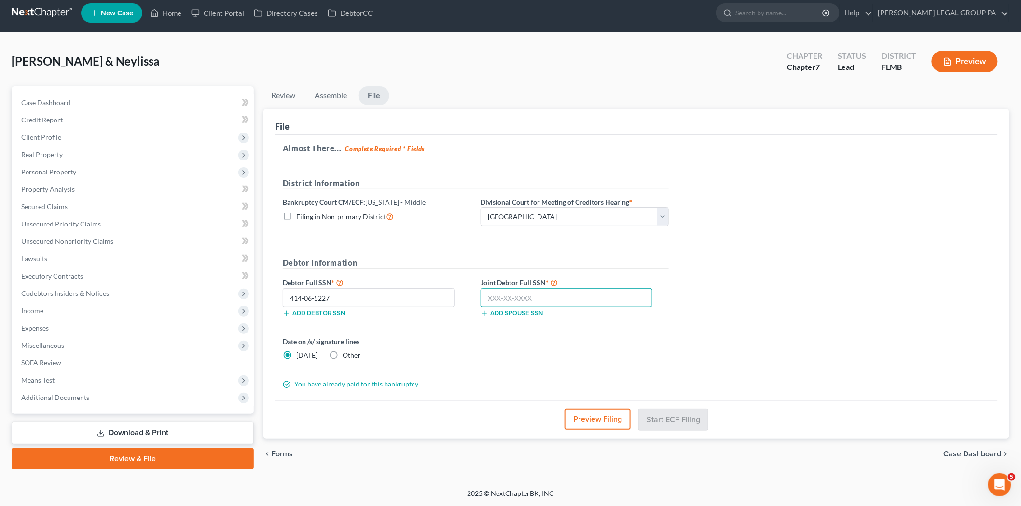
click at [533, 290] on input "text" at bounding box center [566, 297] width 172 height 19
click at [534, 300] on input "text" at bounding box center [566, 297] width 172 height 19
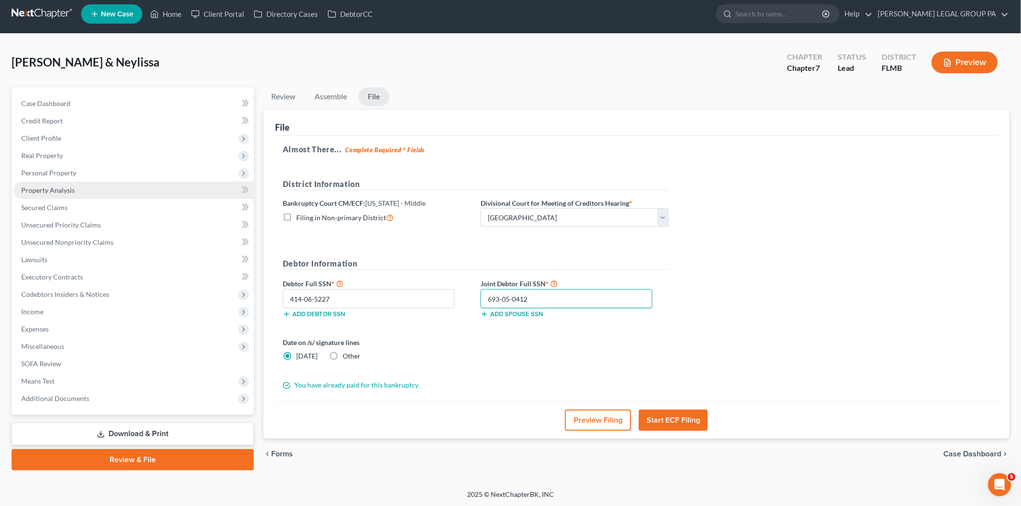
type input "693-05-0412"
click at [73, 191] on span "Property Analysis" at bounding box center [48, 190] width 54 height 8
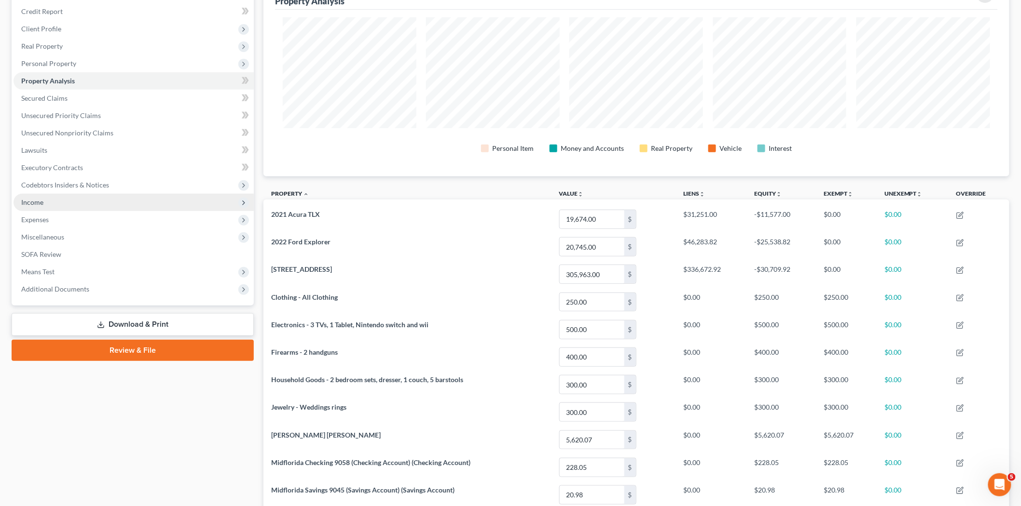
scroll to position [109, 0]
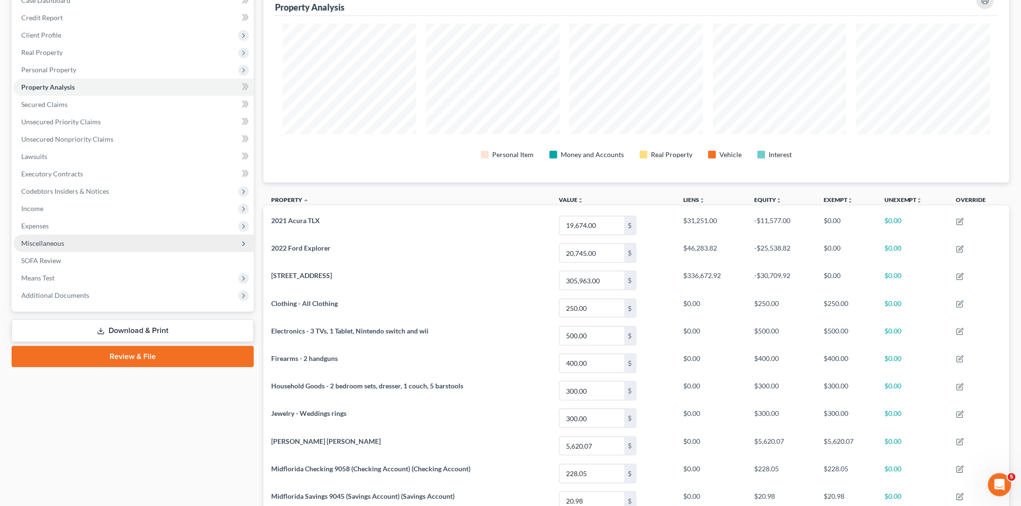
click at [119, 235] on span "Miscellaneous" at bounding box center [134, 243] width 240 height 17
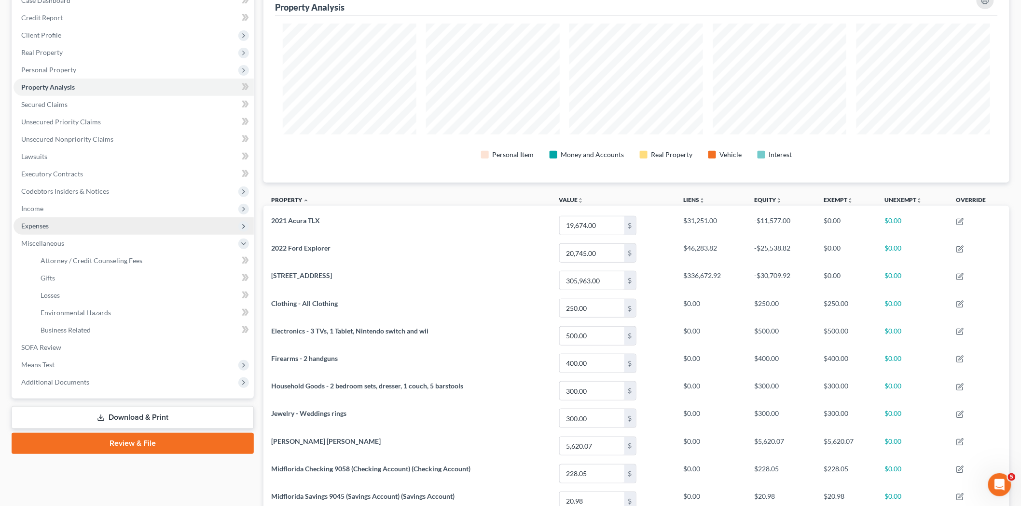
click at [121, 227] on span "Expenses" at bounding box center [134, 226] width 240 height 17
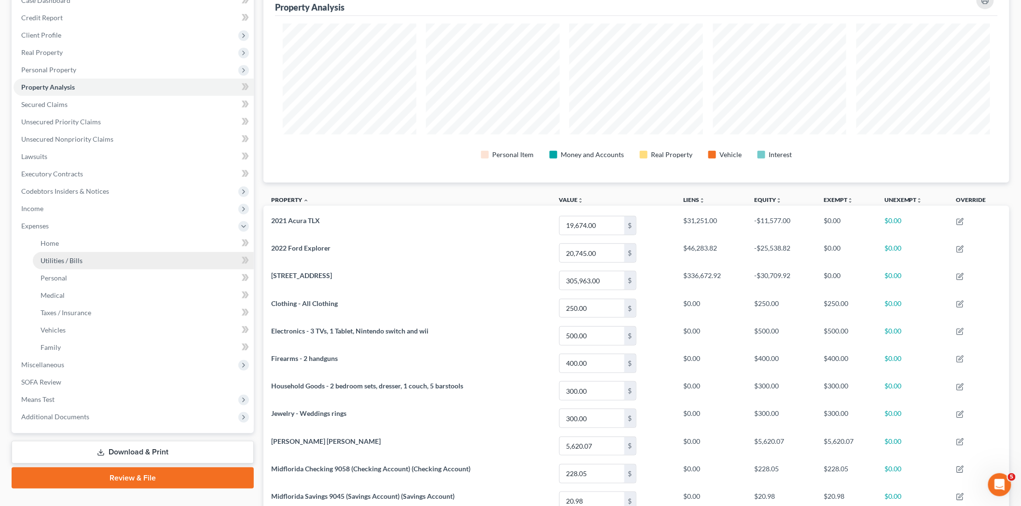
click at [126, 252] on link "Utilities / Bills" at bounding box center [143, 260] width 221 height 17
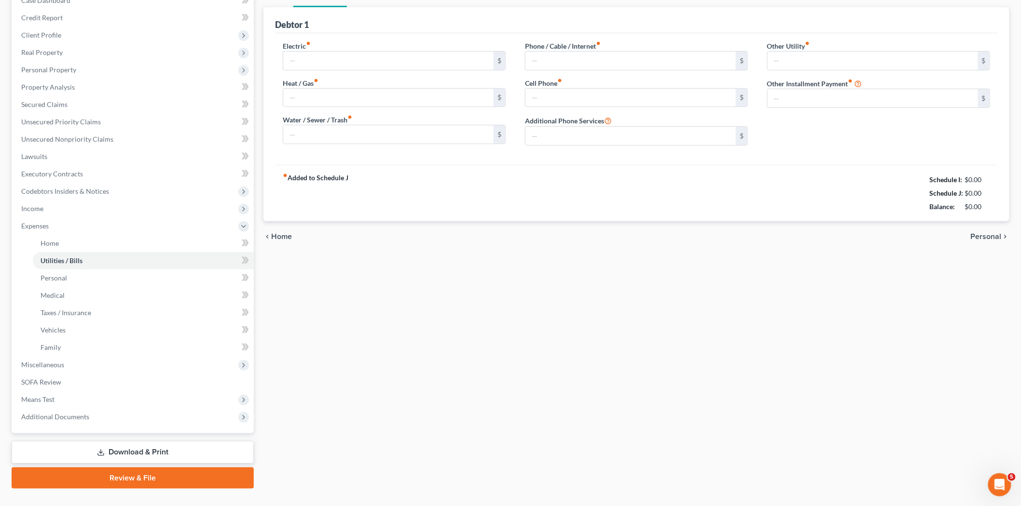
scroll to position [15, 0]
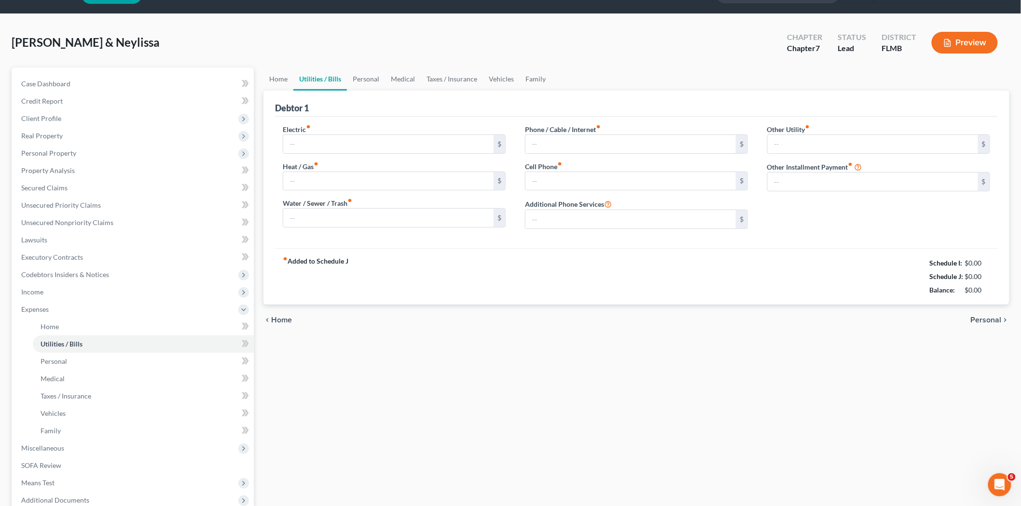
type input "260.00"
type input "0.00"
type input "50.00"
type input "160.00"
type input "184.00"
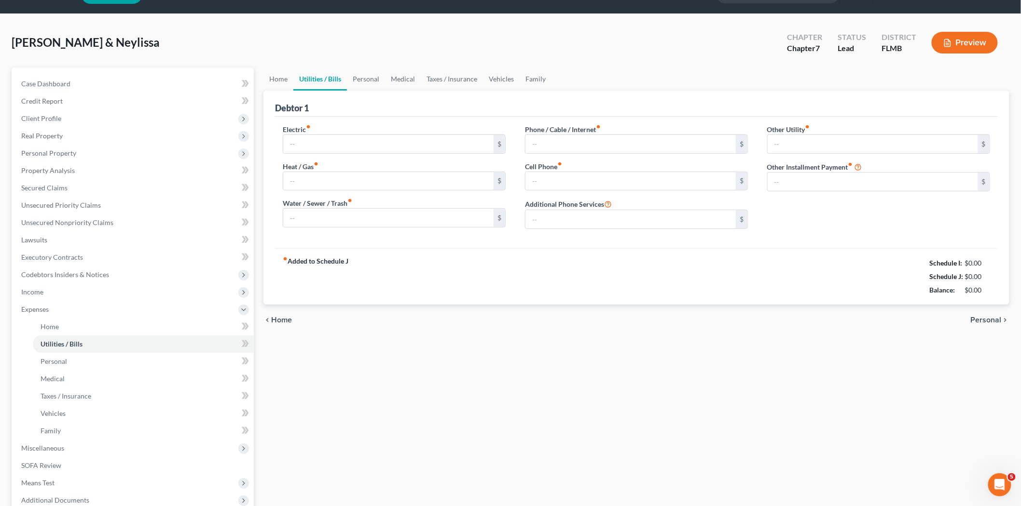
type input "0.00"
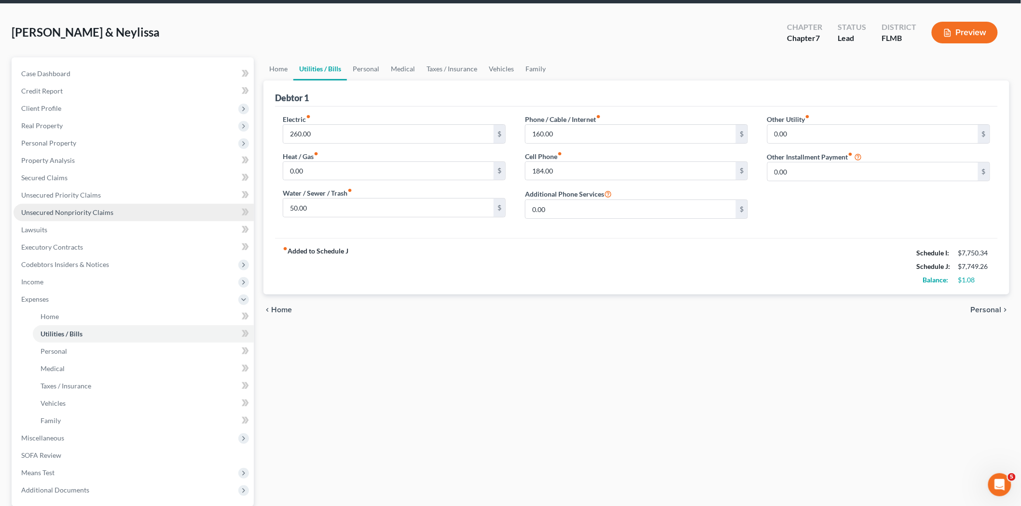
scroll to position [127, 0]
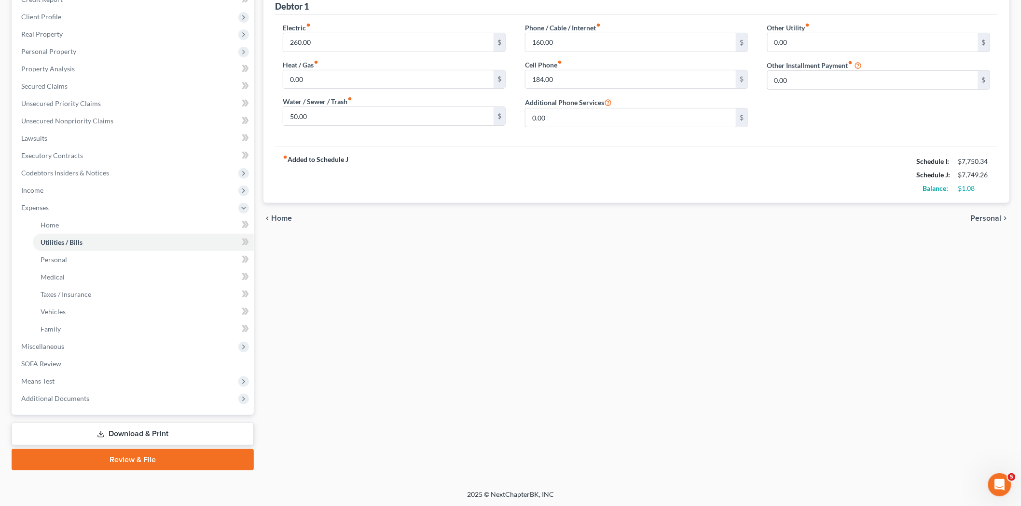
click at [179, 465] on link "Review & File" at bounding box center [133, 460] width 242 height 21
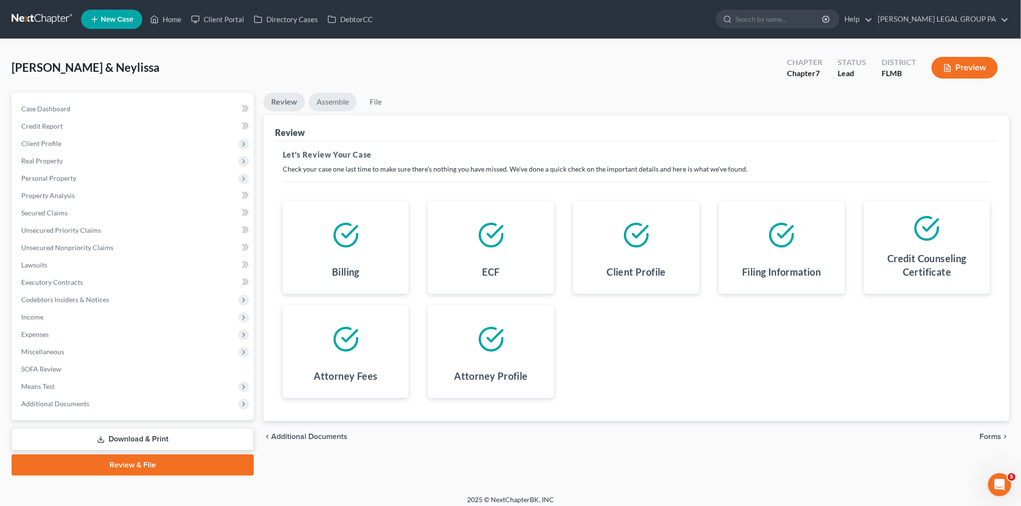
click at [341, 107] on link "Assemble" at bounding box center [333, 102] width 48 height 19
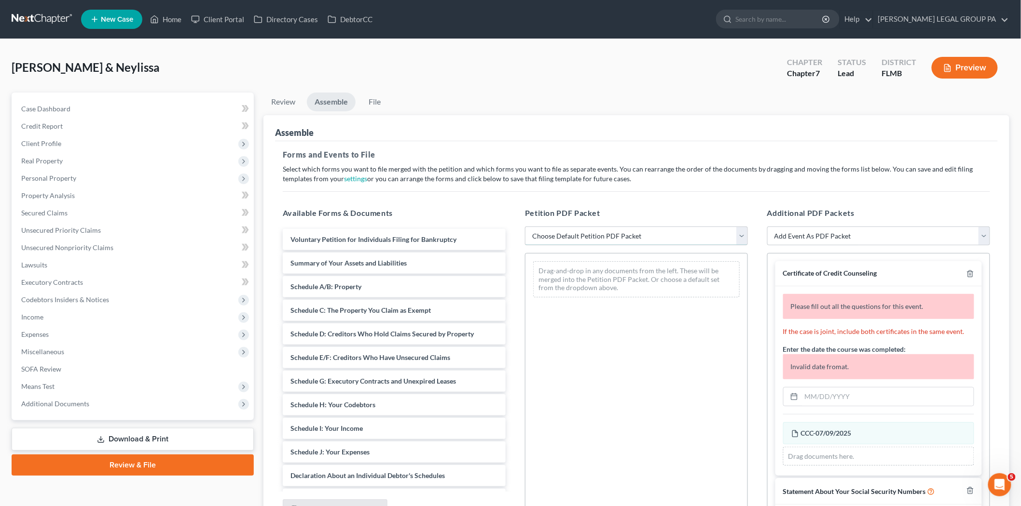
drag, startPoint x: 556, startPoint y: 230, endPoint x: 562, endPoint y: 239, distance: 11.4
click at [556, 230] on select "Choose Default Petition PDF Packet Complete Bankruptcy Petition (all forms and …" at bounding box center [636, 236] width 223 height 19
select select "0"
click at [525, 227] on select "Choose Default Petition PDF Packet Complete Bankruptcy Petition (all forms and …" at bounding box center [636, 236] width 223 height 19
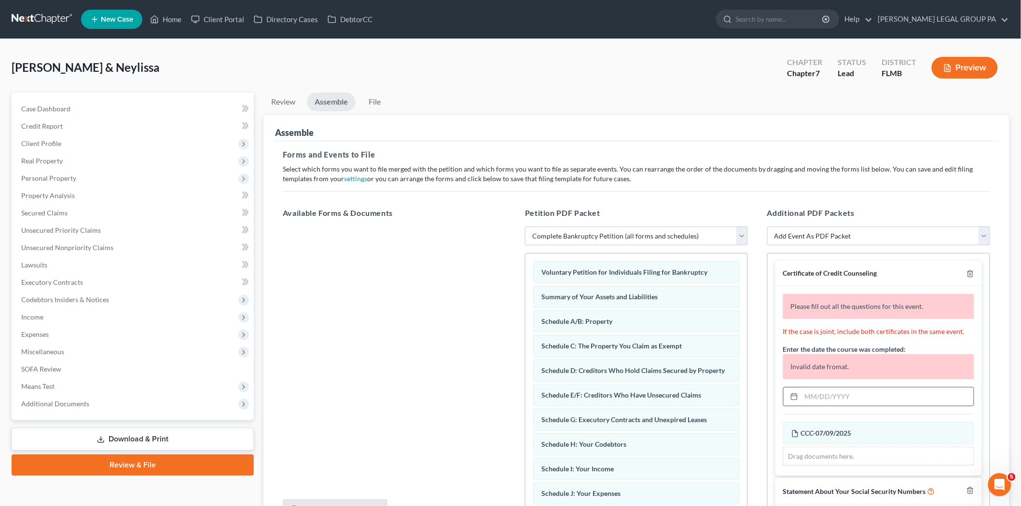
click at [915, 388] on input "text" at bounding box center [887, 397] width 172 height 18
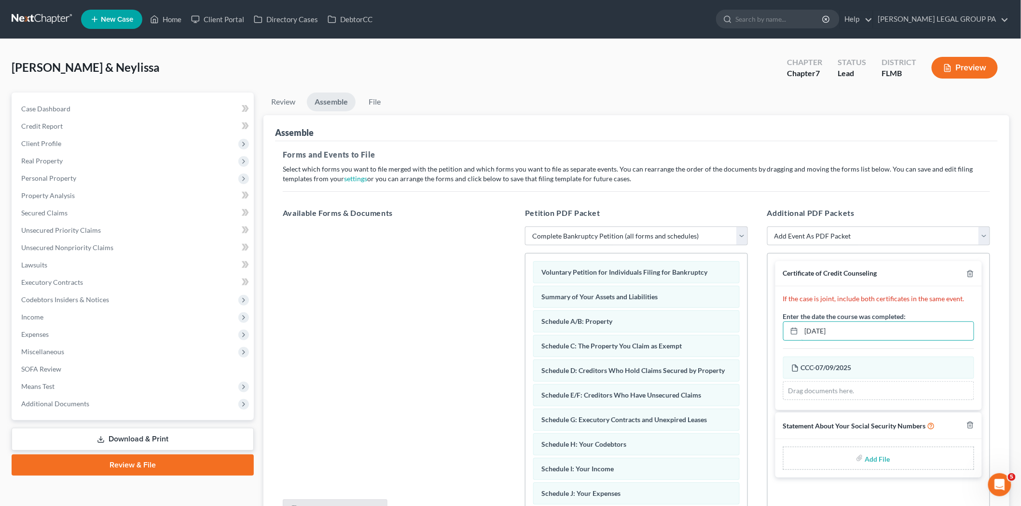
type input "07/09/2025"
click at [869, 459] on input "file" at bounding box center [876, 458] width 23 height 17
type input "C:\fakepath\121 - Hudgins.pdf"
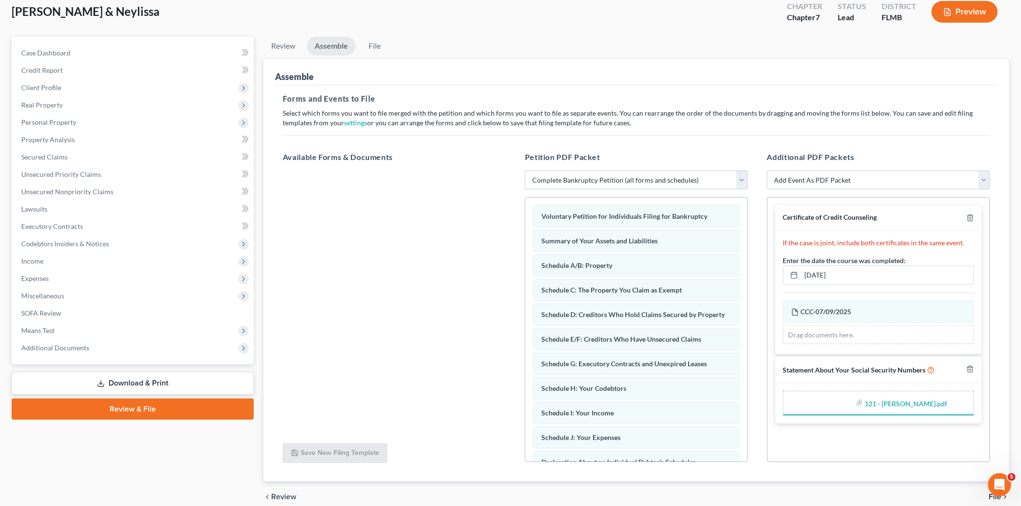
scroll to position [99, 0]
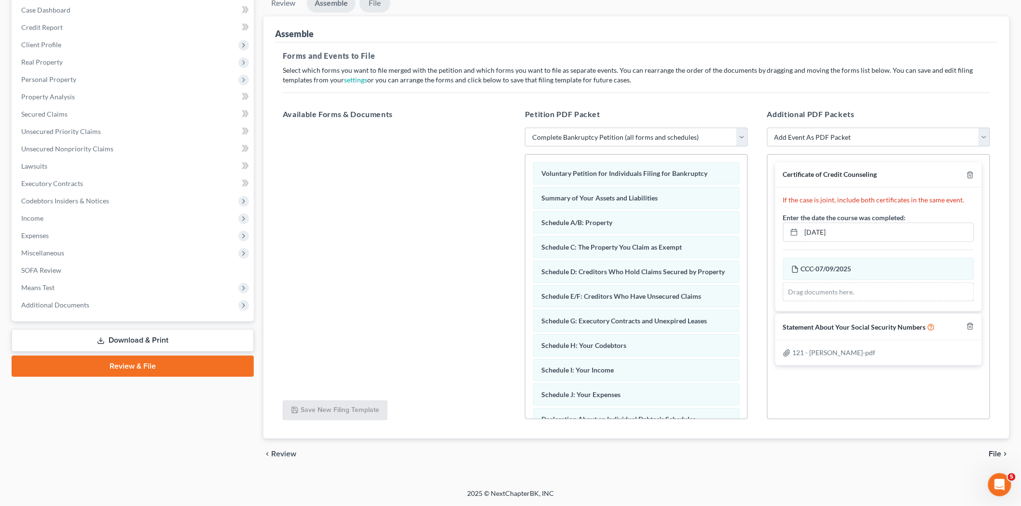
click at [367, 5] on link "File" at bounding box center [374, 3] width 31 height 19
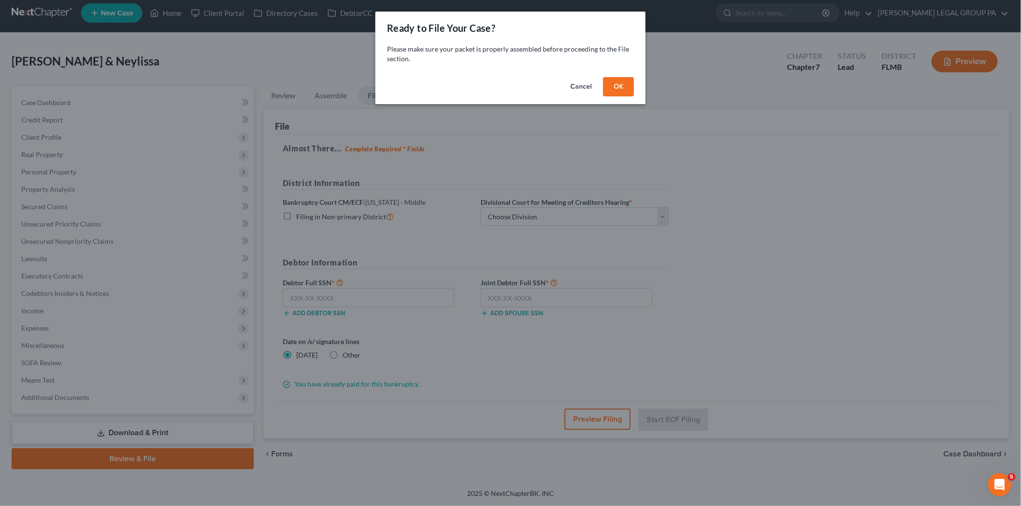
scroll to position [6, 0]
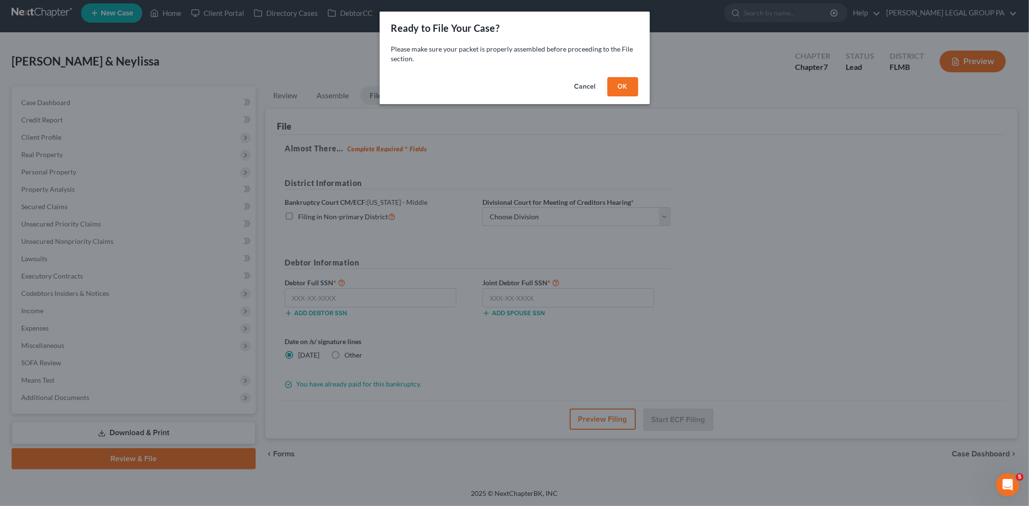
click at [618, 87] on button "OK" at bounding box center [622, 86] width 31 height 19
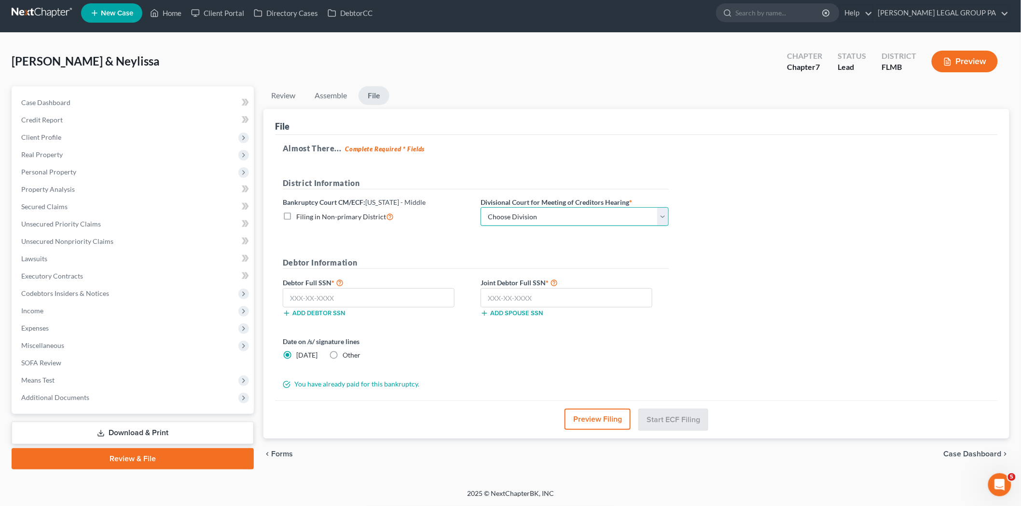
click at [622, 222] on select "Choose Division Fort Myers Jacksonville Orlando Tampa" at bounding box center [574, 216] width 188 height 19
select select "3"
click at [480, 207] on select "Choose Division Fort Myers Jacksonville Orlando Tampa" at bounding box center [574, 216] width 188 height 19
click at [378, 308] on div "Add debtor SSN" at bounding box center [377, 313] width 198 height 10
click at [379, 301] on input "text" at bounding box center [369, 297] width 172 height 19
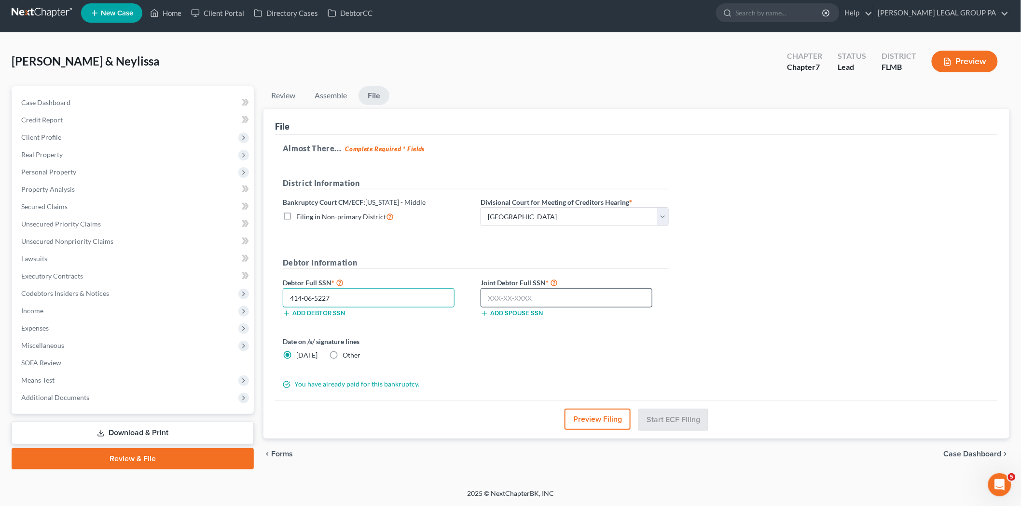
type input "414-06-5227"
click at [573, 292] on input "text" at bounding box center [566, 297] width 172 height 19
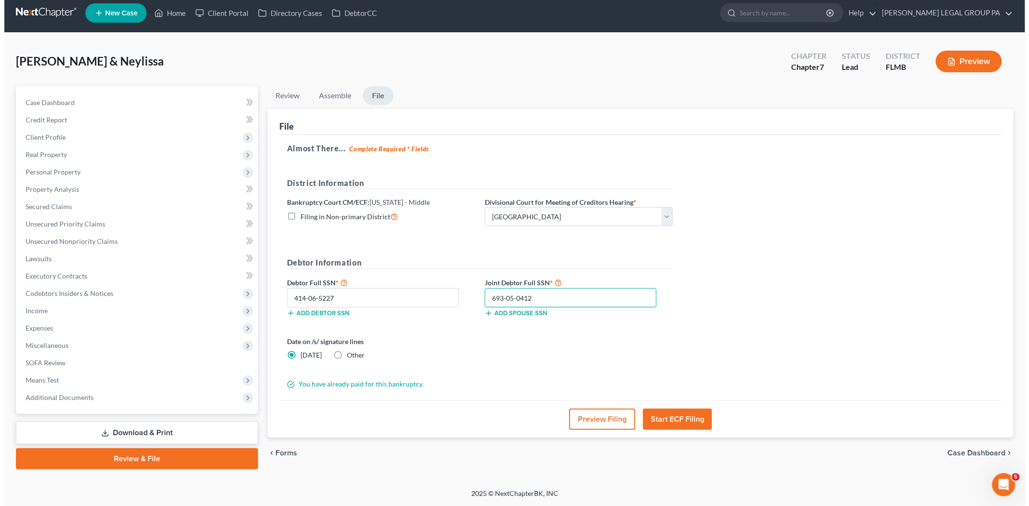
scroll to position [5, 0]
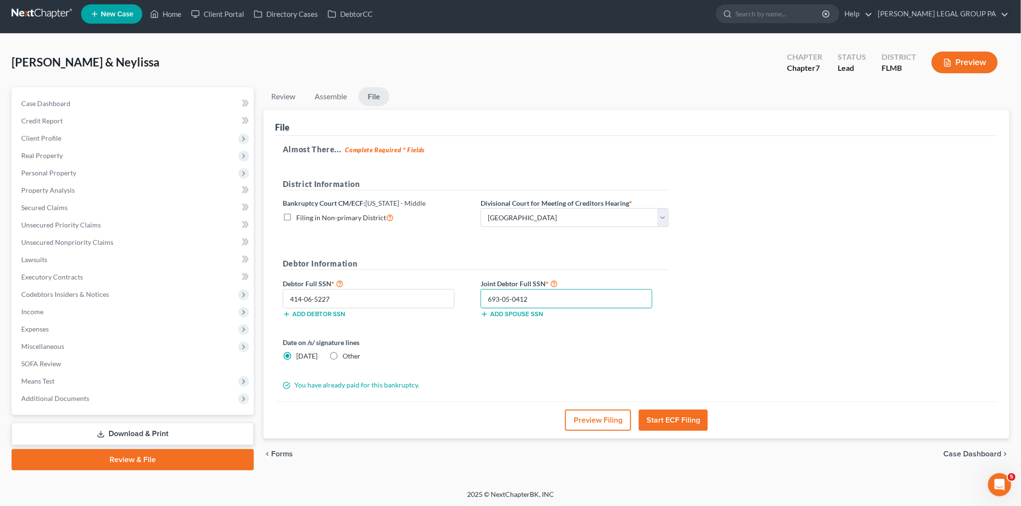
type input "693-05-0412"
click at [688, 410] on button "Start ECF Filing" at bounding box center [673, 420] width 69 height 21
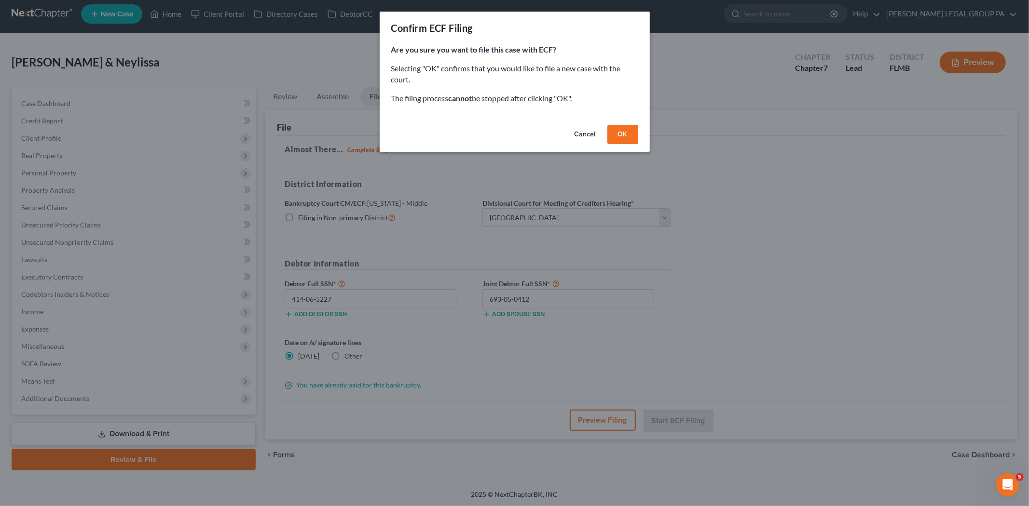
click at [627, 134] on button "OK" at bounding box center [622, 134] width 31 height 19
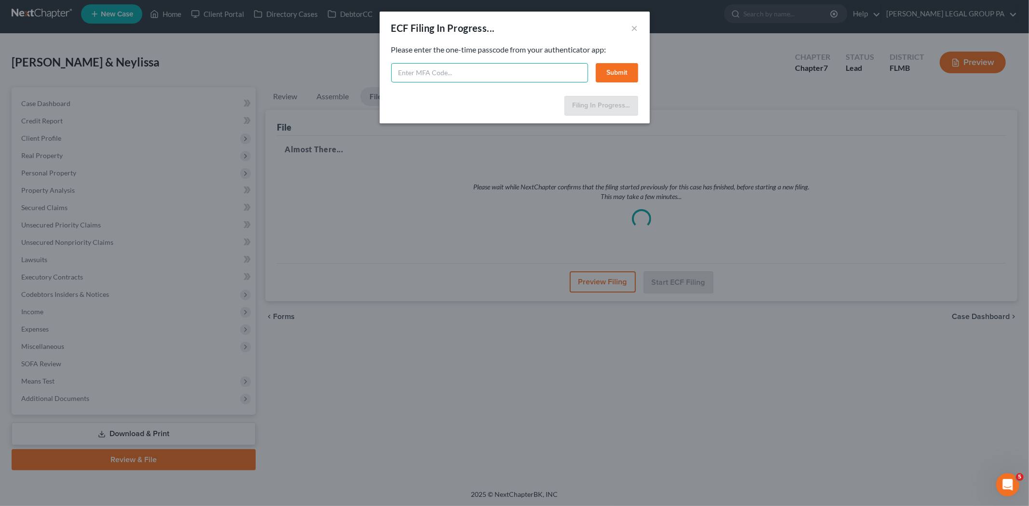
click at [550, 74] on input "text" at bounding box center [489, 72] width 197 height 19
type input "090497"
click at [624, 73] on button "Submit" at bounding box center [617, 72] width 42 height 19
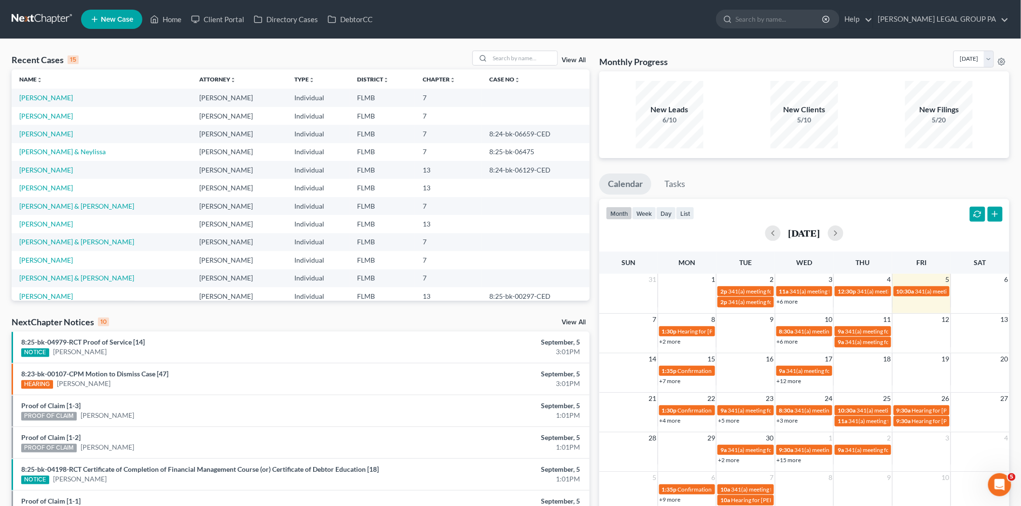
click at [531, 46] on div "Recent Cases 15 View All Name unfold_more expand_more expand_less Attorney unfo…" at bounding box center [510, 358] width 1021 height 638
click at [531, 52] on input "search" at bounding box center [524, 58] width 68 height 14
click at [39, 101] on link "[PERSON_NAME]" at bounding box center [46, 98] width 54 height 8
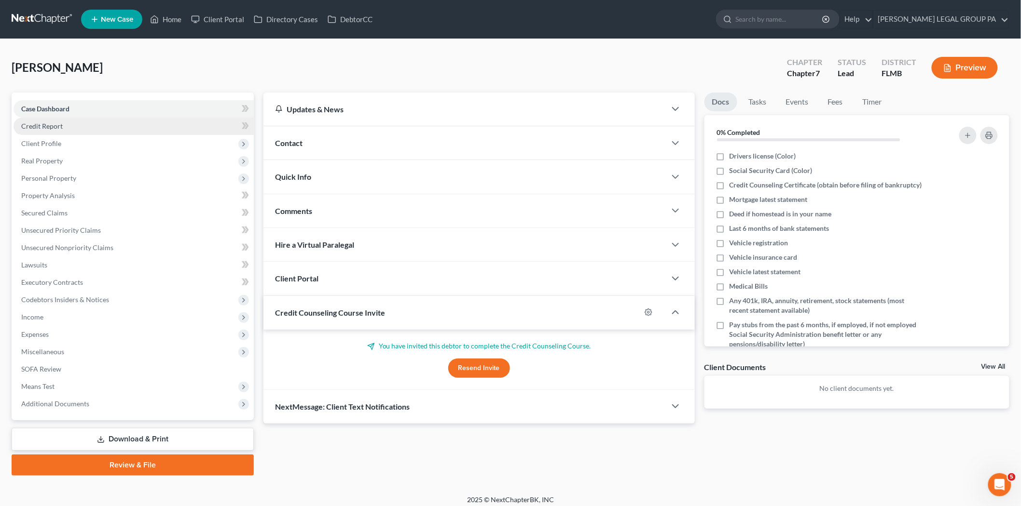
click at [103, 132] on link "Credit Report" at bounding box center [134, 126] width 240 height 17
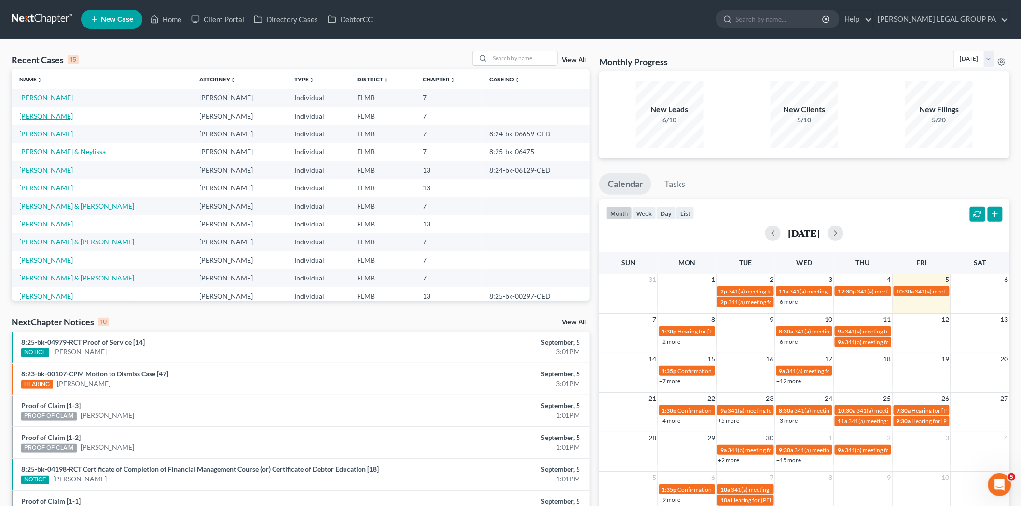
click at [40, 118] on link "[PERSON_NAME]" at bounding box center [46, 116] width 54 height 8
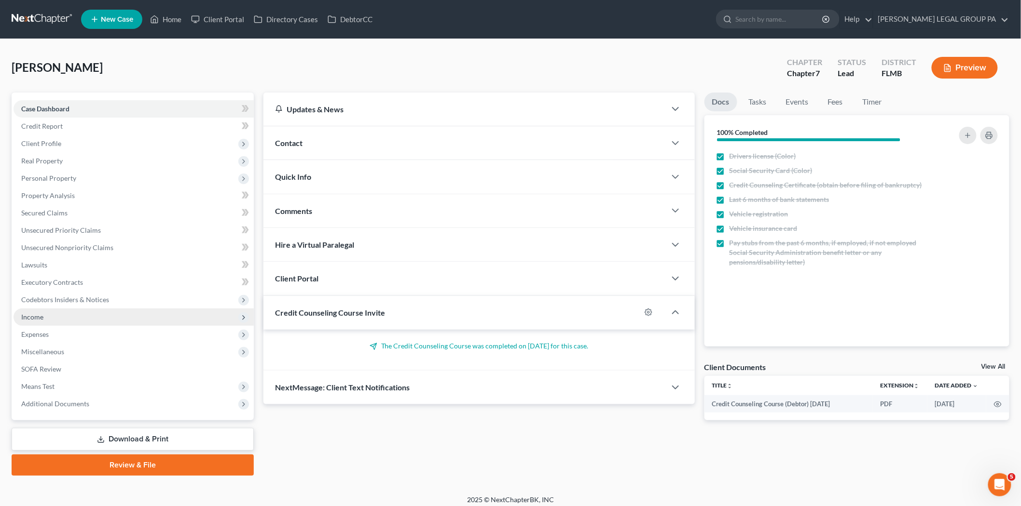
click at [100, 321] on span "Income" at bounding box center [134, 317] width 240 height 17
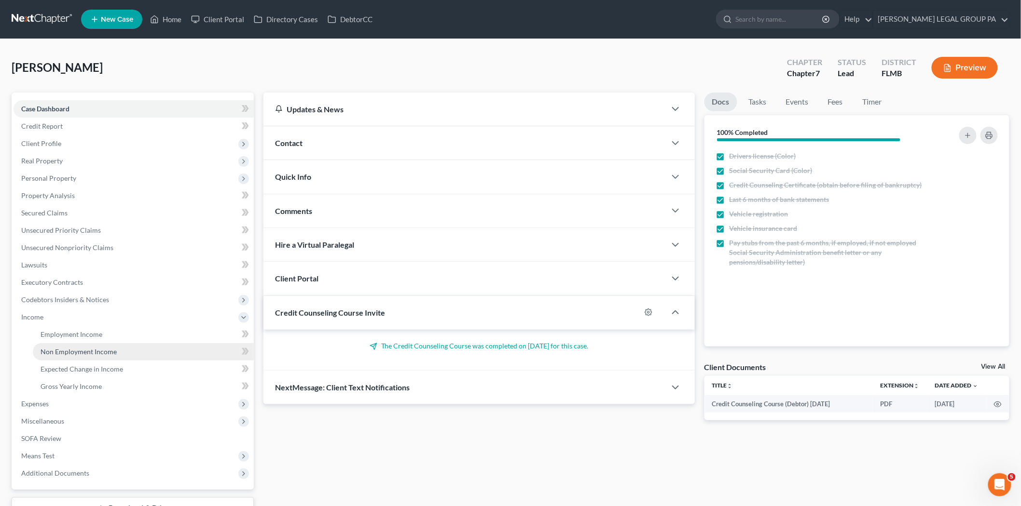
click at [102, 353] on span "Non Employment Income" at bounding box center [79, 352] width 76 height 8
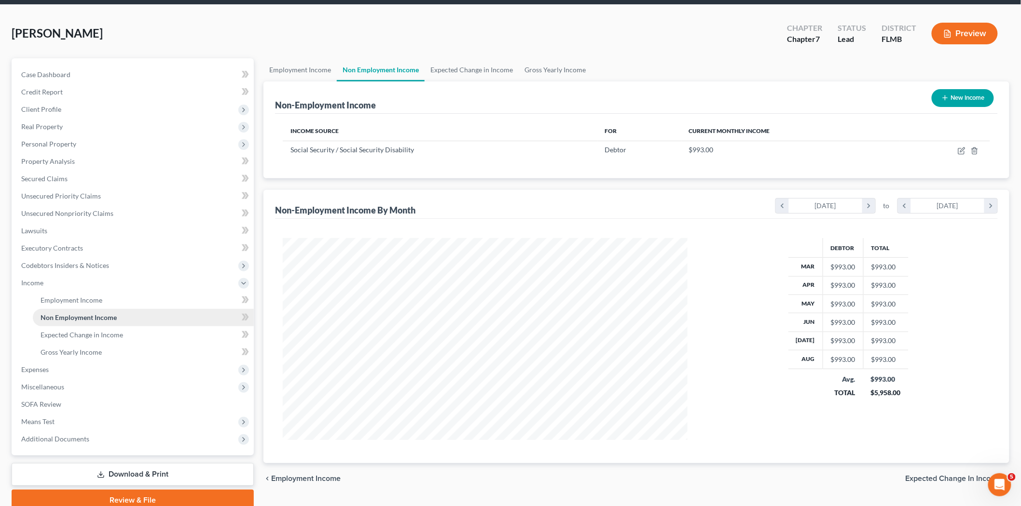
scroll to position [54, 0]
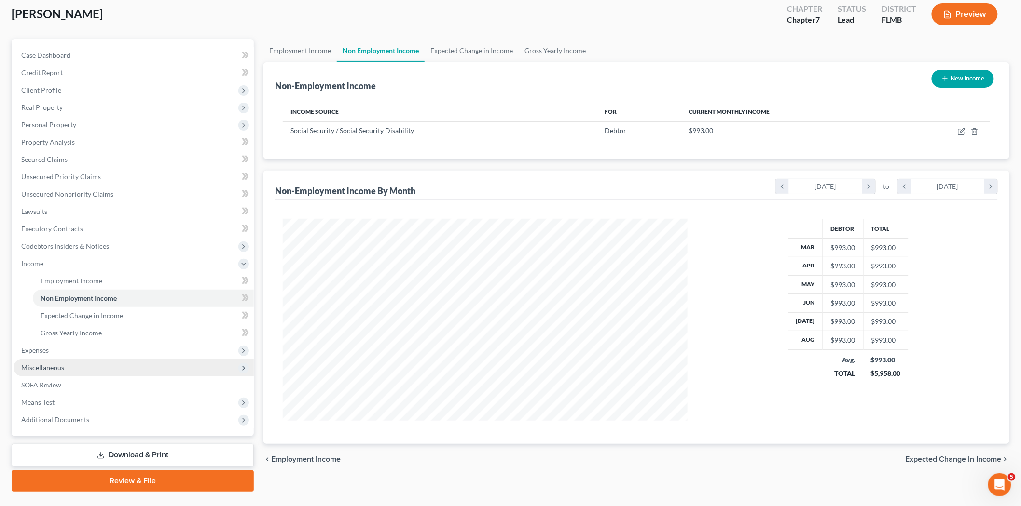
click at [73, 360] on span "Miscellaneous" at bounding box center [134, 367] width 240 height 17
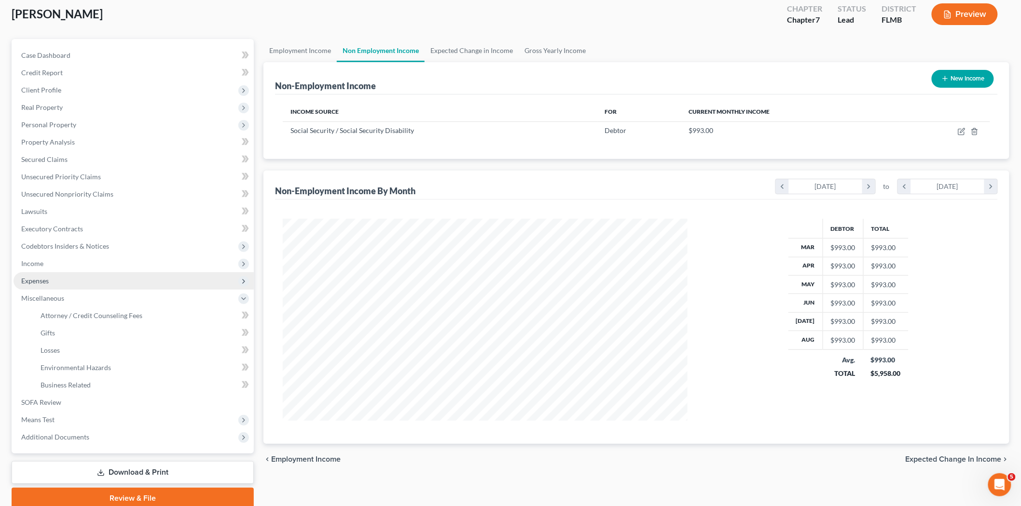
click at [83, 286] on span "Expenses" at bounding box center [134, 281] width 240 height 17
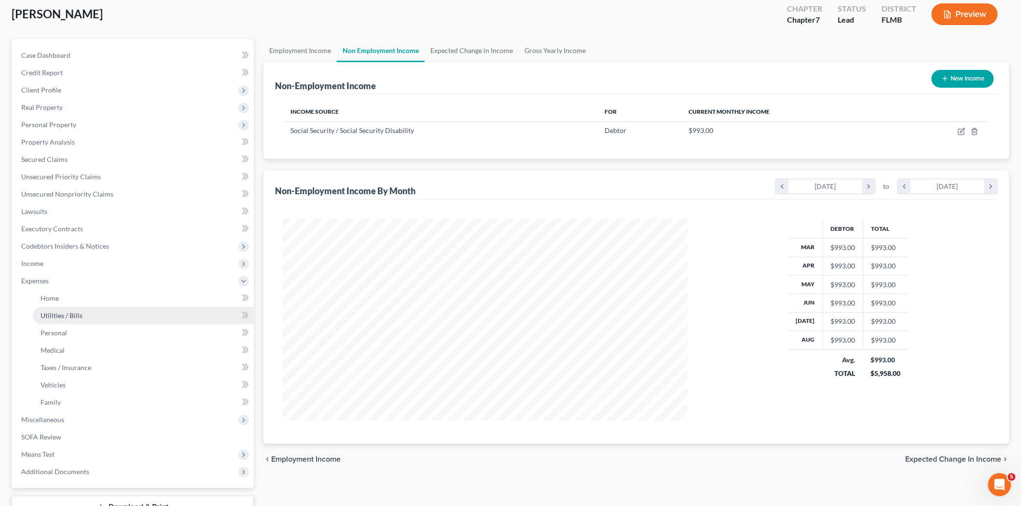
click at [87, 310] on link "Utilities / Bills" at bounding box center [143, 315] width 221 height 17
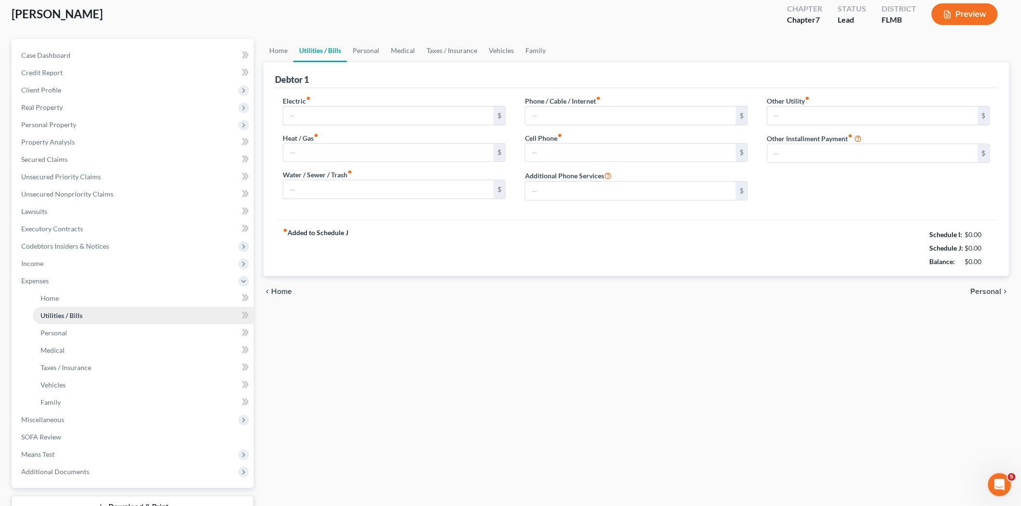
scroll to position [2, 0]
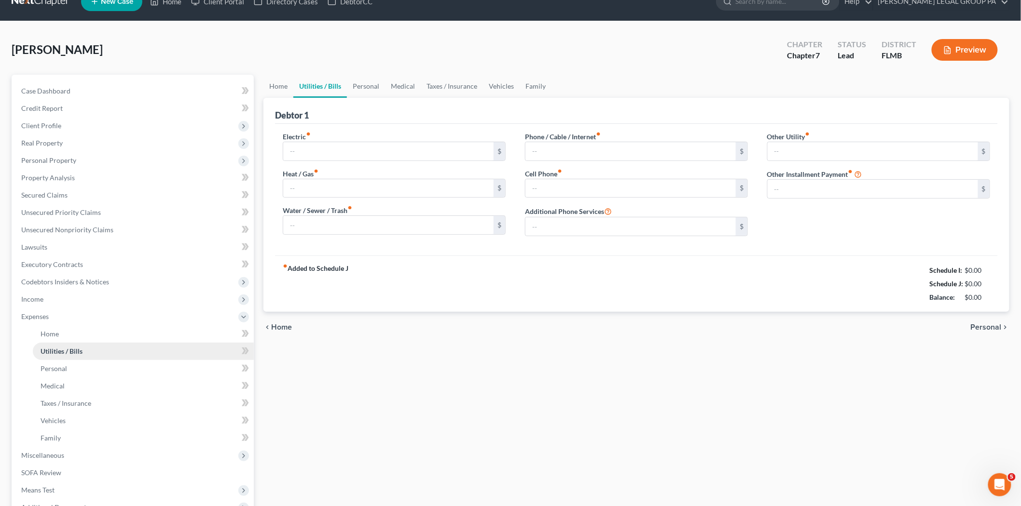
type input "50.00"
type input "0.00"
type input "35.00"
type input "0.00"
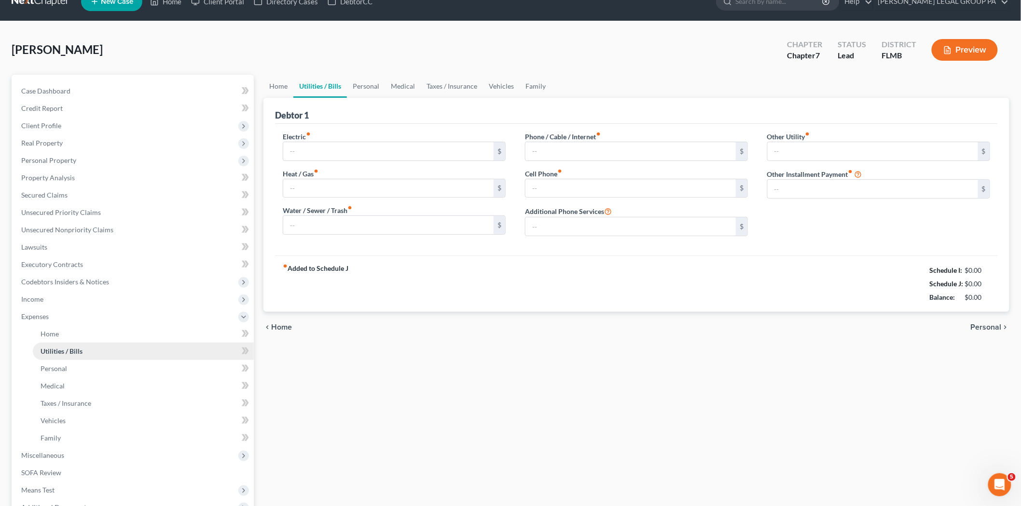
type input "0.00"
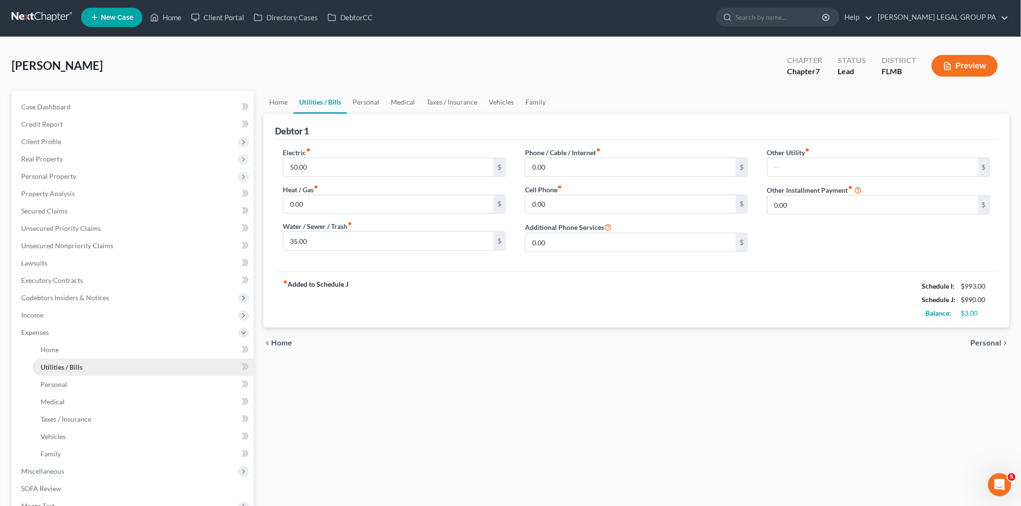
scroll to position [0, 0]
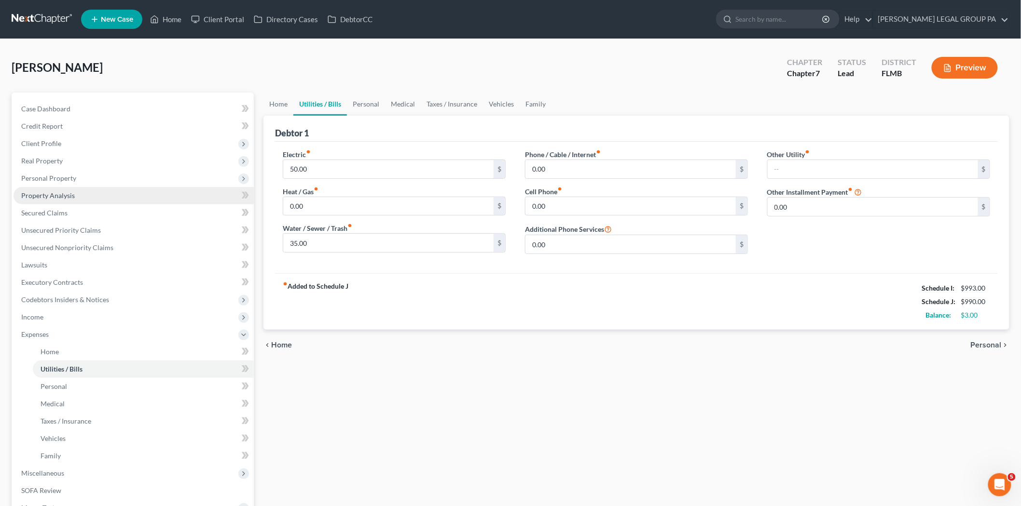
click at [84, 194] on link "Property Analysis" at bounding box center [134, 195] width 240 height 17
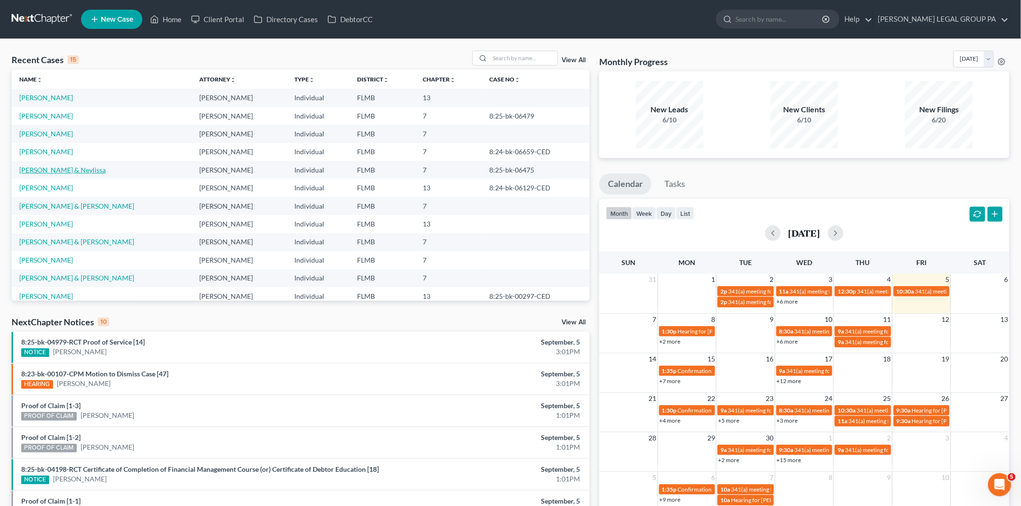
click at [93, 167] on link "[PERSON_NAME] & Neylissa" at bounding box center [62, 170] width 86 height 8
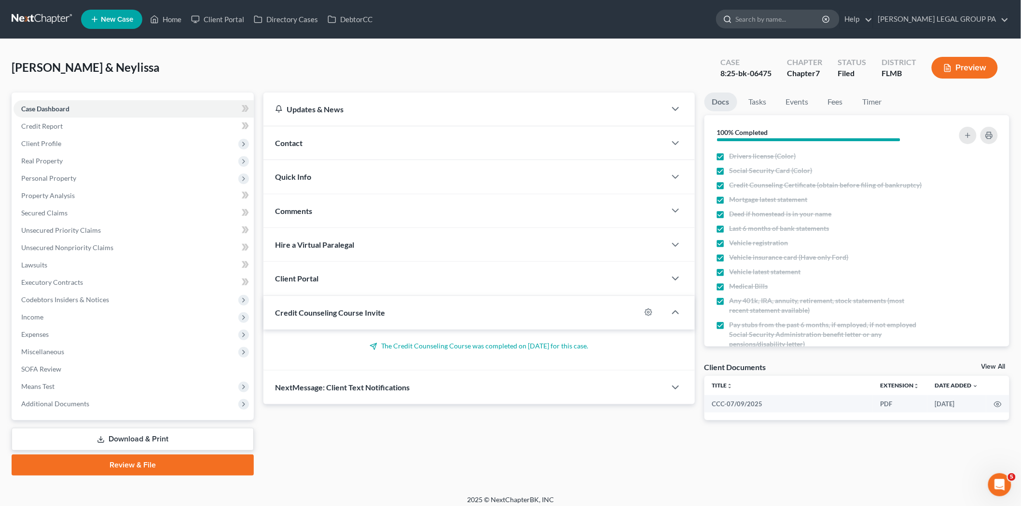
click at [792, 18] on input "search" at bounding box center [779, 19] width 88 height 18
click at [49, 15] on link at bounding box center [43, 19] width 62 height 17
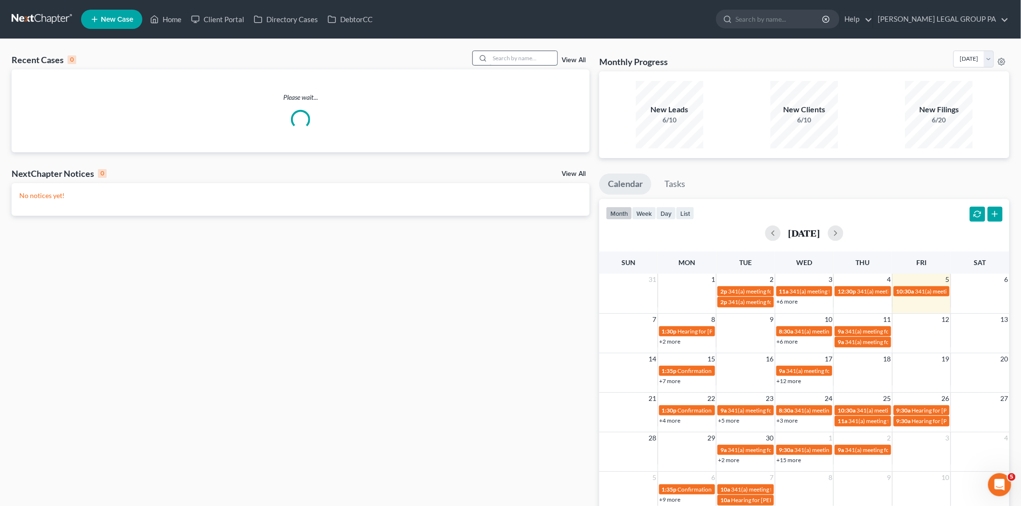
click at [493, 55] on input "search" at bounding box center [524, 58] width 68 height 14
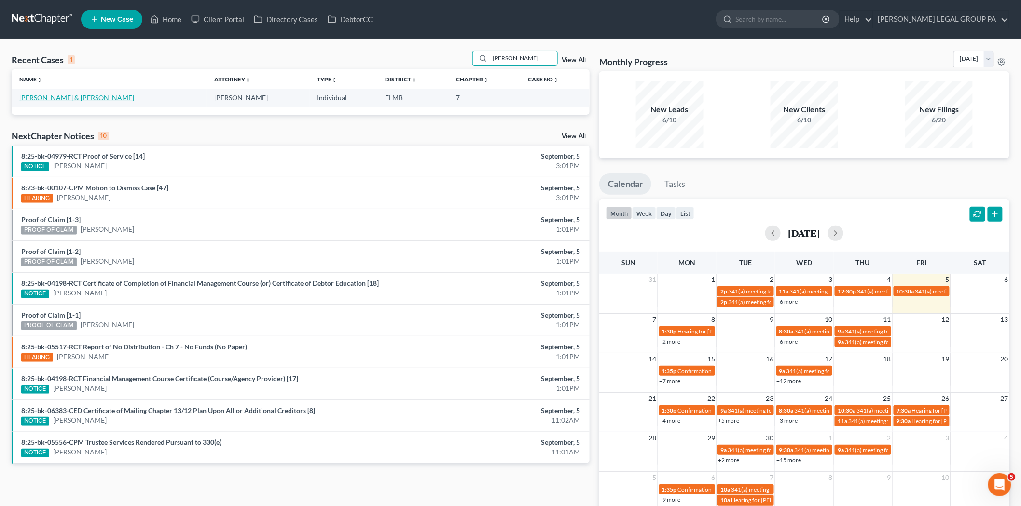
type input "[PERSON_NAME]"
click at [56, 100] on link "[PERSON_NAME] & [PERSON_NAME]" at bounding box center [76, 98] width 115 height 8
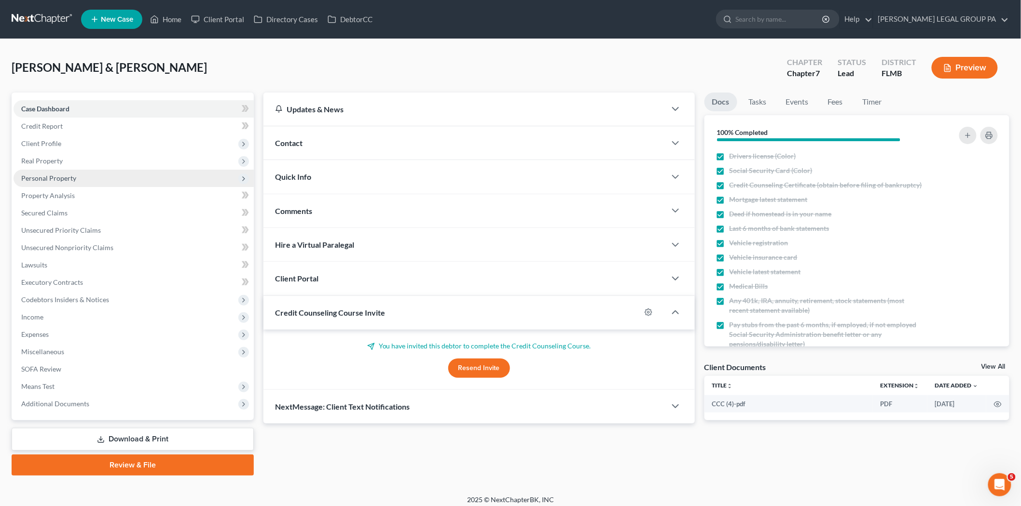
click at [89, 181] on span "Personal Property" at bounding box center [134, 178] width 240 height 17
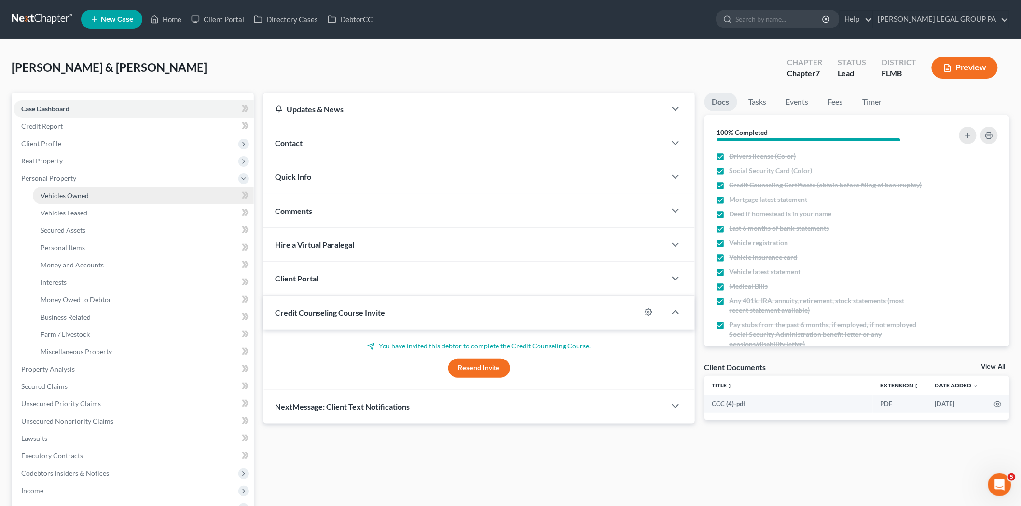
click at [94, 189] on link "Vehicles Owned" at bounding box center [143, 195] width 221 height 17
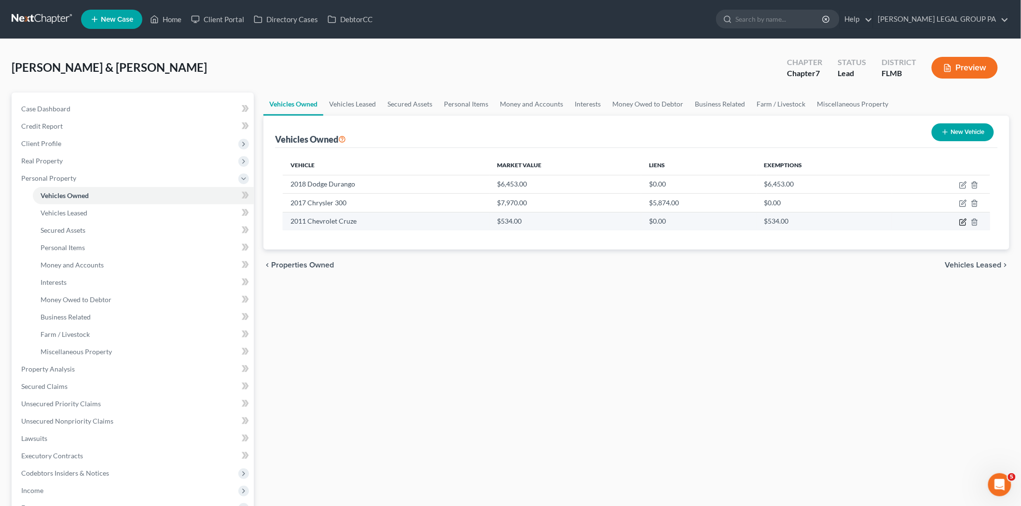
click at [966, 222] on icon "button" at bounding box center [963, 223] width 8 height 8
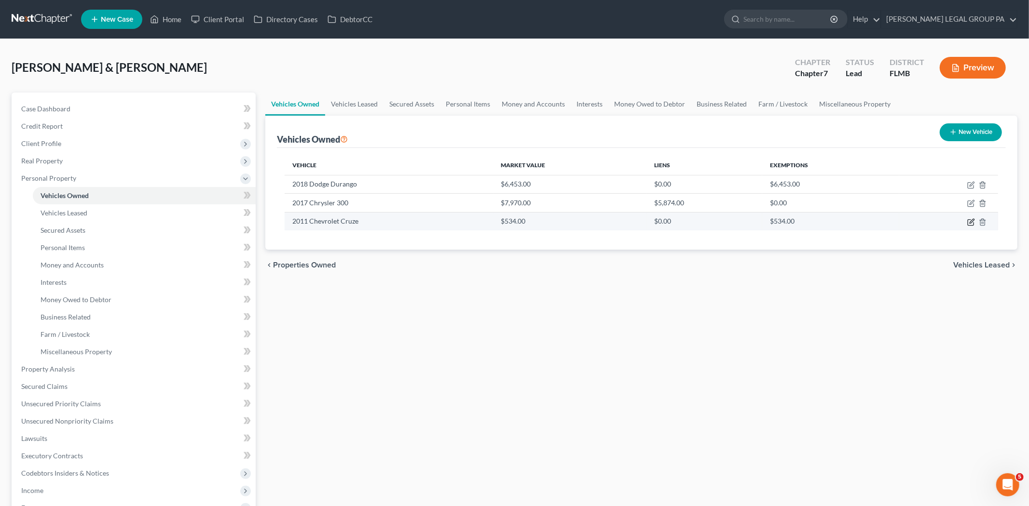
select select "0"
select select "15"
select select "3"
select select "2"
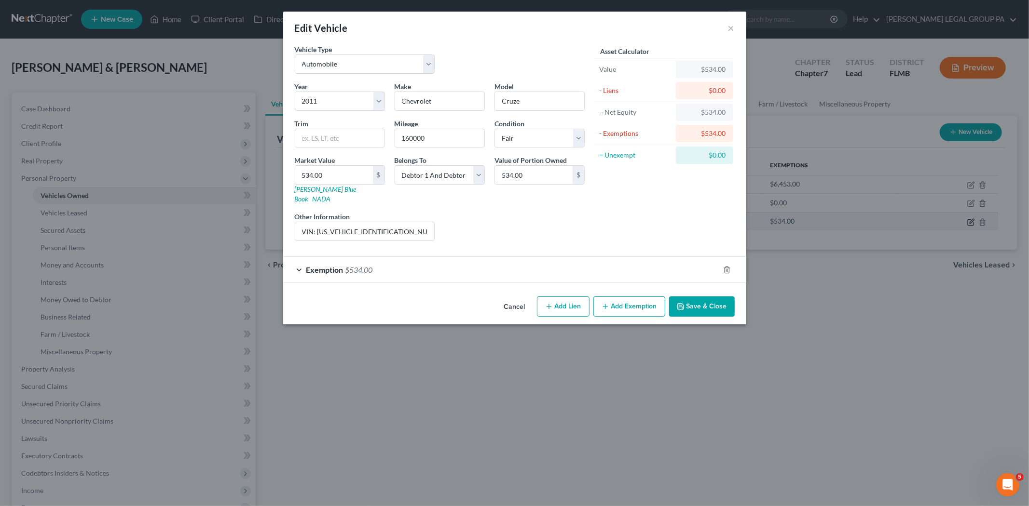
checkbox input "true"
click at [507, 273] on div "Exemption $534.00" at bounding box center [501, 270] width 436 height 26
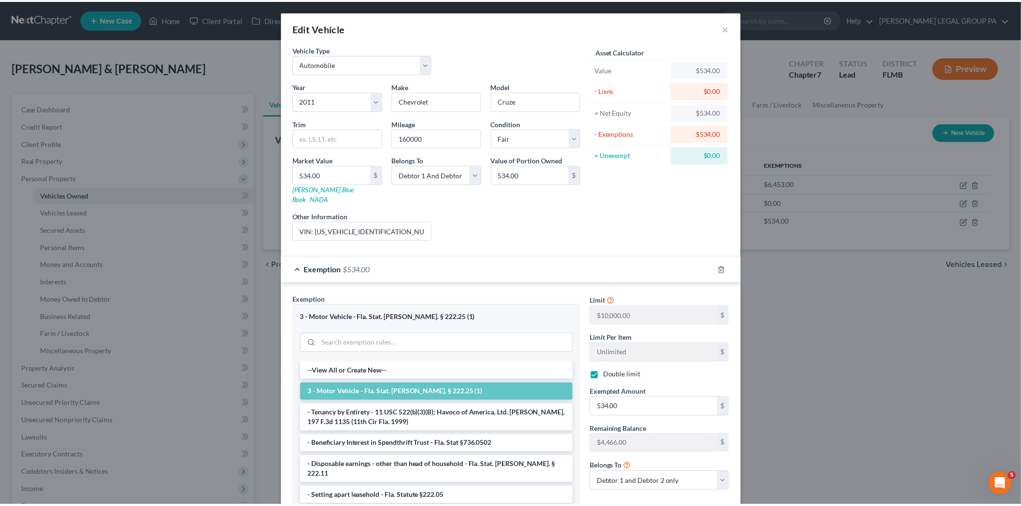
scroll to position [70, 0]
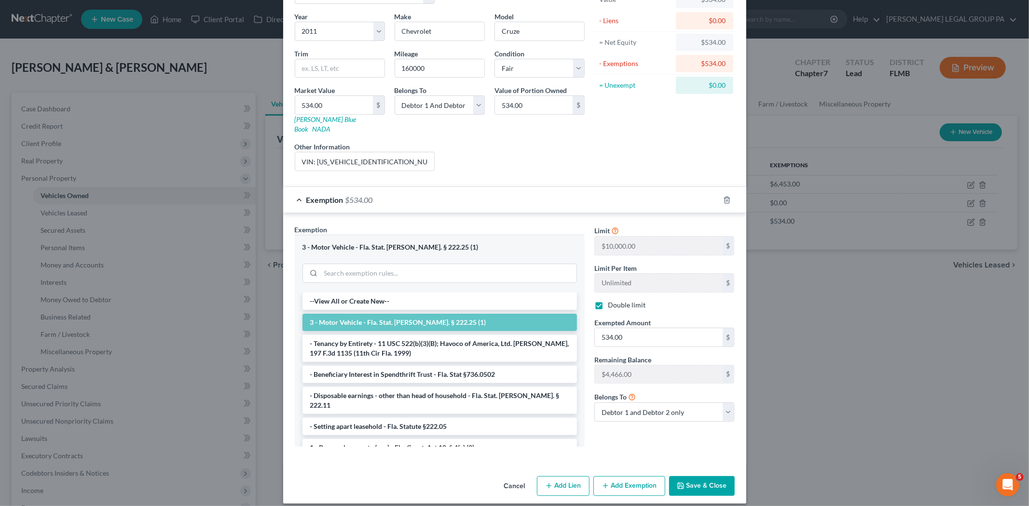
click at [708, 477] on button "Save & Close" at bounding box center [702, 487] width 66 height 20
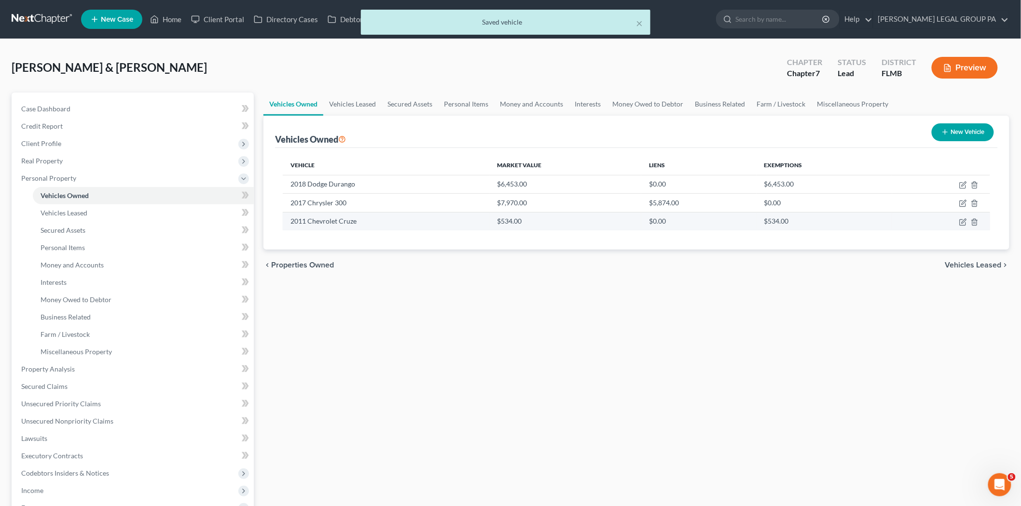
click at [957, 222] on td at bounding box center [941, 221] width 98 height 18
click at [963, 220] on icon "button" at bounding box center [963, 223] width 8 height 8
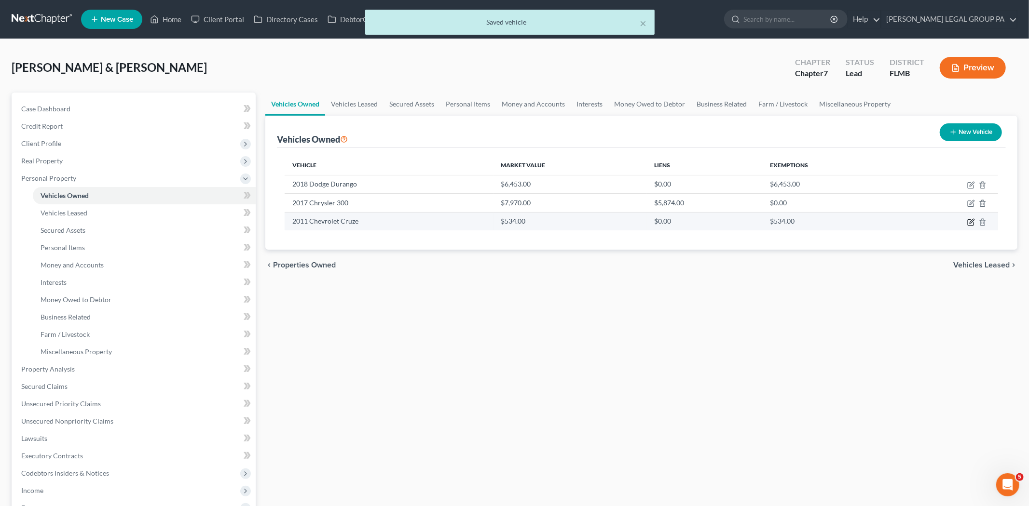
select select "0"
select select "15"
select select "3"
select select "2"
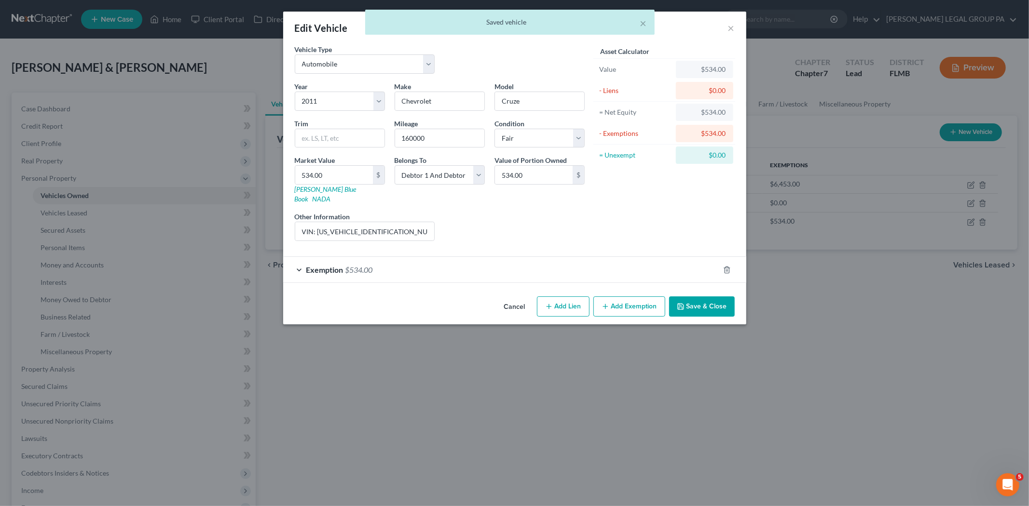
click at [711, 300] on button "Save & Close" at bounding box center [702, 307] width 66 height 20
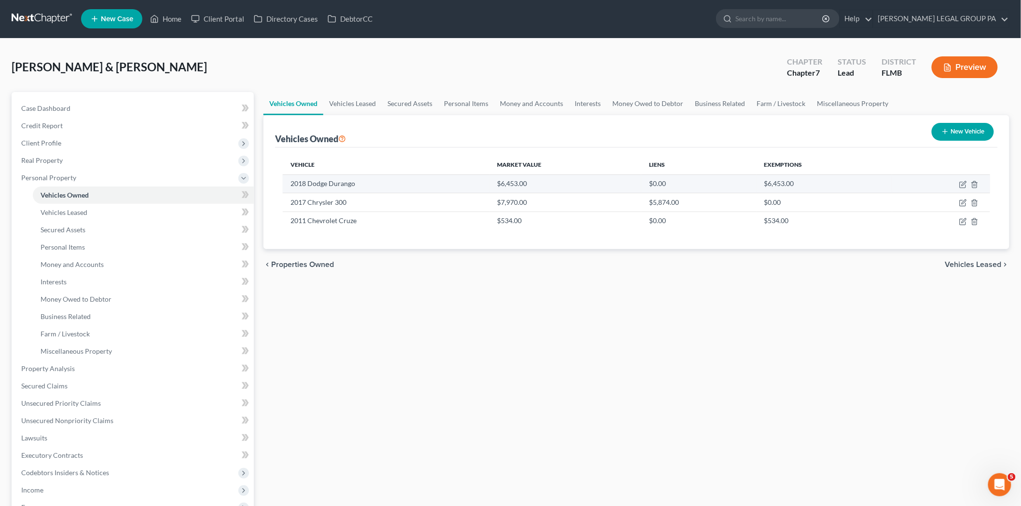
scroll to position [0, 0]
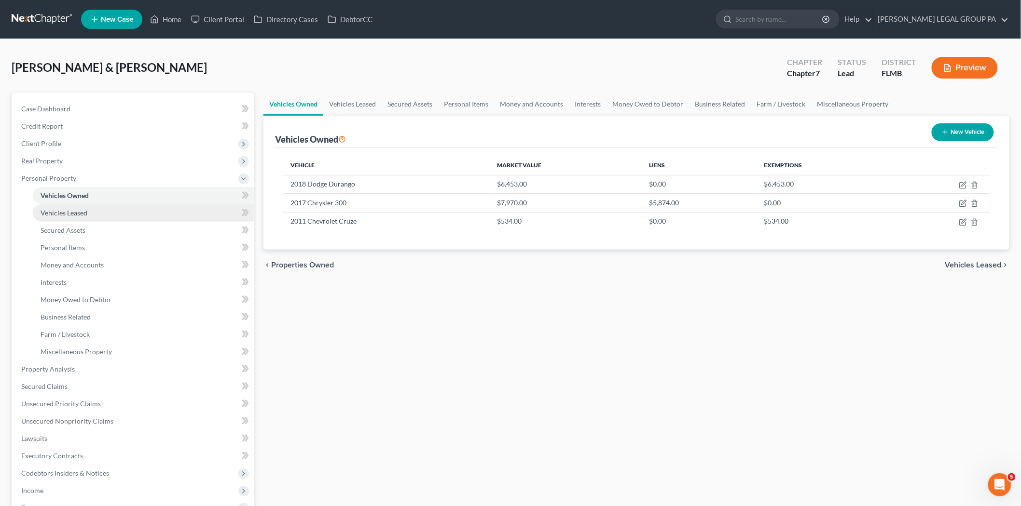
click at [92, 205] on link "Vehicles Leased" at bounding box center [143, 213] width 221 height 17
